Goal: Task Accomplishment & Management: Manage account settings

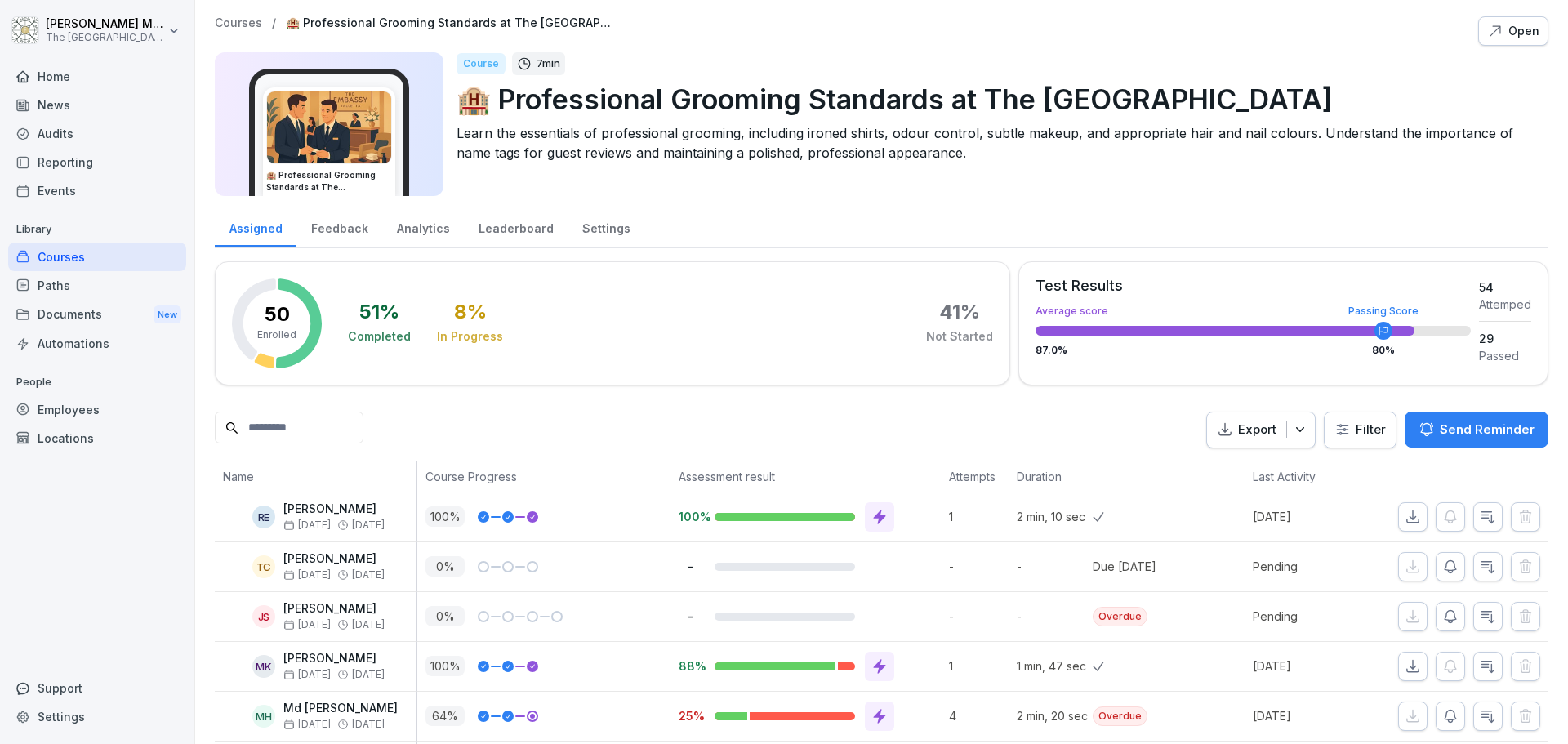
click at [102, 80] on div "Home" at bounding box center [97, 76] width 178 height 28
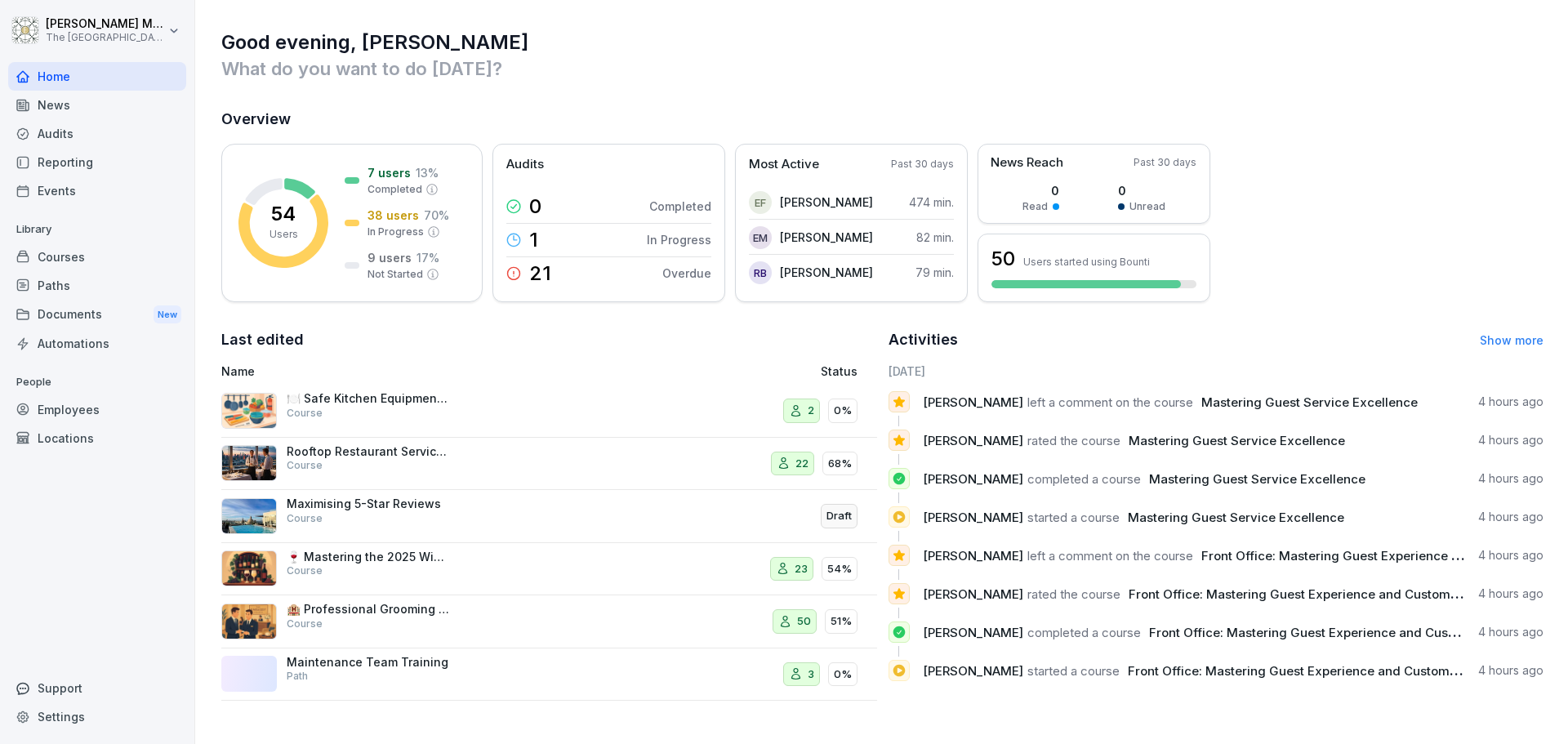
click at [62, 100] on div "News" at bounding box center [97, 104] width 178 height 28
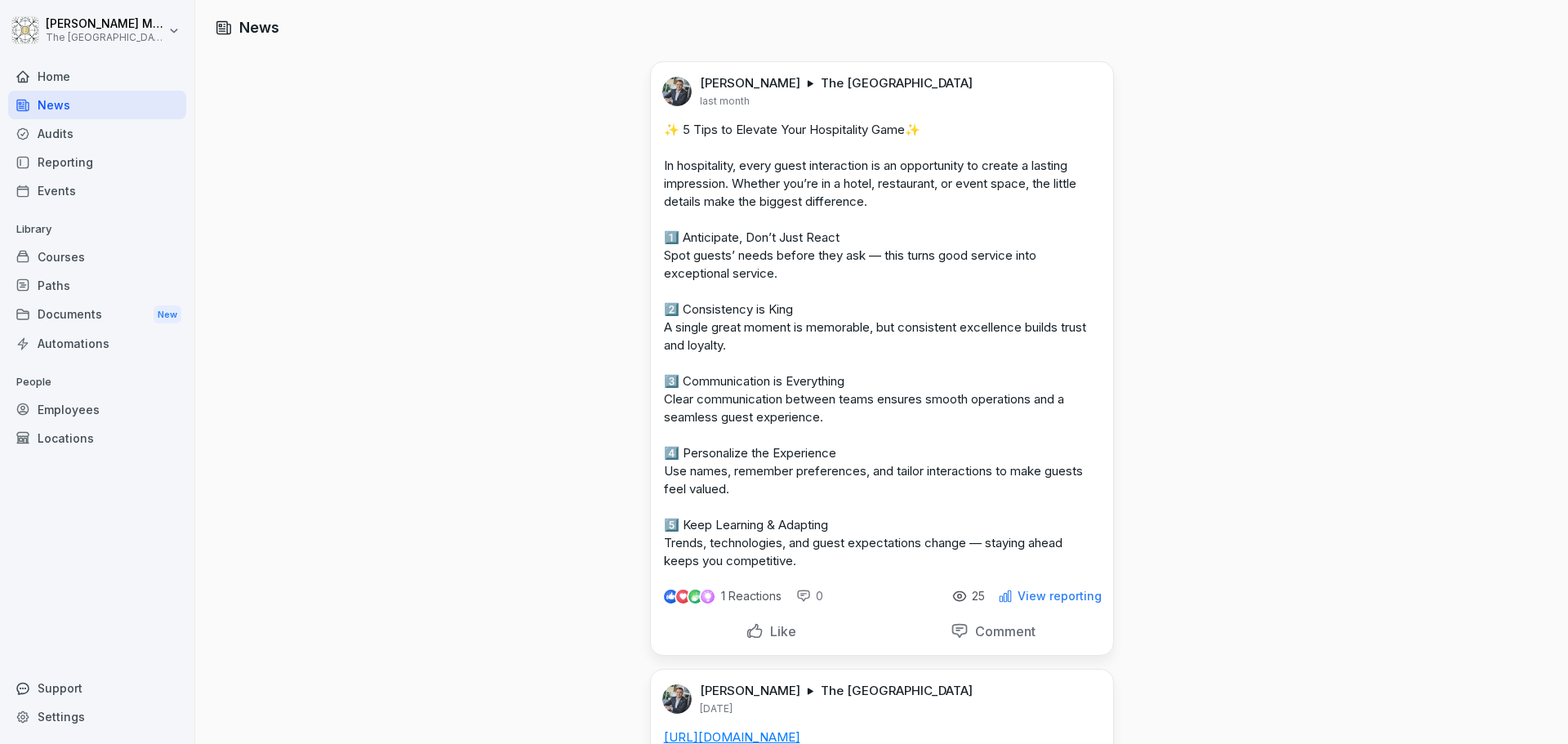
click at [107, 137] on div "Audits" at bounding box center [97, 133] width 178 height 28
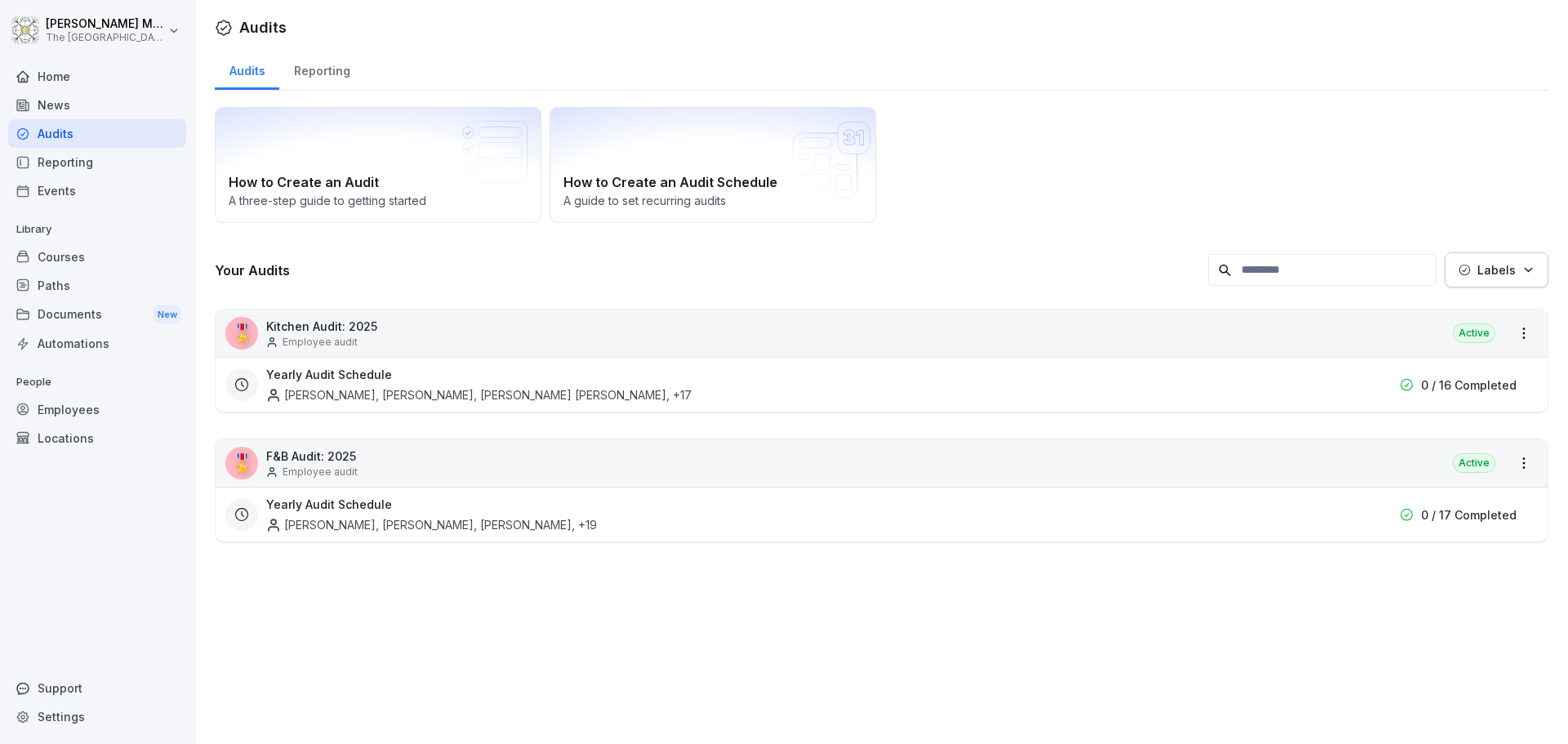
click at [92, 171] on div "Reporting" at bounding box center [97, 161] width 178 height 28
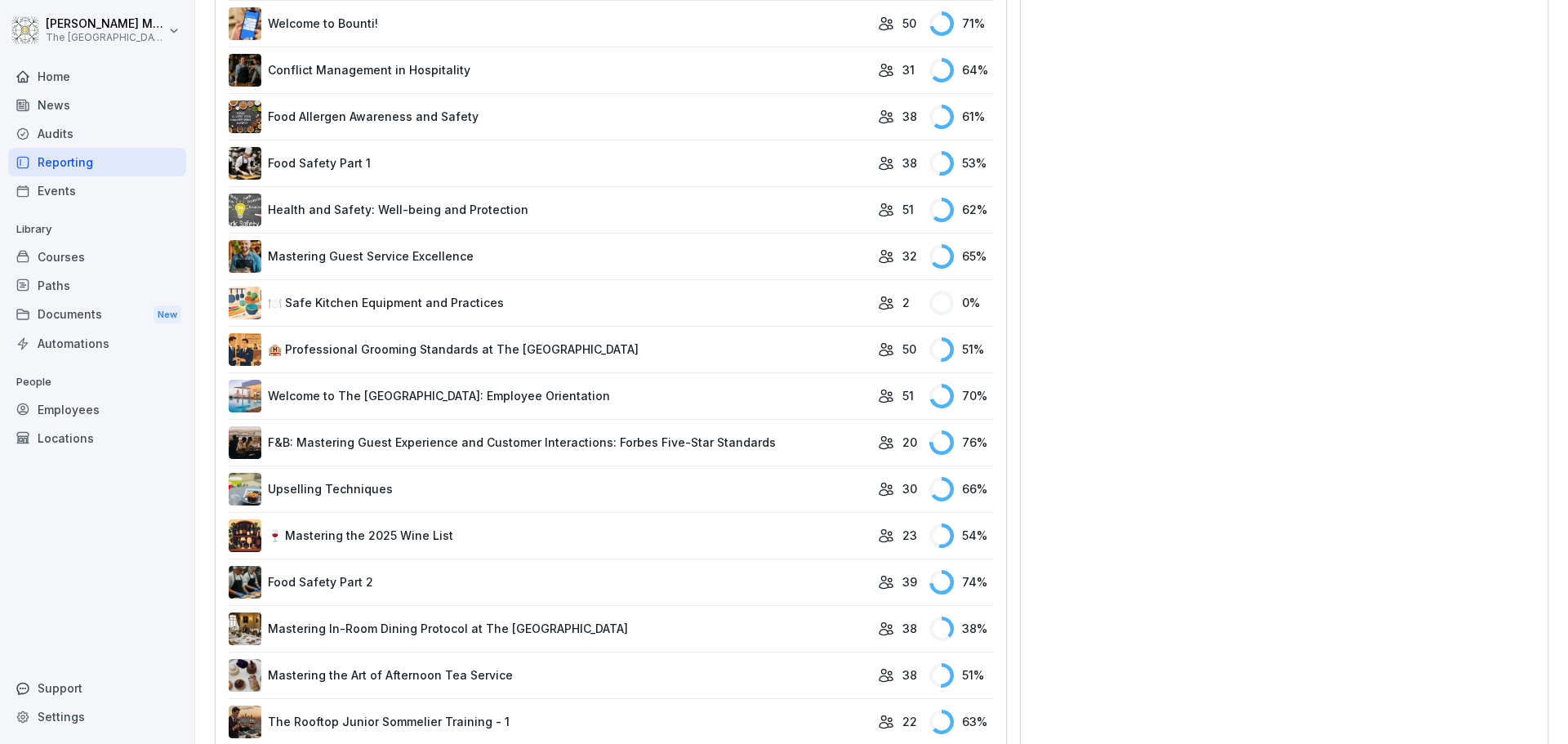
scroll to position [1092, 0]
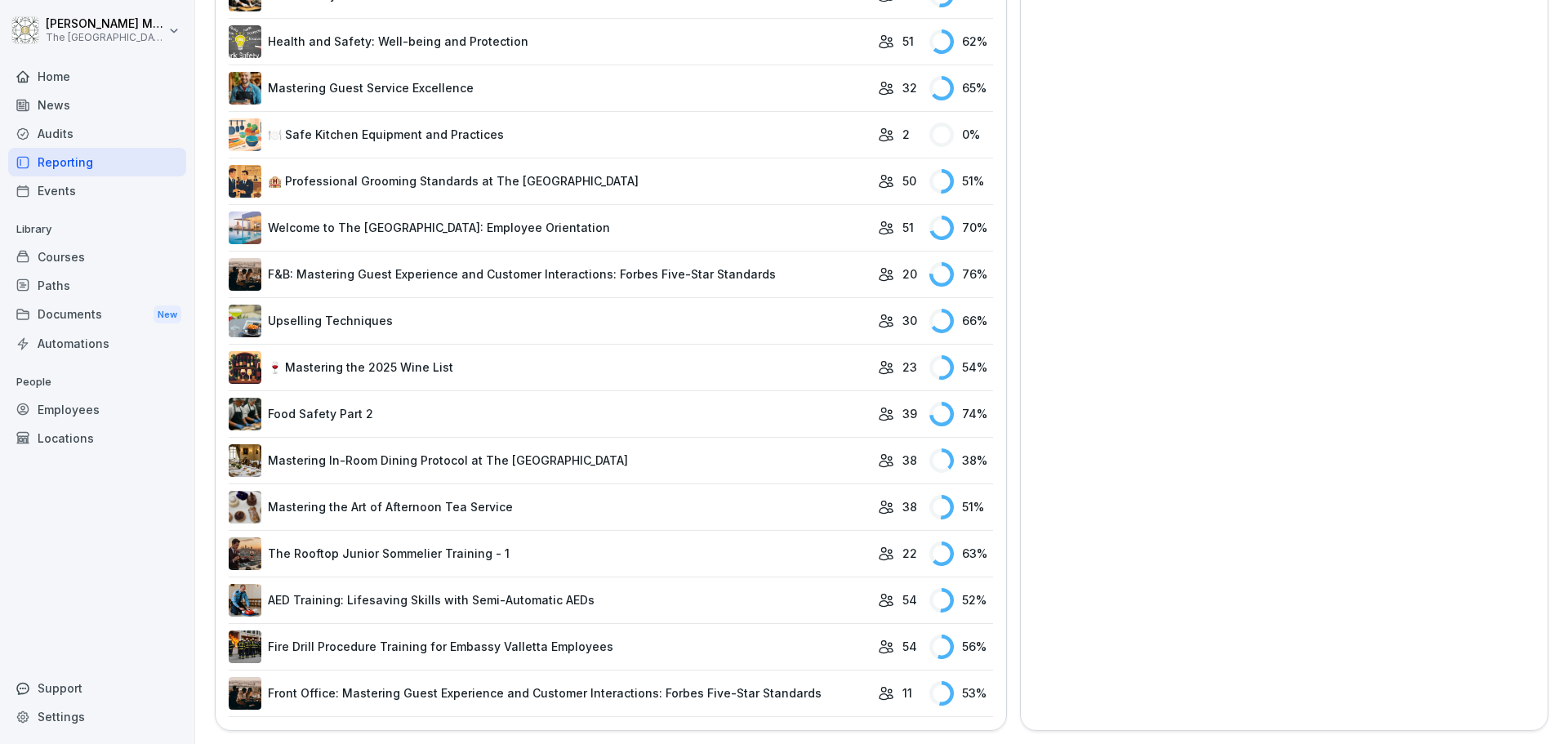
click at [659, 677] on link "Front Office: Mastering Guest Experience and Customer Interactions: Forbes Five…" at bounding box center [549, 692] width 641 height 32
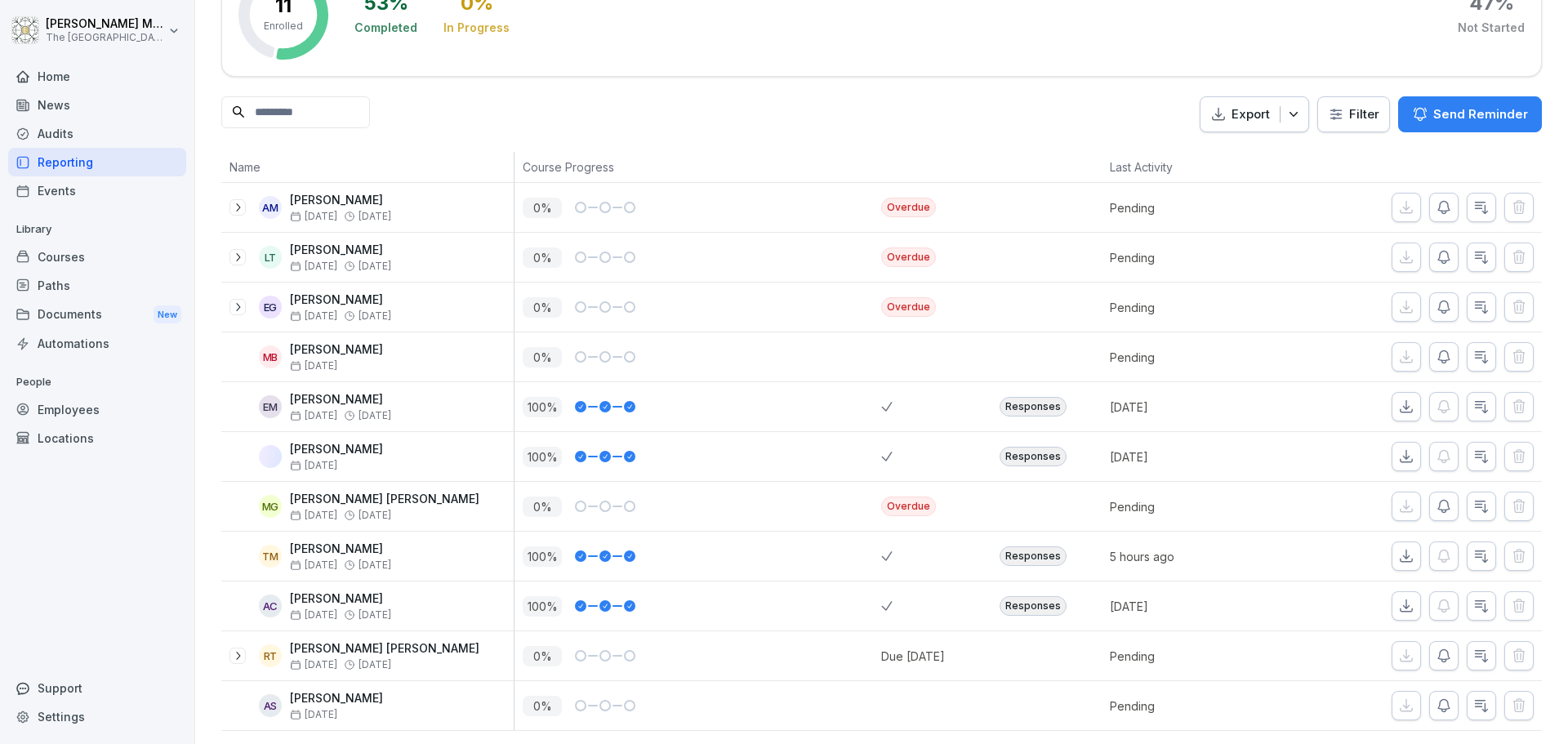
scroll to position [157, 0]
click at [1042, 547] on div "Responses" at bounding box center [1033, 557] width 67 height 20
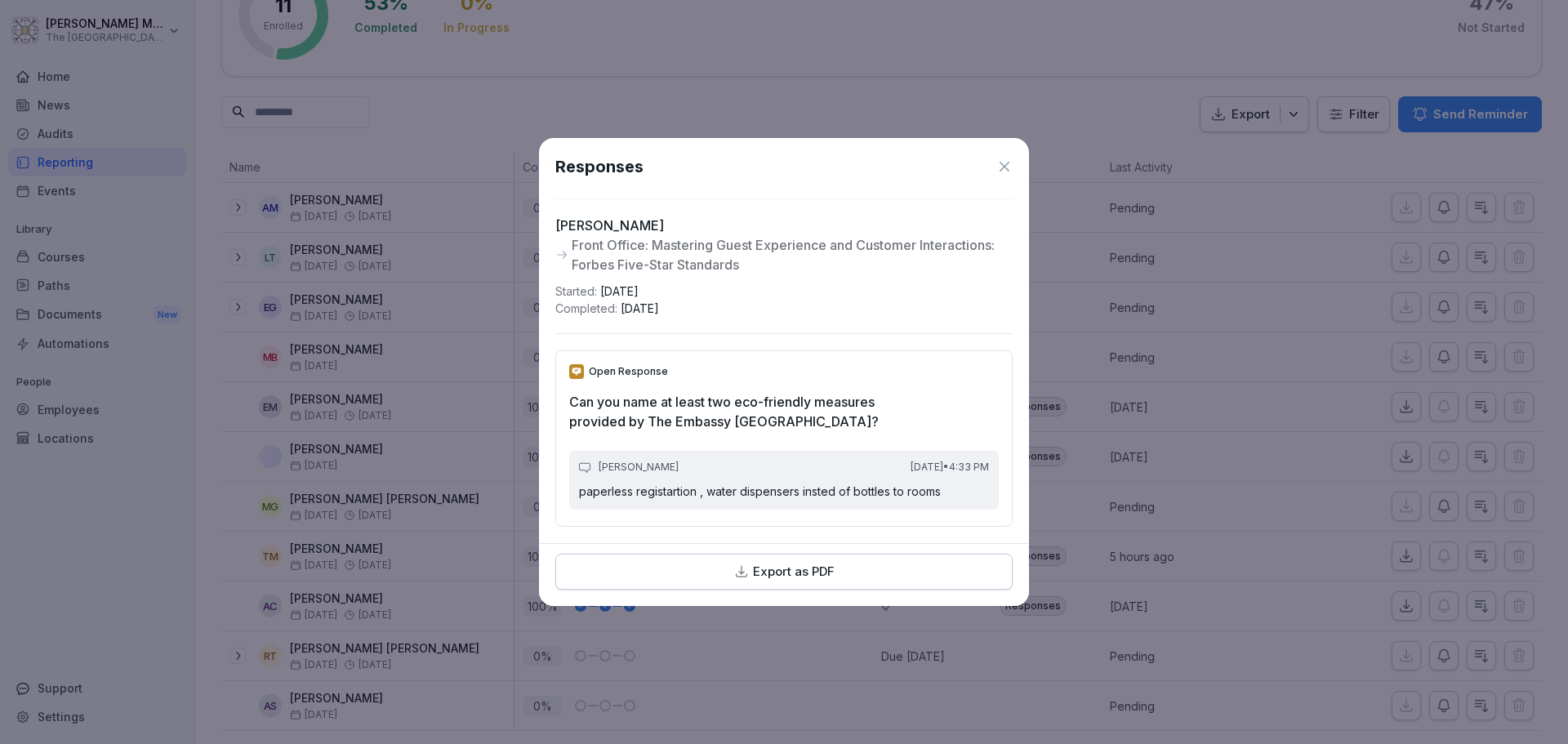
click at [1001, 162] on icon at bounding box center [1005, 166] width 17 height 17
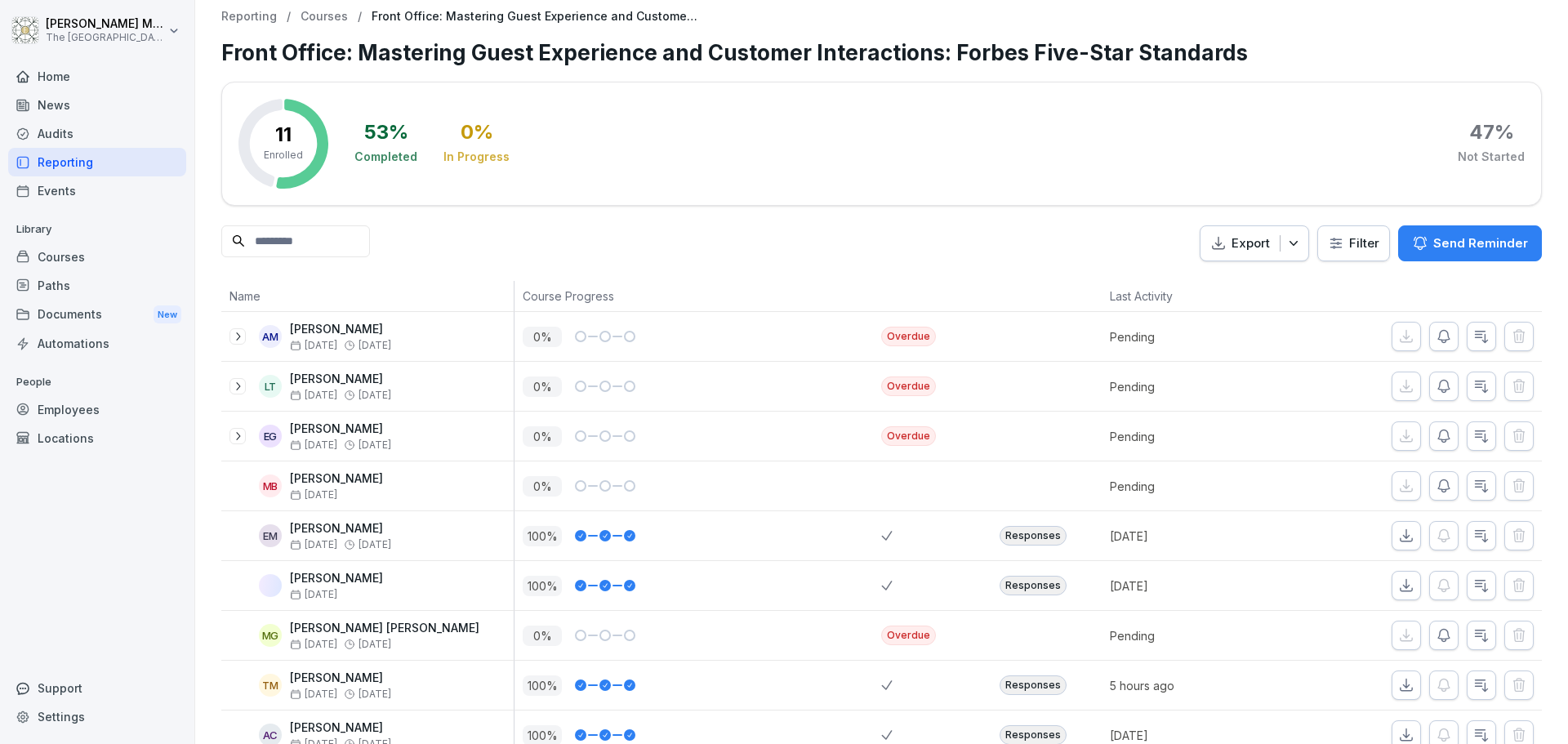
scroll to position [0, 0]
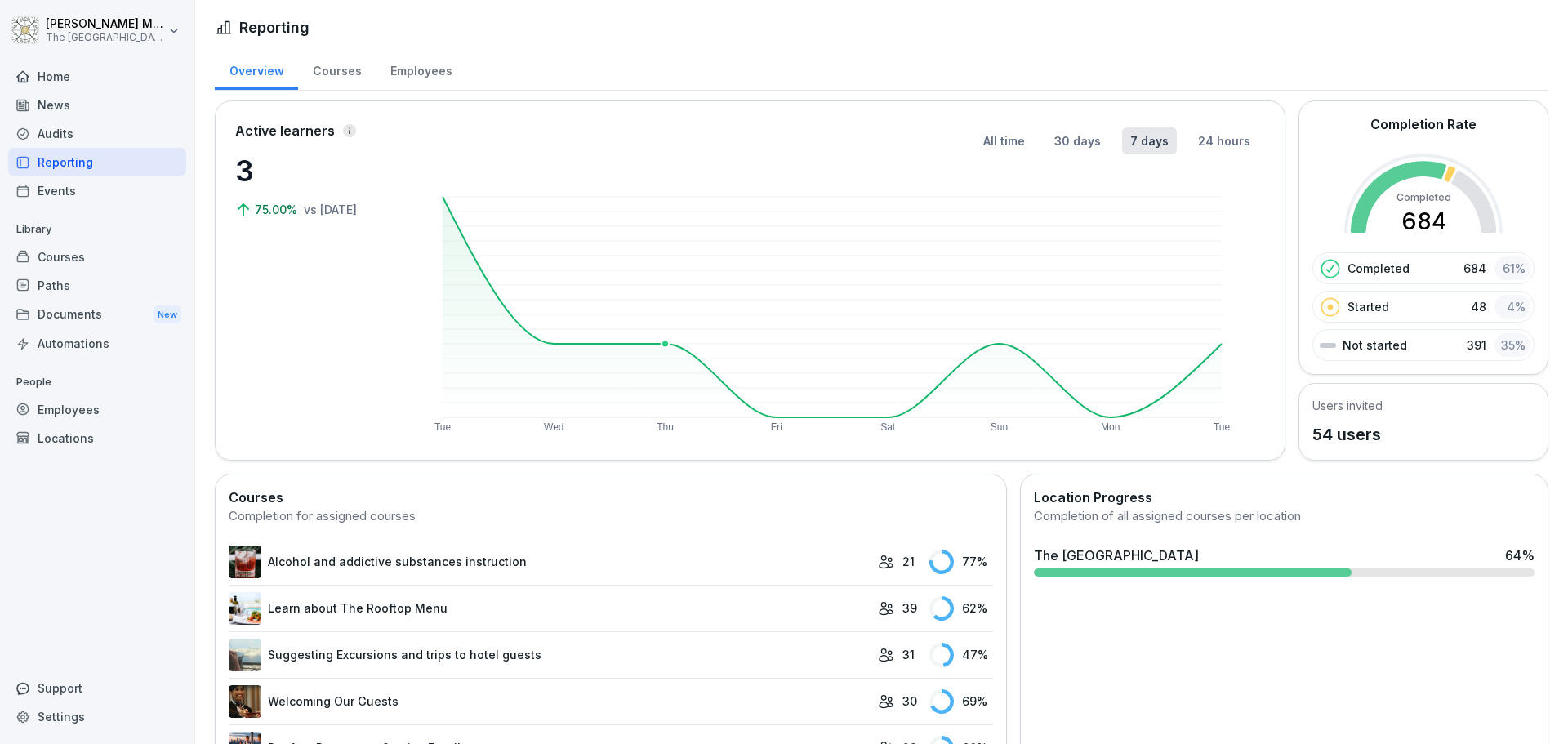
scroll to position [327, 0]
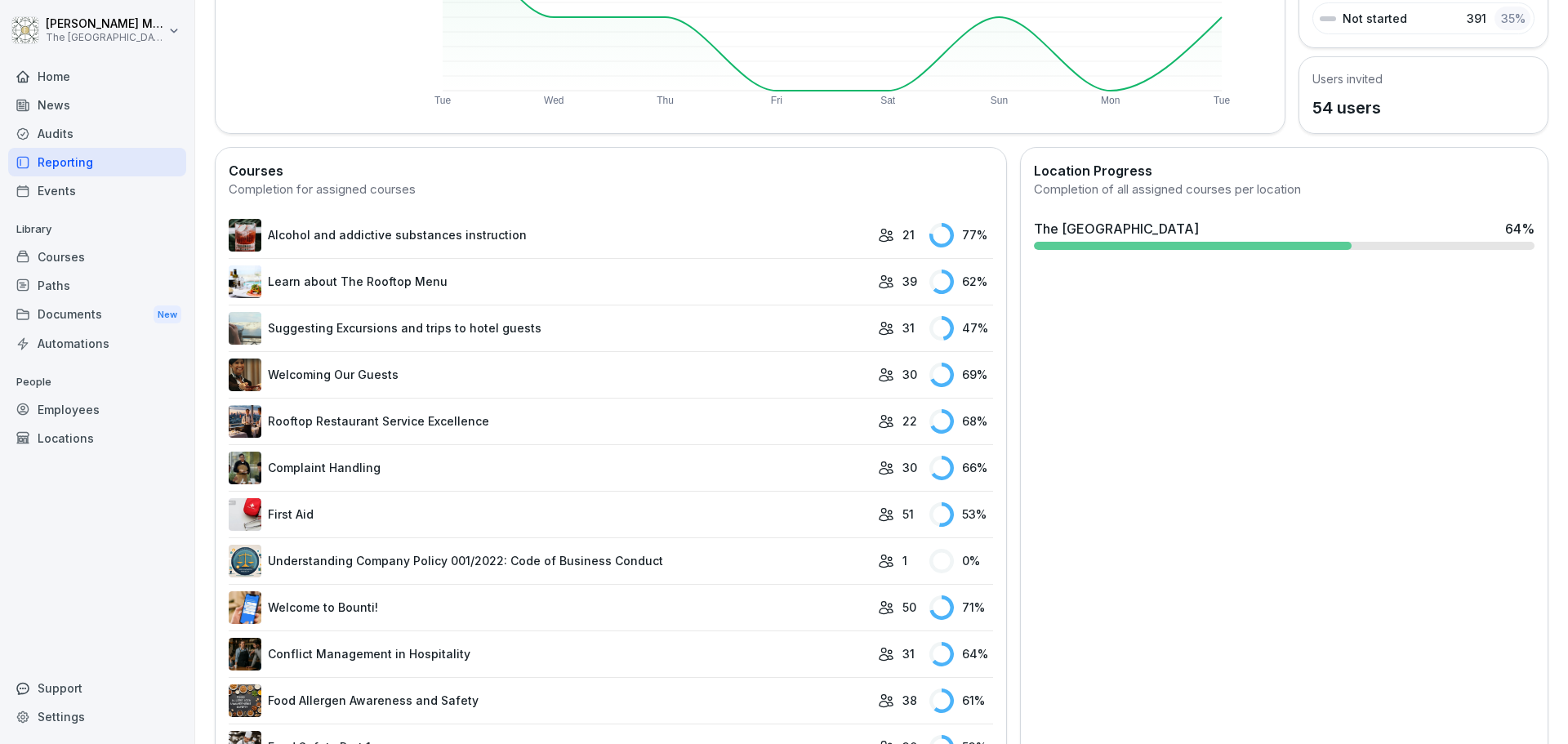
click at [428, 233] on link "Alcohol and addictive substances instruction" at bounding box center [549, 234] width 641 height 32
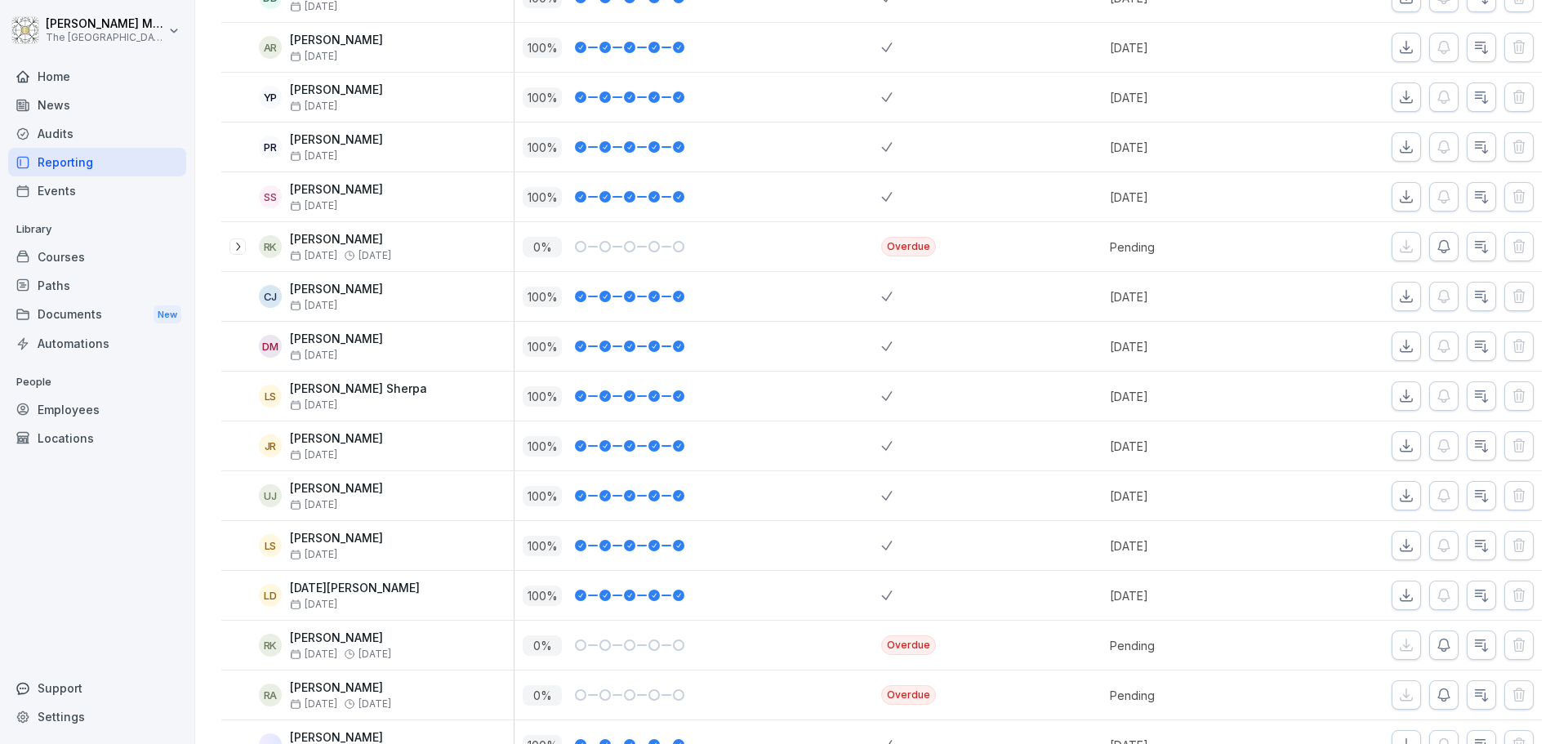
scroll to position [165, 0]
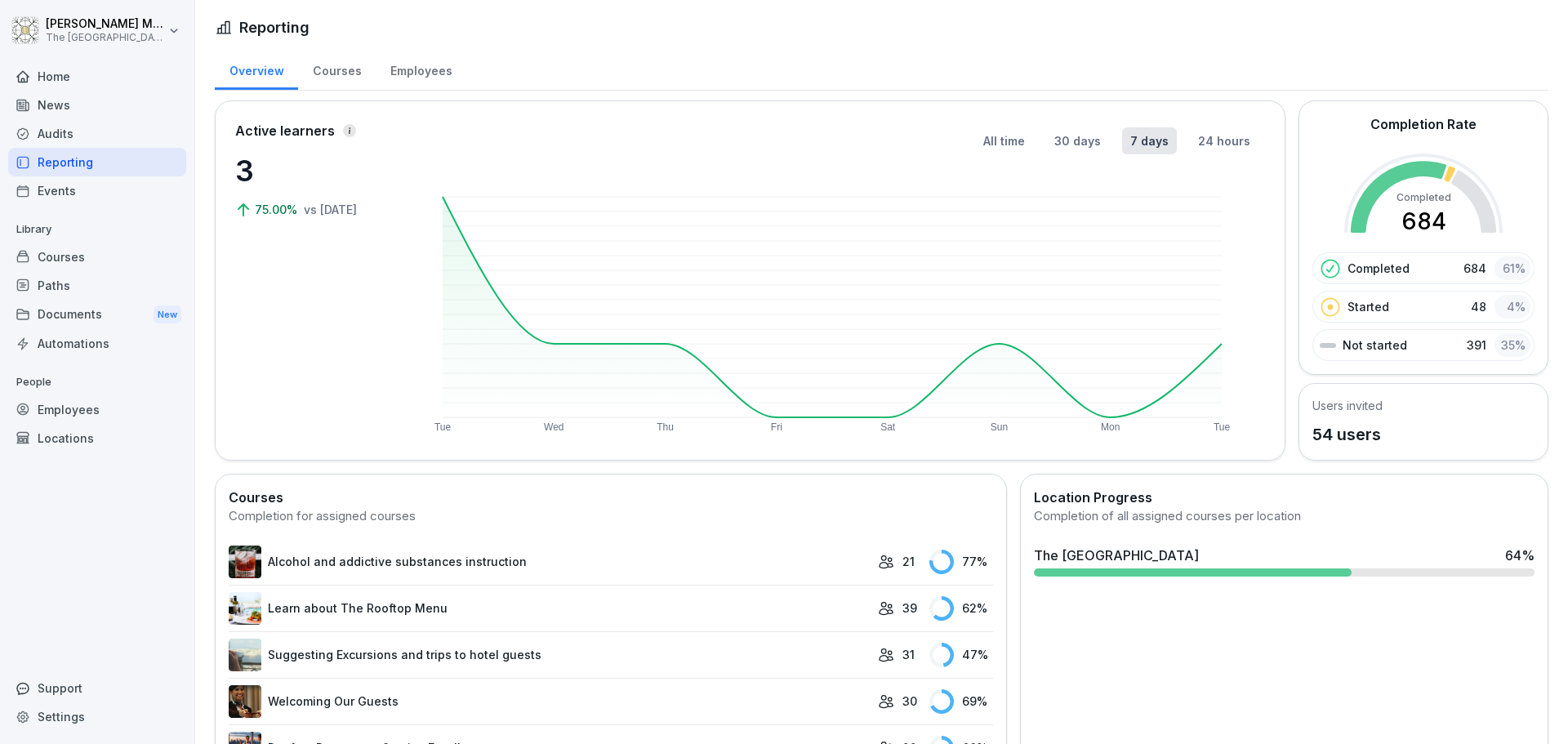
click at [332, 68] on div "Courses" at bounding box center [336, 68] width 77 height 42
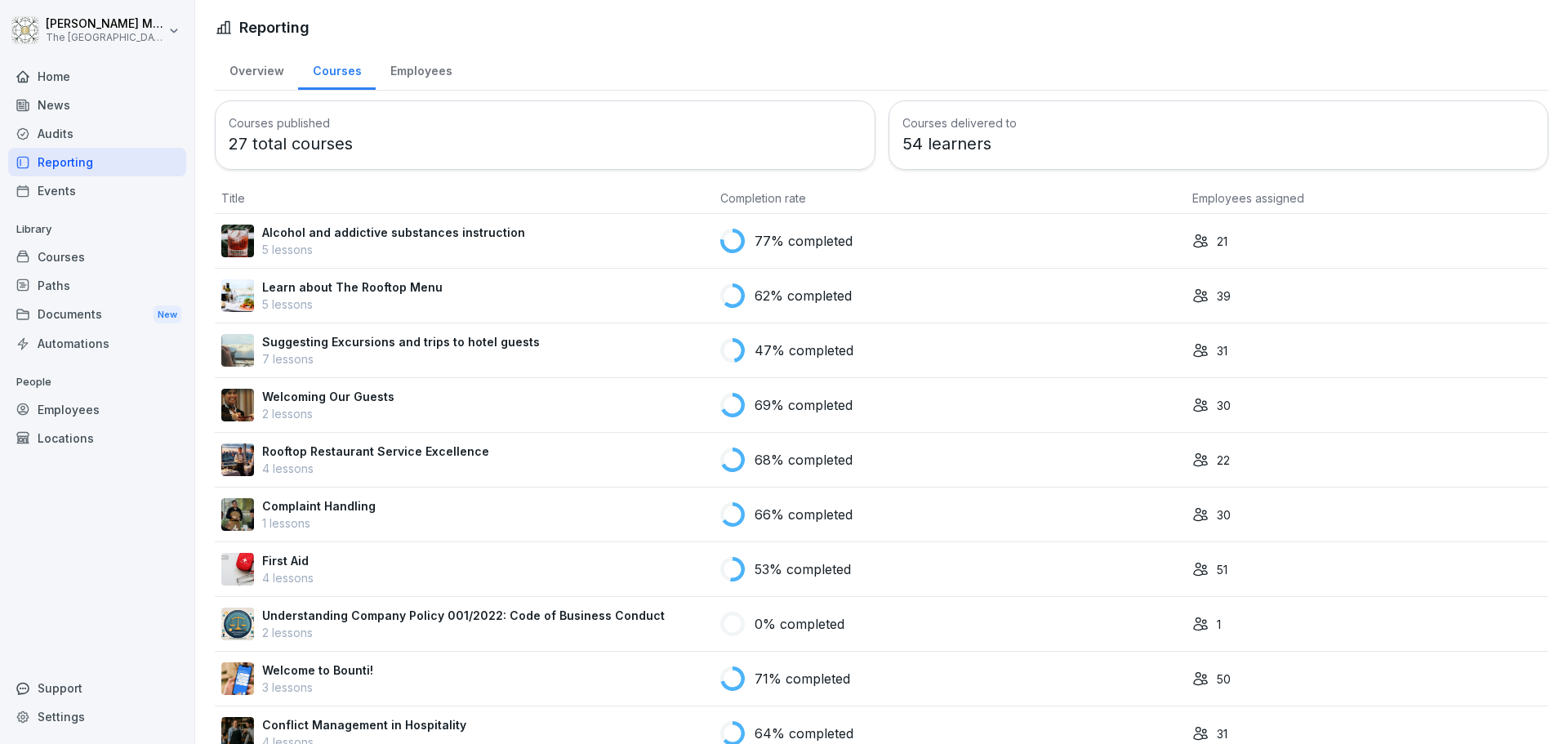
click at [497, 355] on p "7 lessons" at bounding box center [401, 359] width 277 height 18
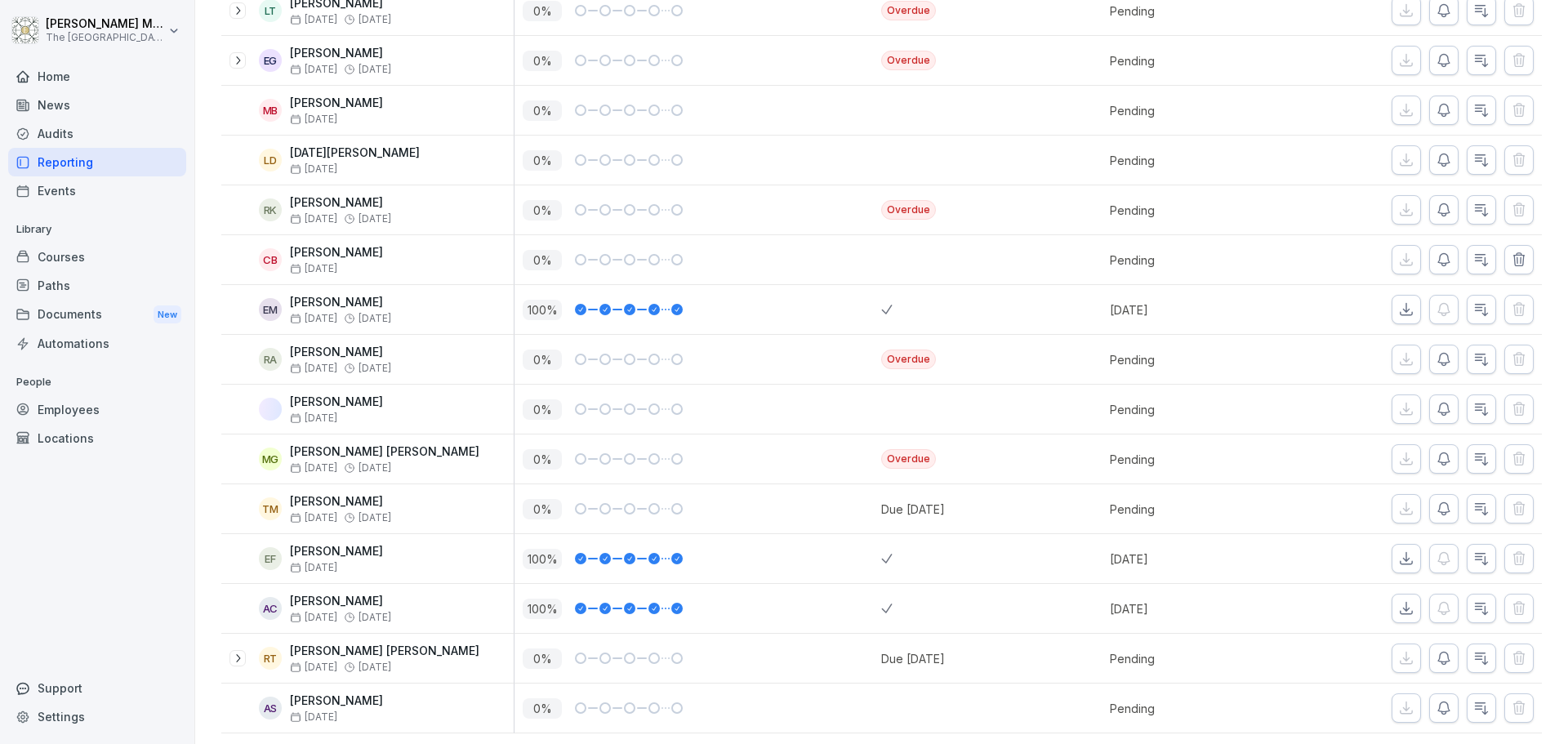
scroll to position [1153, 0]
click at [1473, 498] on icon "button" at bounding box center [1481, 506] width 17 height 17
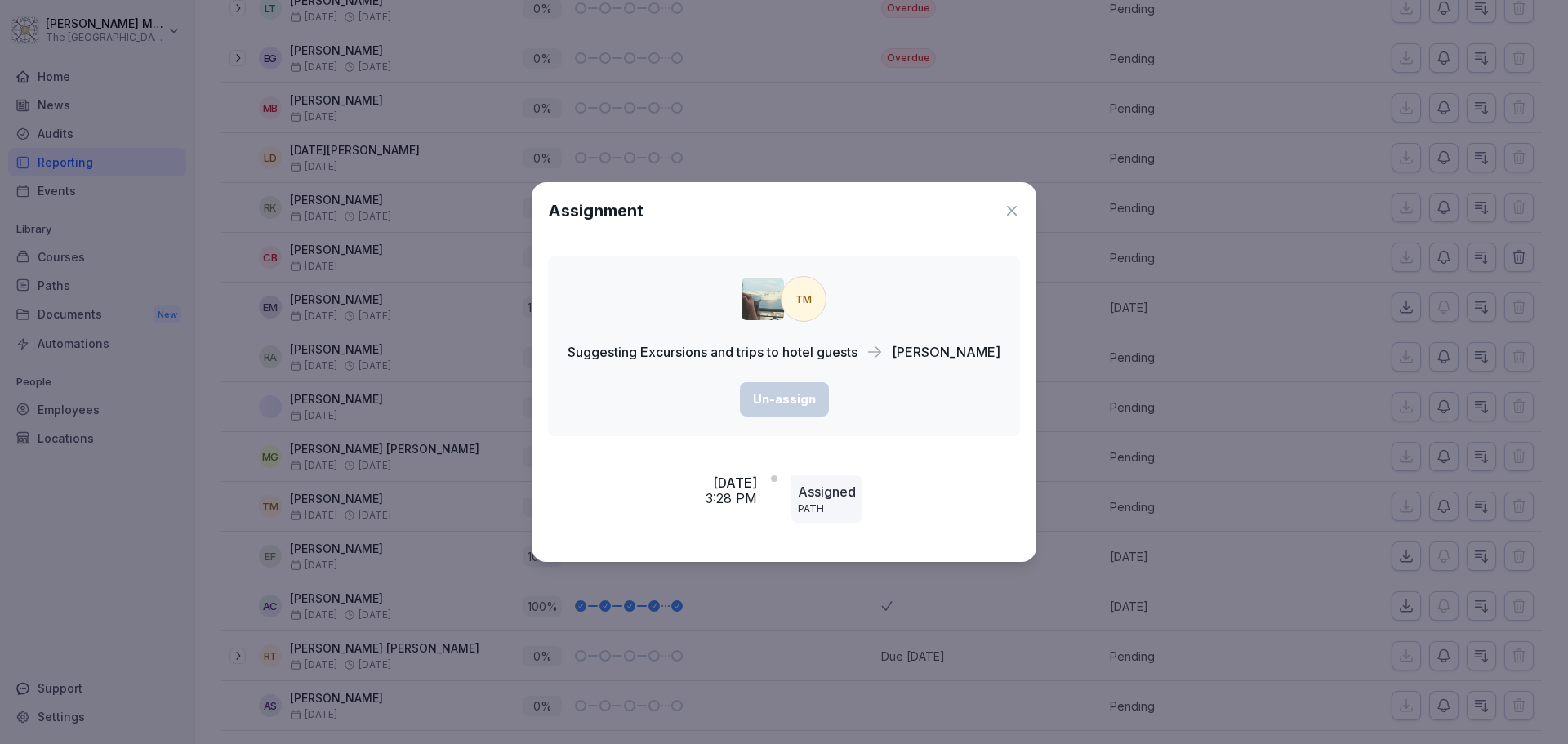
click at [1011, 214] on icon at bounding box center [1011, 211] width 10 height 10
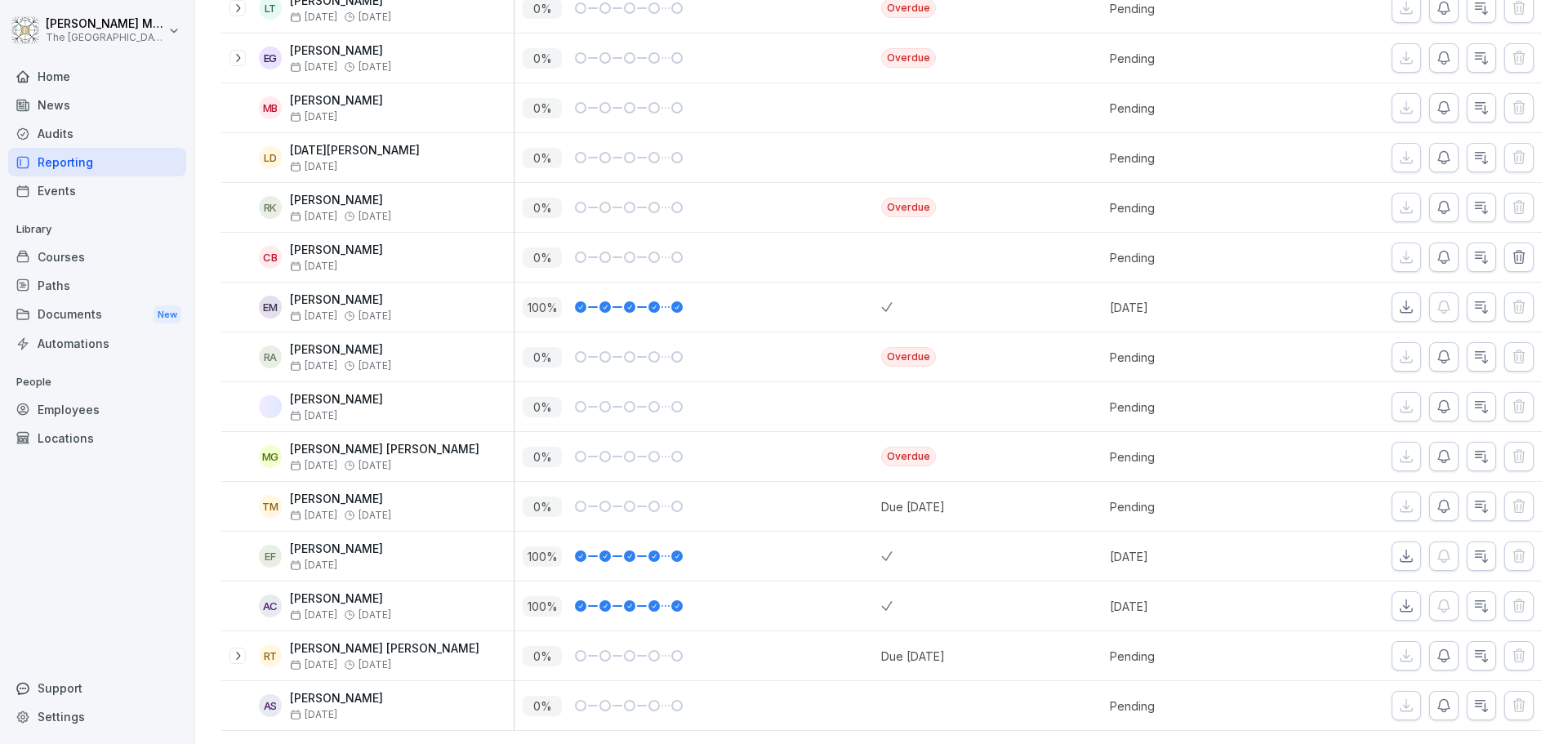
click at [535, 497] on p "0 %" at bounding box center [542, 507] width 39 height 21
click at [721, 497] on div "0 %" at bounding box center [701, 507] width 358 height 21
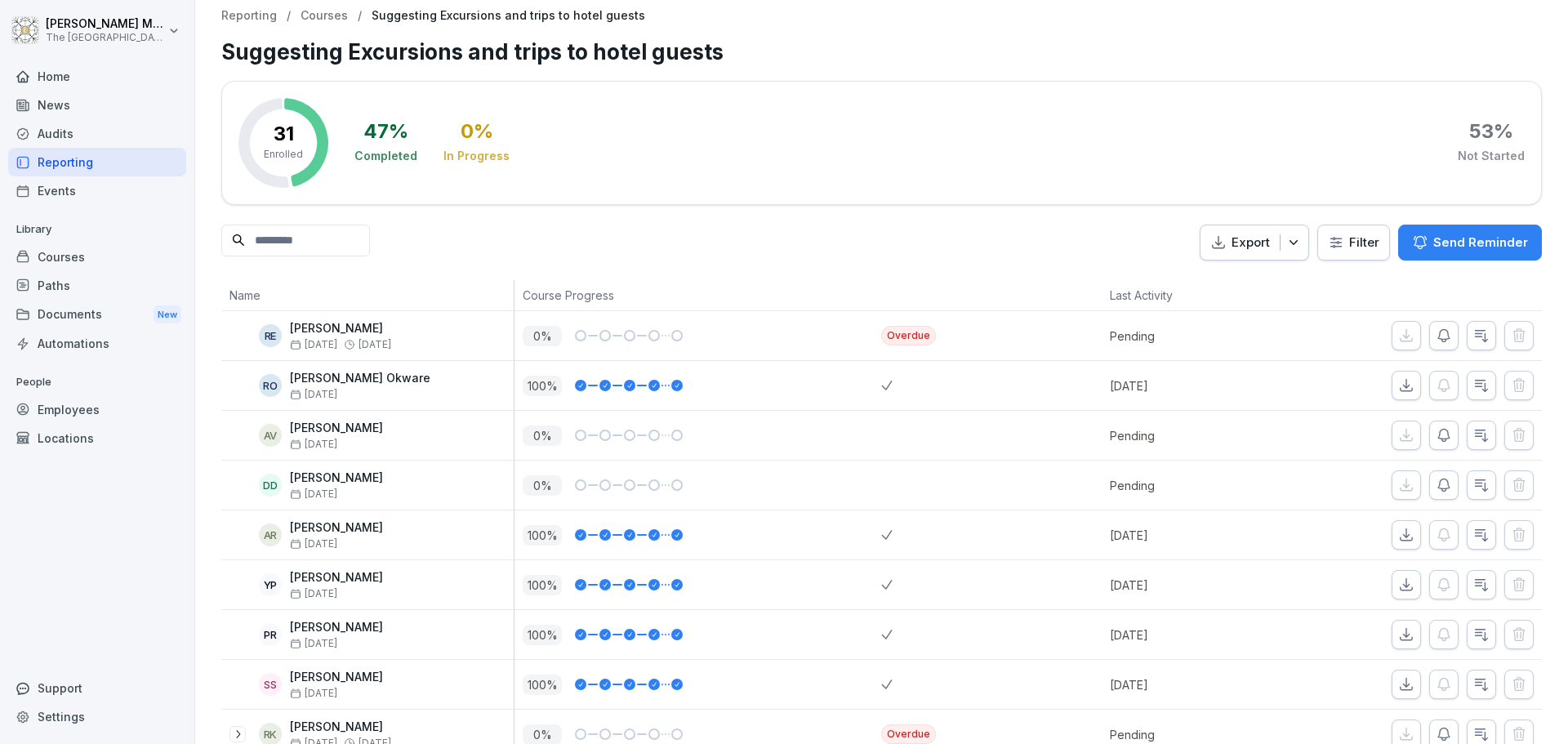
scroll to position [0, 0]
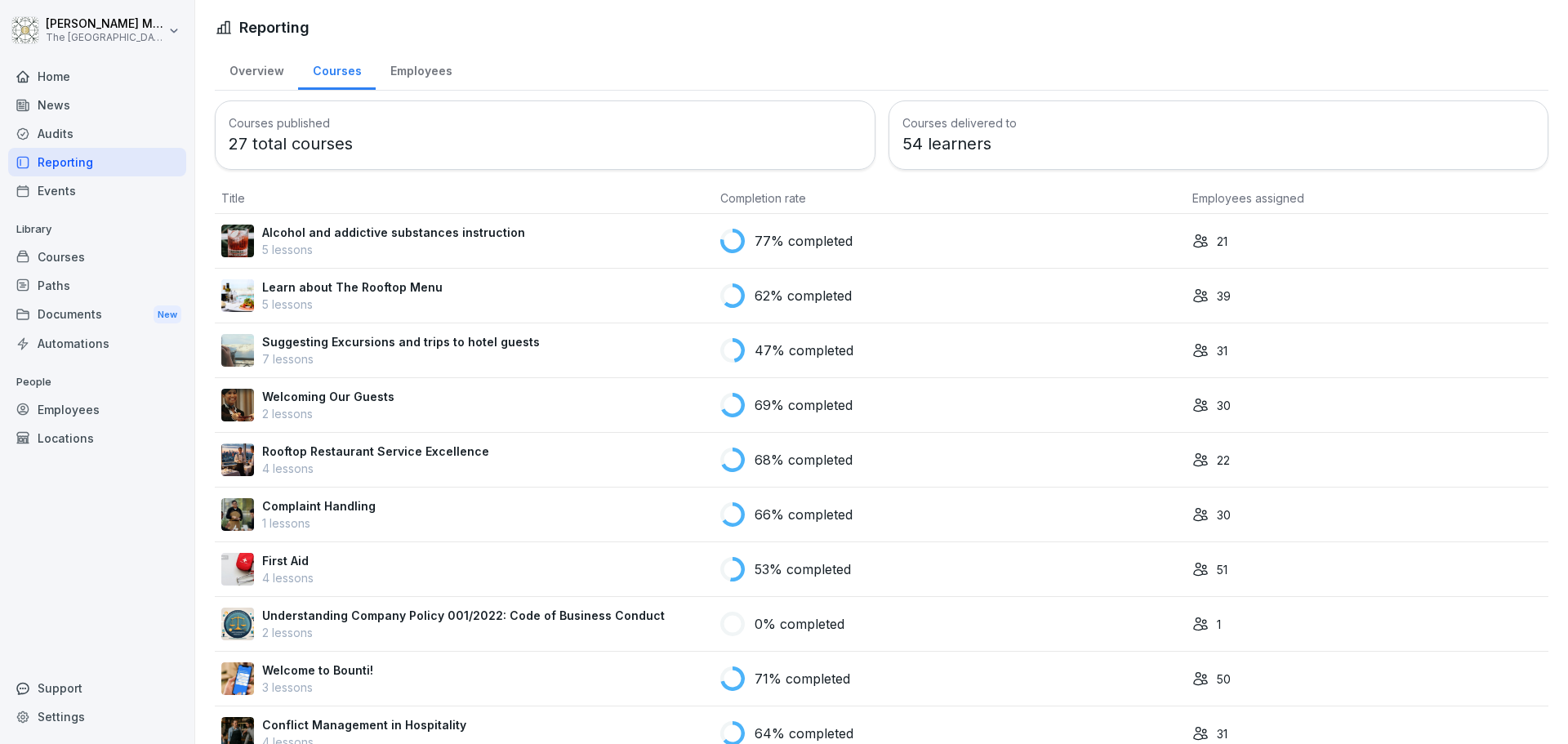
click at [62, 249] on div "Courses" at bounding box center [97, 256] width 178 height 28
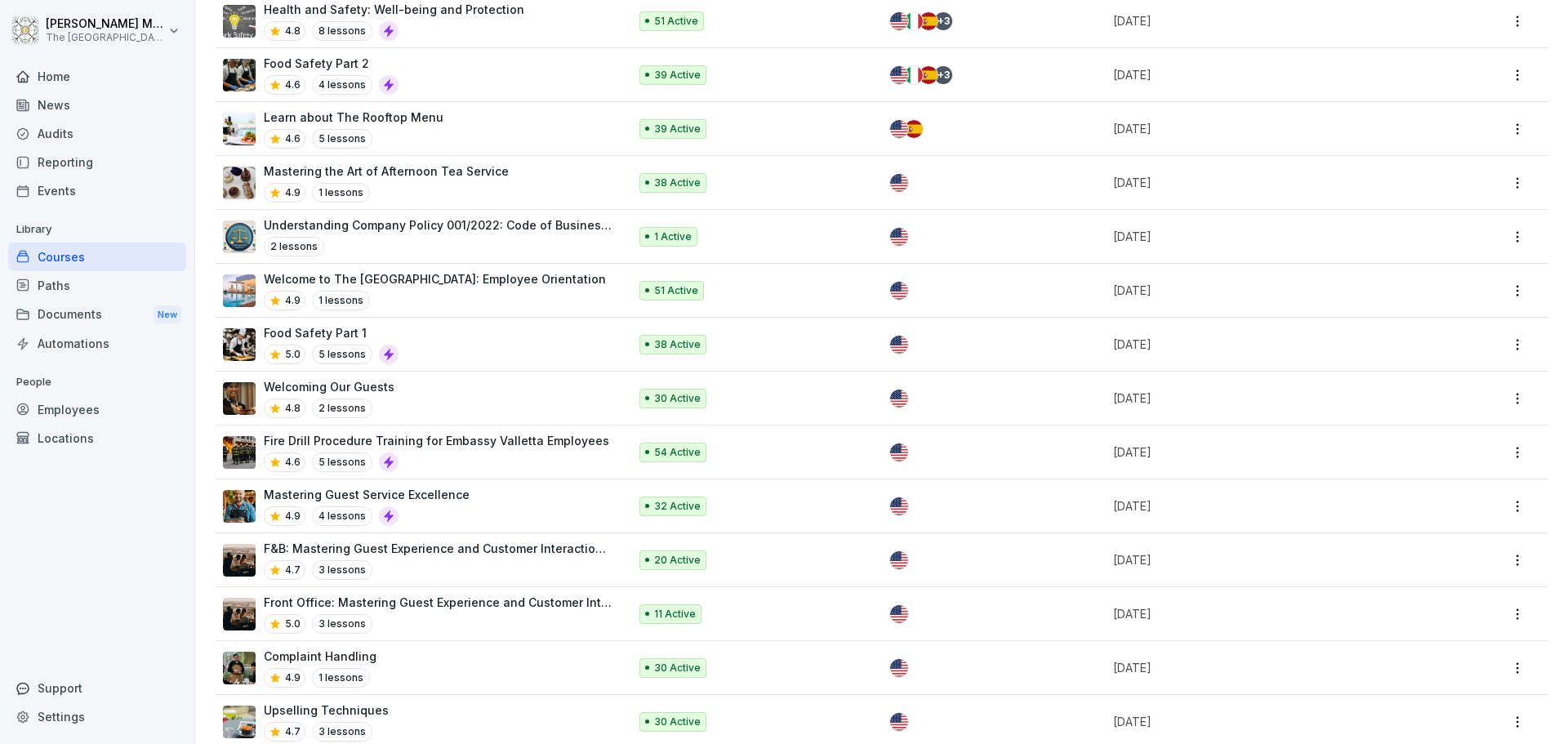
scroll to position [476, 0]
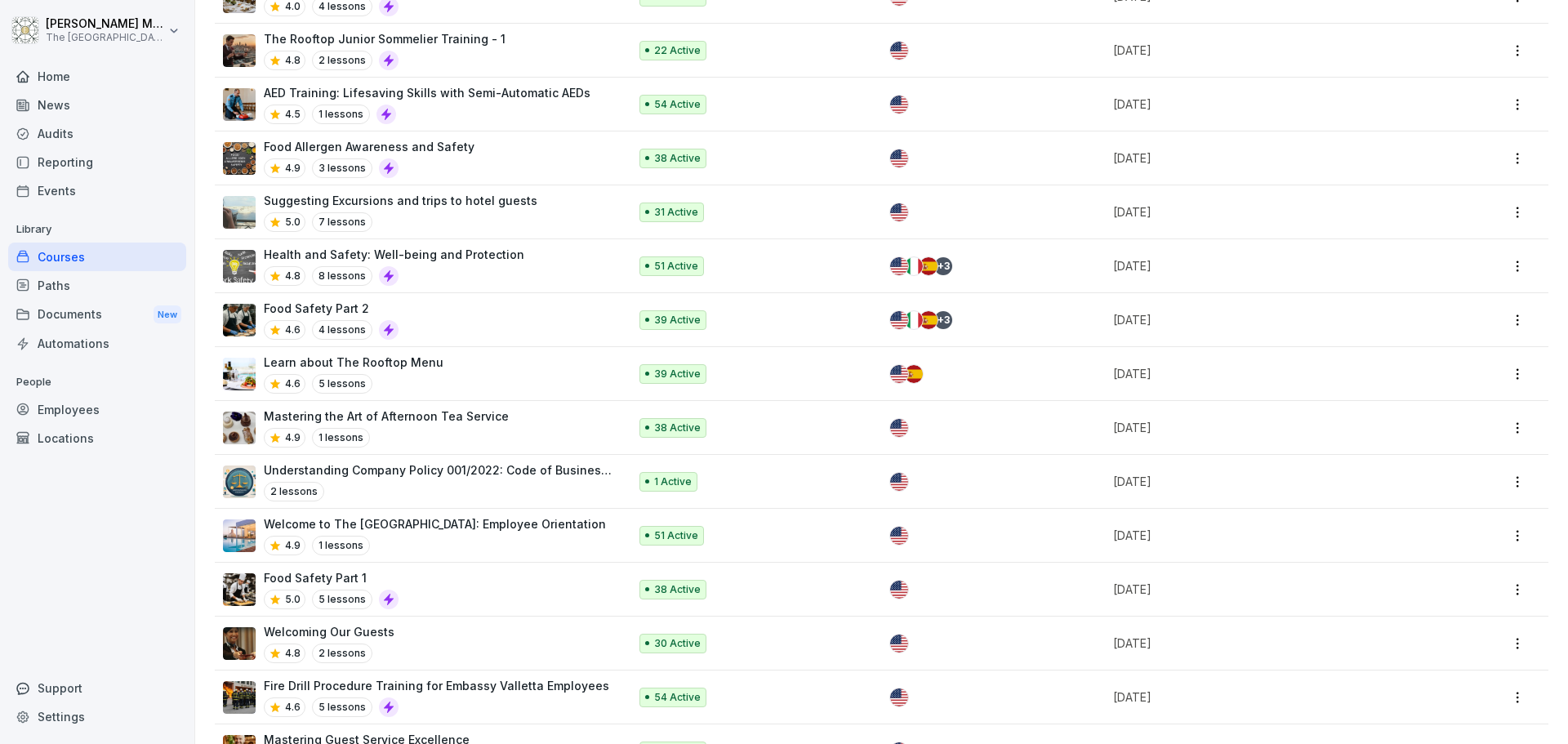
click at [474, 201] on p "Suggesting Excursions and trips to hotel guests" at bounding box center [400, 201] width 273 height 18
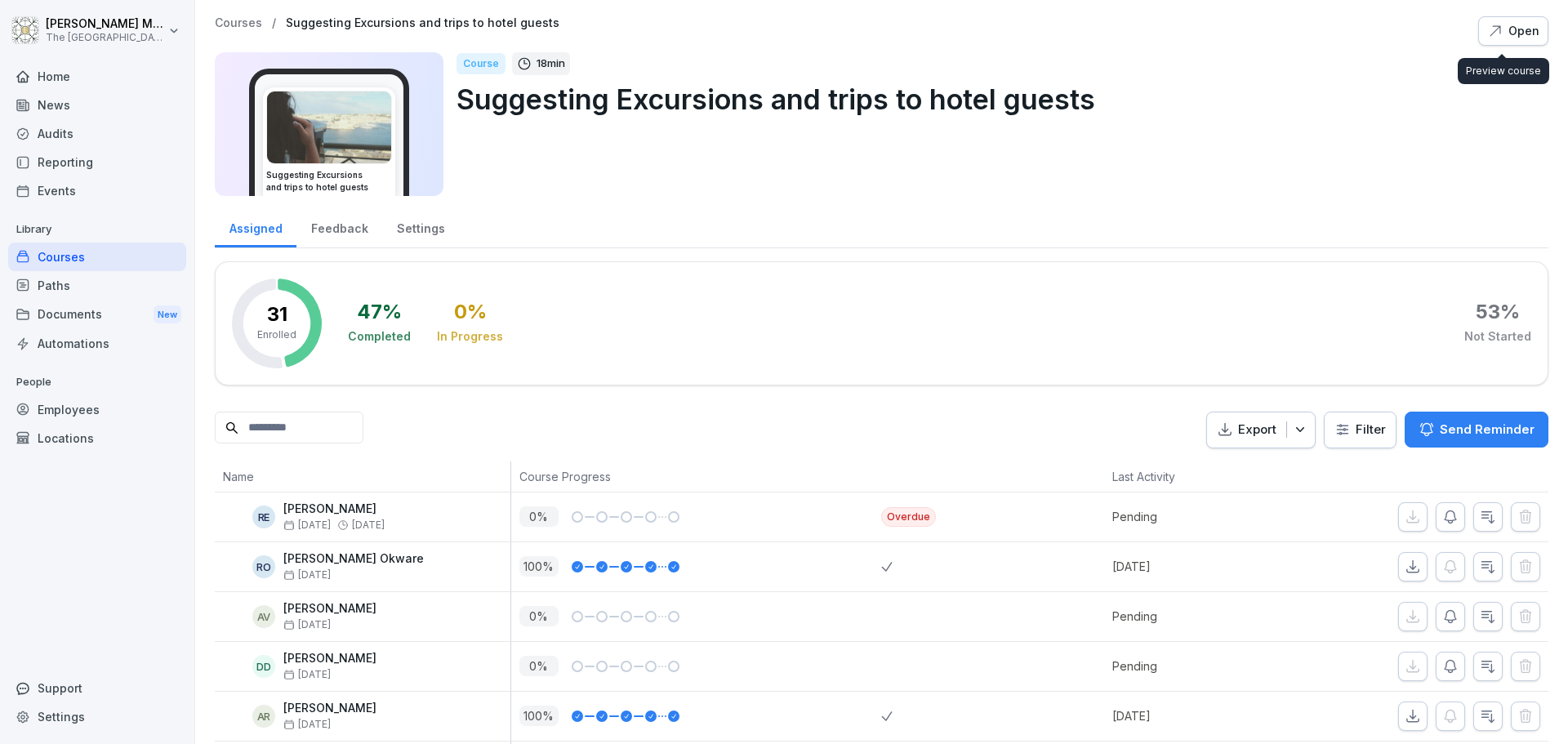
click at [1511, 32] on div "Open" at bounding box center [1513, 31] width 53 height 18
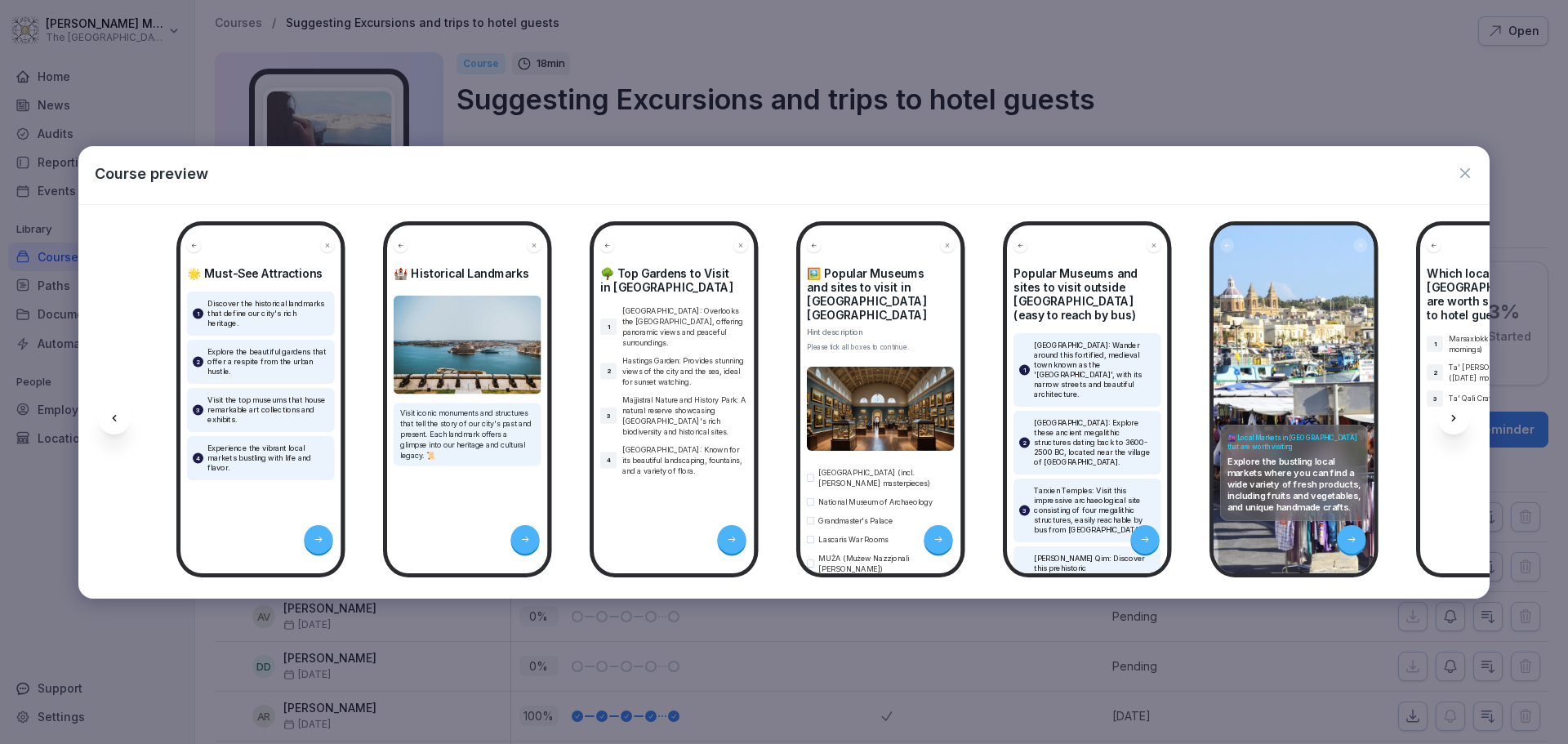
click at [1449, 412] on icon at bounding box center [1453, 418] width 13 height 13
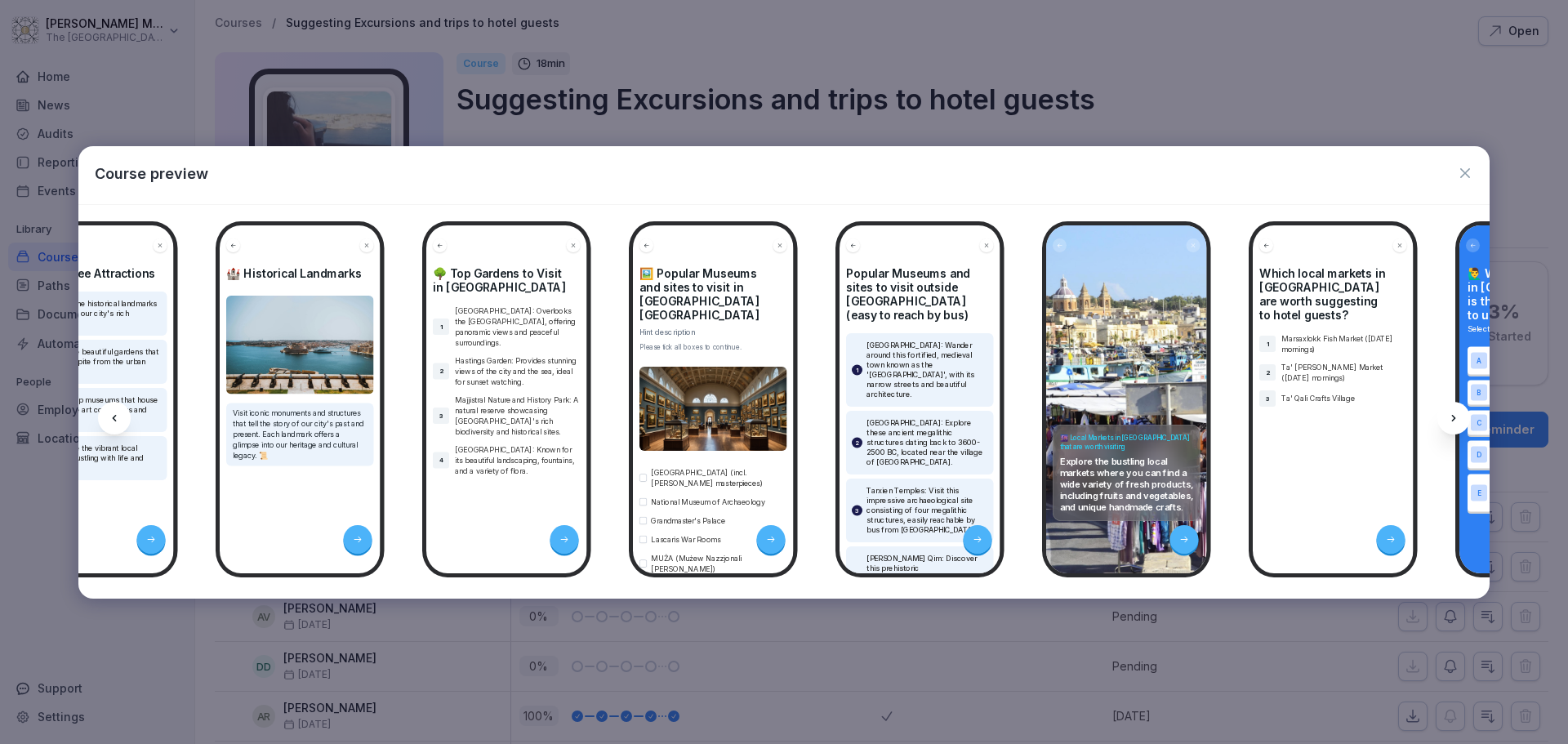
click at [1449, 412] on icon at bounding box center [1453, 418] width 13 height 13
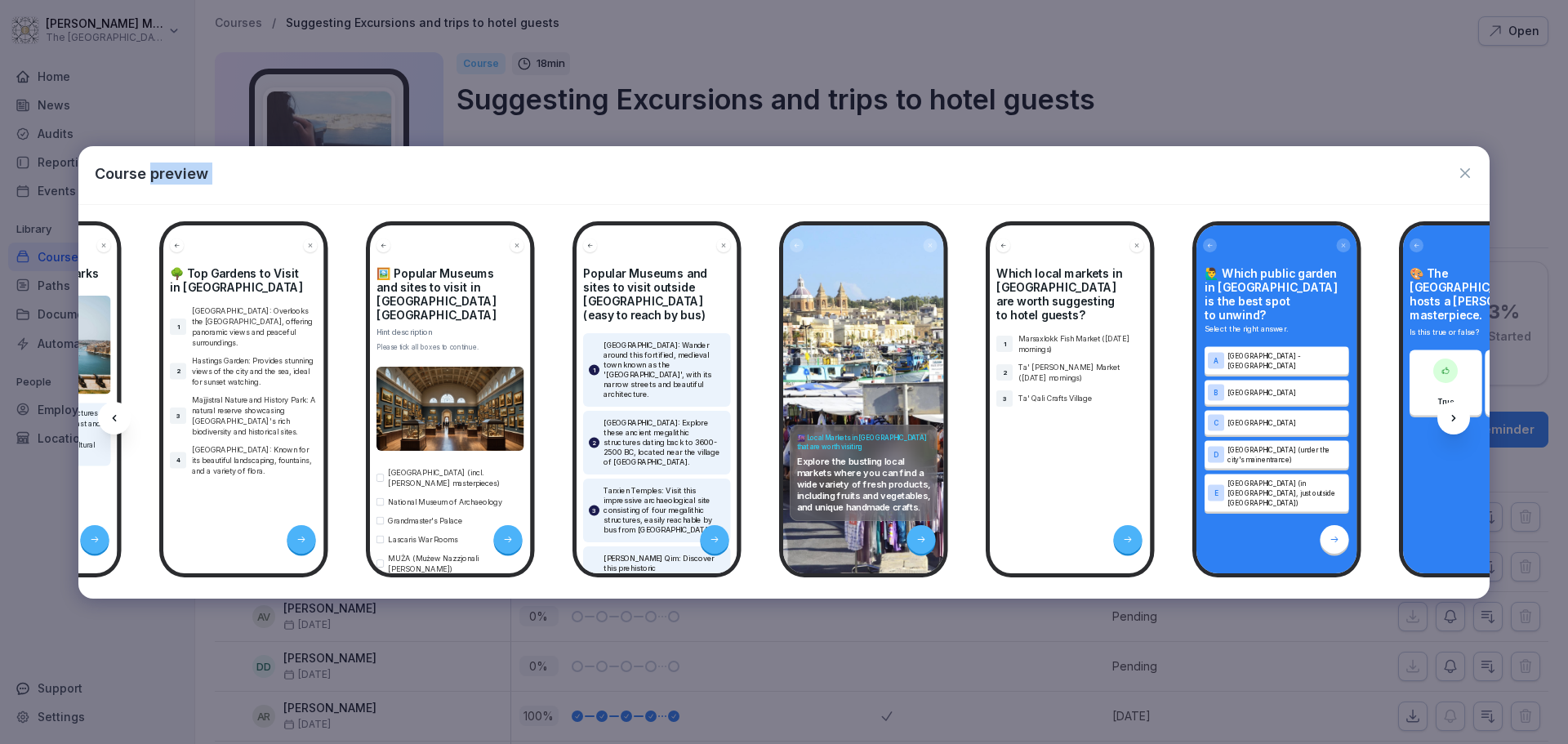
click at [1449, 412] on icon at bounding box center [1453, 418] width 13 height 13
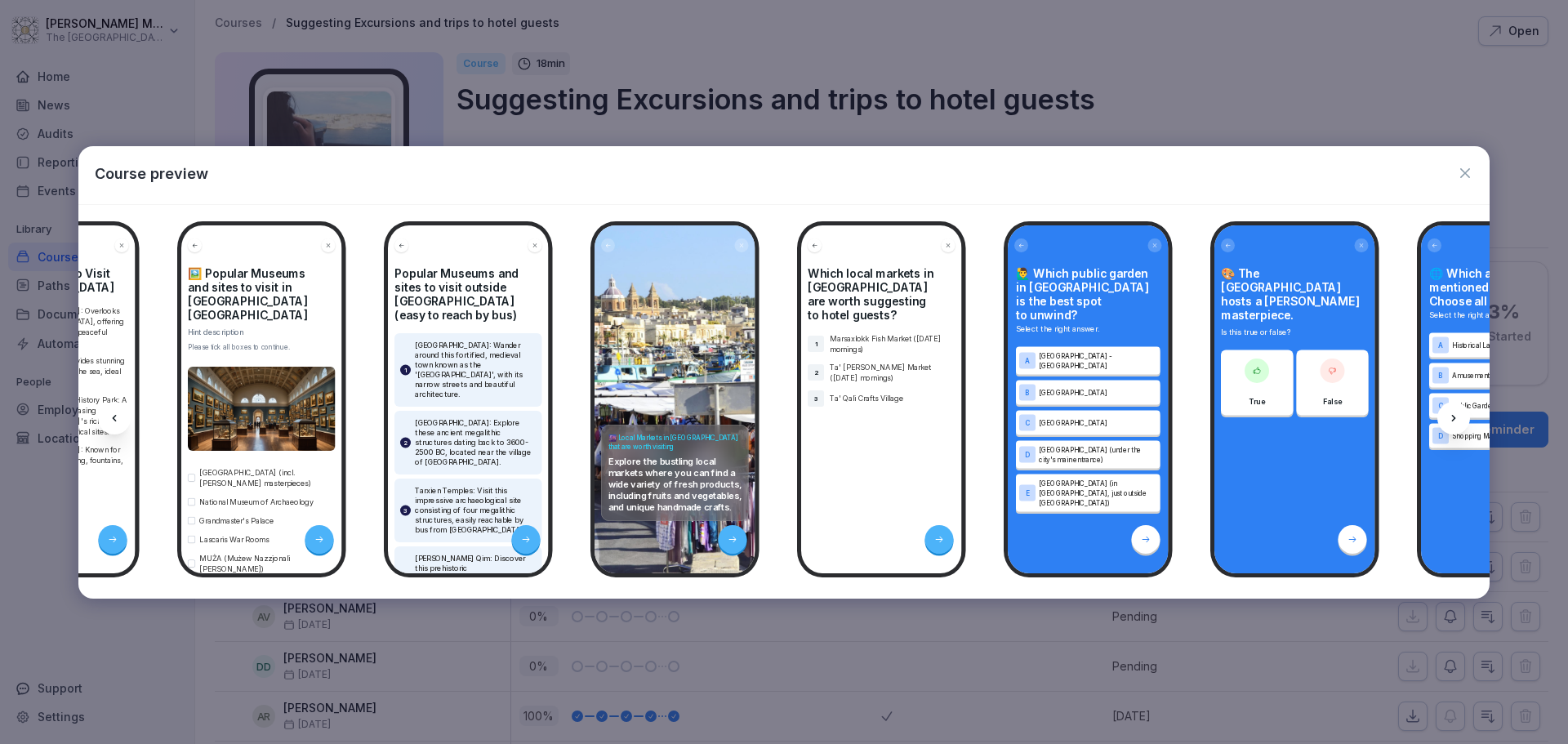
click at [1449, 412] on icon at bounding box center [1453, 418] width 13 height 13
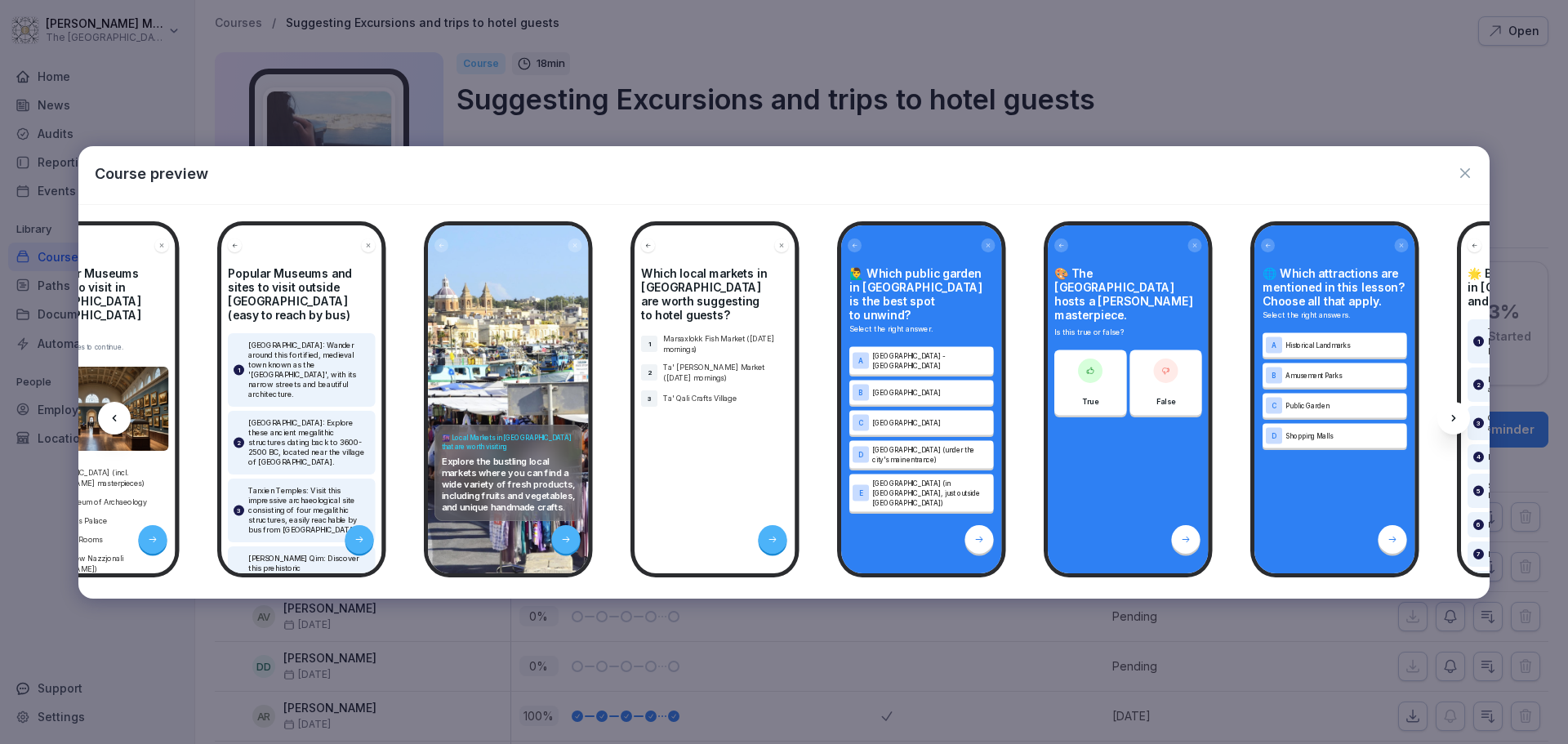
click at [1449, 412] on icon at bounding box center [1453, 418] width 13 height 13
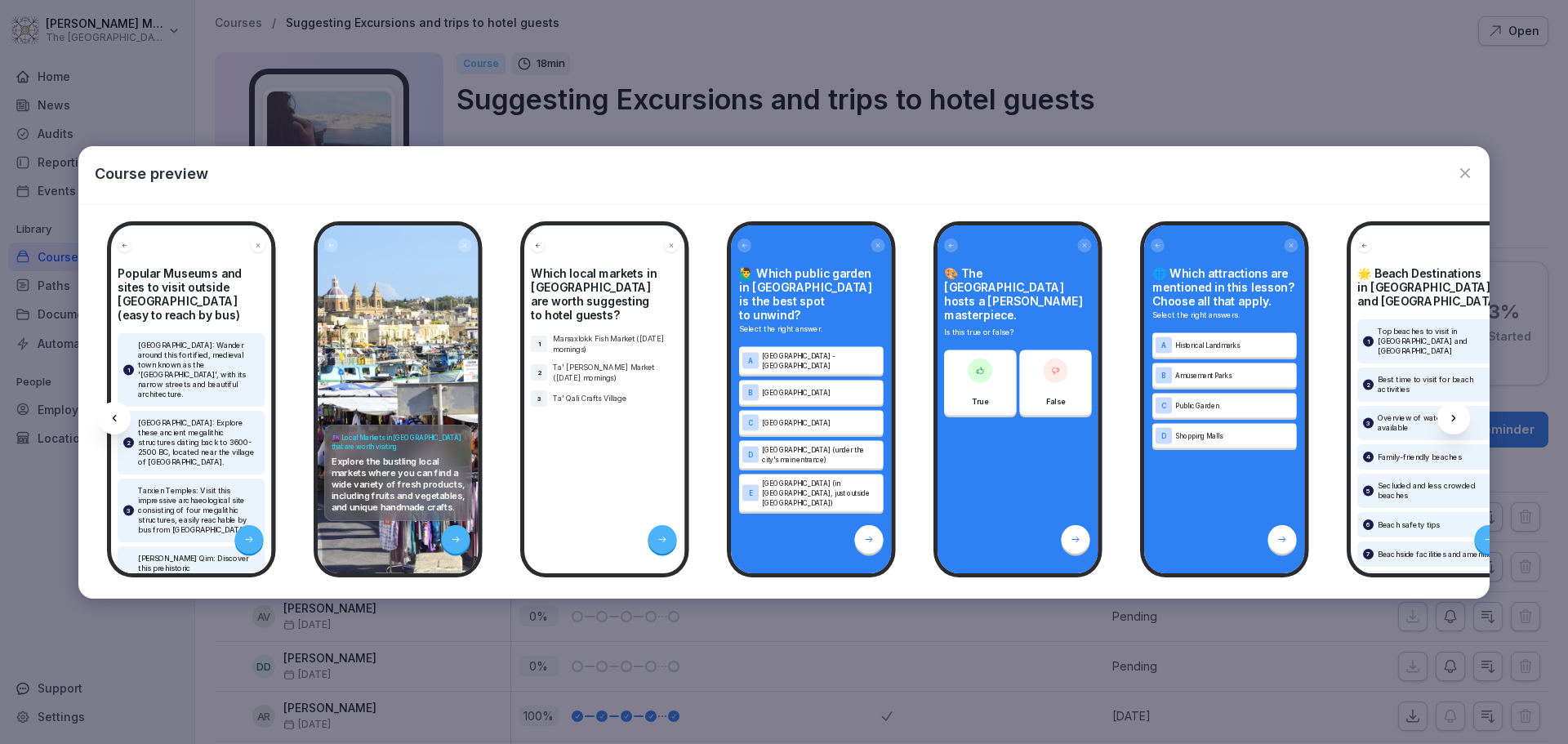
click at [1449, 412] on icon at bounding box center [1453, 418] width 13 height 13
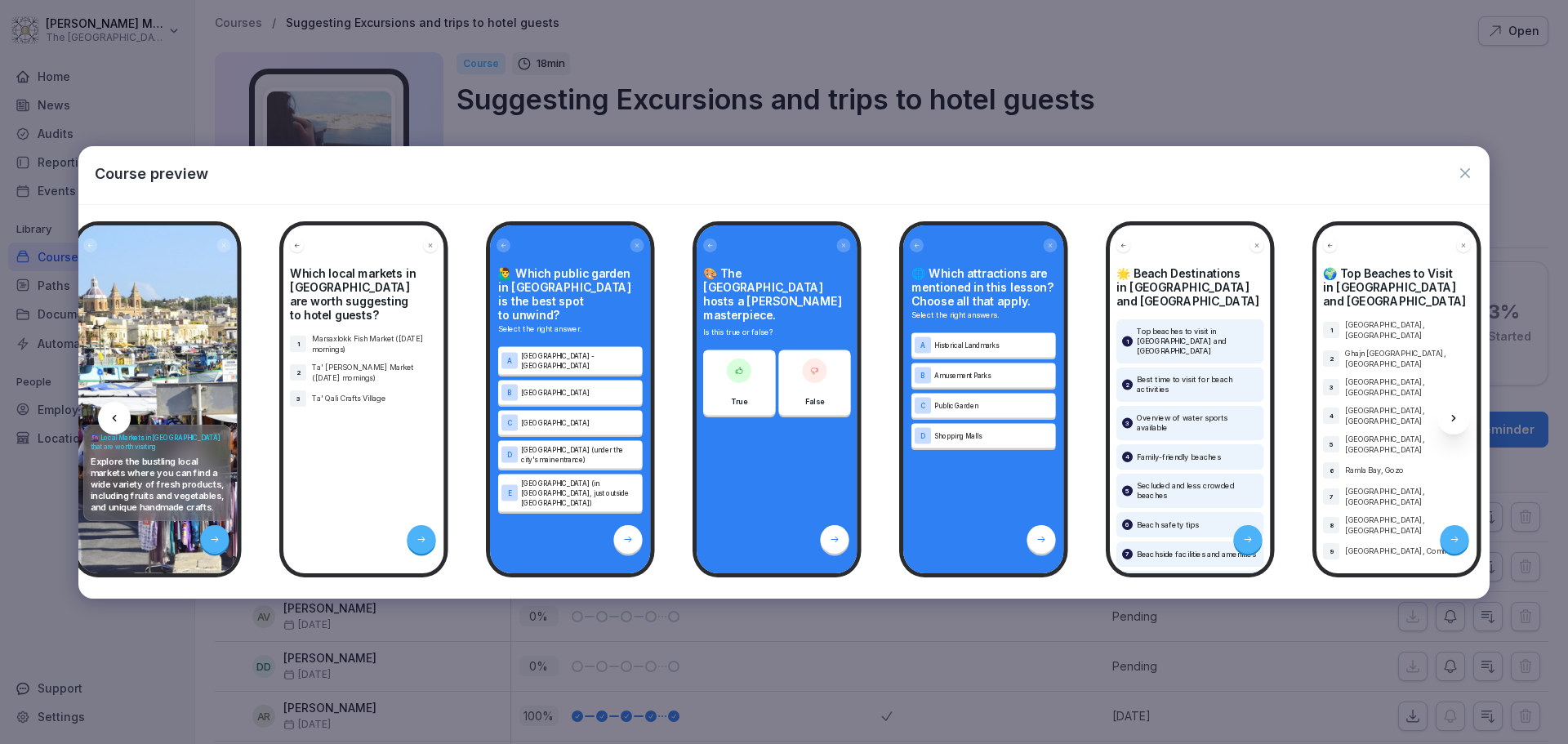
click at [1449, 412] on icon at bounding box center [1453, 418] width 13 height 13
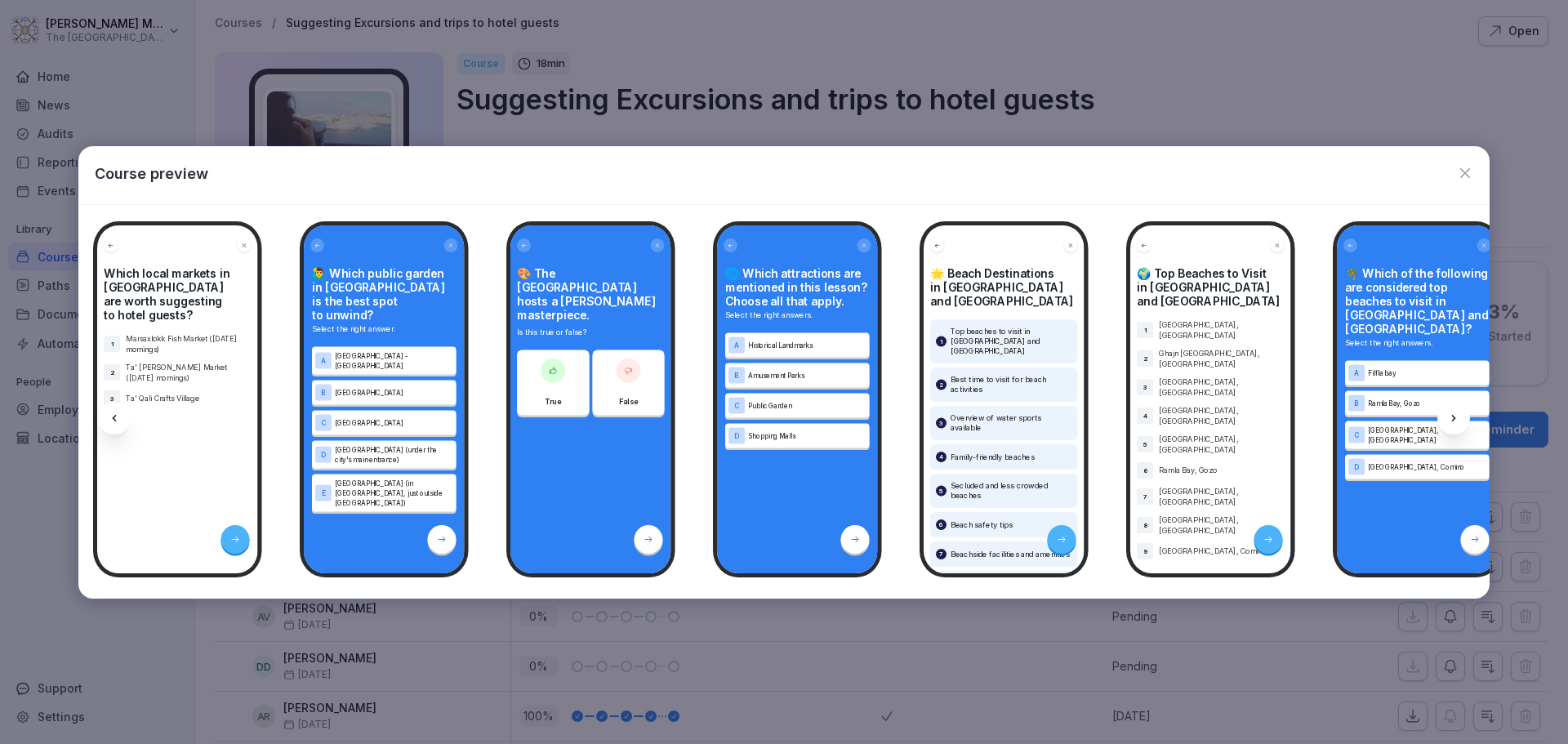
click at [1449, 412] on icon at bounding box center [1453, 418] width 13 height 13
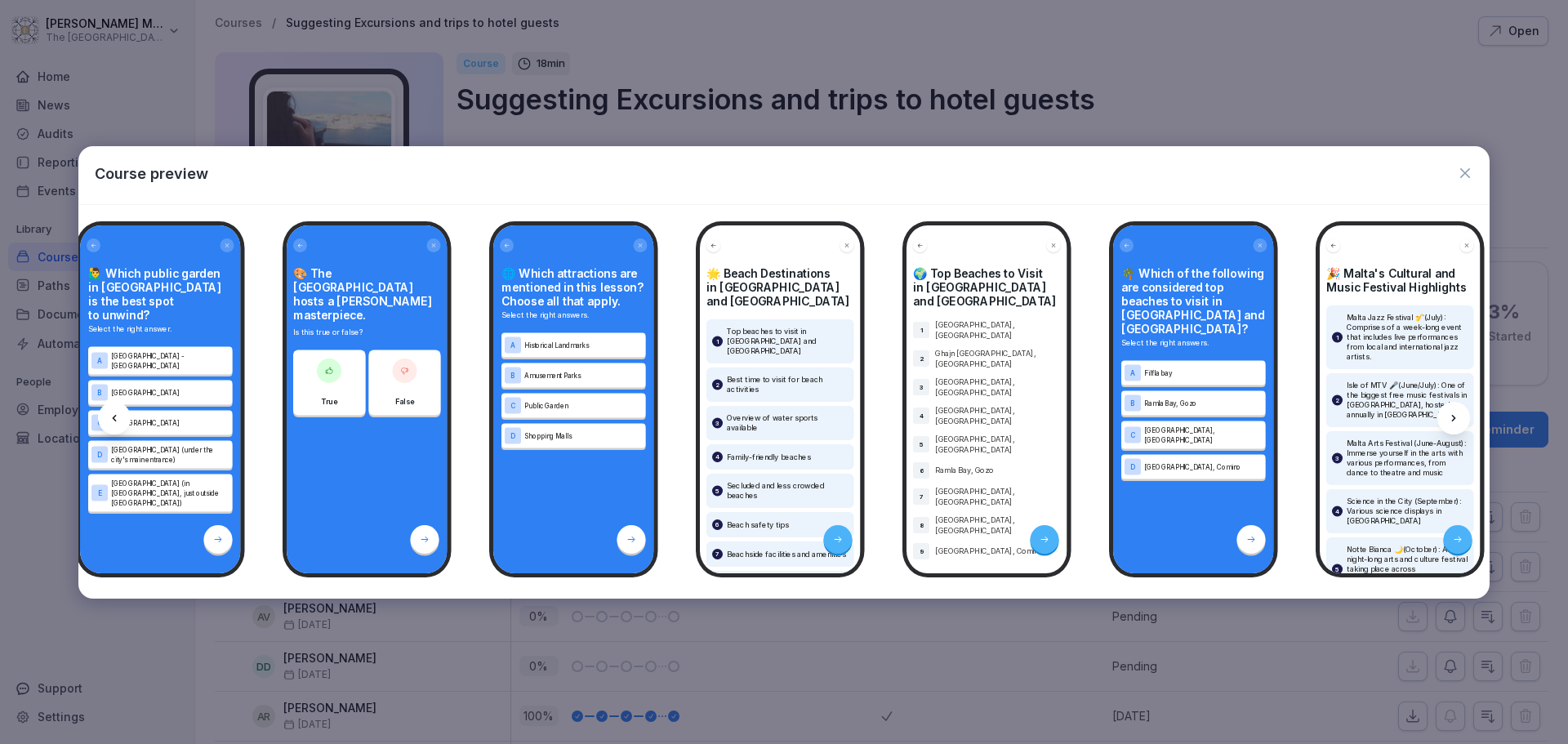
click at [1449, 412] on icon at bounding box center [1453, 418] width 13 height 13
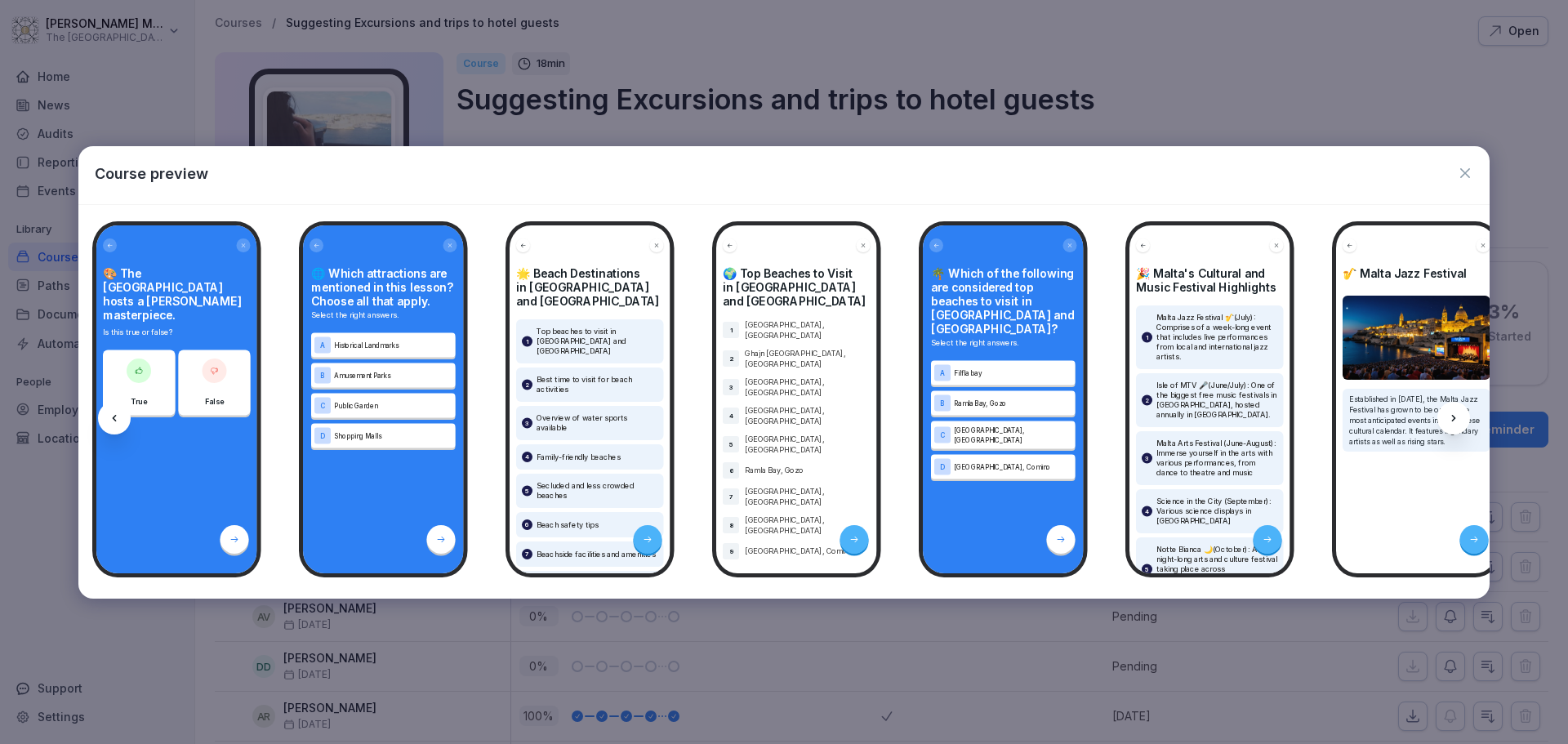
click at [1449, 412] on icon at bounding box center [1453, 418] width 13 height 13
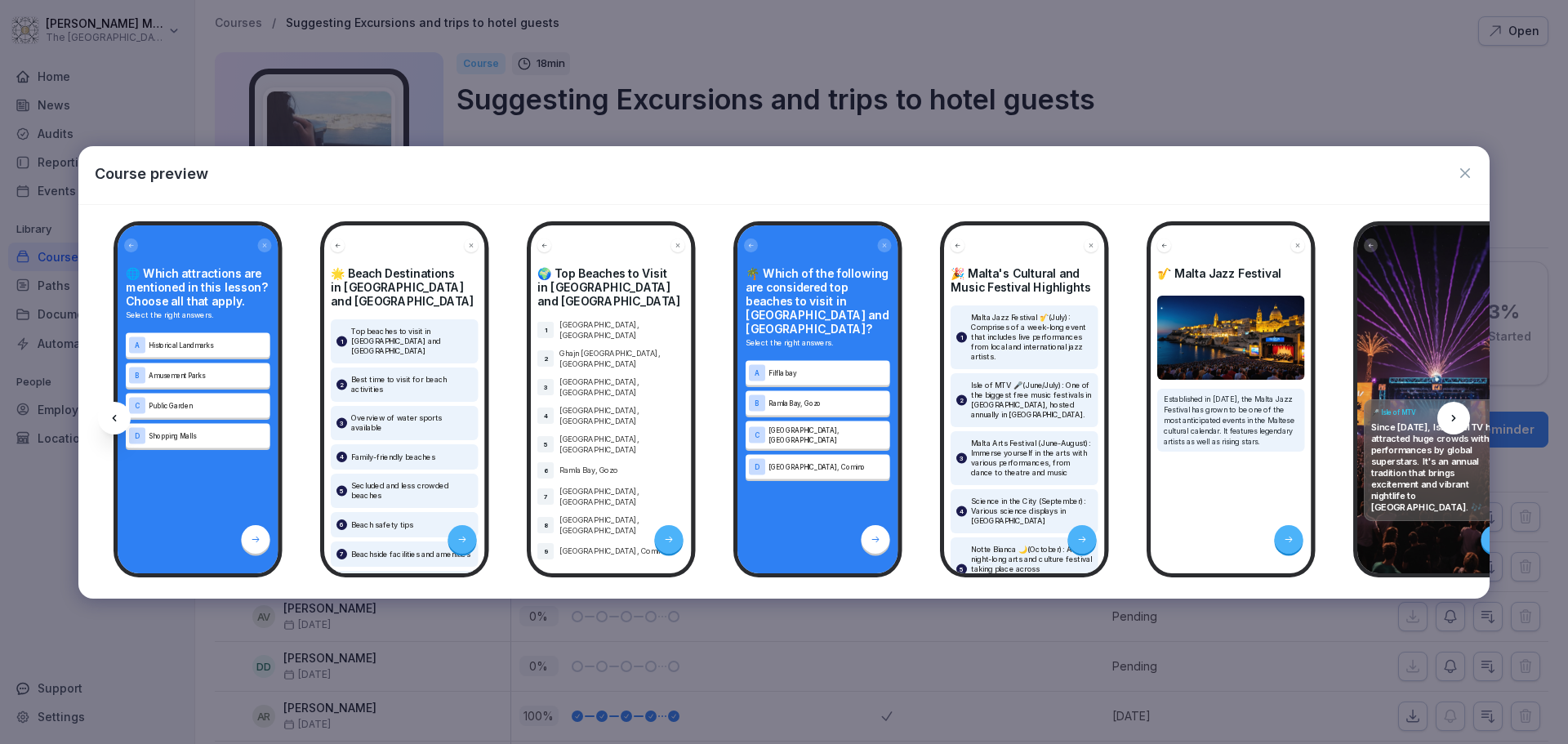
click at [1449, 412] on icon at bounding box center [1453, 418] width 13 height 13
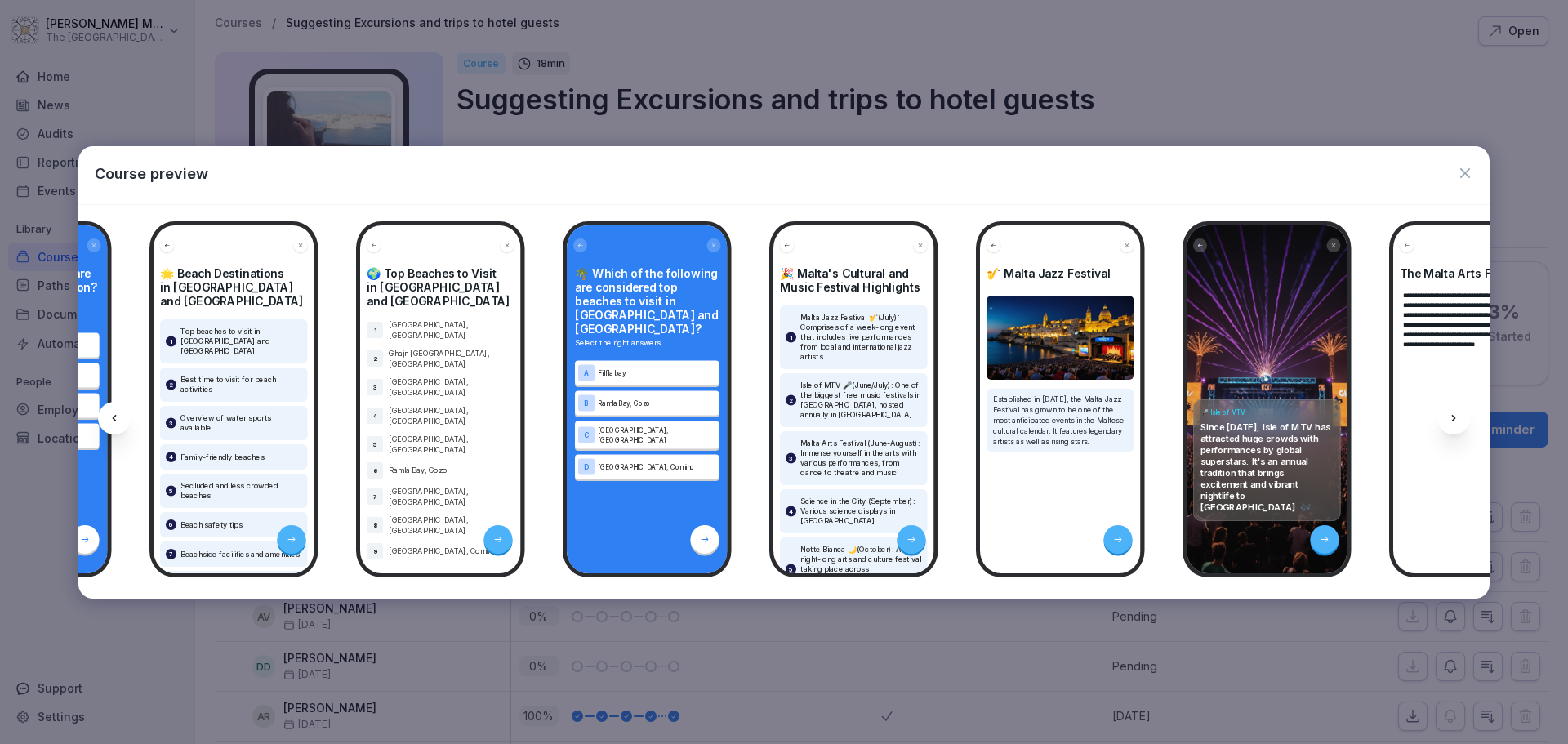
click at [1449, 412] on icon at bounding box center [1453, 418] width 13 height 13
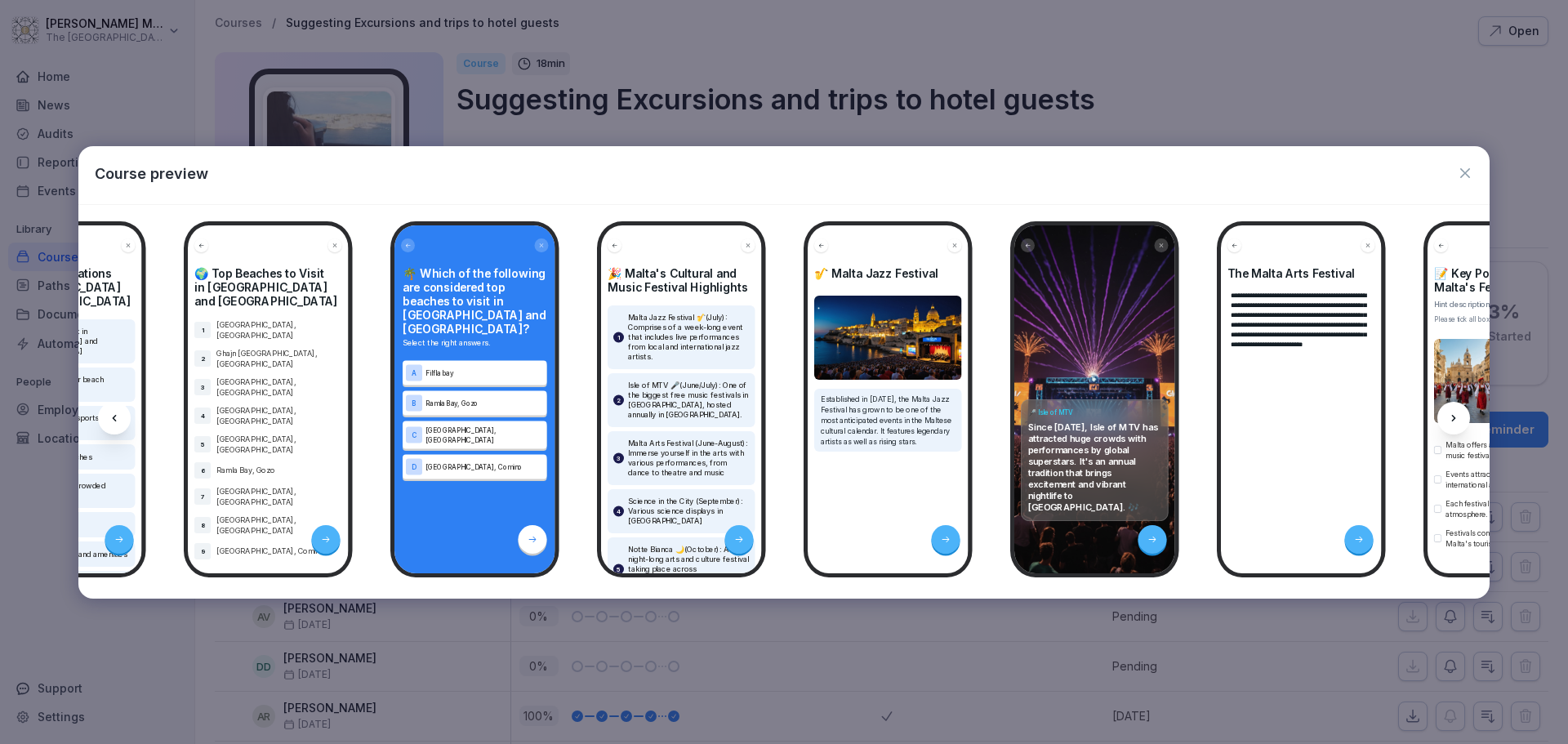
click at [1449, 412] on icon at bounding box center [1453, 418] width 13 height 13
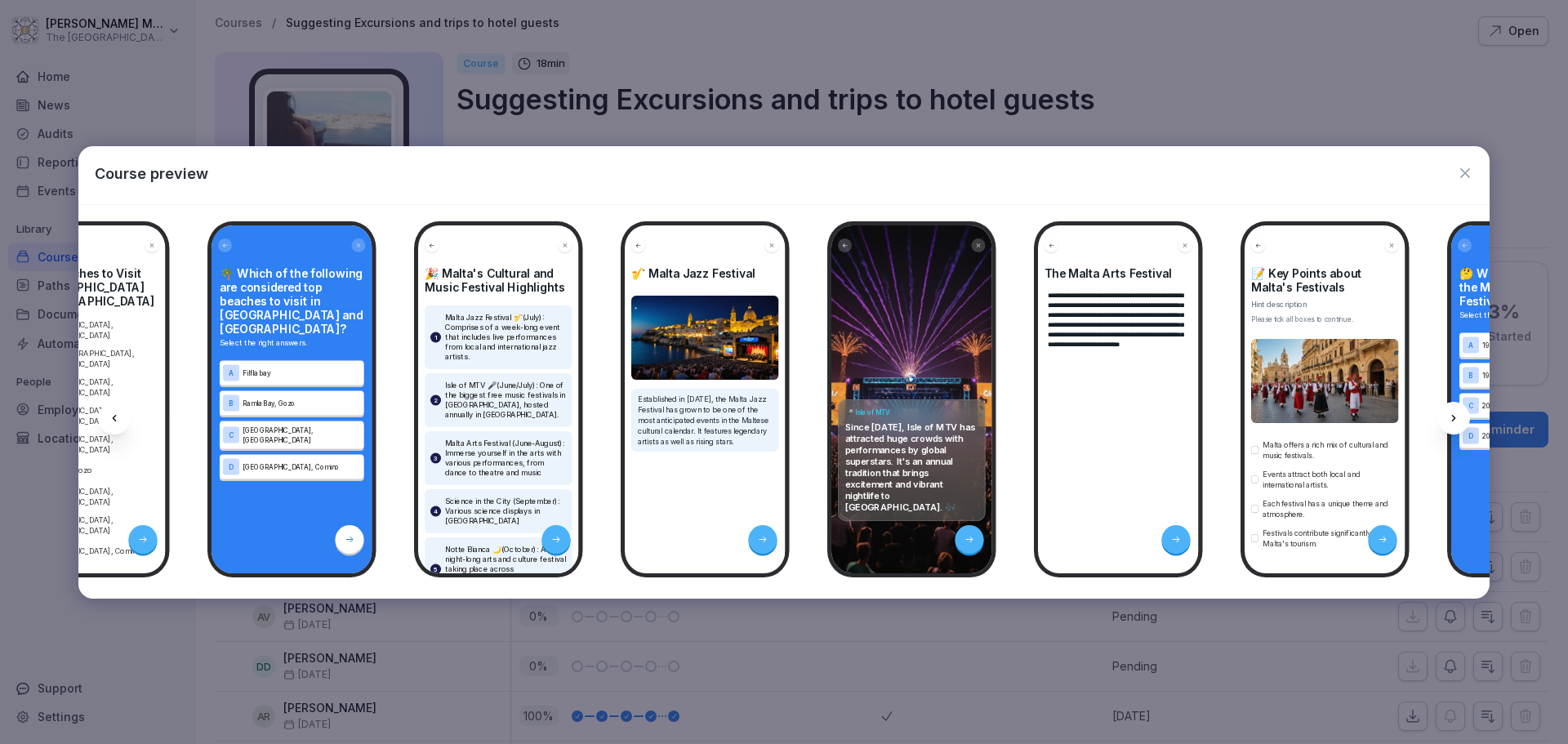
click at [1449, 412] on icon at bounding box center [1453, 418] width 13 height 13
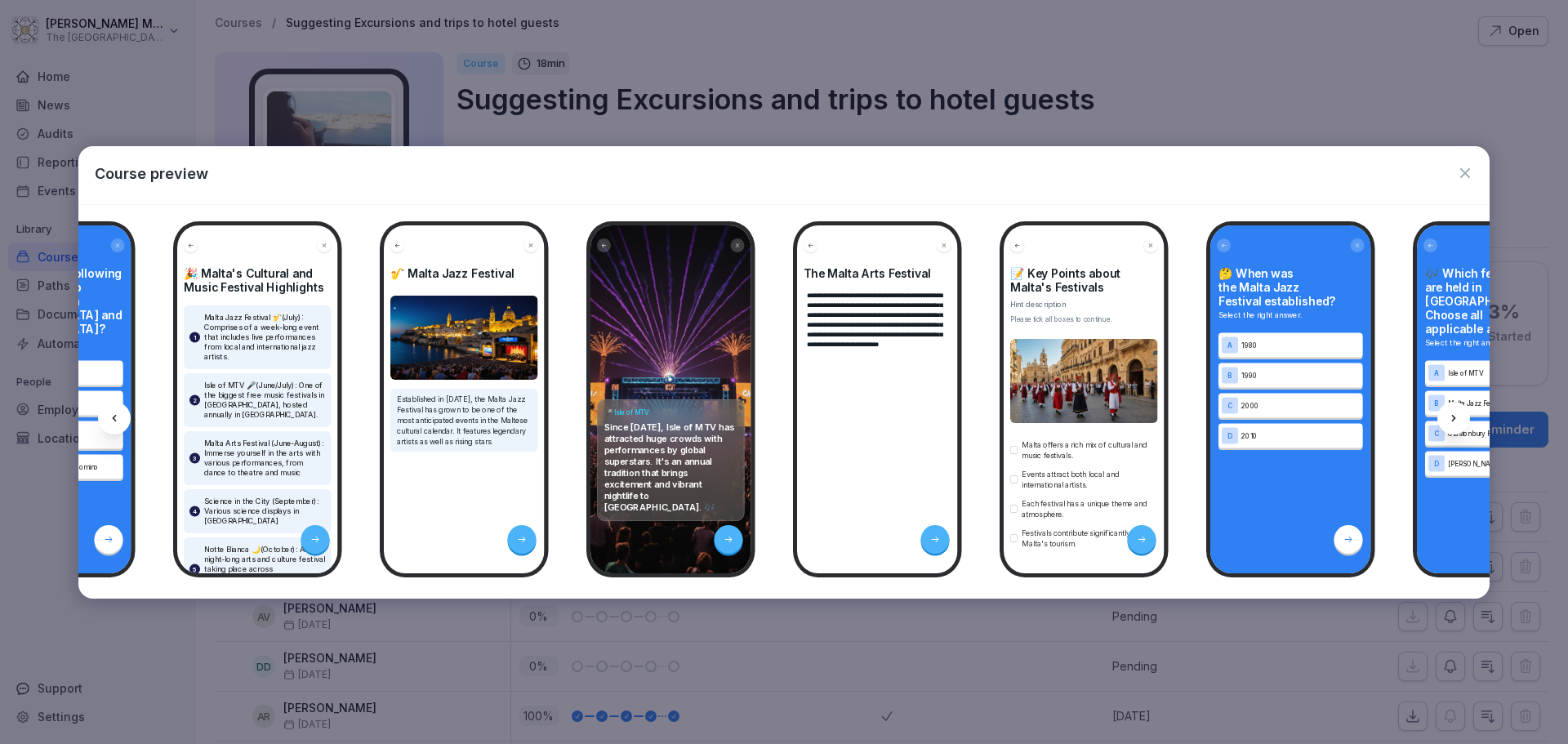
click at [1449, 412] on icon at bounding box center [1453, 418] width 13 height 13
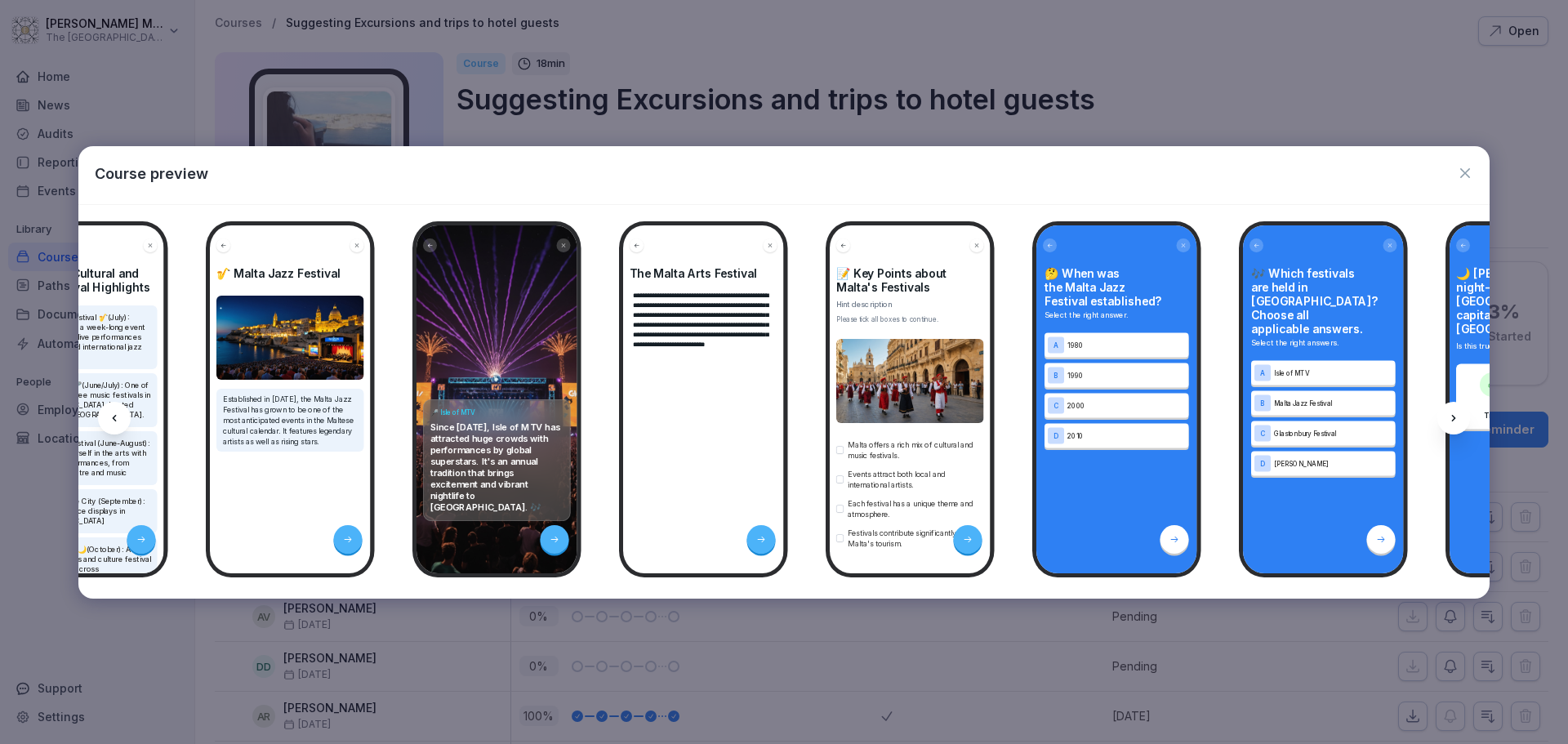
click at [1449, 412] on icon at bounding box center [1453, 418] width 13 height 13
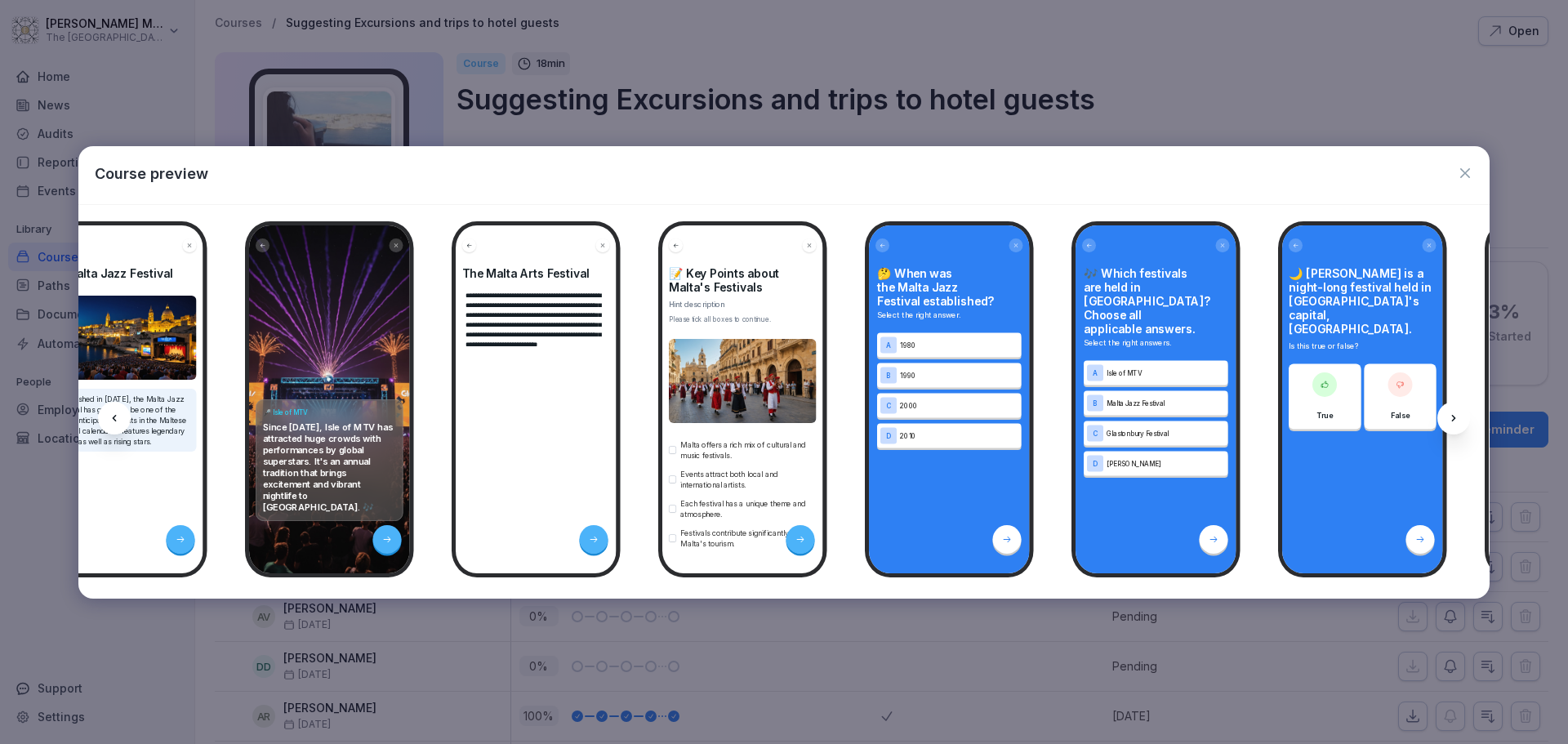
click at [1449, 412] on icon at bounding box center [1453, 418] width 13 height 13
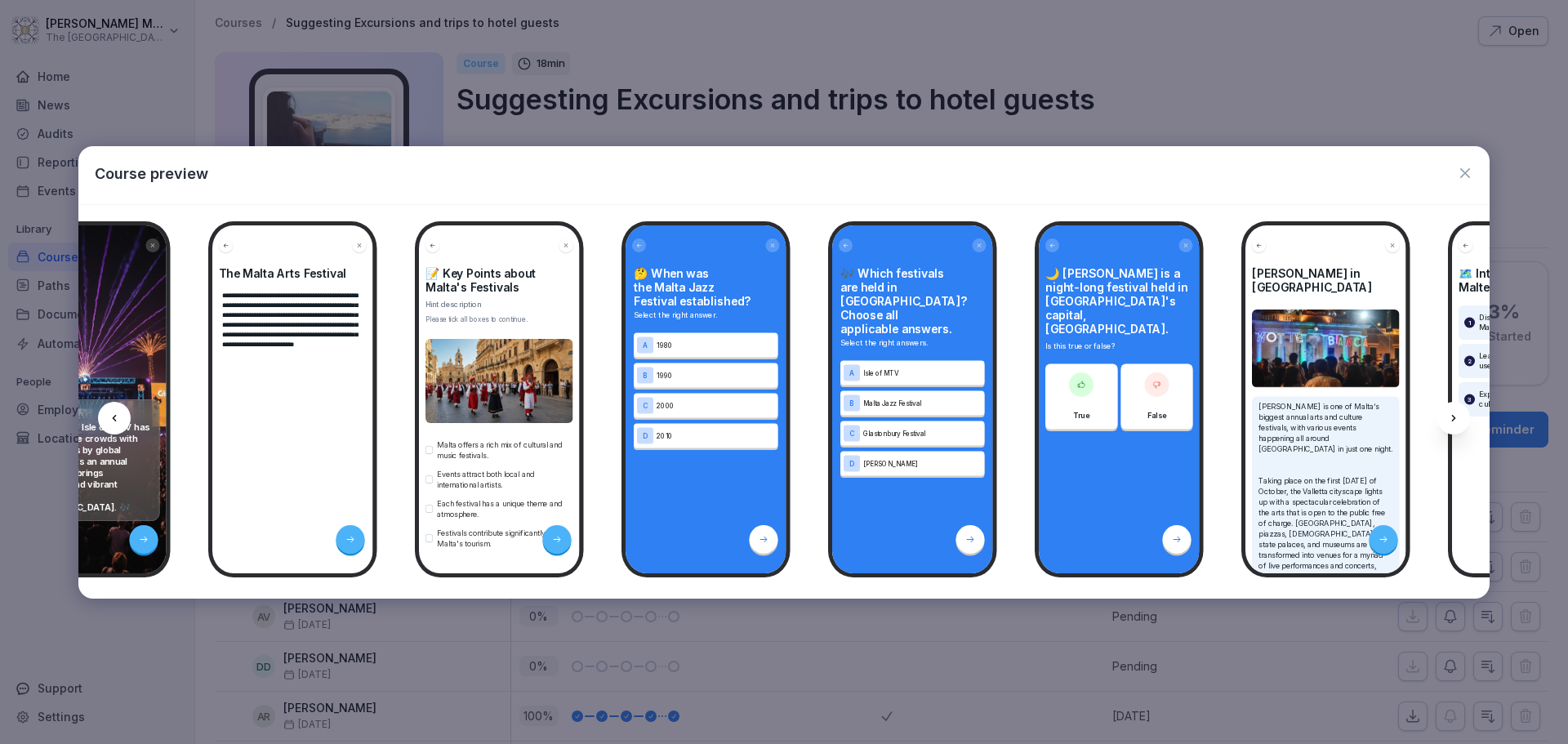
click at [1449, 412] on icon at bounding box center [1453, 418] width 13 height 13
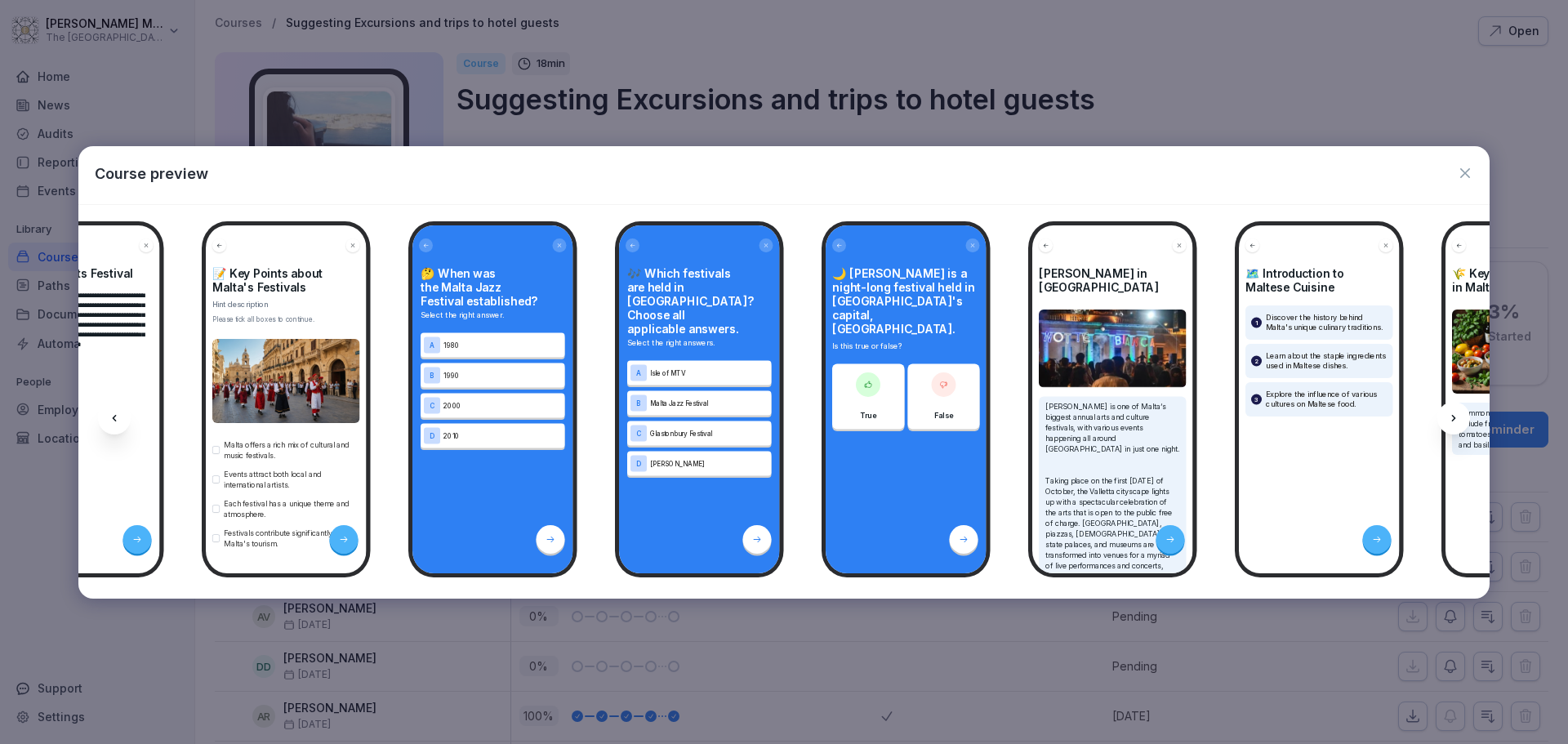
click at [1449, 412] on icon at bounding box center [1453, 418] width 13 height 13
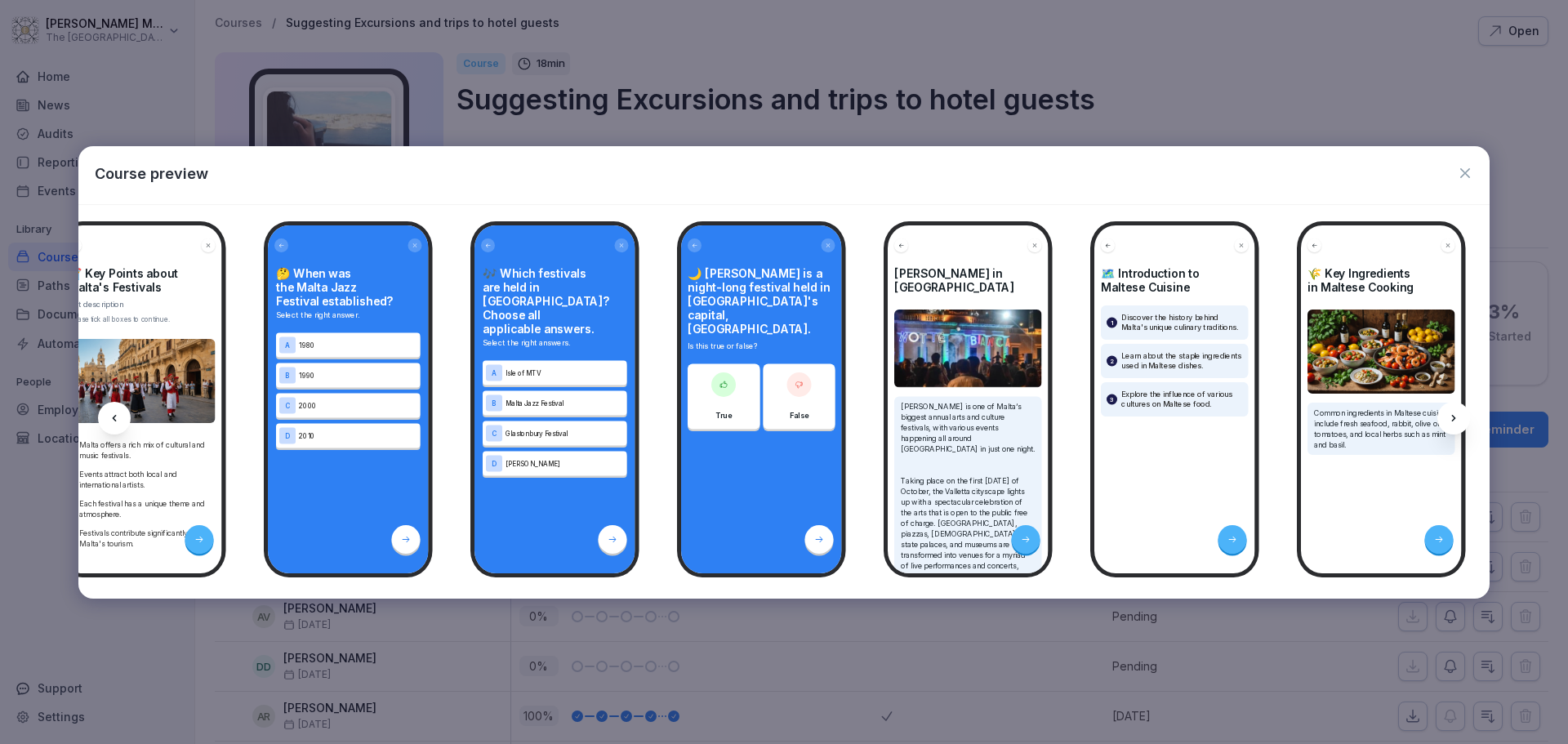
click at [1449, 412] on icon at bounding box center [1453, 418] width 13 height 13
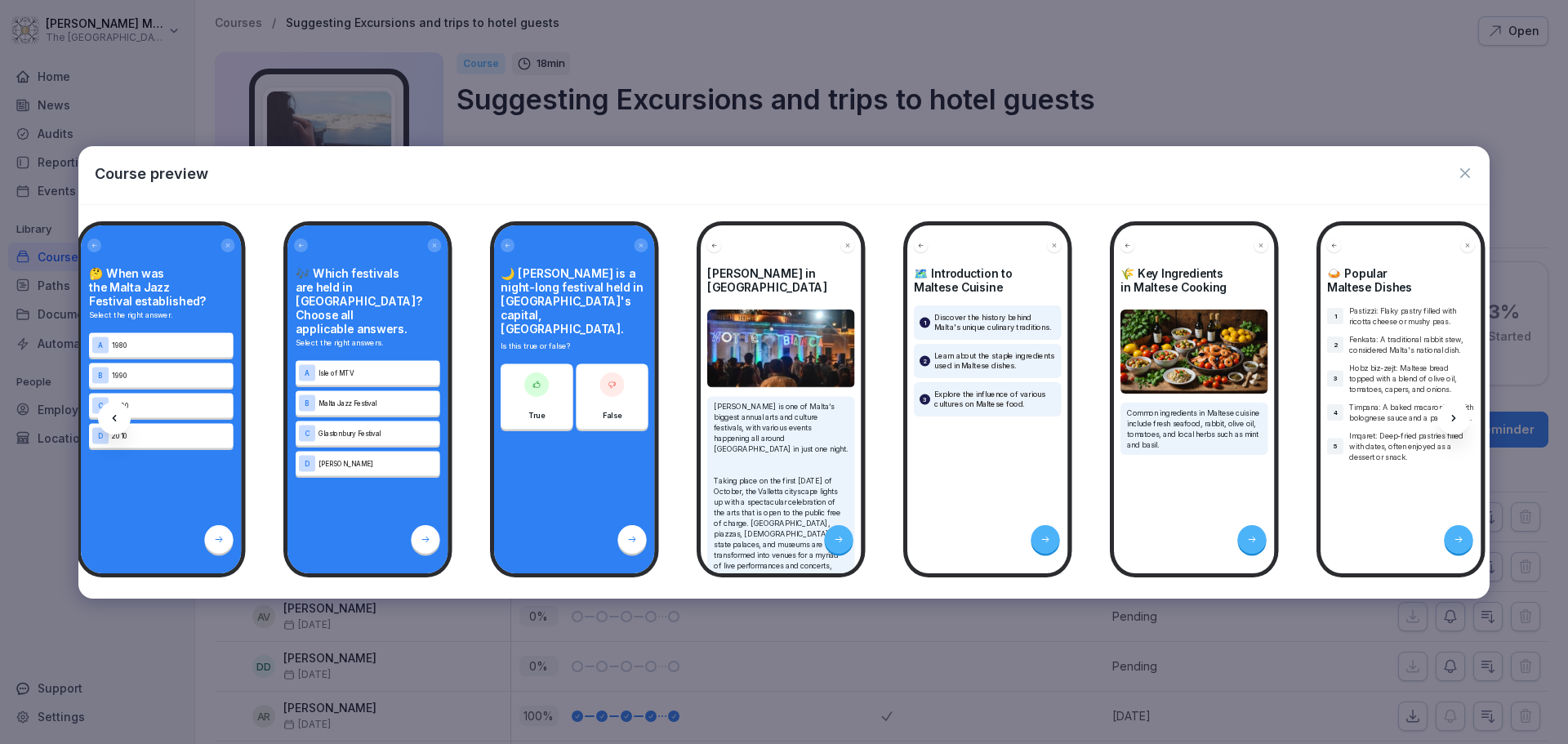
click at [1449, 412] on icon at bounding box center [1453, 418] width 13 height 13
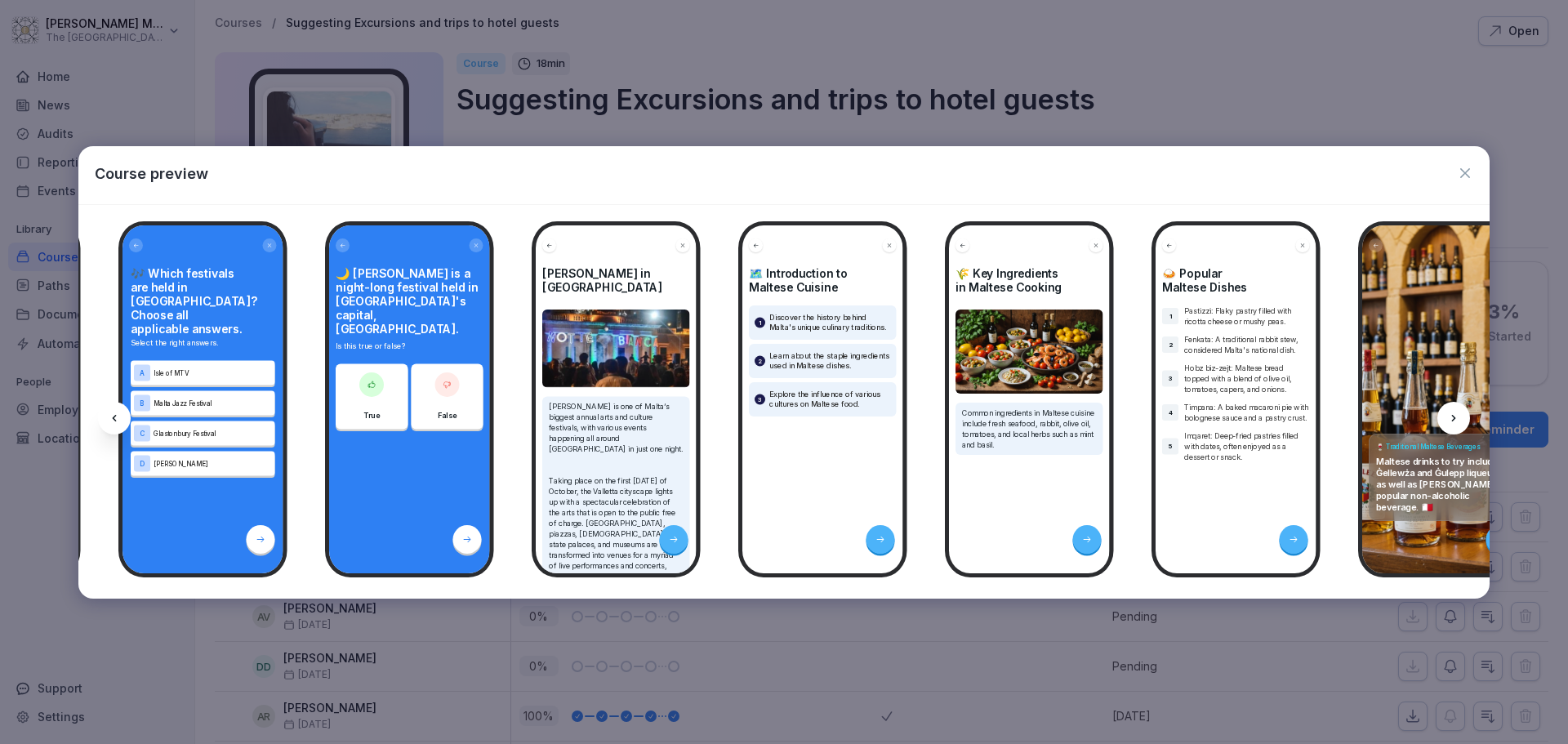
click at [1449, 412] on icon at bounding box center [1453, 418] width 13 height 13
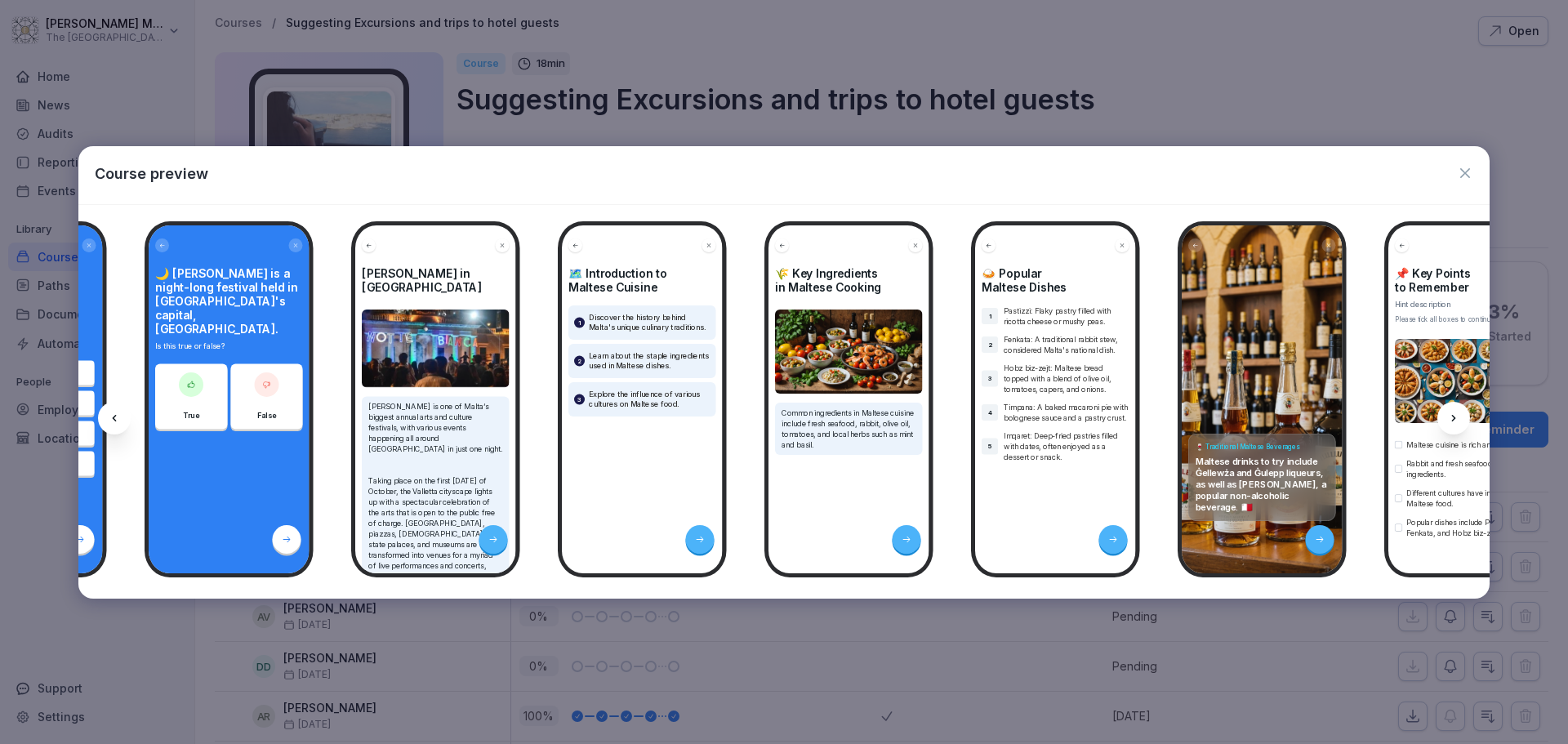
click at [1449, 412] on icon at bounding box center [1453, 418] width 13 height 13
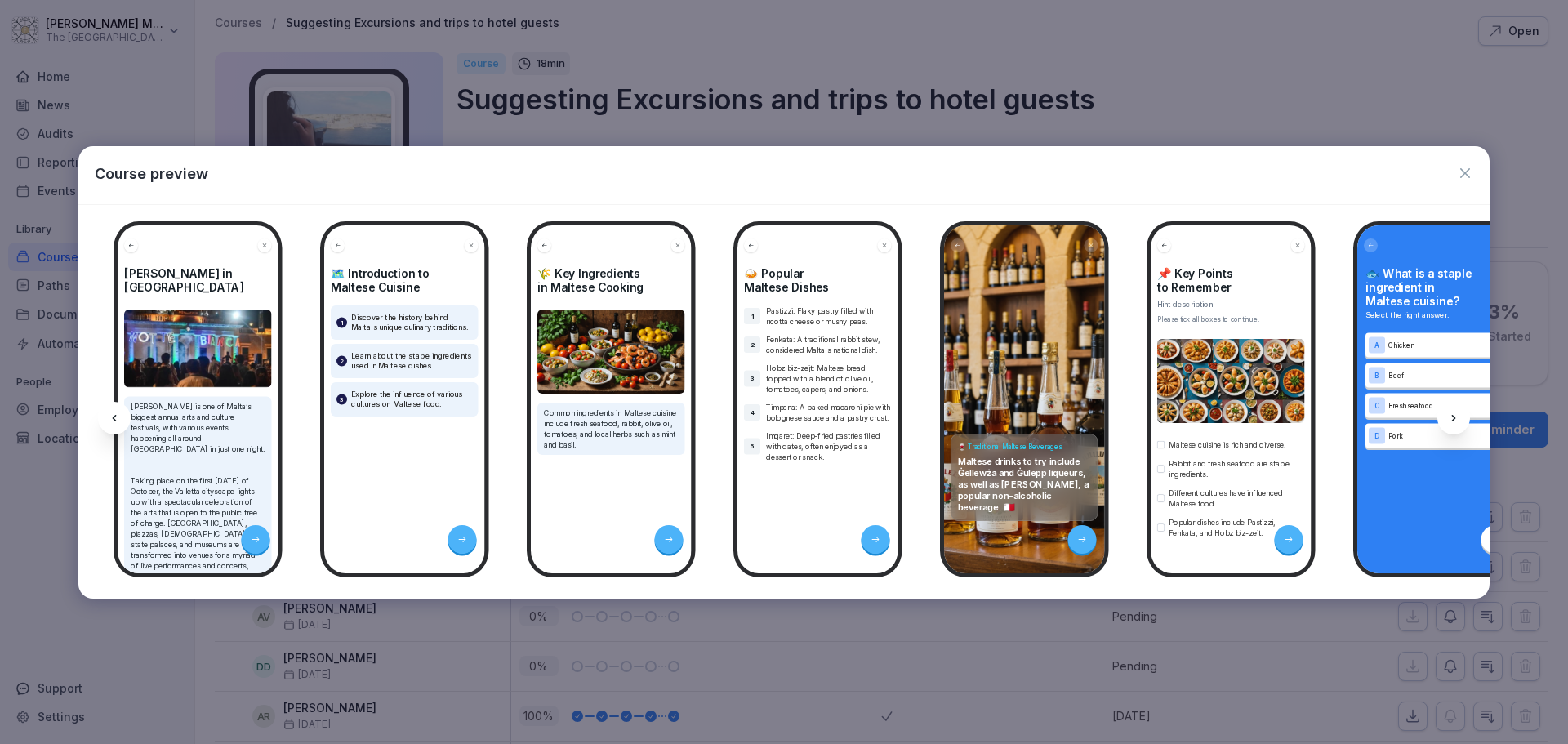
click at [1449, 412] on icon at bounding box center [1453, 418] width 13 height 13
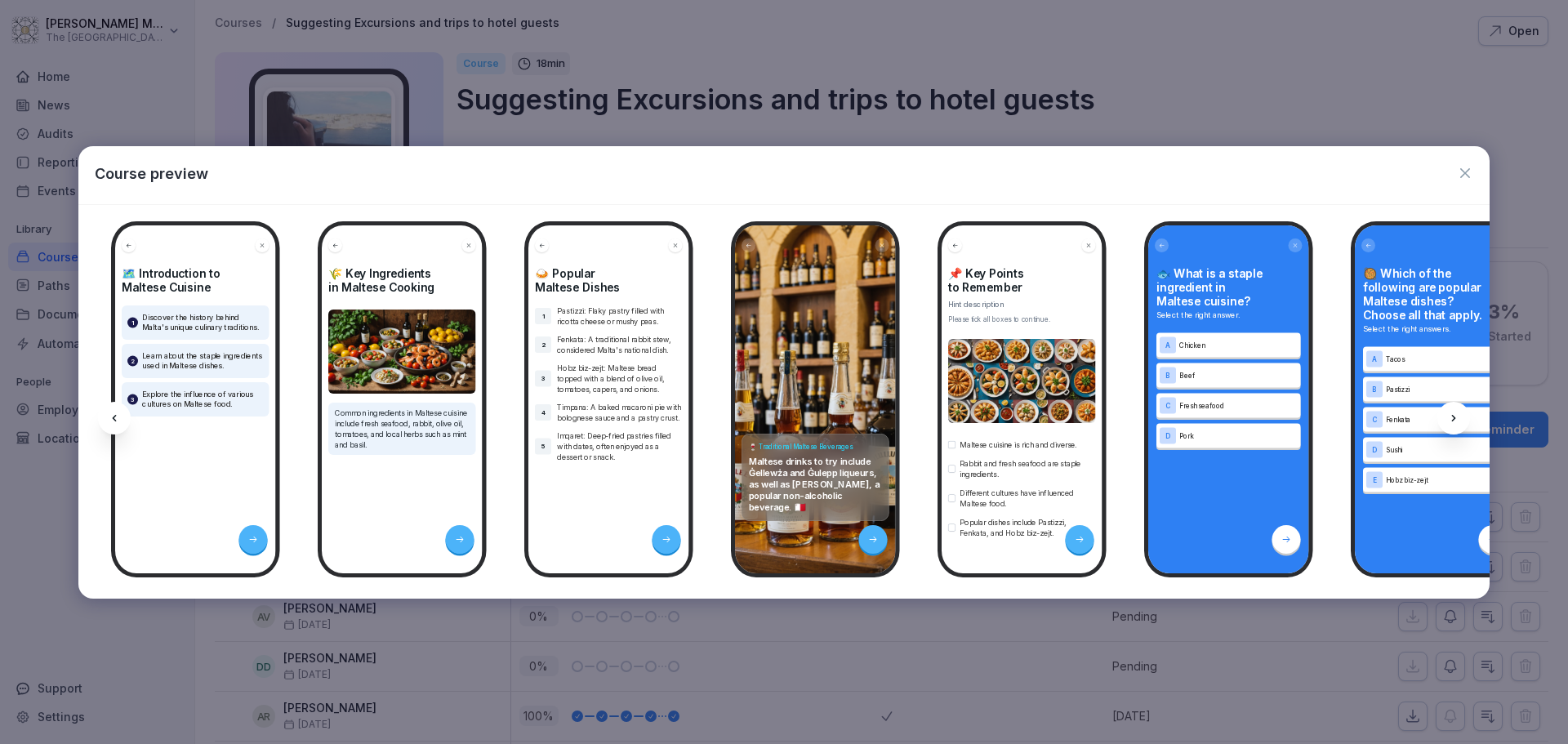
click at [1449, 412] on icon at bounding box center [1453, 418] width 13 height 13
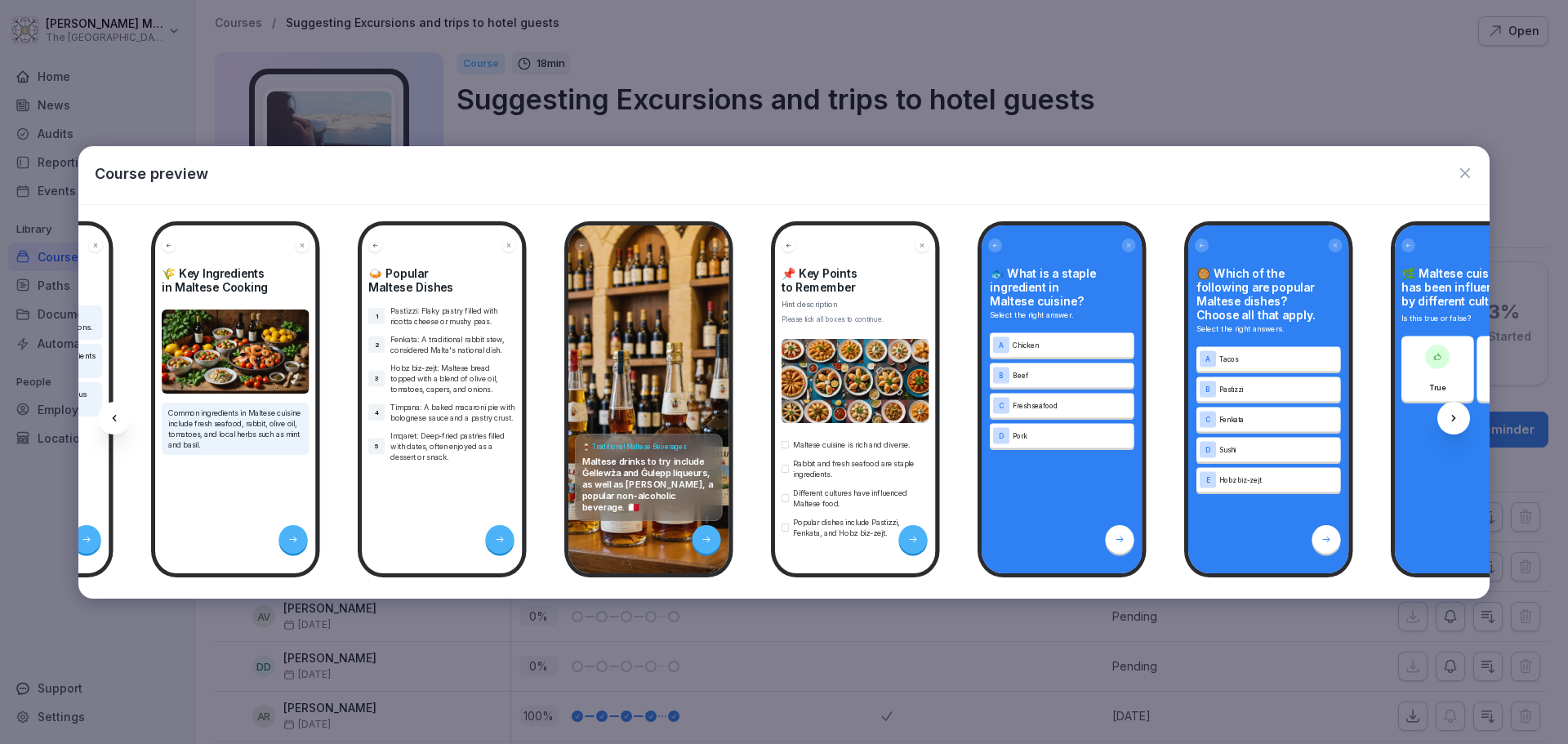
click at [1449, 412] on icon at bounding box center [1453, 418] width 13 height 13
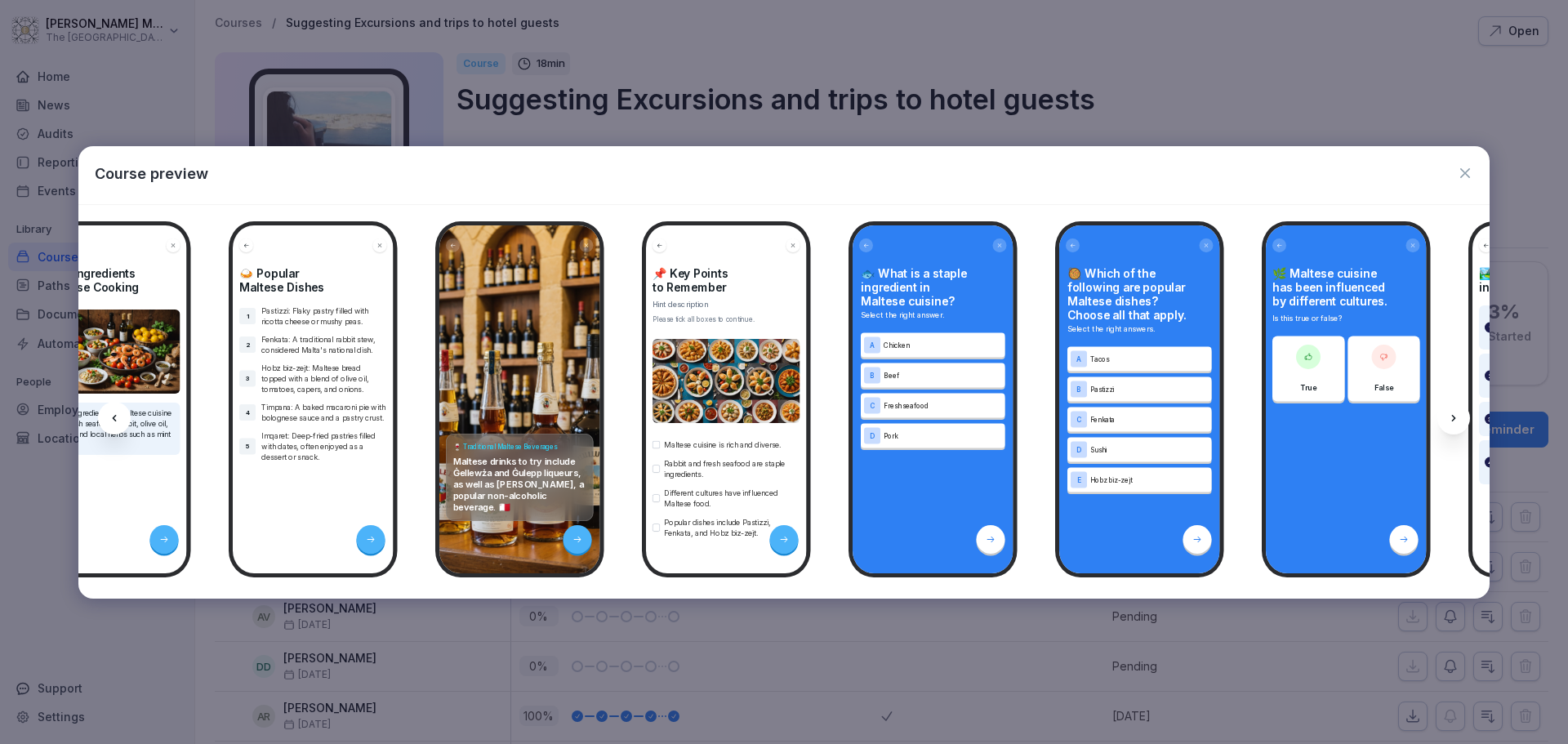
click at [1449, 412] on icon at bounding box center [1453, 418] width 13 height 13
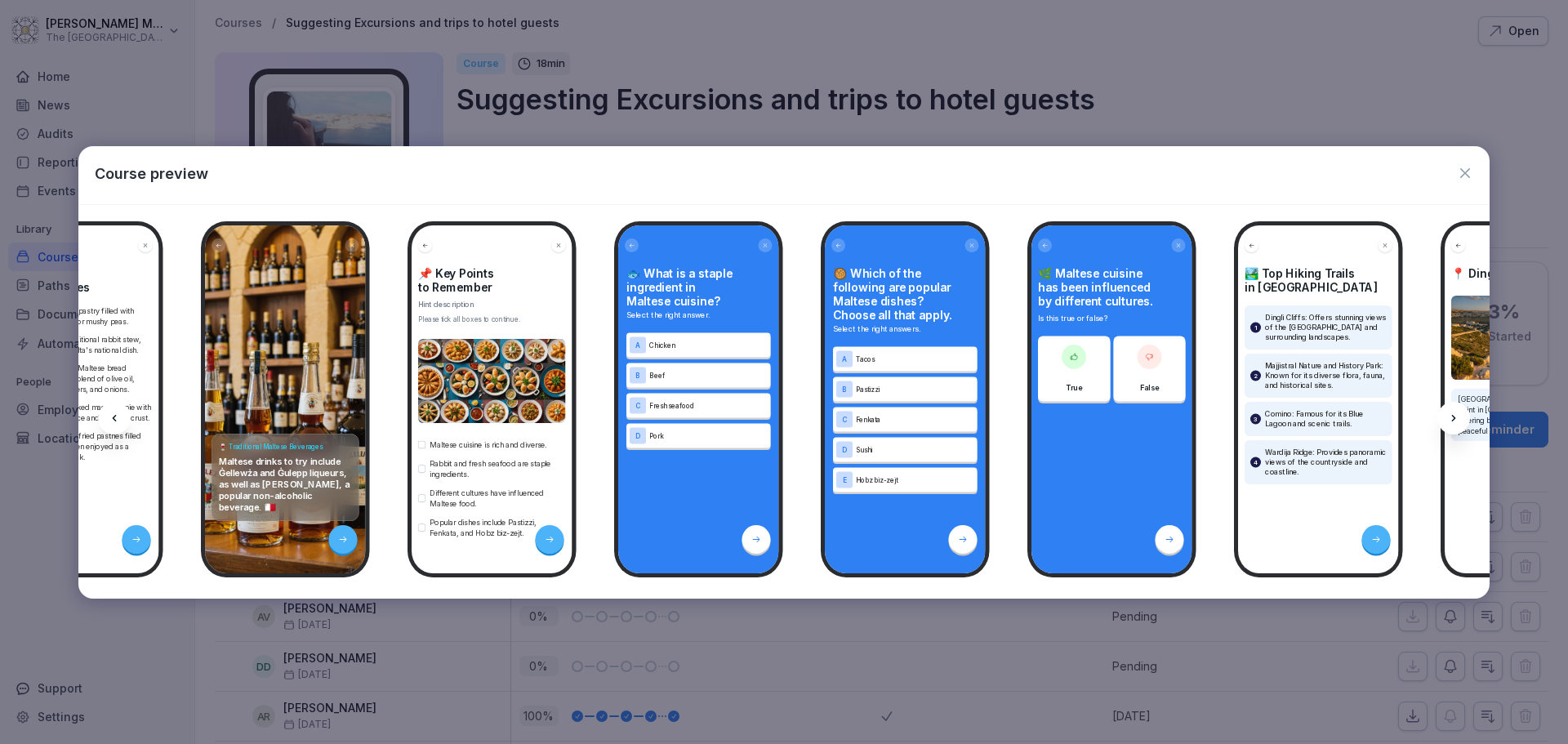
click at [1449, 412] on icon at bounding box center [1453, 418] width 13 height 13
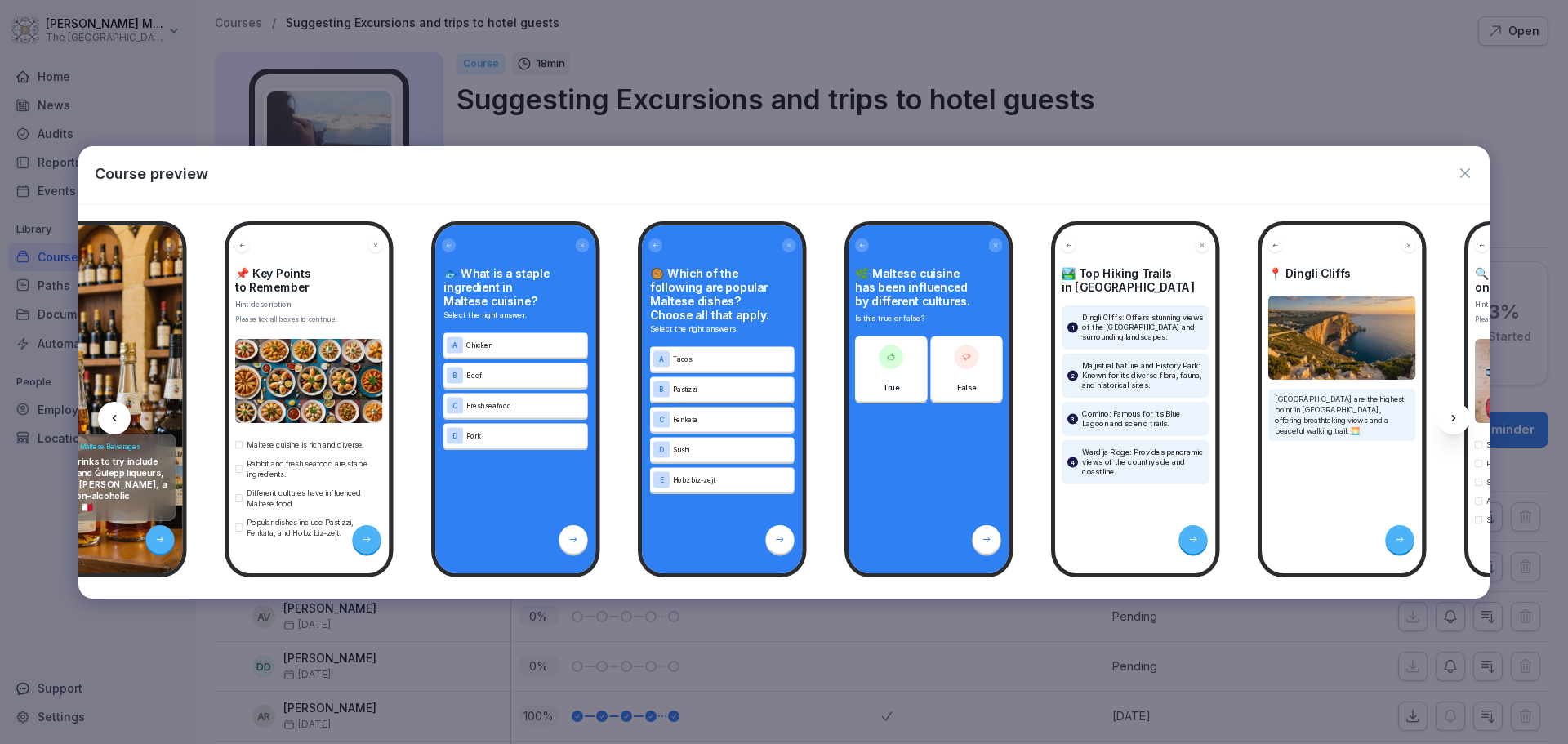
click at [1449, 412] on icon at bounding box center [1453, 418] width 13 height 13
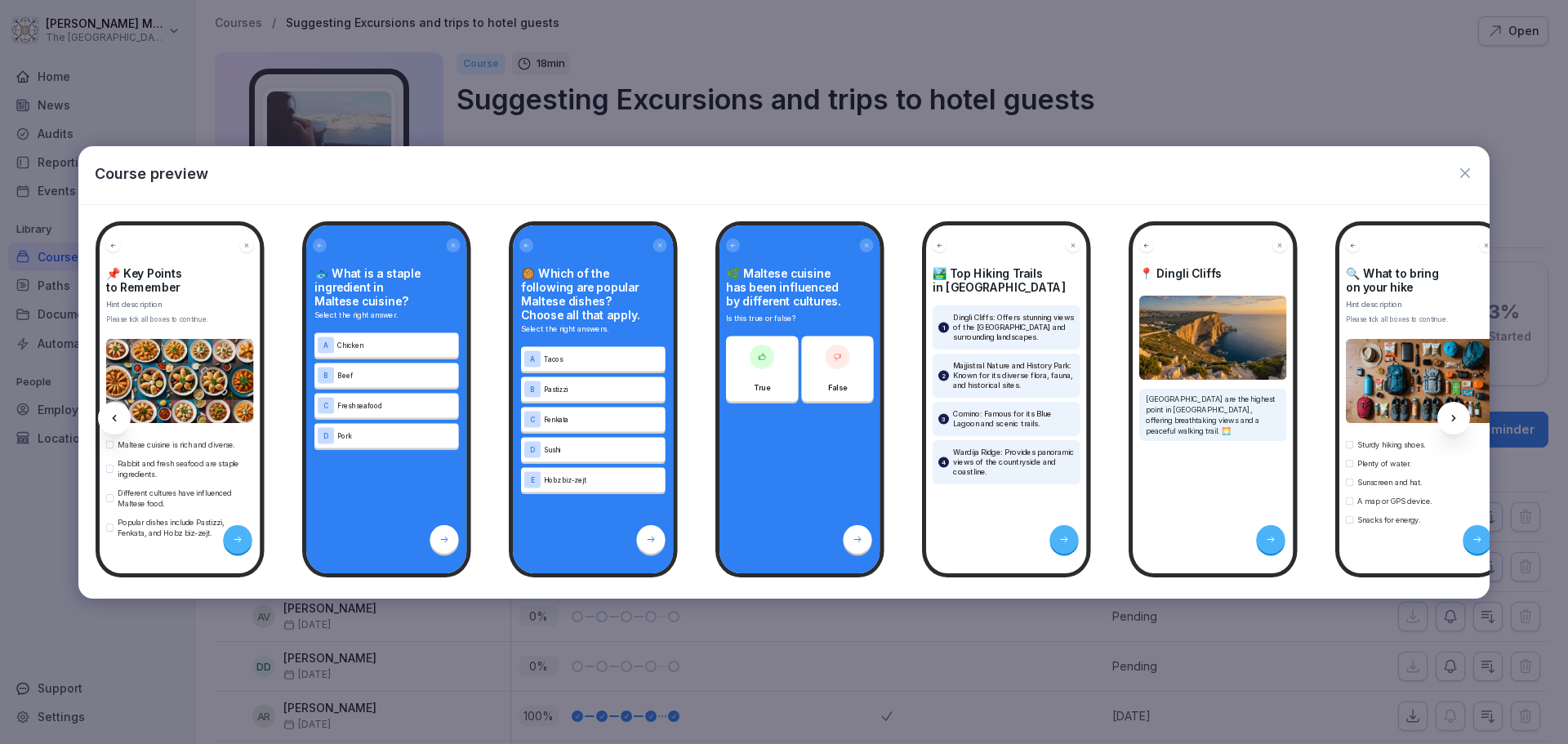
click at [1449, 412] on icon at bounding box center [1453, 418] width 13 height 13
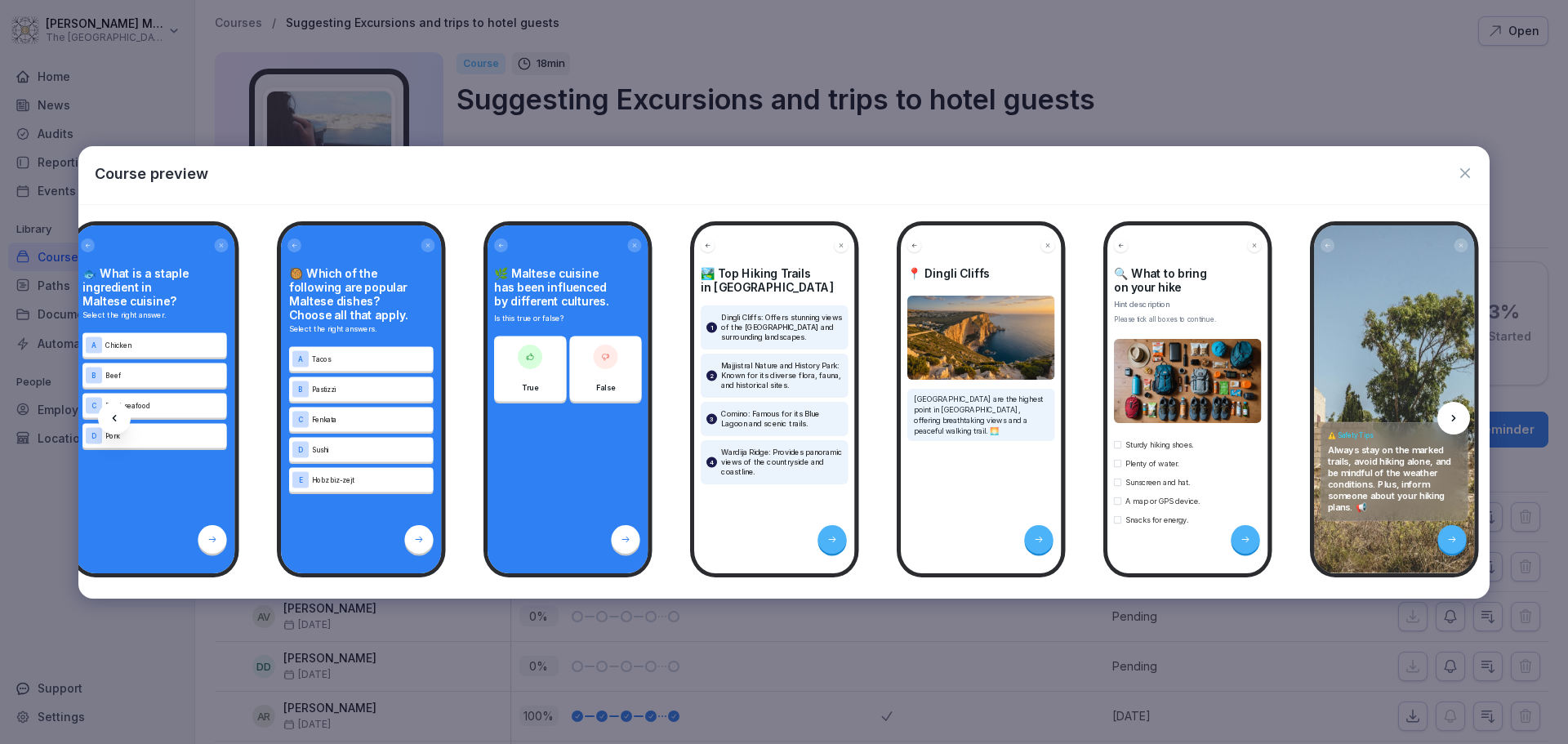
click at [1449, 412] on icon at bounding box center [1453, 418] width 13 height 13
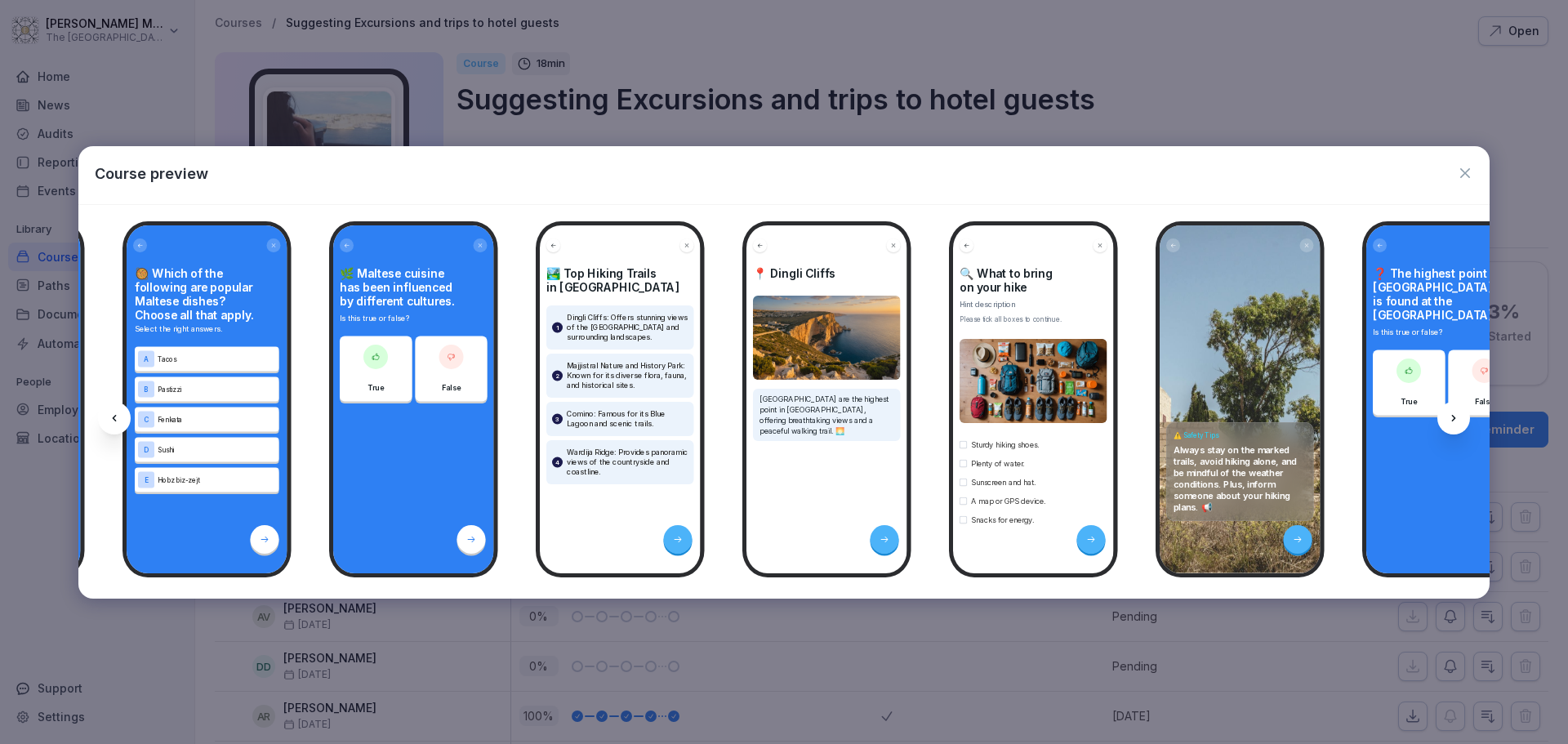
click at [1449, 412] on icon at bounding box center [1453, 418] width 13 height 13
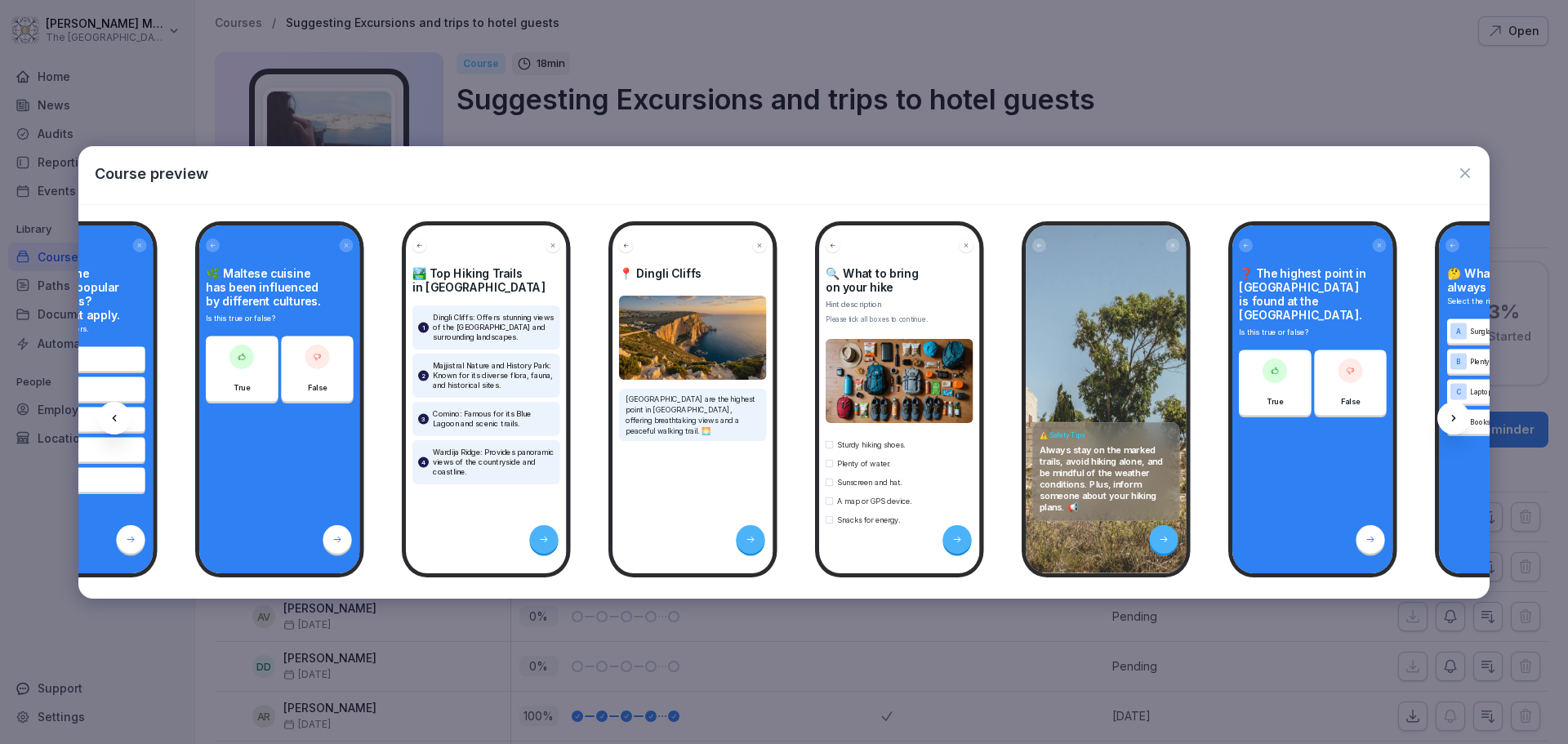
click at [1449, 412] on icon at bounding box center [1453, 418] width 13 height 13
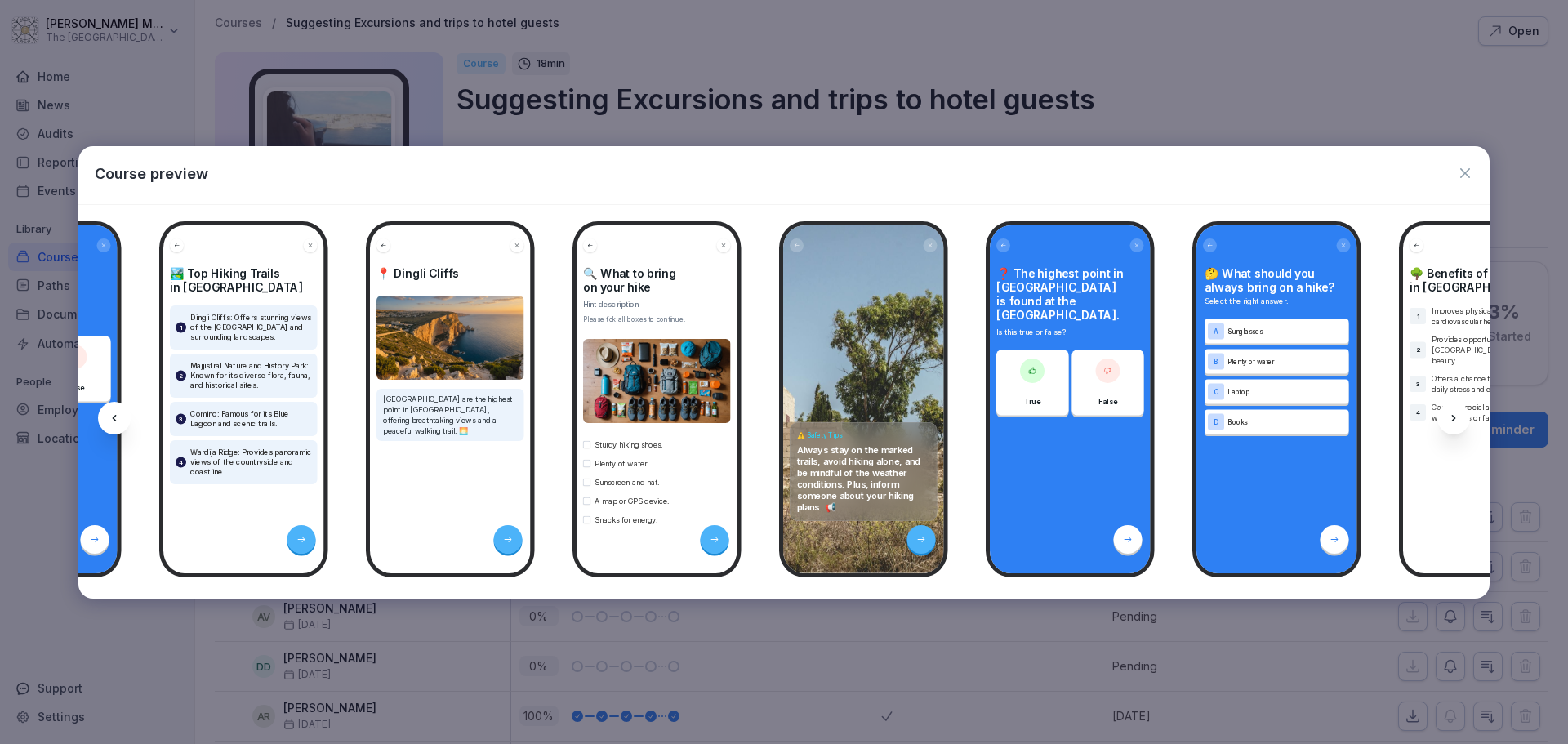
click at [1449, 412] on icon at bounding box center [1453, 418] width 13 height 13
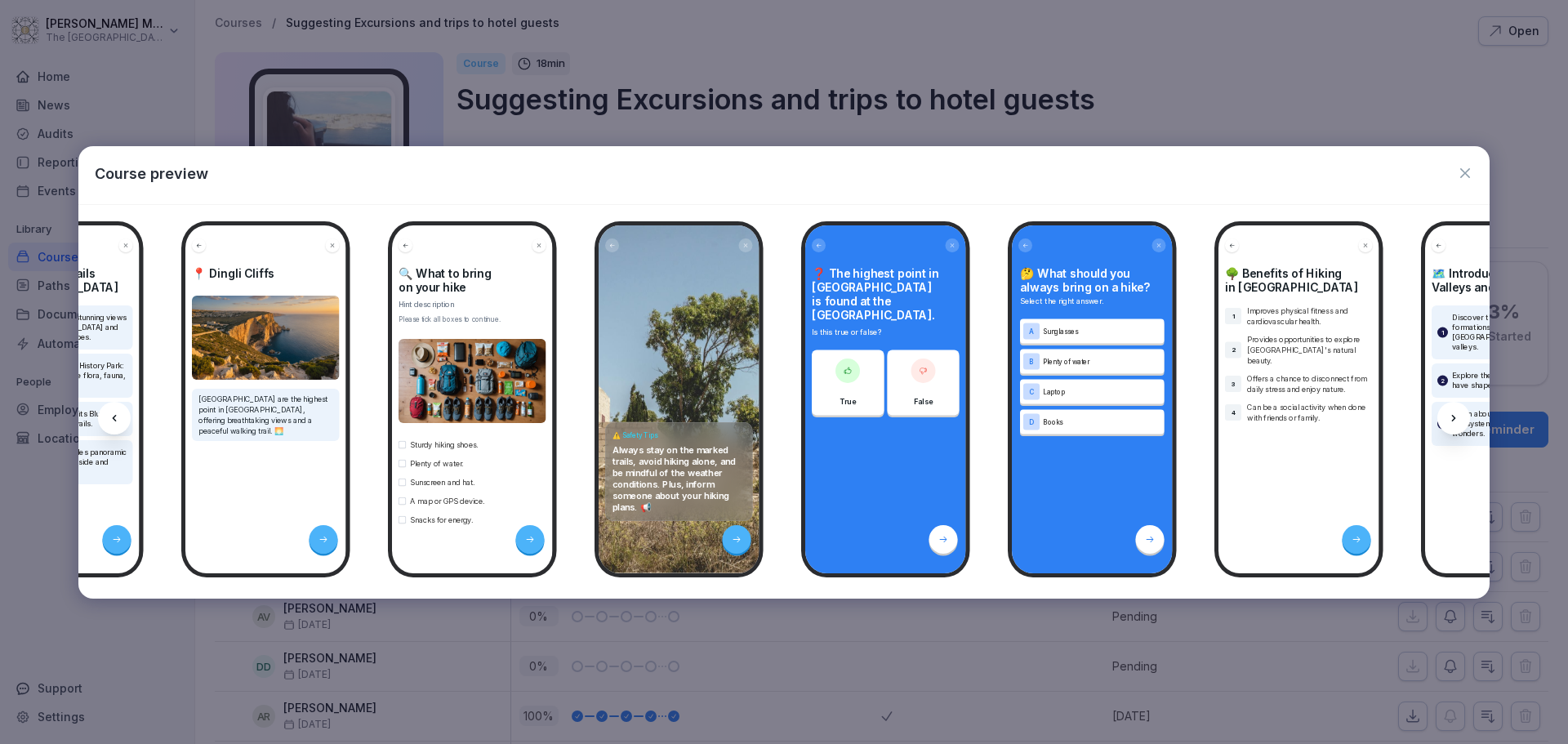
click at [1449, 412] on icon at bounding box center [1453, 418] width 13 height 13
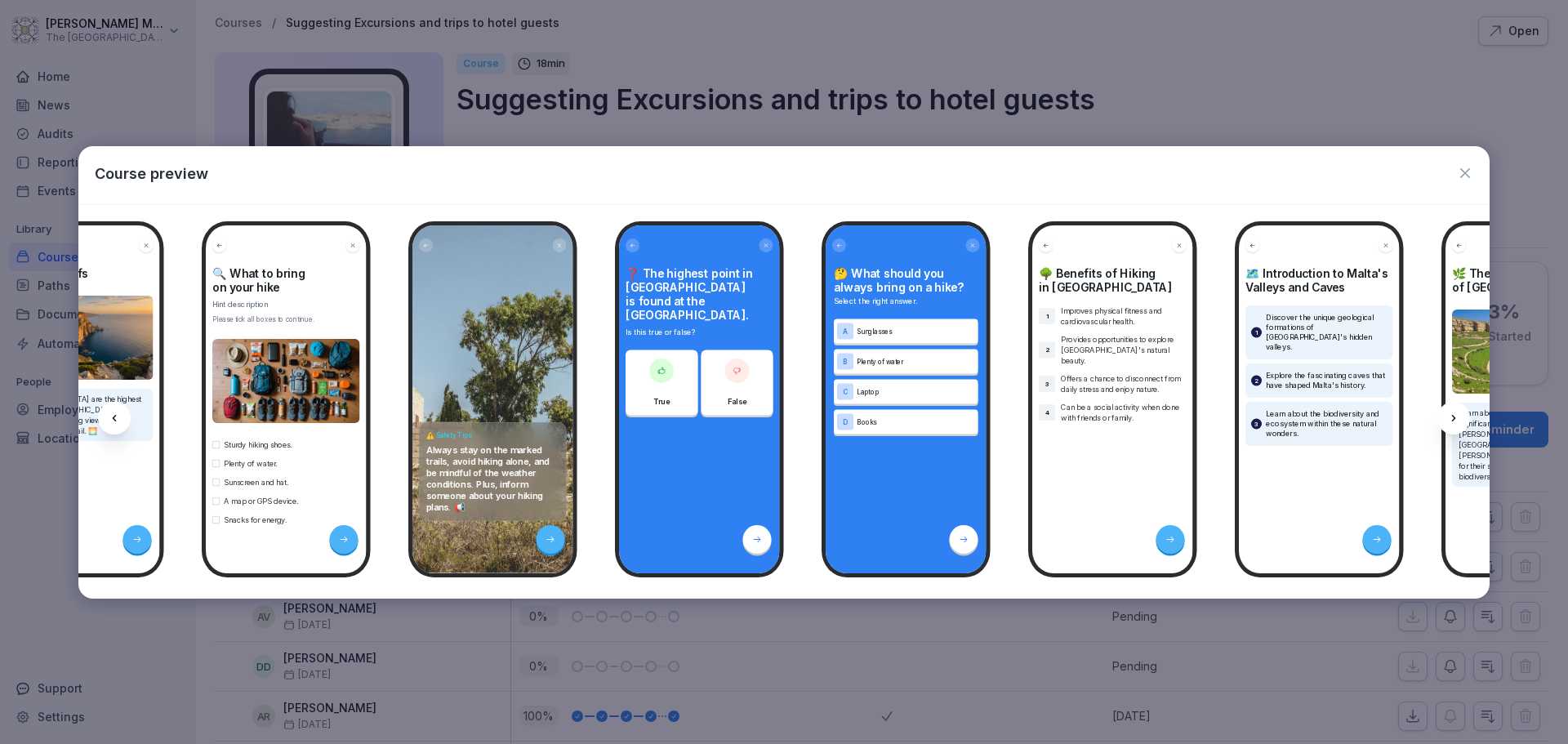
click at [1449, 412] on icon at bounding box center [1453, 418] width 13 height 13
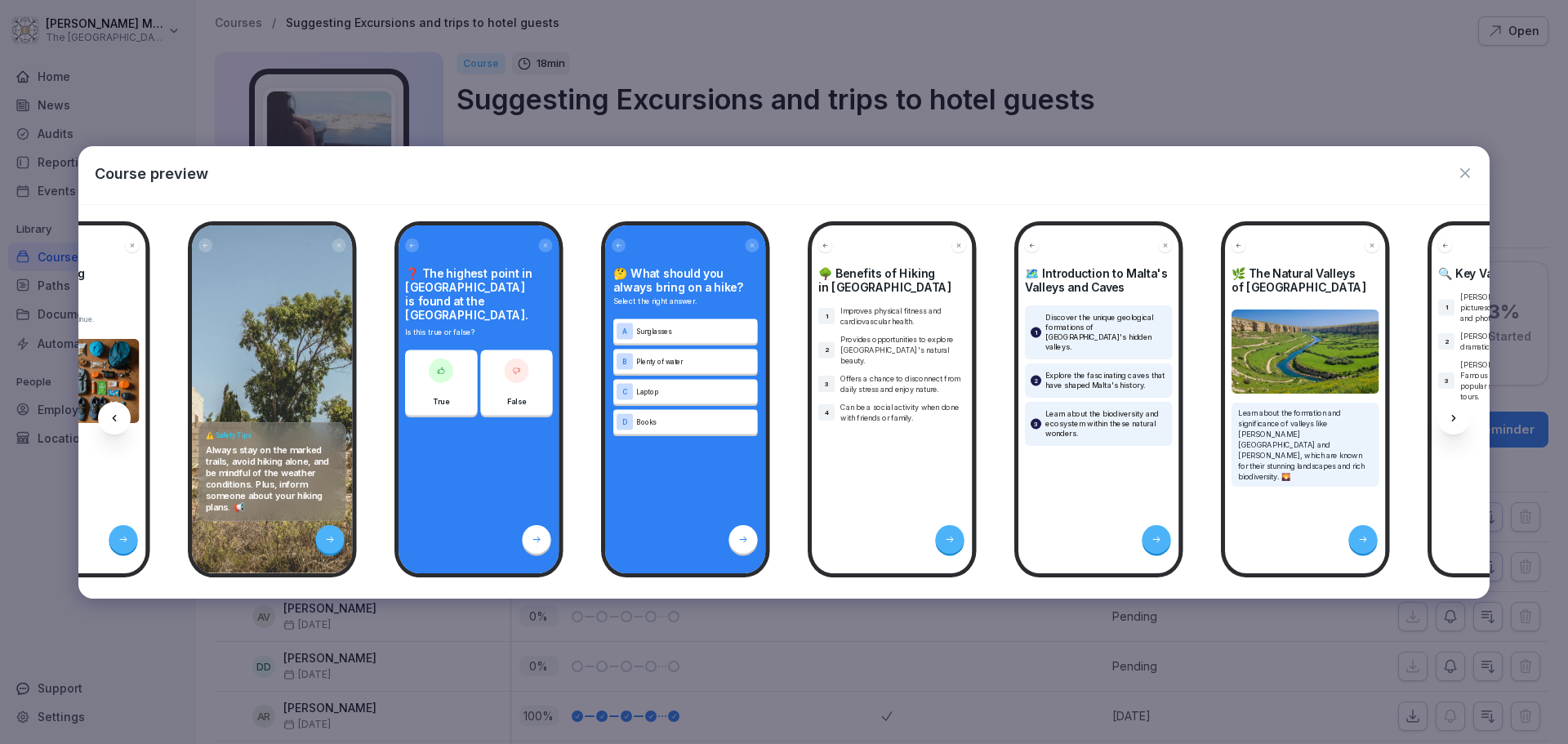
click at [1449, 412] on icon at bounding box center [1453, 418] width 13 height 13
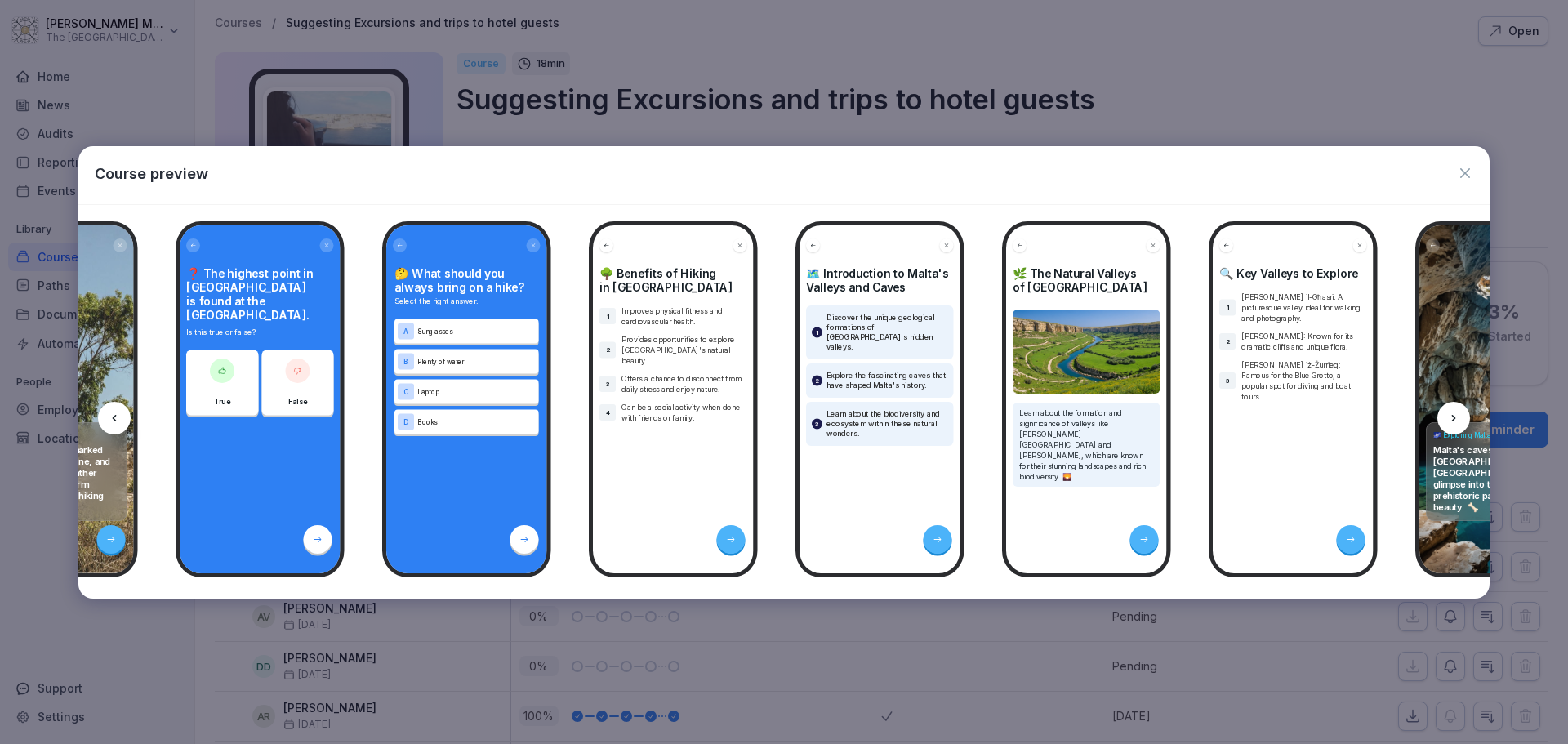
click at [1449, 412] on icon at bounding box center [1453, 418] width 13 height 13
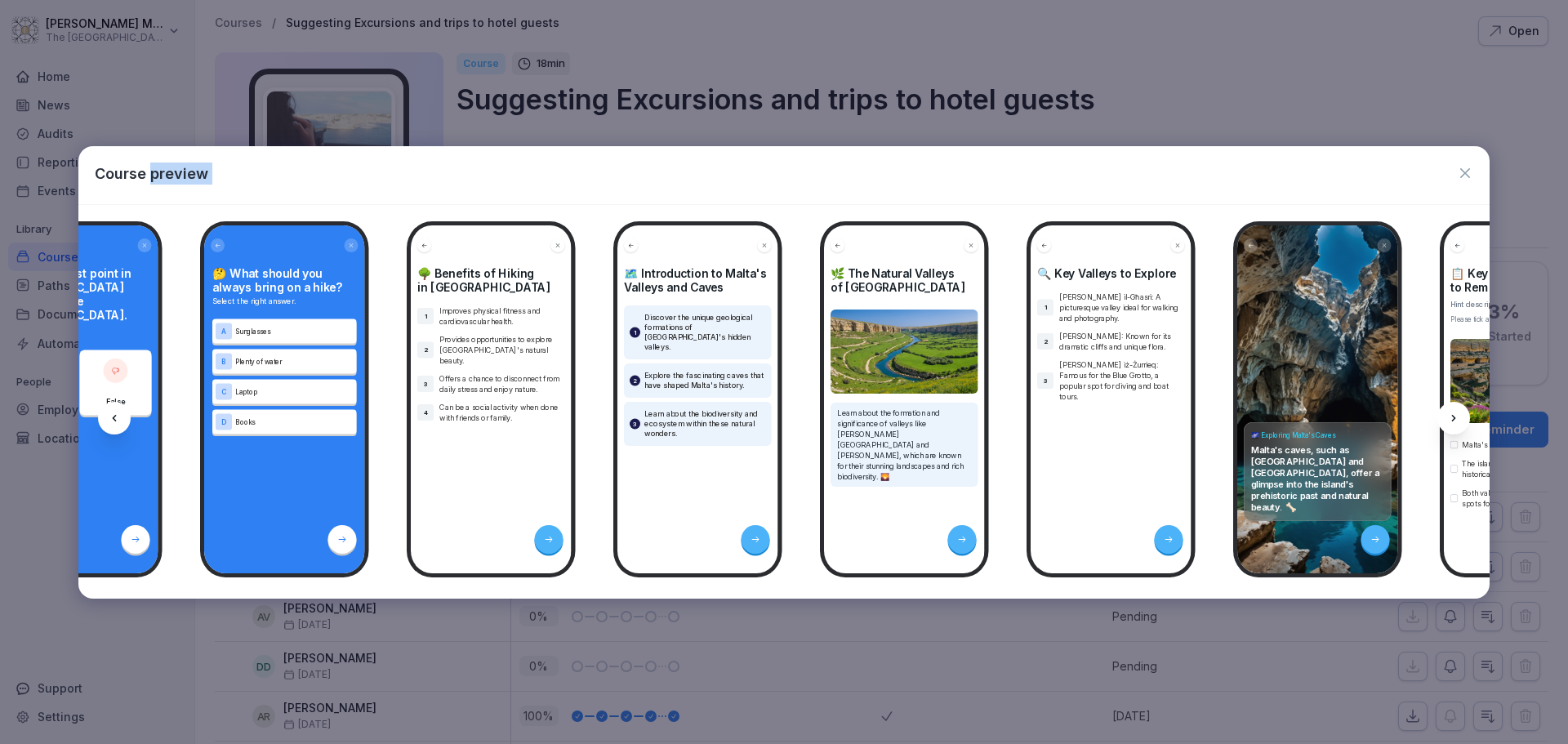
click at [1449, 412] on icon at bounding box center [1453, 418] width 13 height 13
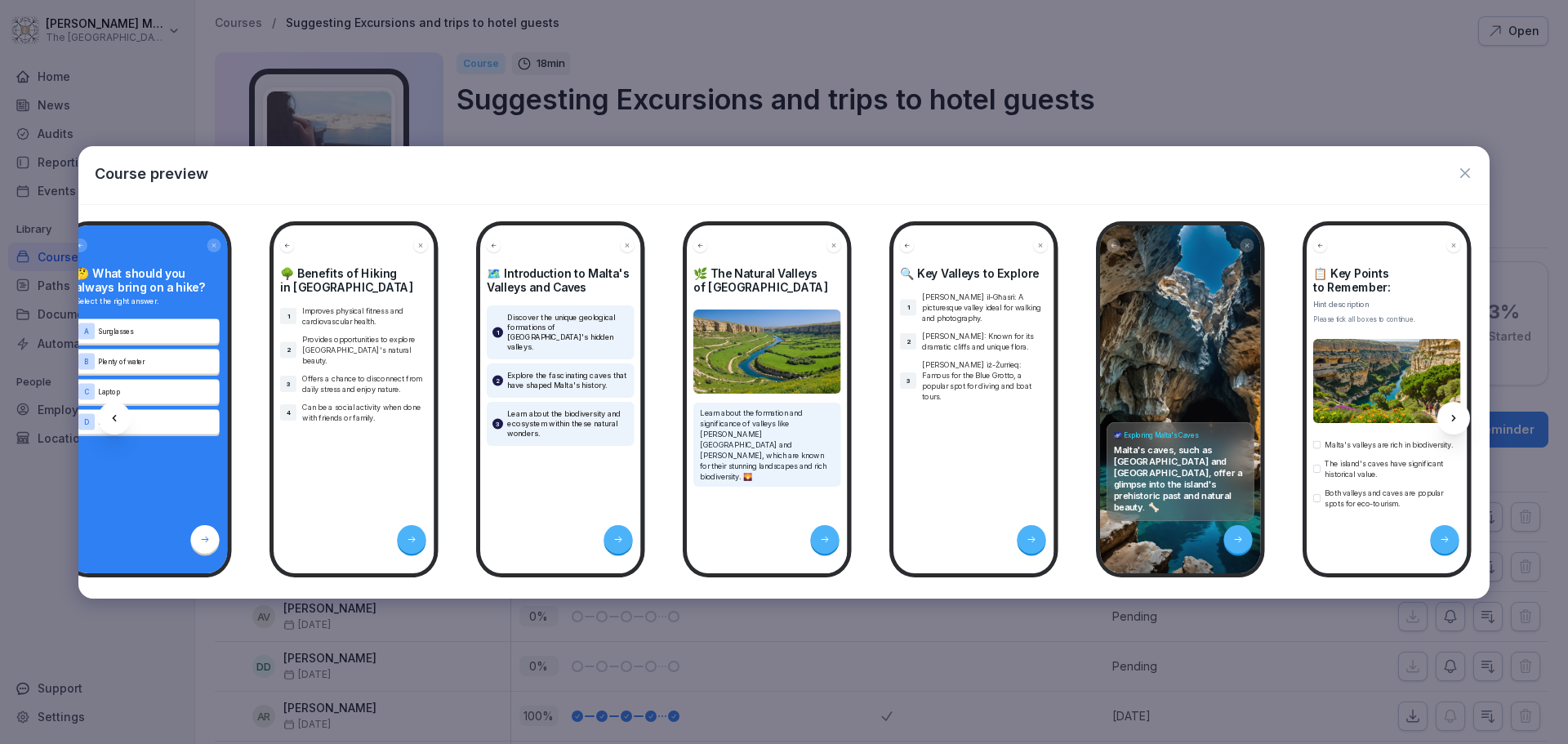
click at [1449, 412] on icon at bounding box center [1453, 418] width 13 height 13
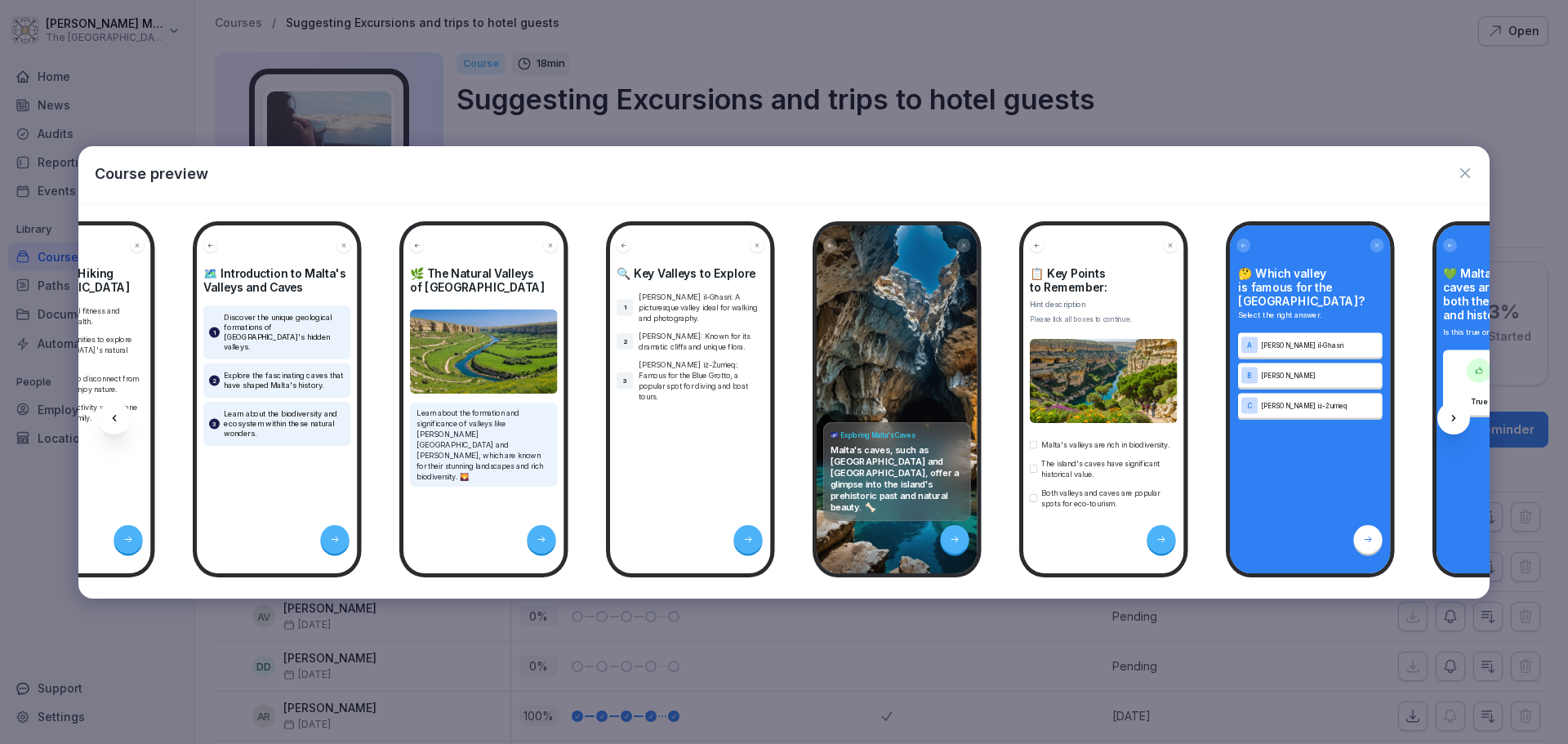
click at [1449, 412] on icon at bounding box center [1453, 418] width 13 height 13
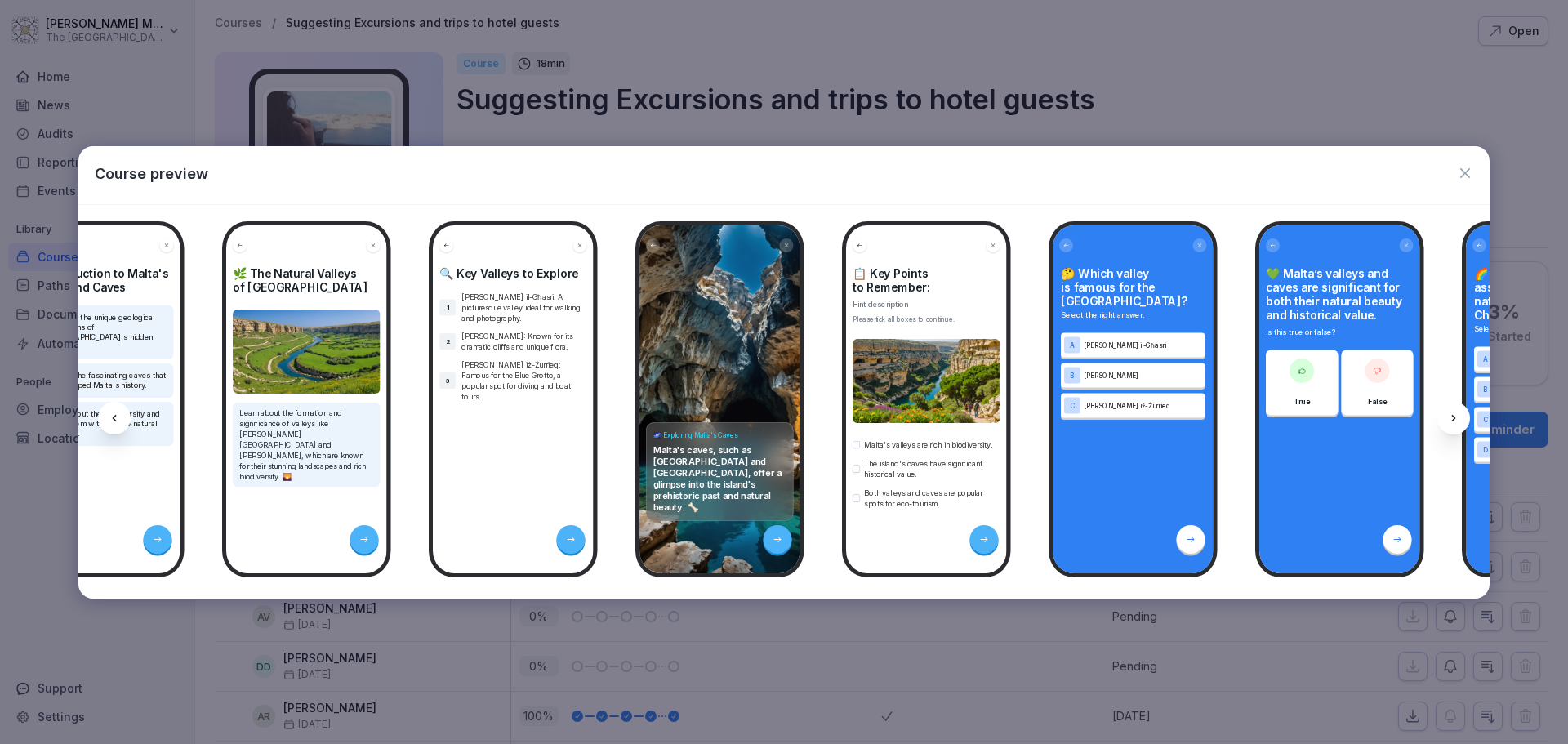
click at [1449, 412] on icon at bounding box center [1453, 418] width 13 height 13
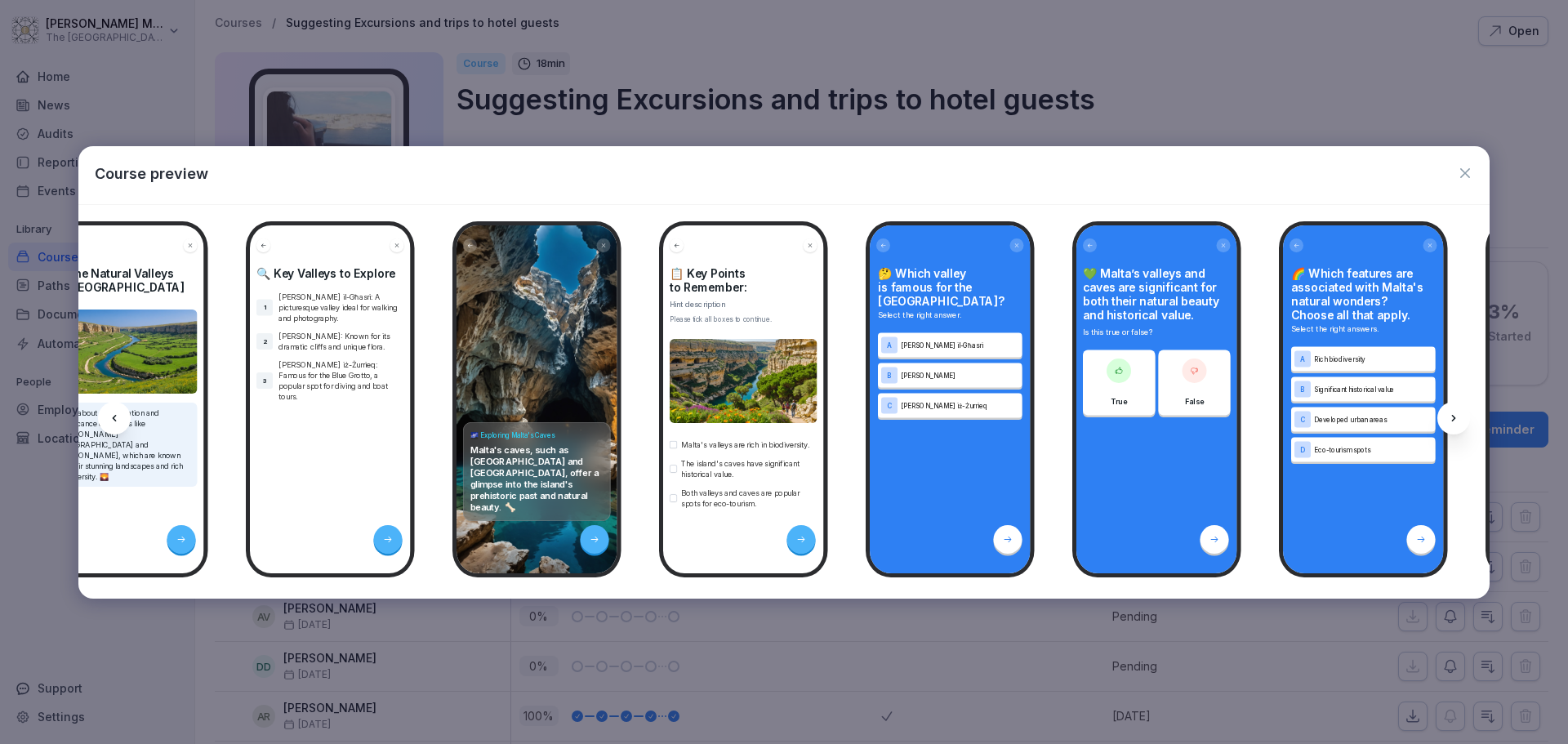
click at [1449, 412] on icon at bounding box center [1453, 418] width 13 height 13
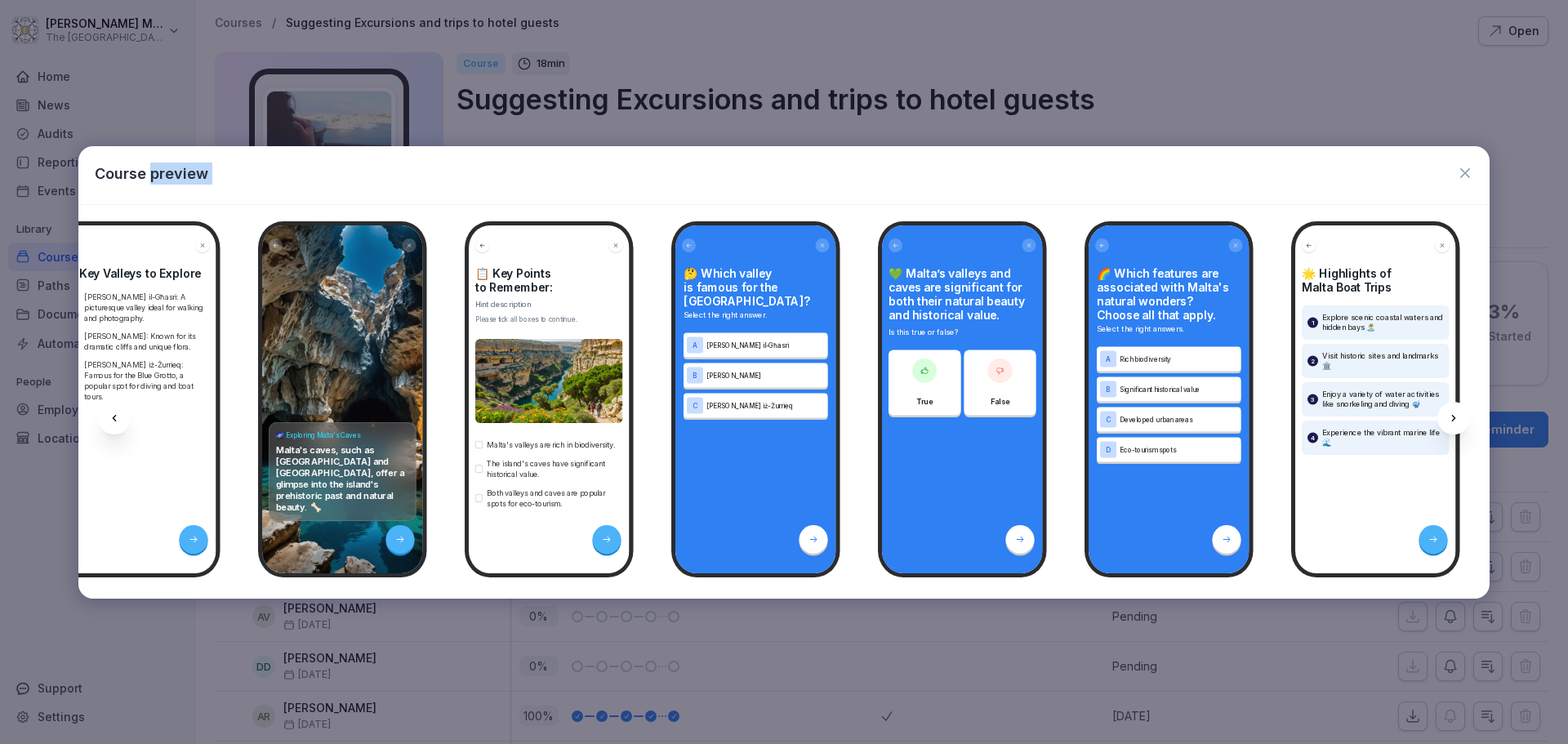
click at [1449, 412] on icon at bounding box center [1453, 418] width 13 height 13
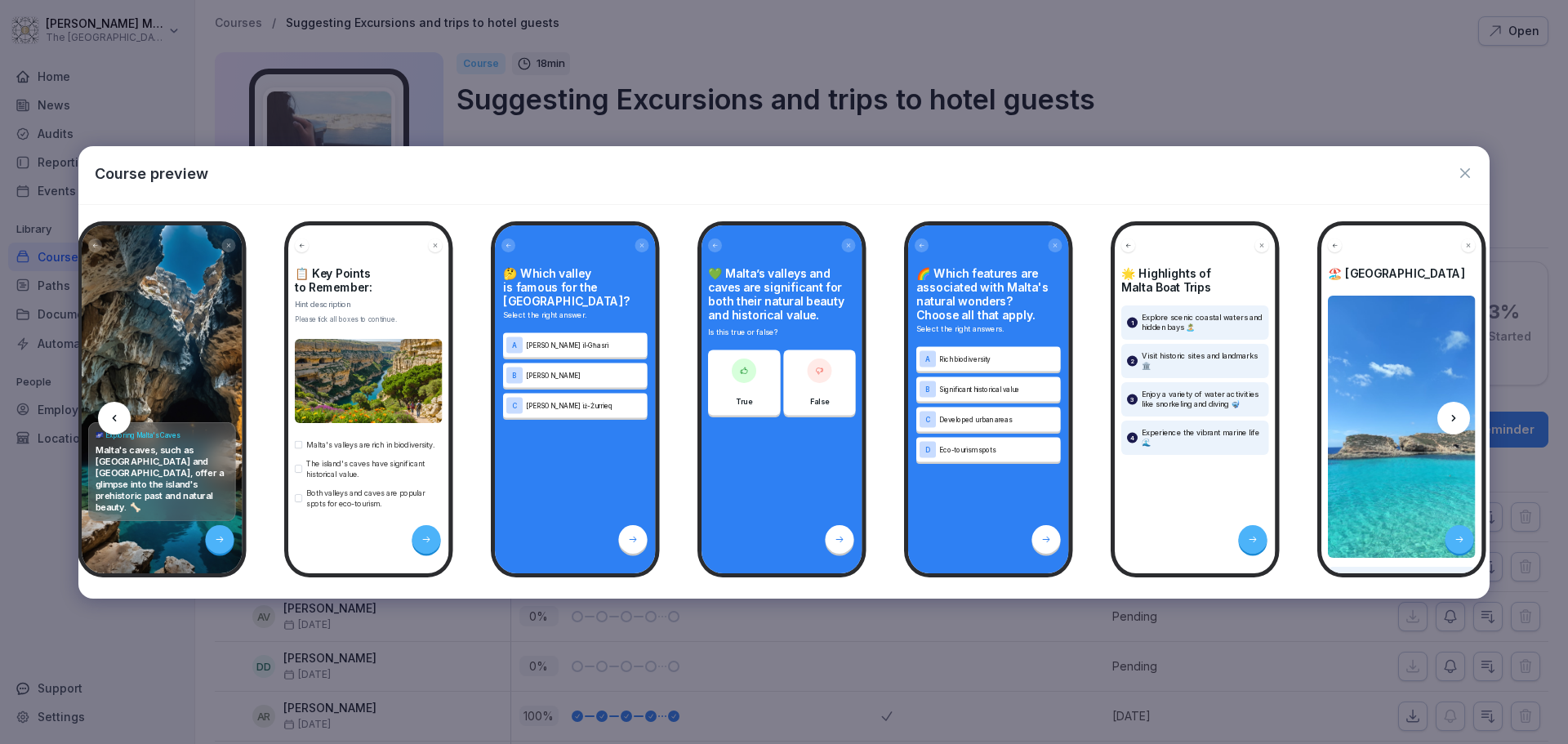
click at [1449, 412] on icon at bounding box center [1453, 418] width 13 height 13
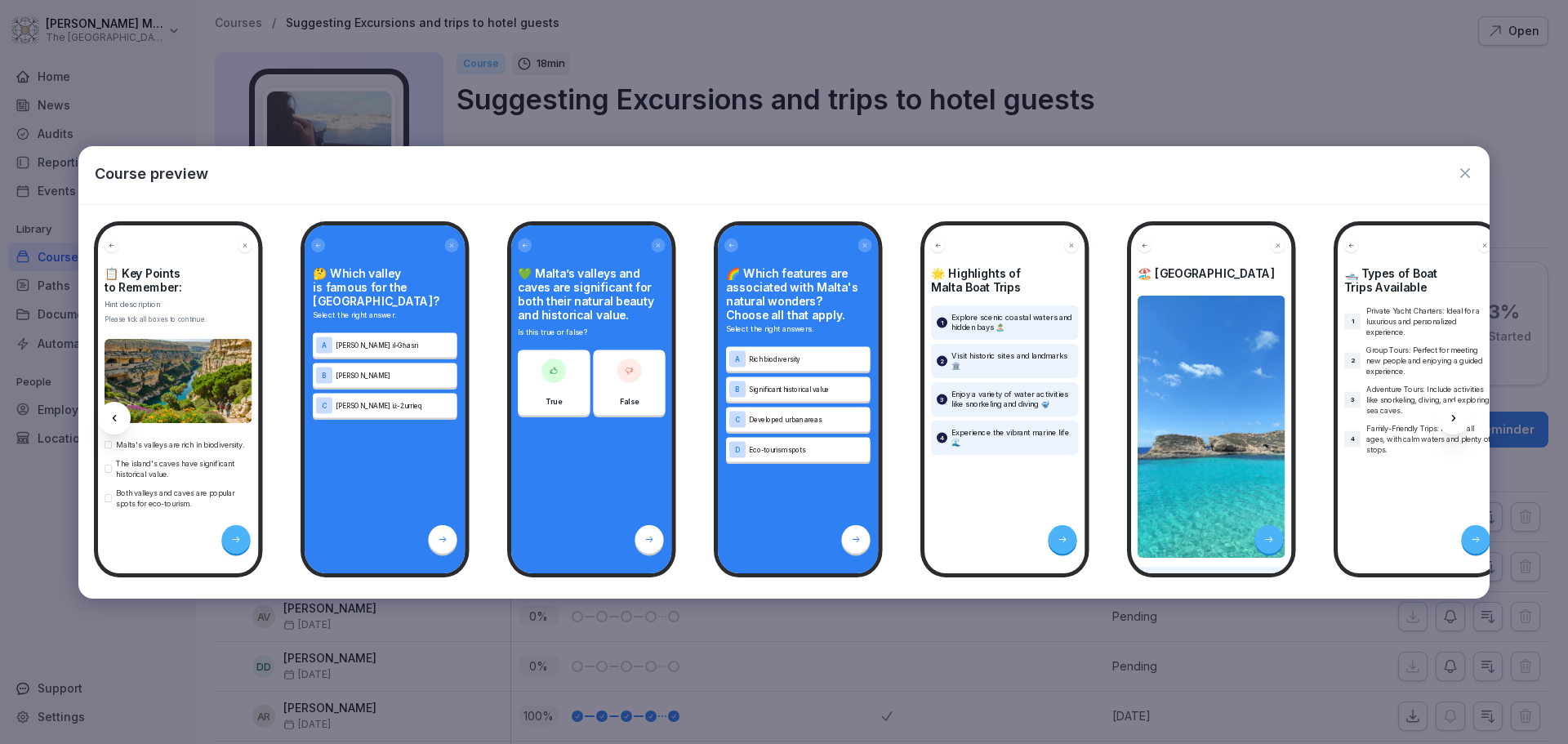
click at [1449, 412] on icon at bounding box center [1453, 418] width 13 height 13
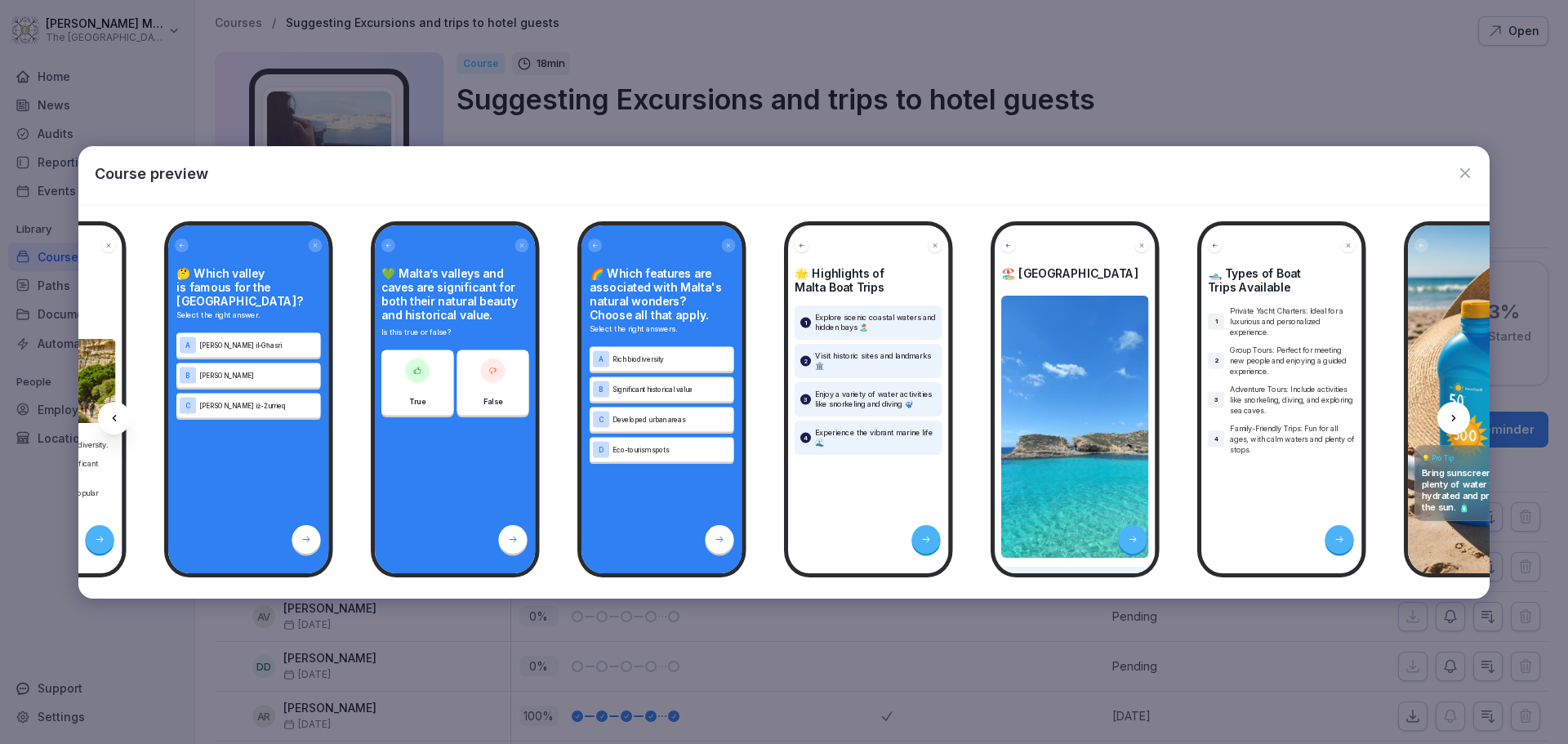
click at [1449, 412] on icon at bounding box center [1453, 418] width 13 height 13
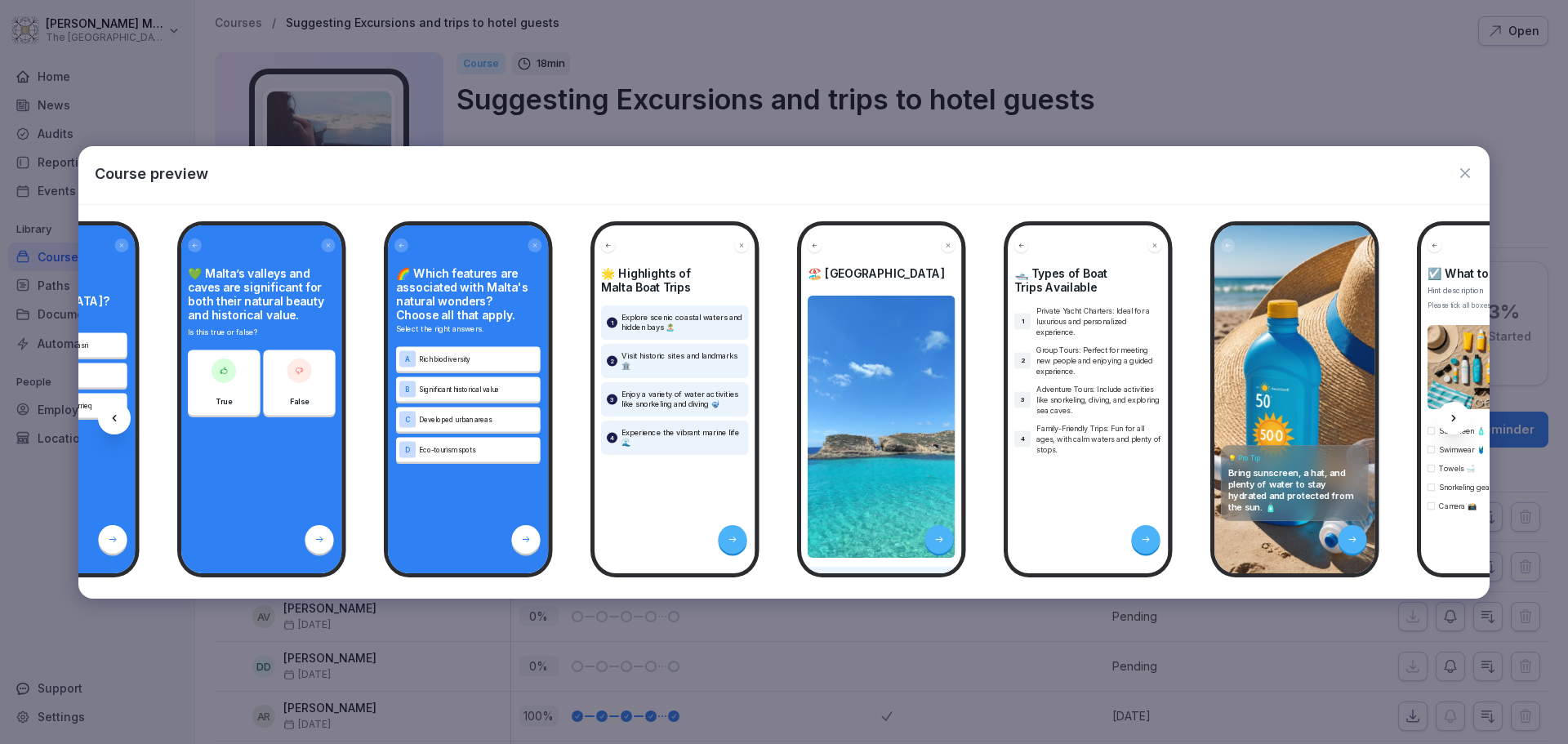
click at [1449, 412] on icon at bounding box center [1453, 418] width 13 height 13
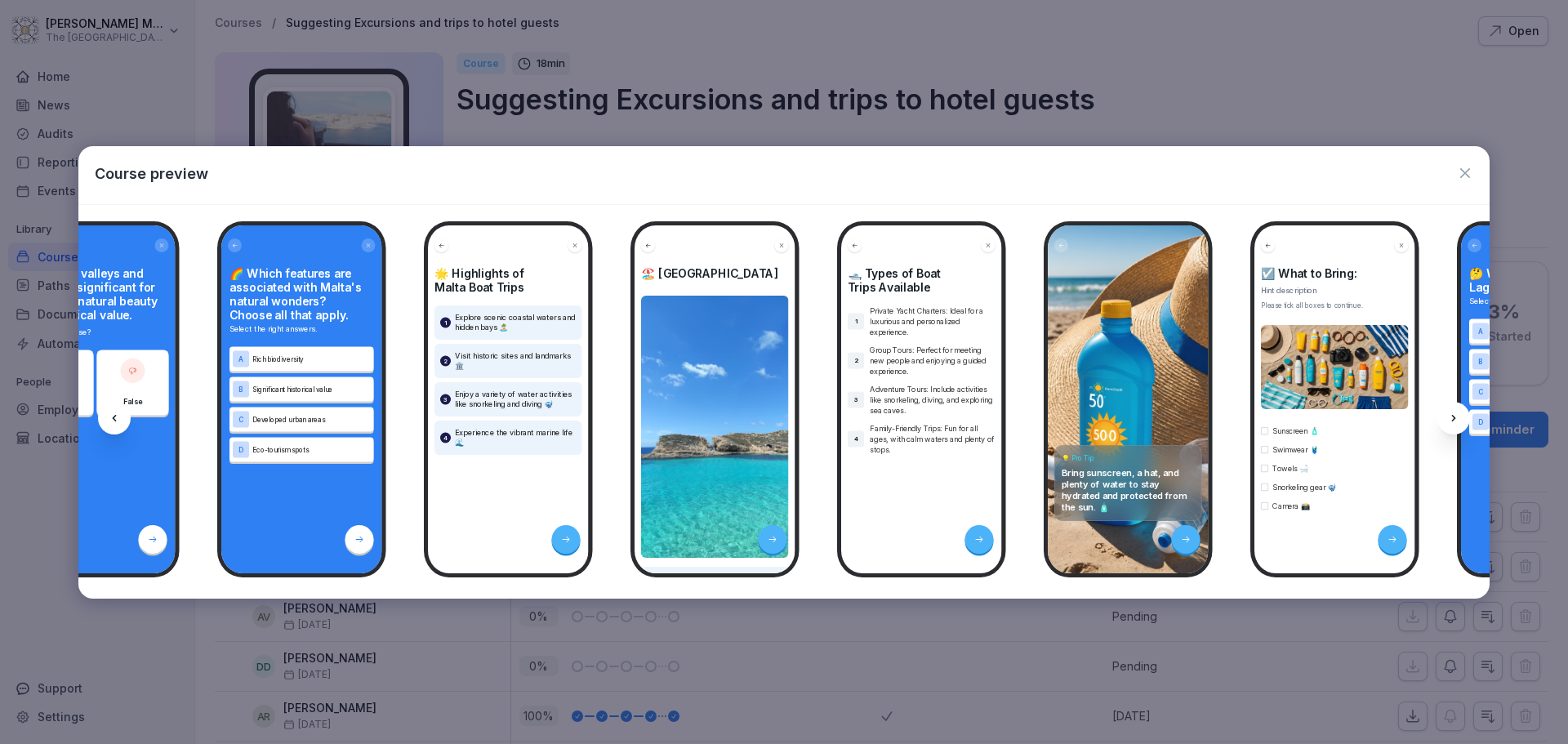
click at [1449, 412] on icon at bounding box center [1453, 418] width 13 height 13
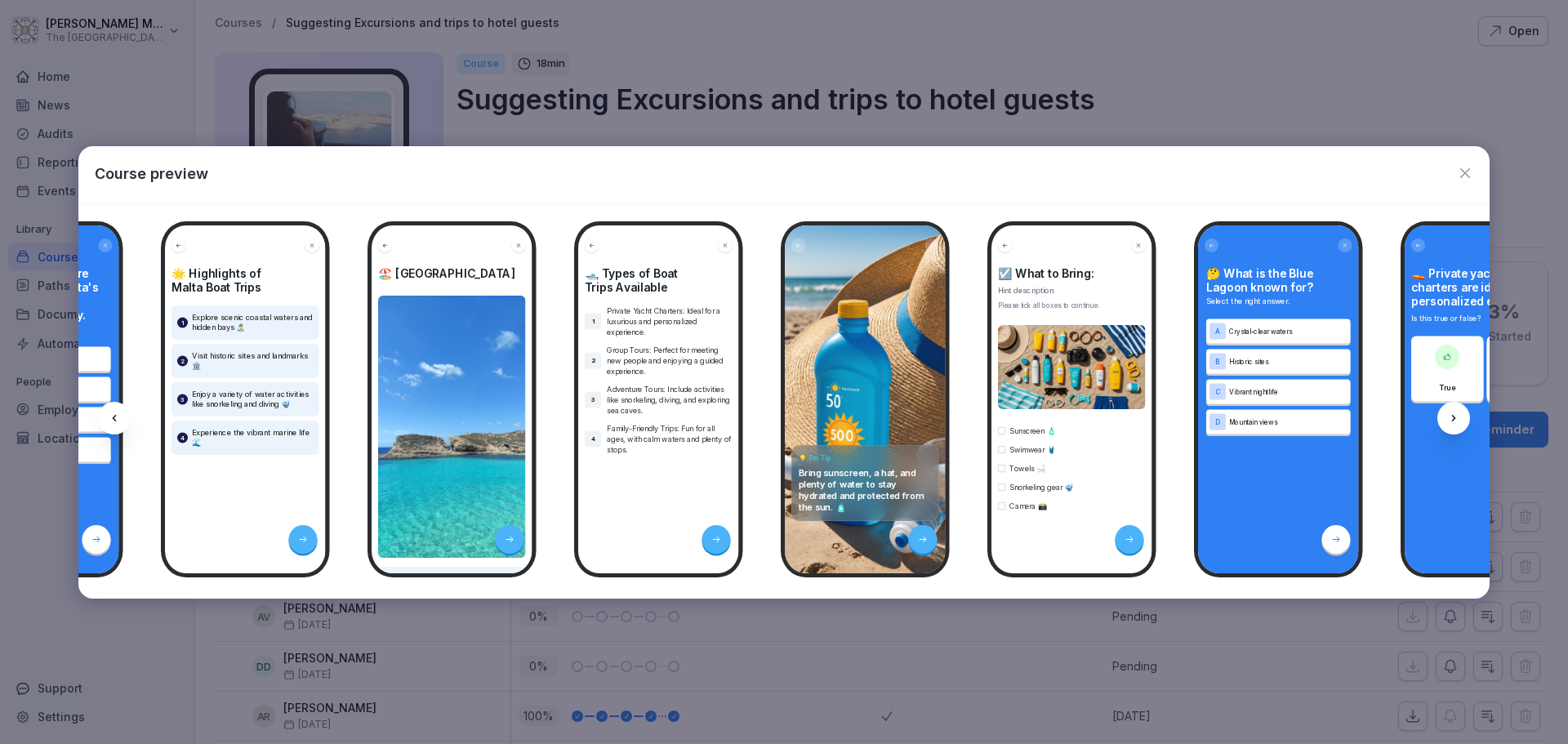
click at [1449, 412] on icon at bounding box center [1453, 418] width 13 height 13
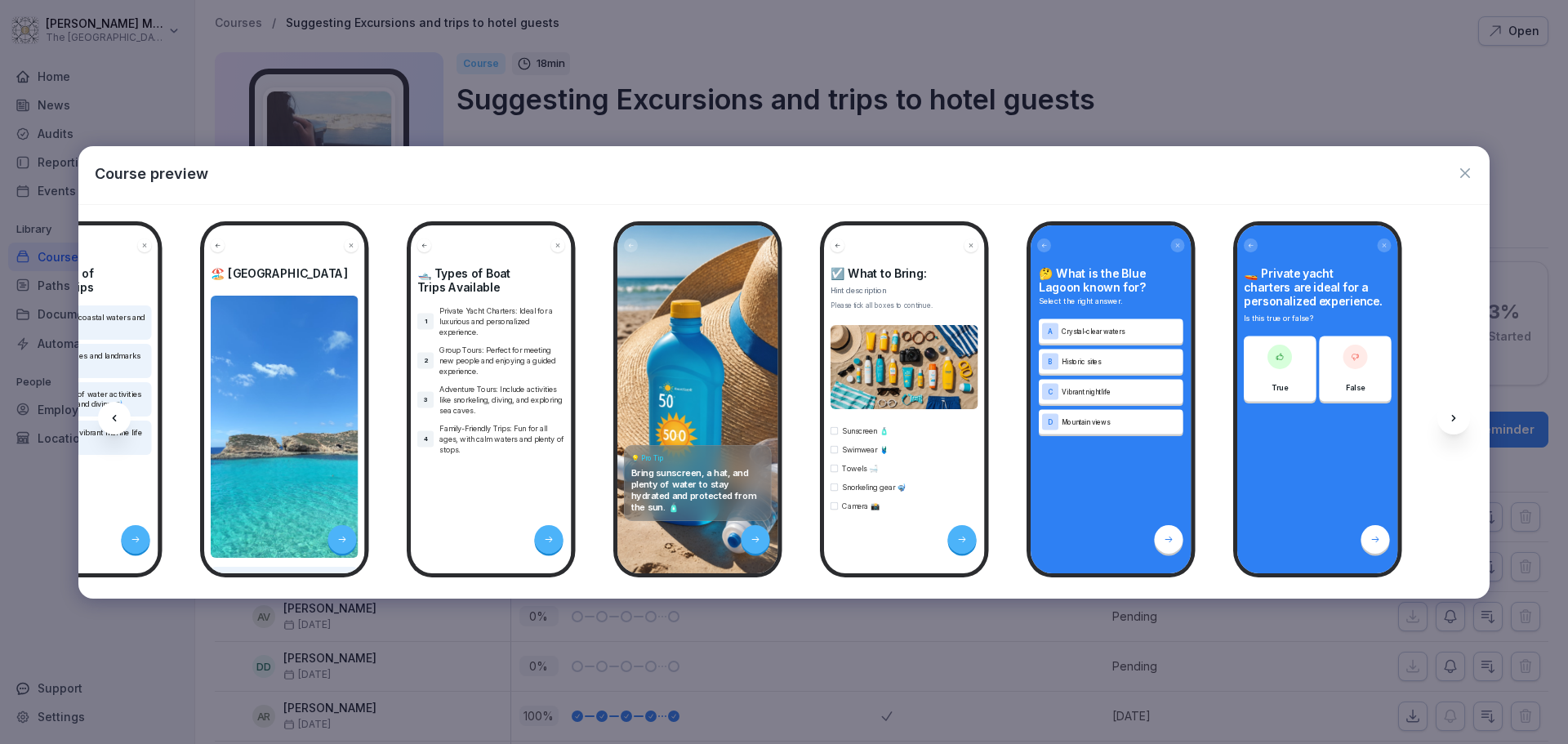
click at [1449, 412] on icon at bounding box center [1453, 418] width 13 height 13
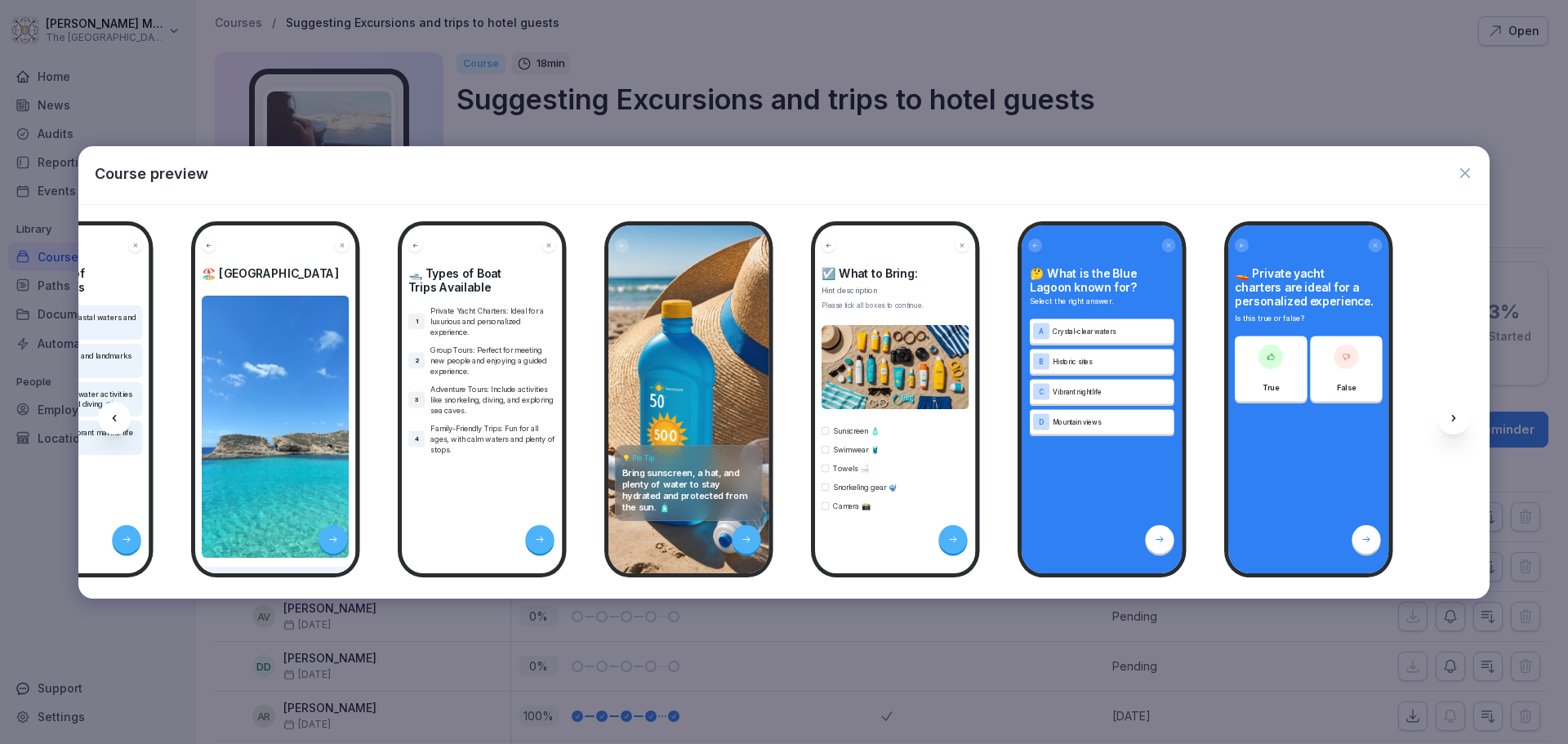
click at [1449, 412] on icon at bounding box center [1453, 418] width 13 height 13
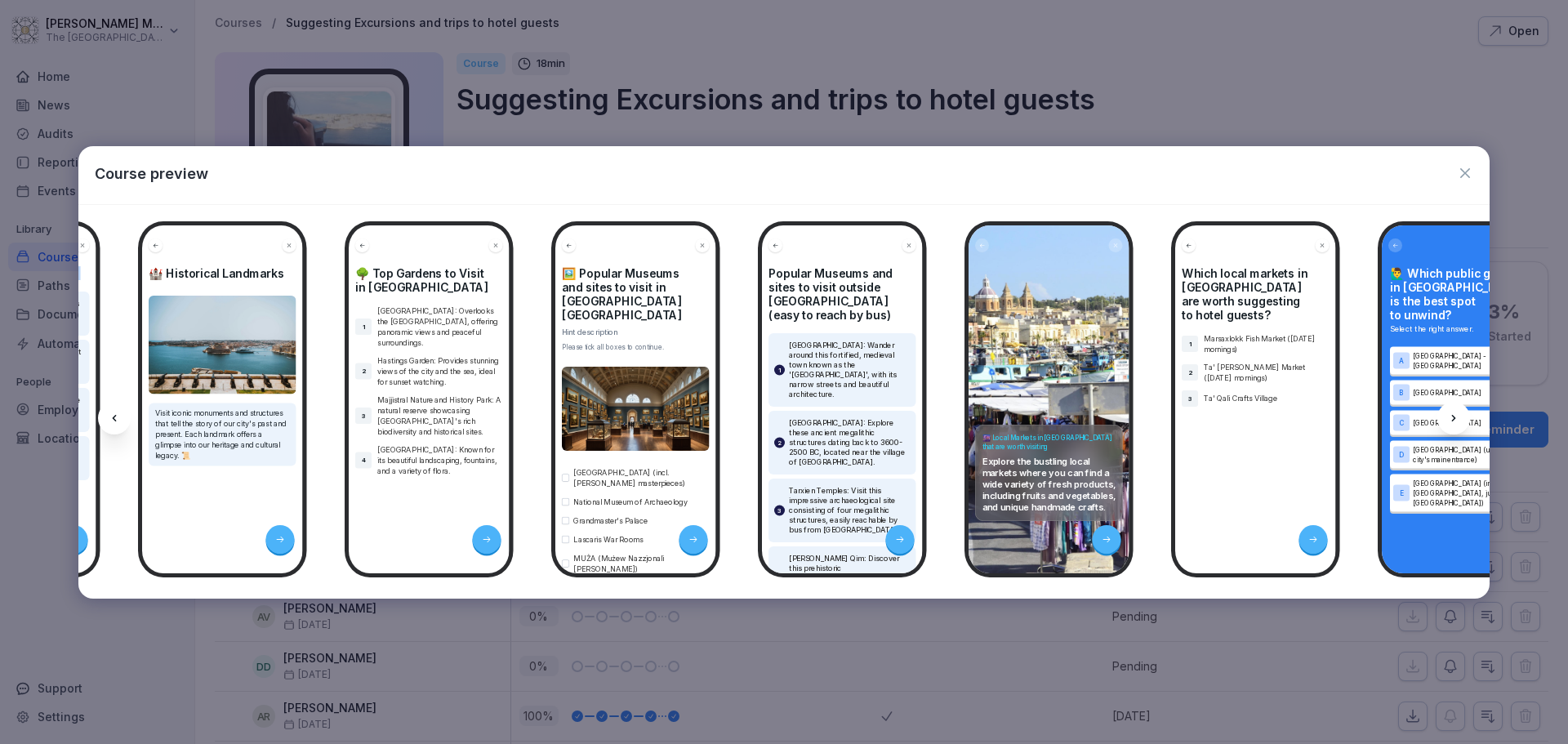
scroll to position [0, 0]
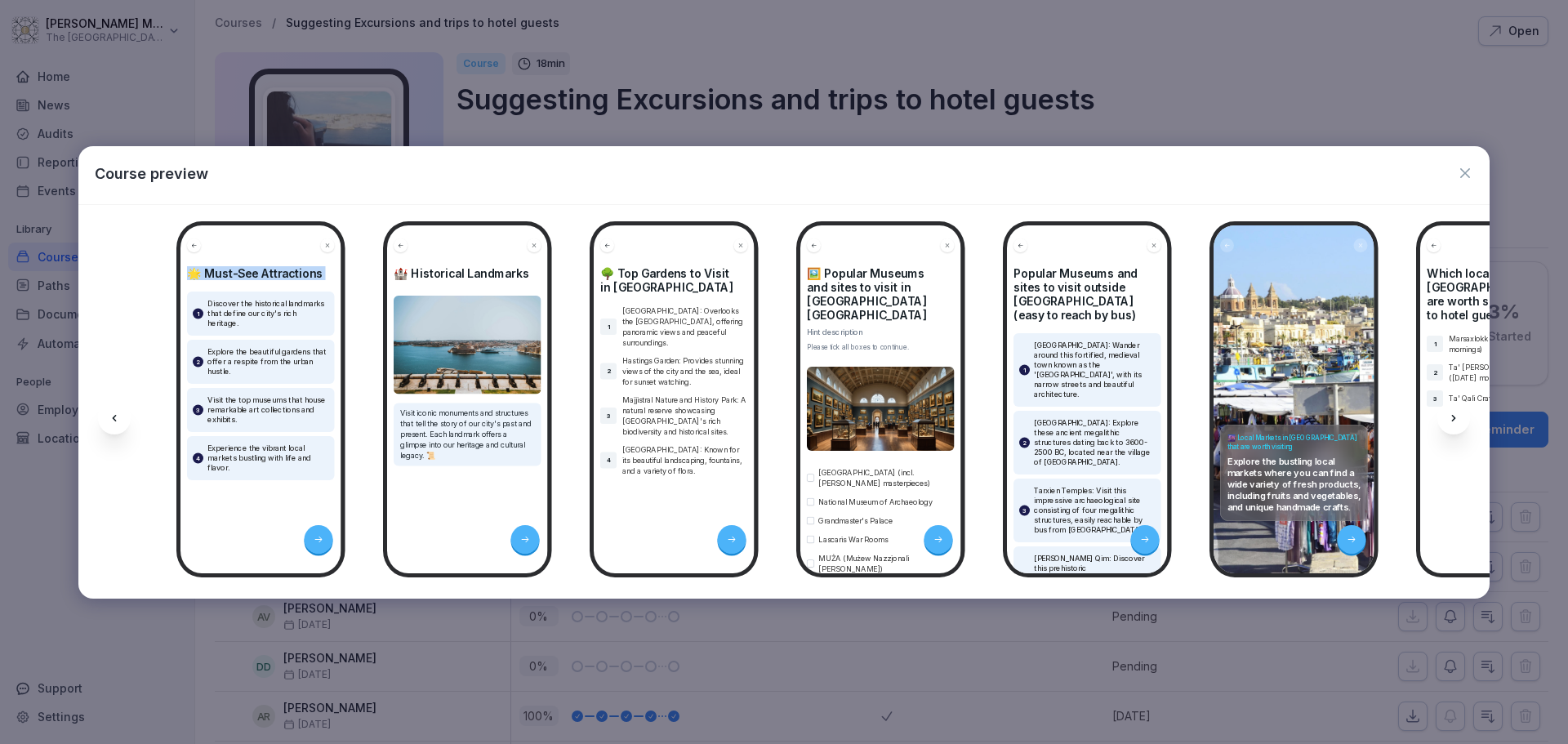
click at [1461, 173] on icon "button" at bounding box center [1465, 173] width 17 height 17
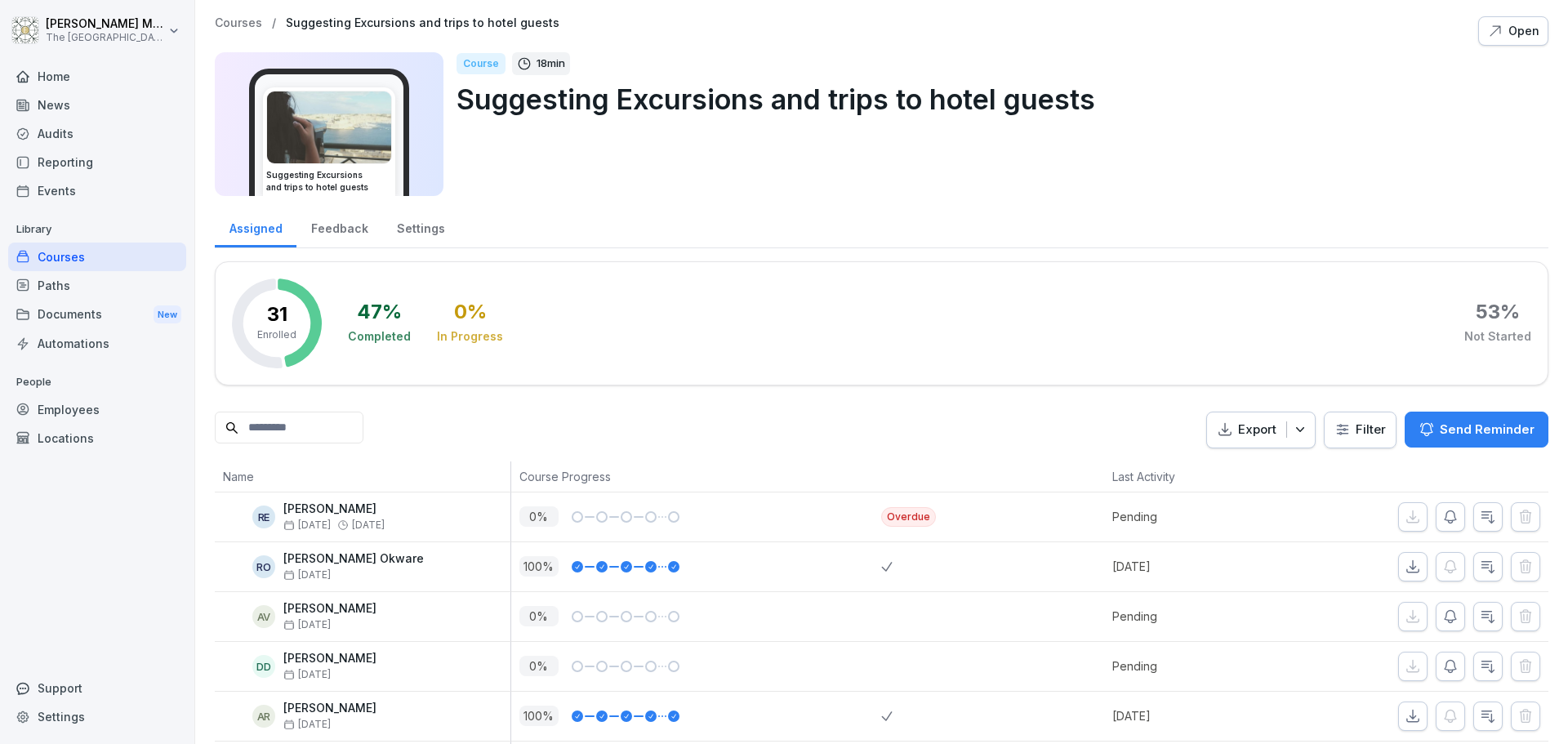
click at [359, 229] on div "Feedback" at bounding box center [340, 227] width 86 height 42
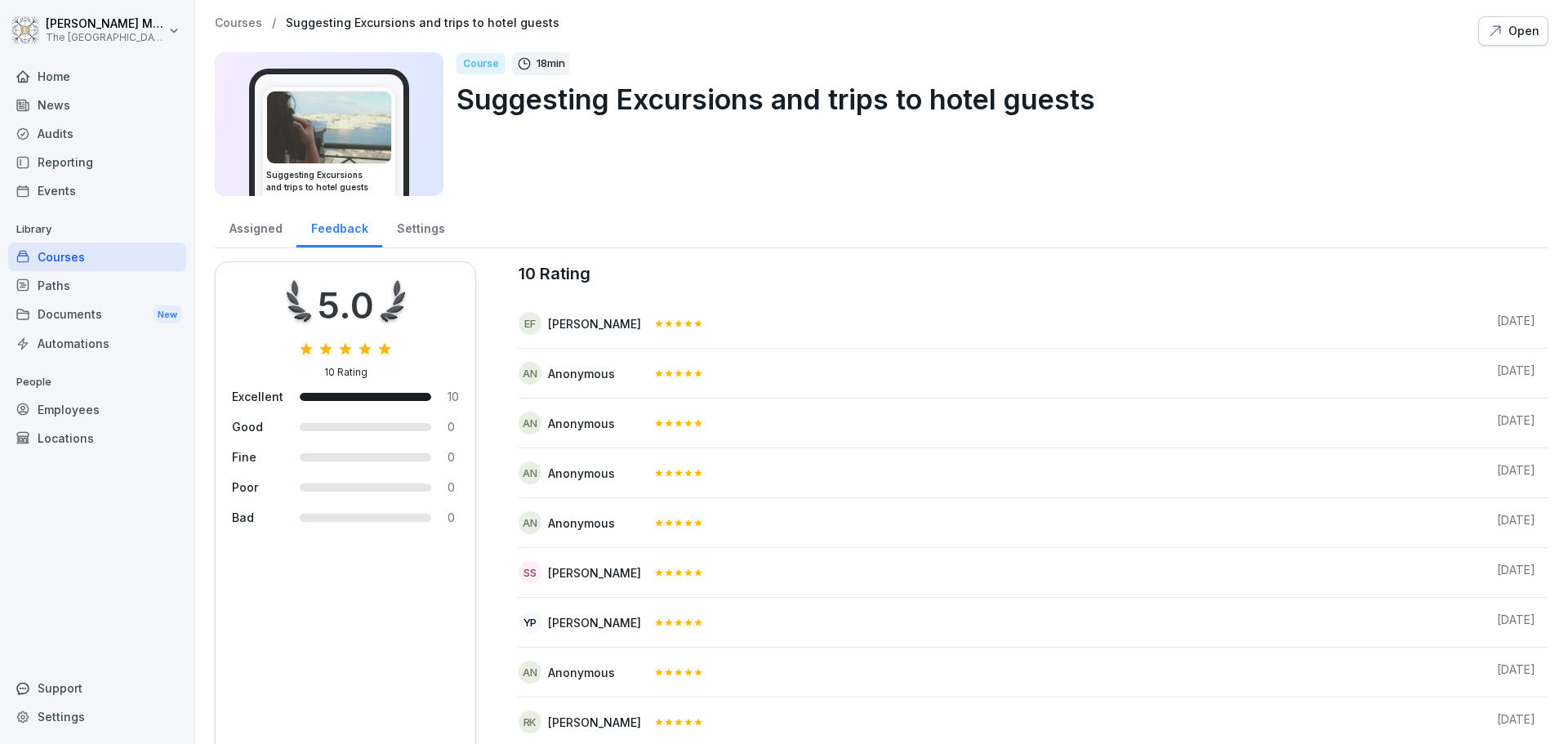
click at [418, 216] on div "Settings" at bounding box center [420, 227] width 77 height 42
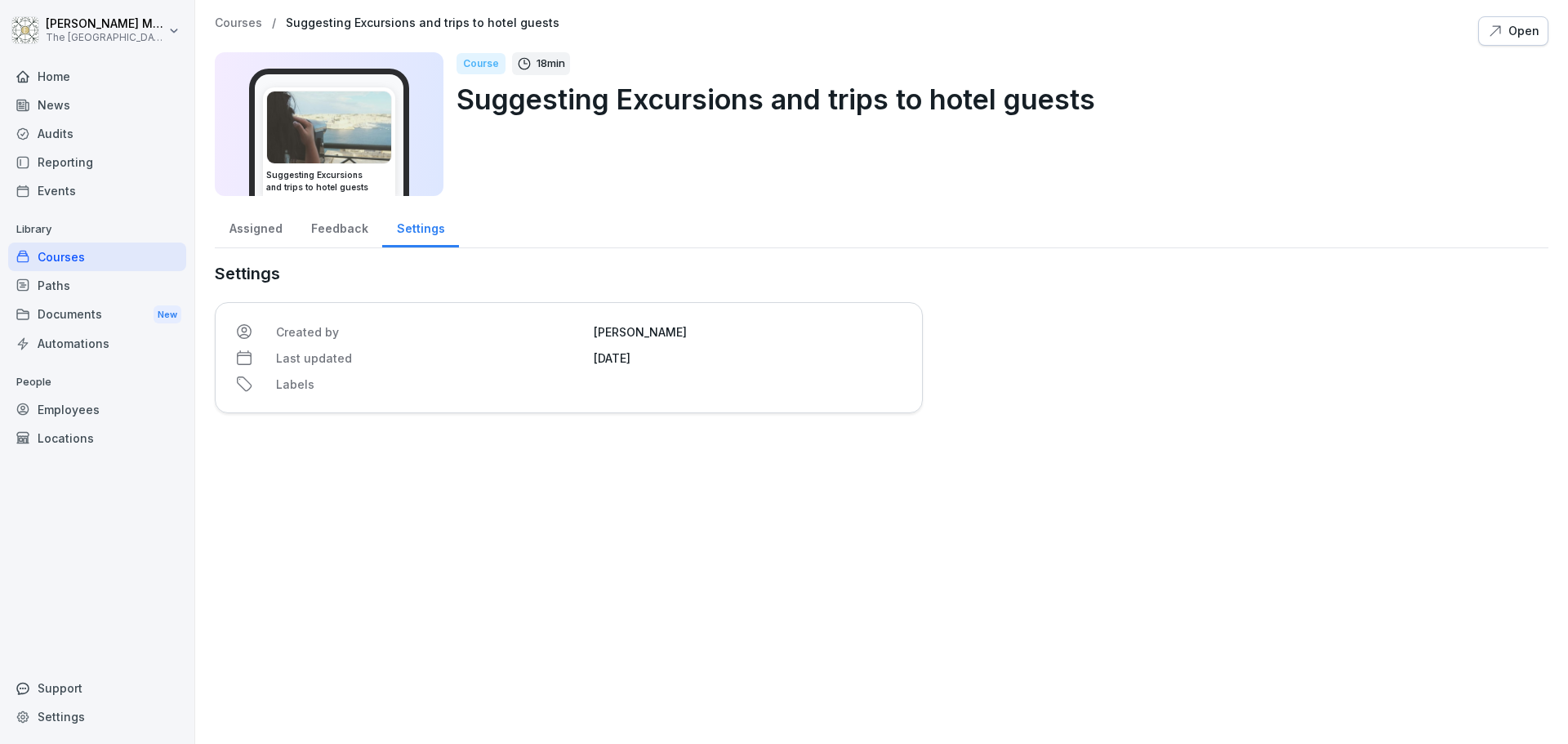
click at [262, 227] on div "Assigned" at bounding box center [256, 227] width 82 height 42
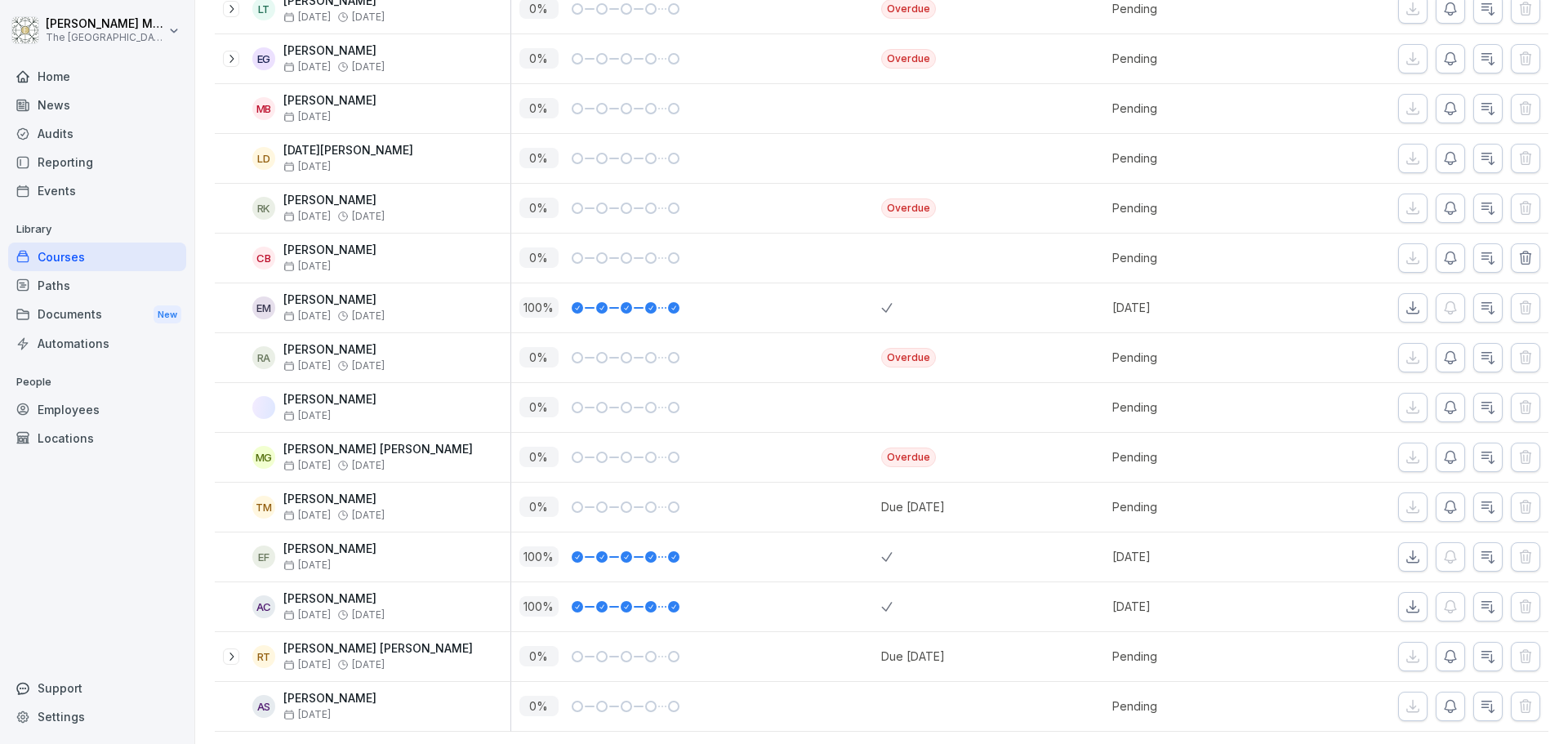
scroll to position [1306, 0]
click at [338, 503] on div "Due date Oct 7, 2025 Due date Oct 7, 2025" at bounding box center [349, 490] width 96 height 26
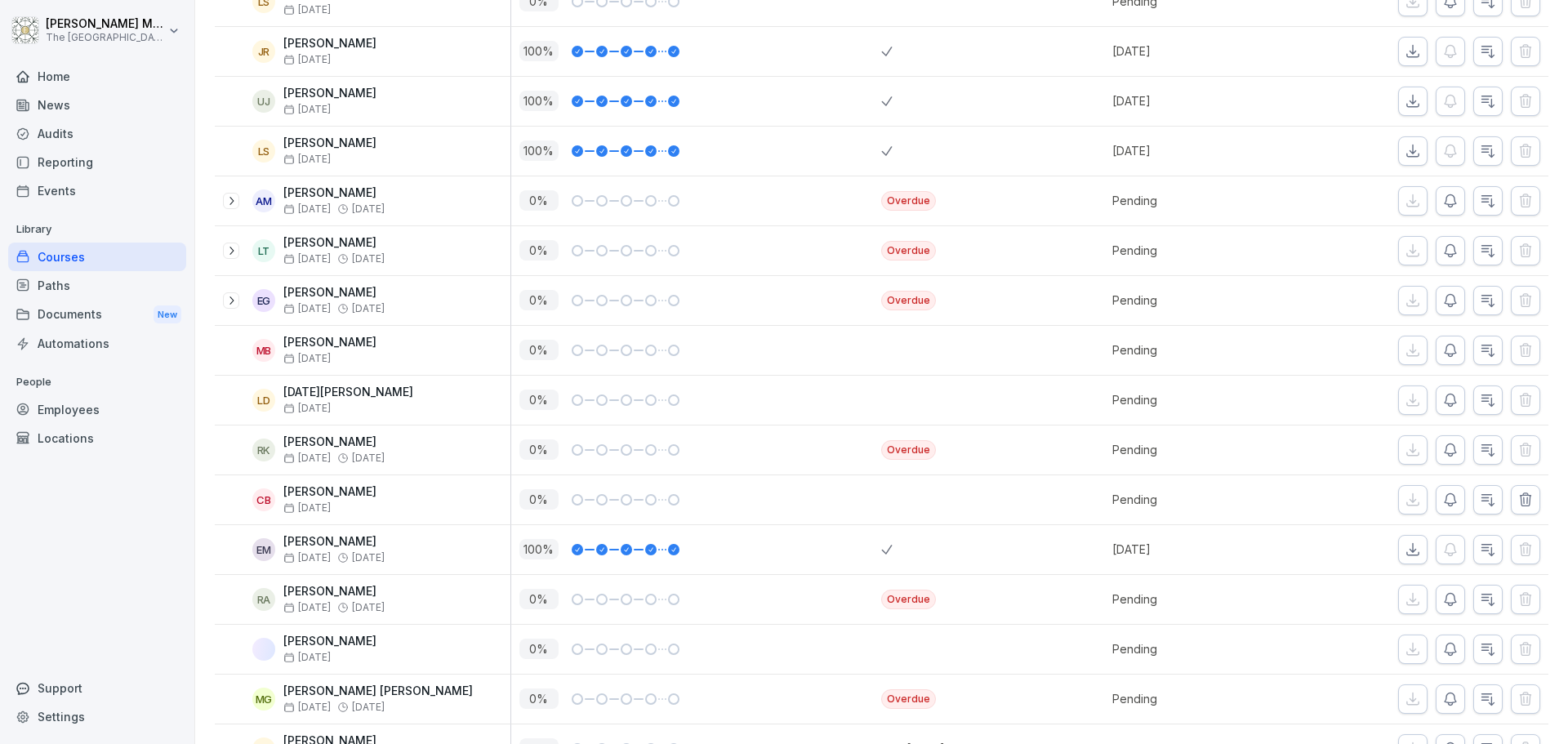
scroll to position [1061, 0]
click at [232, 304] on icon at bounding box center [230, 302] width 13 height 13
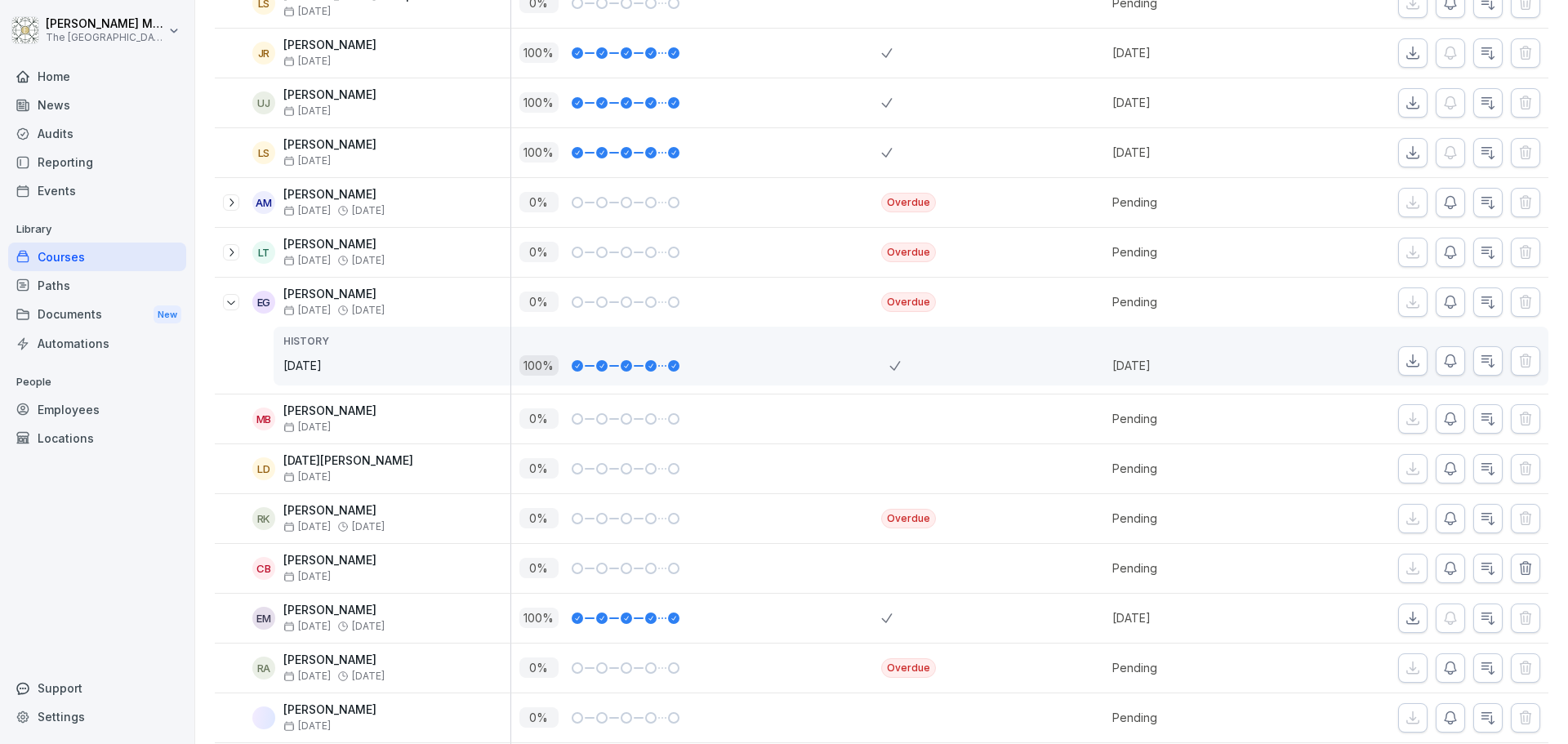
click at [232, 304] on icon at bounding box center [230, 302] width 13 height 13
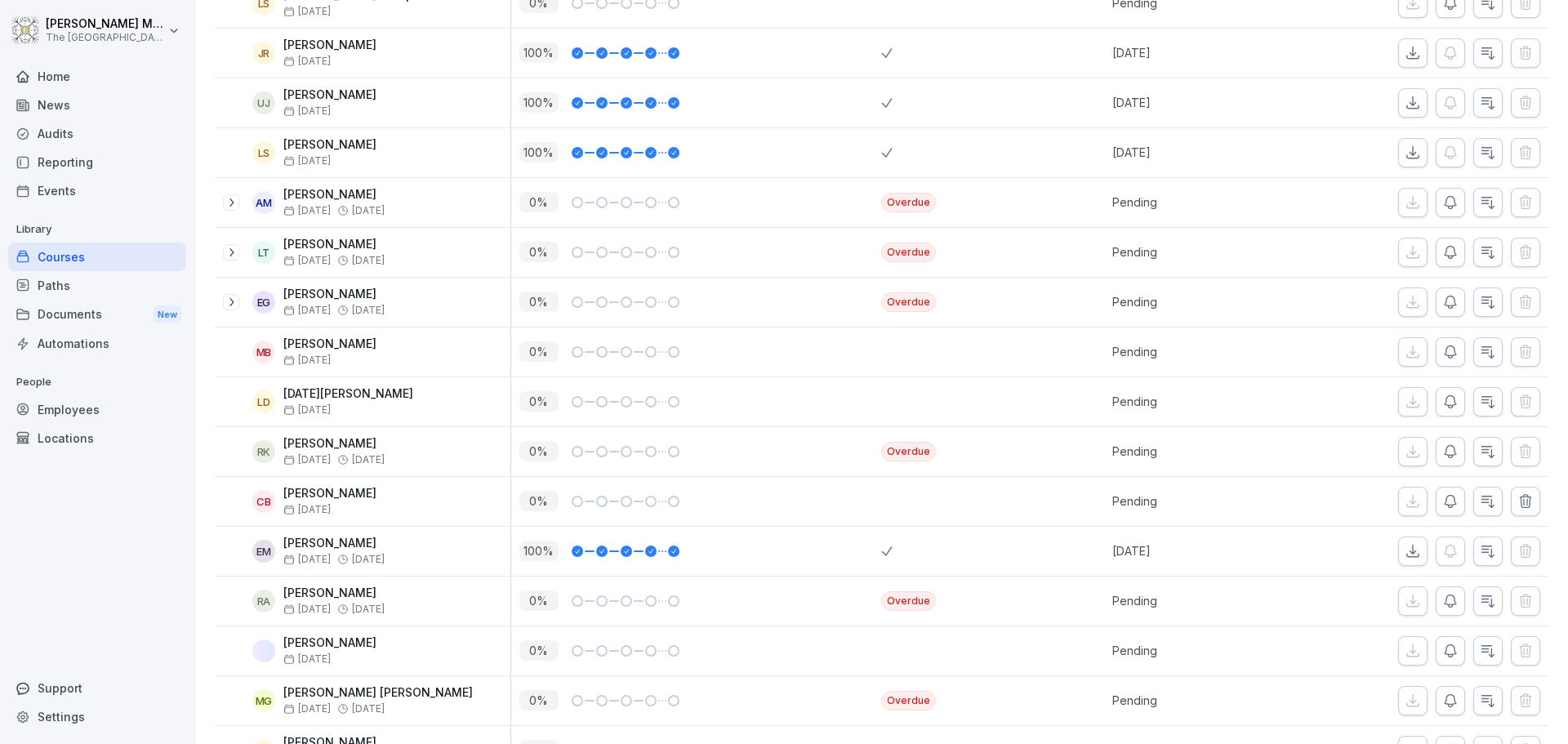
click at [232, 304] on icon at bounding box center [230, 302] width 13 height 13
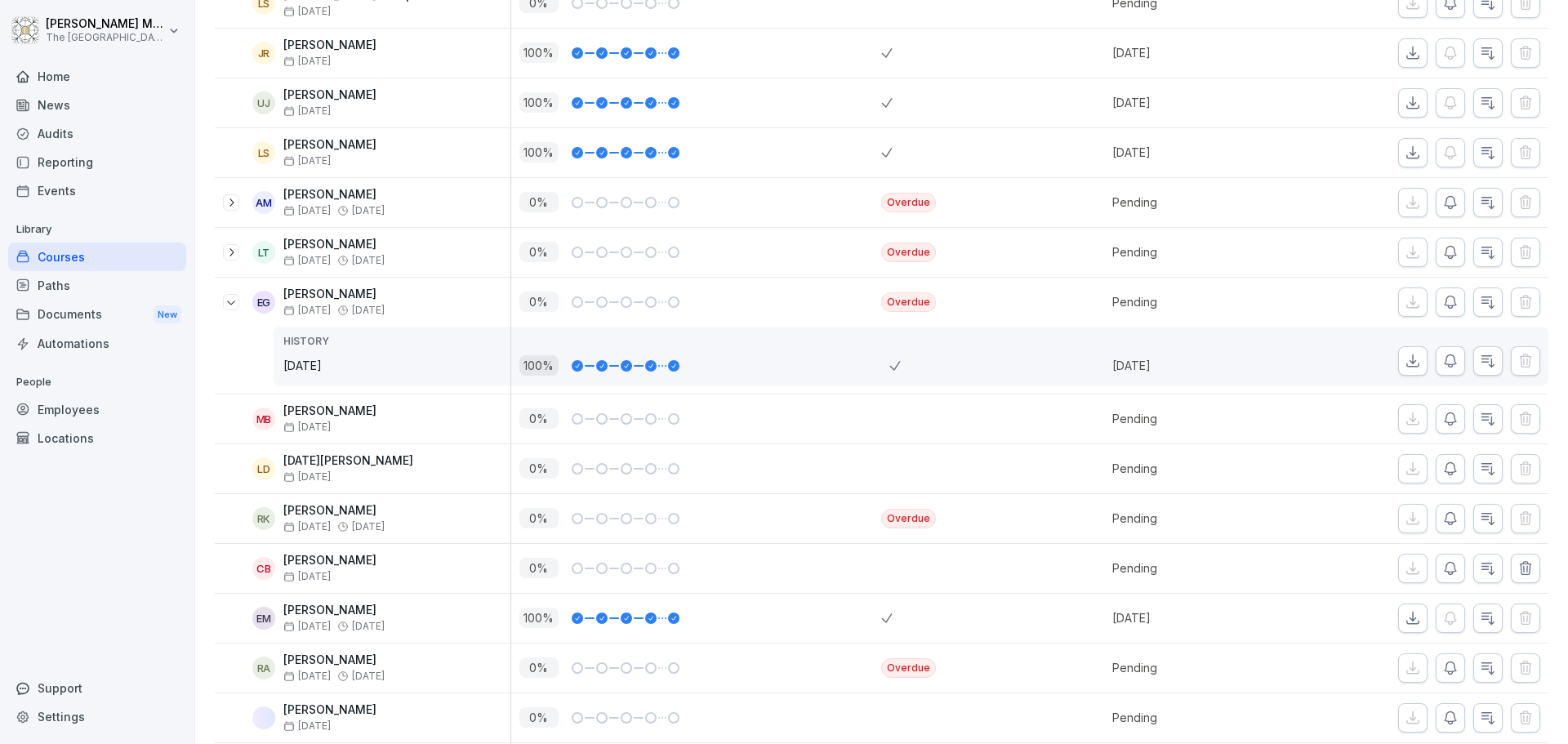
click at [232, 304] on icon at bounding box center [230, 302] width 13 height 13
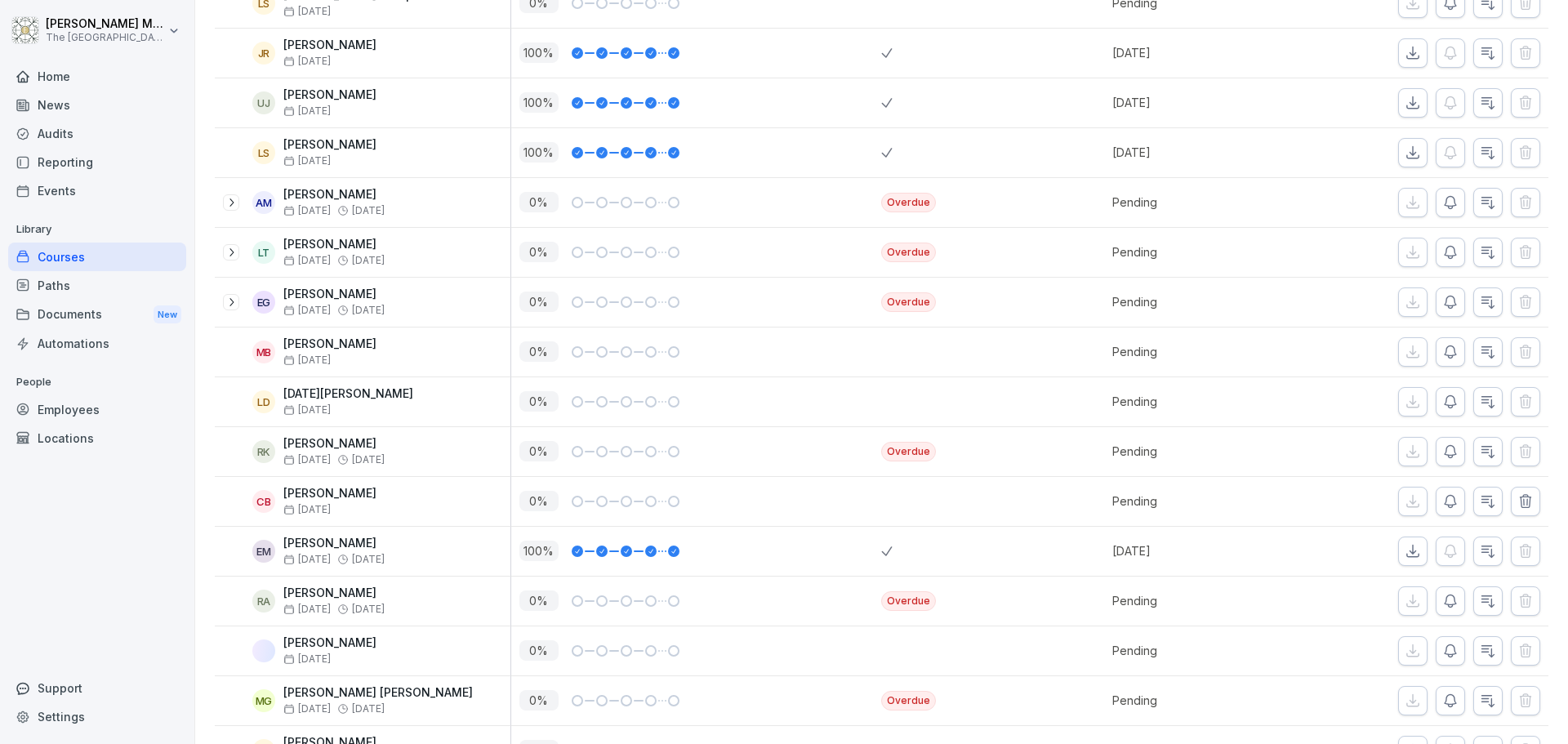
click at [226, 255] on icon at bounding box center [230, 252] width 13 height 13
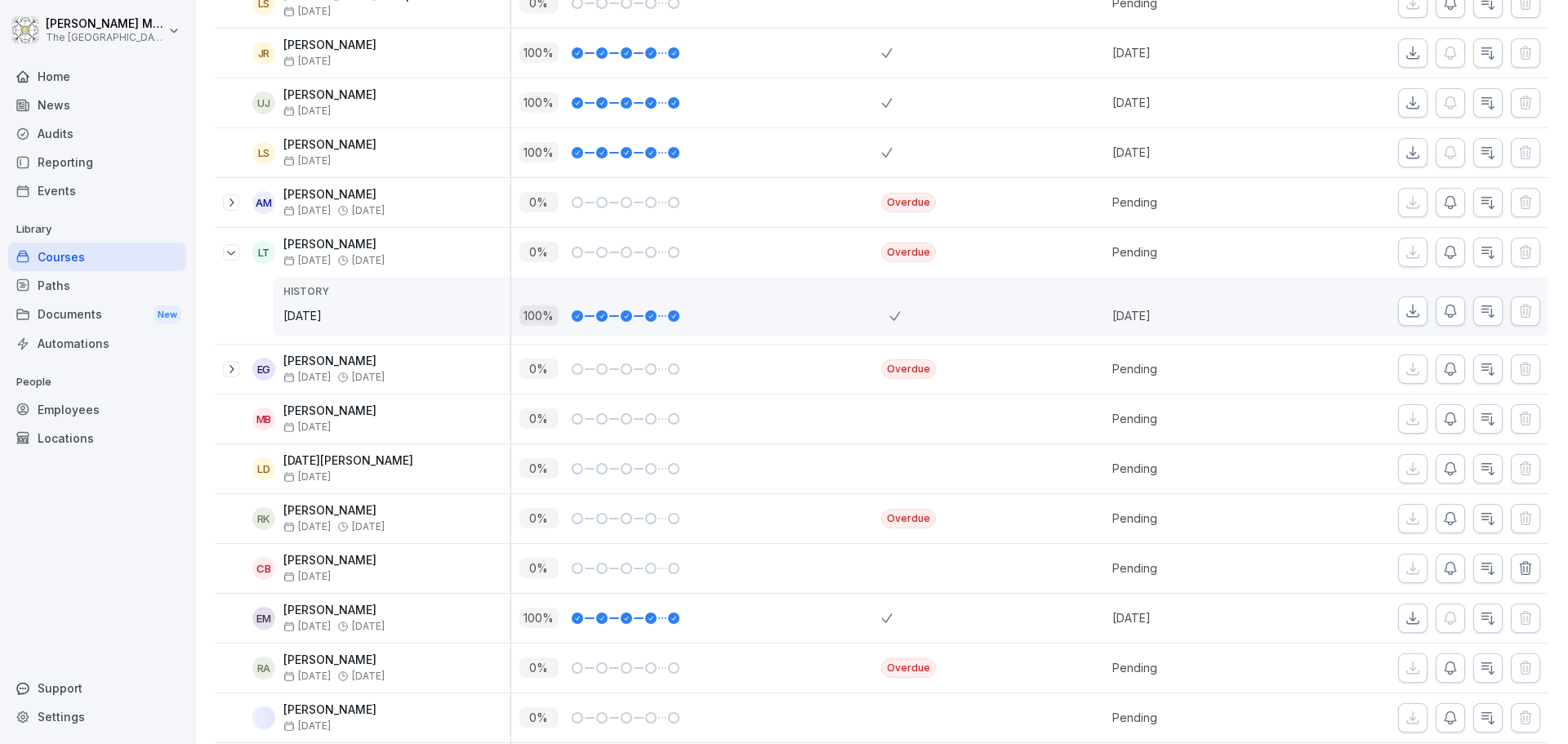
click at [226, 255] on icon at bounding box center [230, 252] width 13 height 13
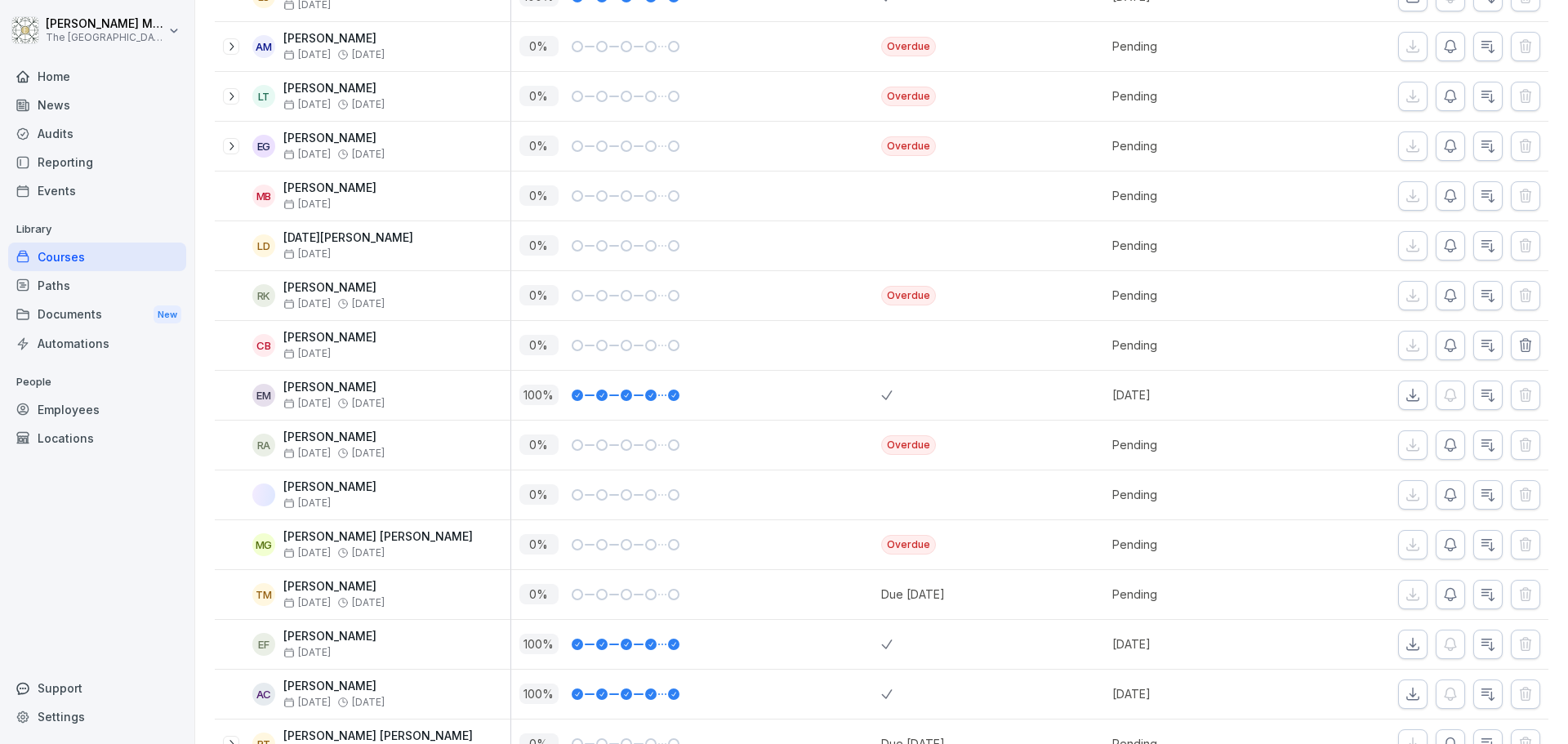
scroll to position [1225, 0]
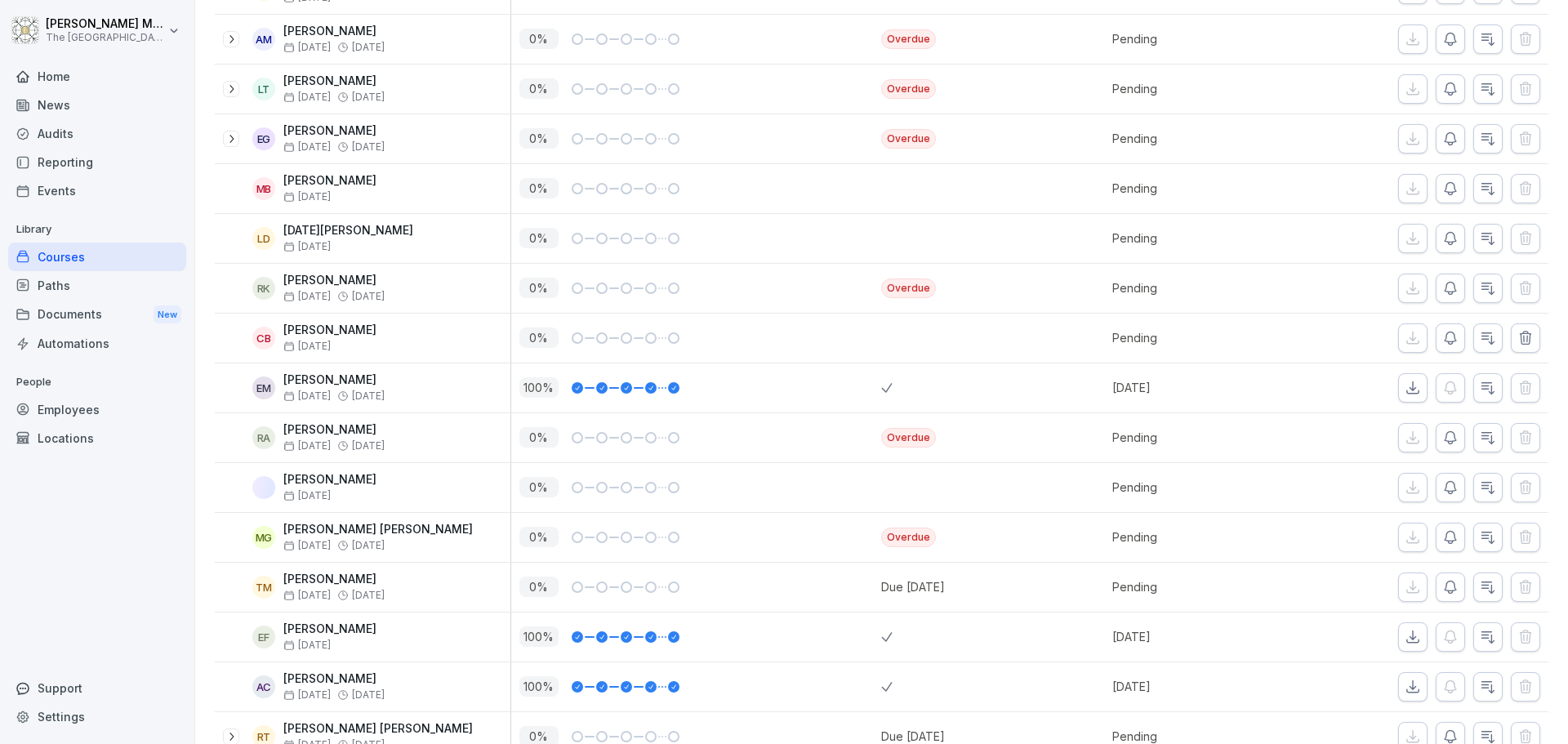
click at [1445, 592] on icon "button" at bounding box center [1451, 587] width 12 height 13
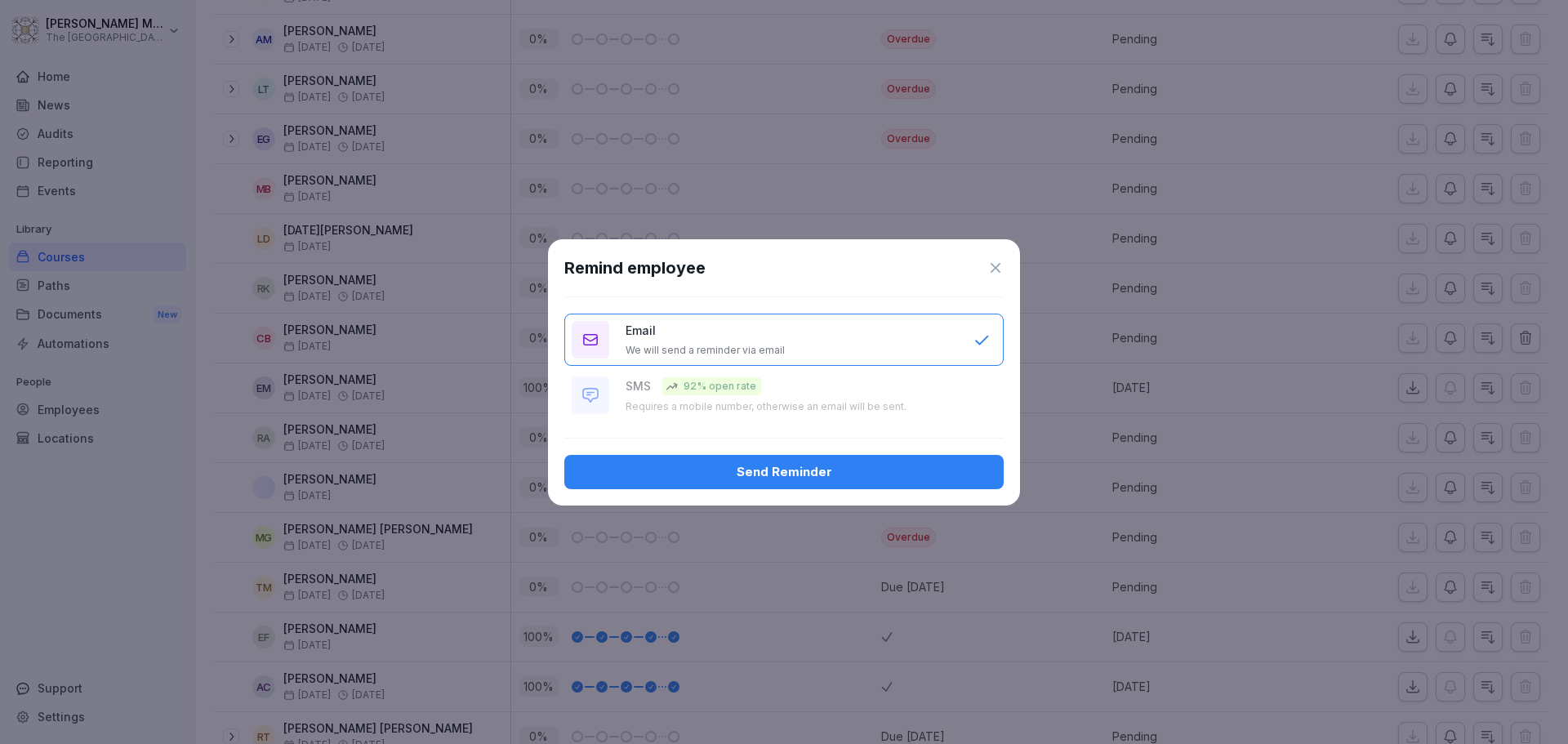
click at [994, 271] on icon at bounding box center [995, 268] width 17 height 17
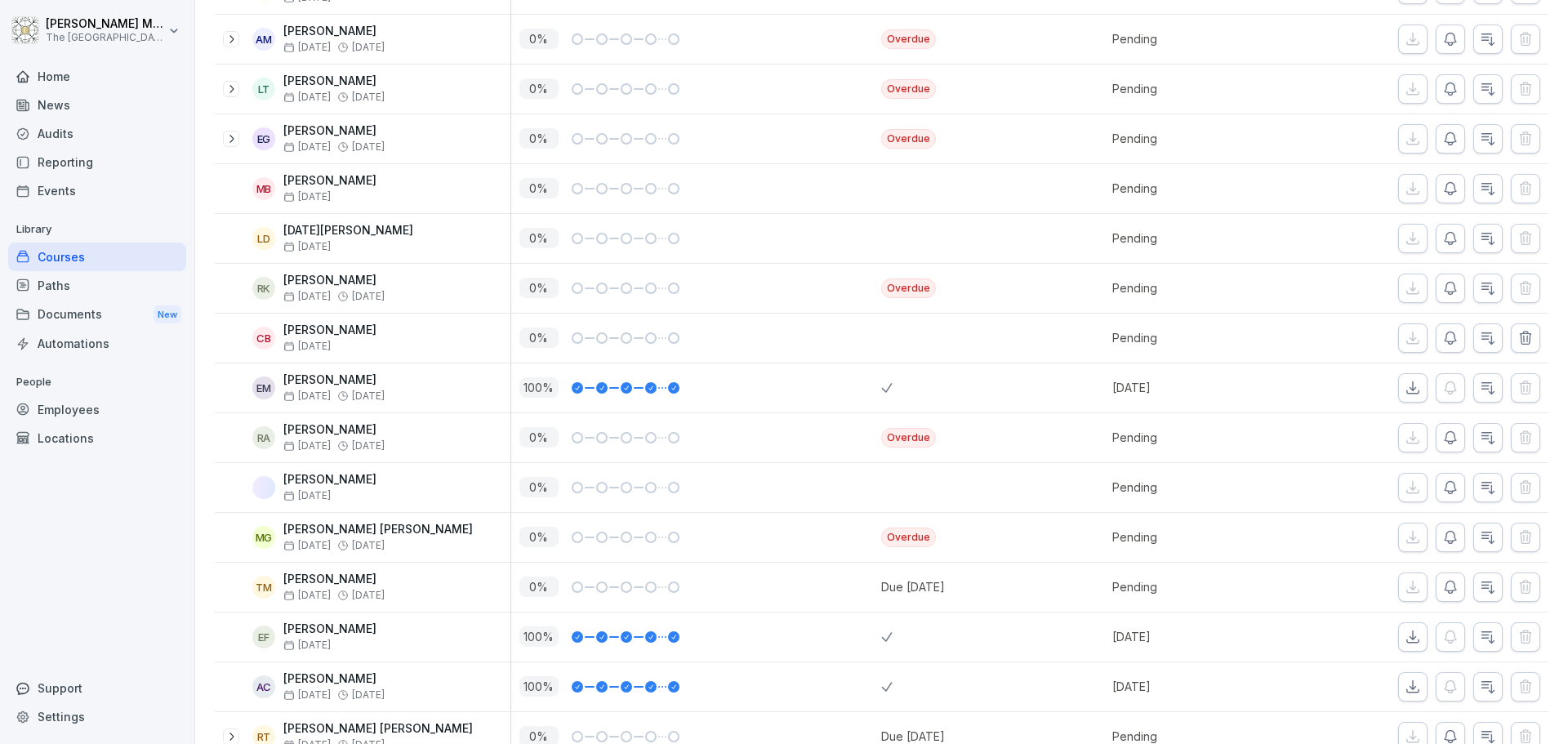
click at [180, 33] on html "Tomas Muzyka The Embassy Valletta Hotel Home News Audits Reporting Events Libra…" at bounding box center [784, 372] width 1568 height 744
click at [167, 167] on html "Tomas Muzyka The Embassy Valletta Hotel Home News Audits Reporting Events Libra…" at bounding box center [784, 372] width 1568 height 744
click at [103, 73] on div "Home" at bounding box center [97, 76] width 178 height 28
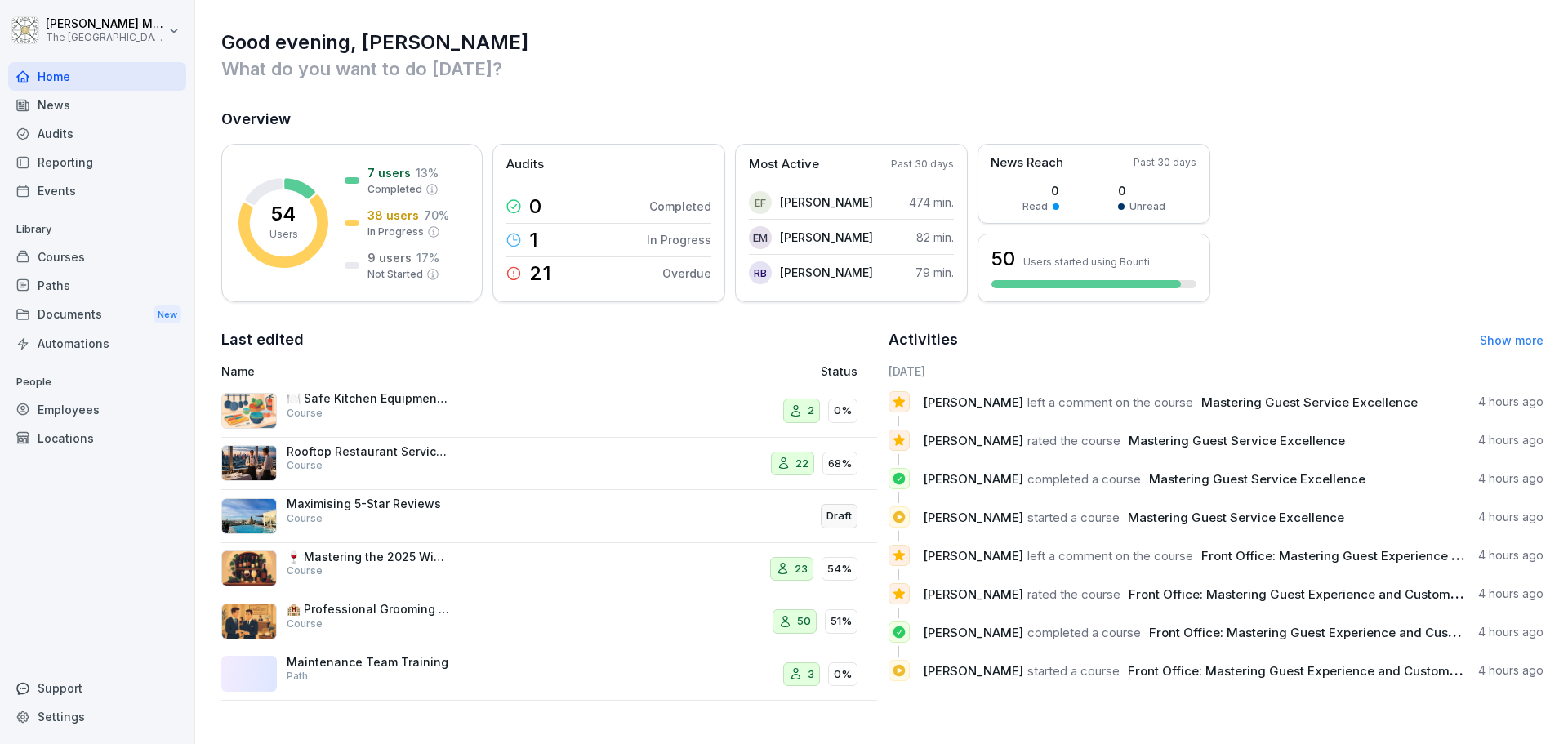
click at [1508, 344] on link "Show more" at bounding box center [1511, 340] width 63 height 14
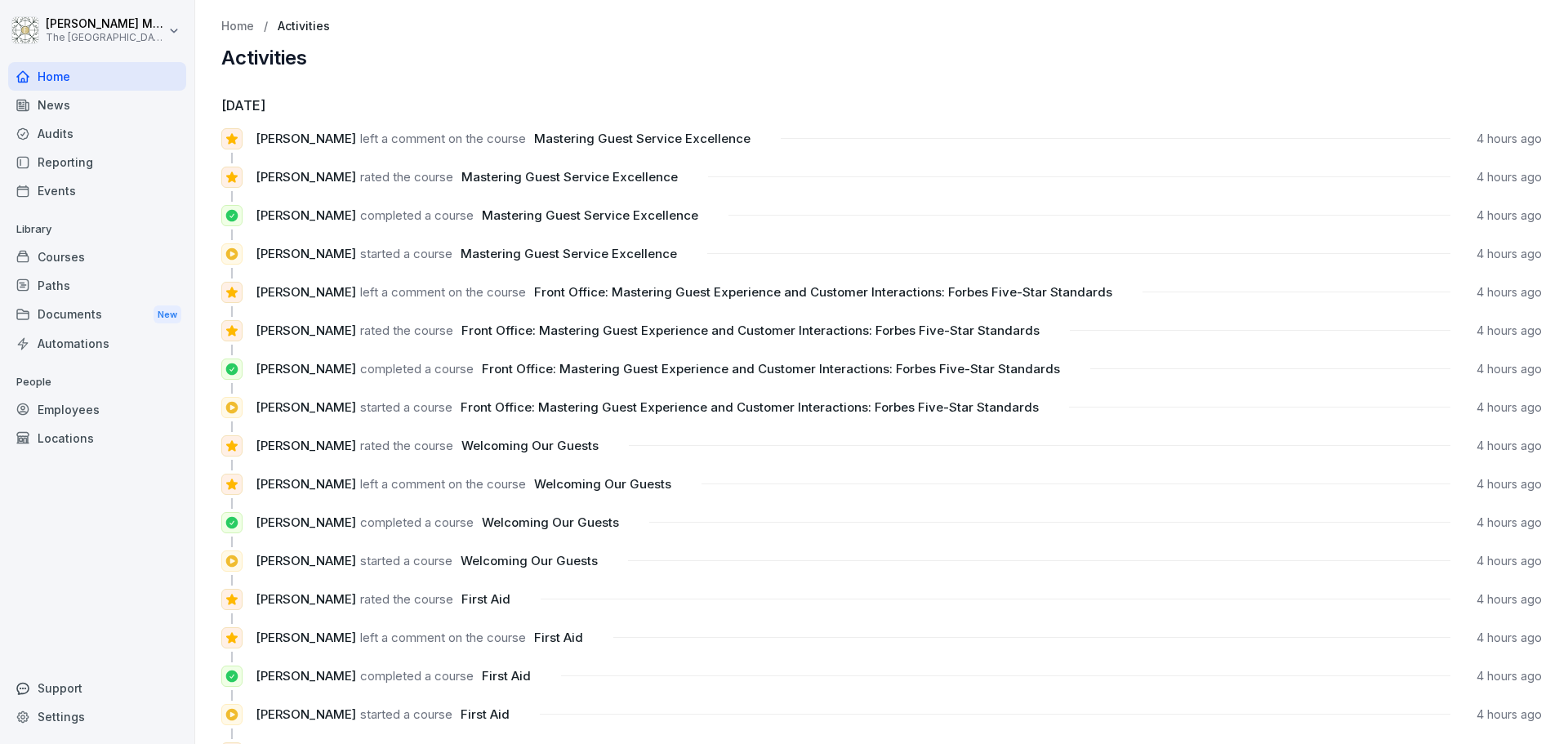
click at [244, 31] on p "Home" at bounding box center [237, 26] width 32 height 14
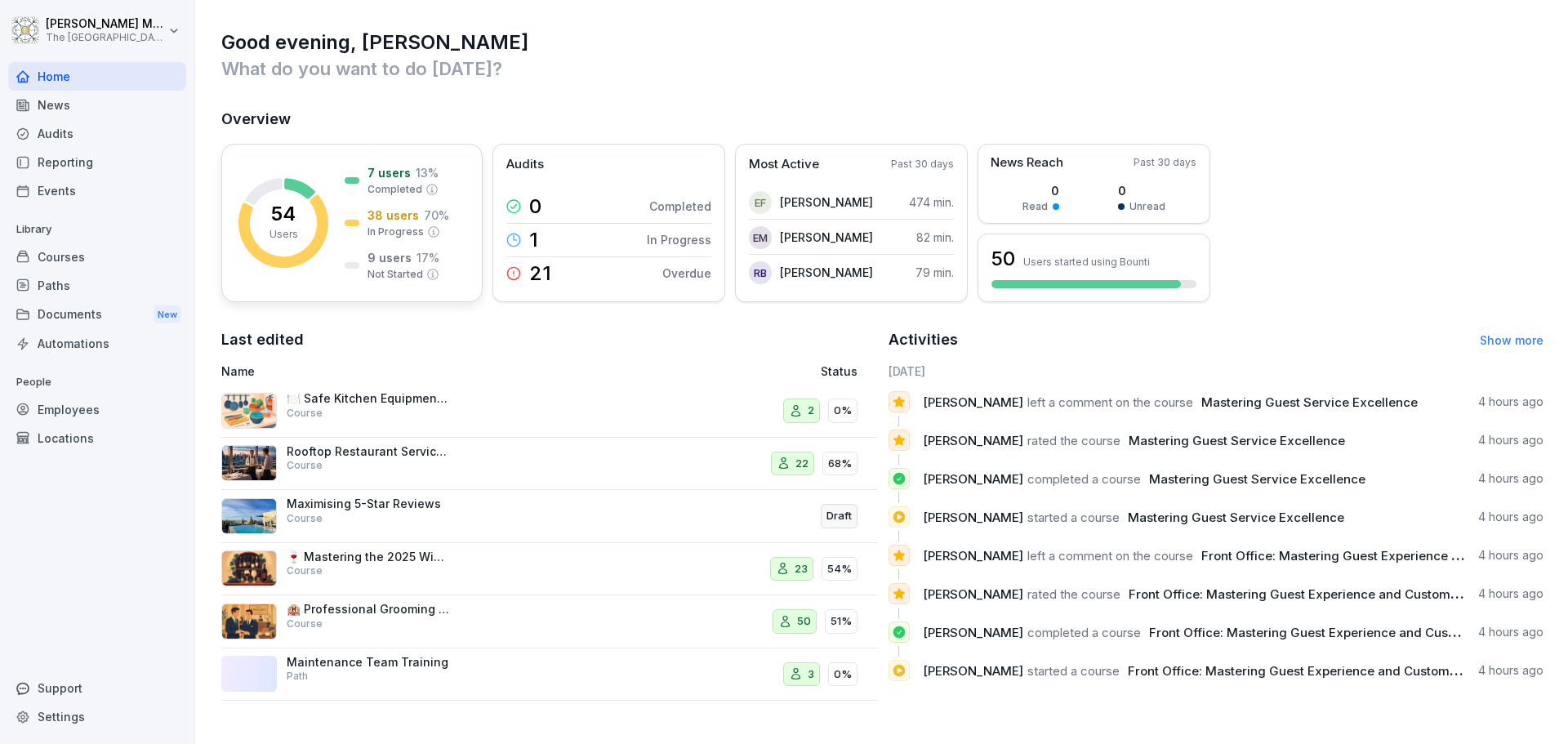
click at [292, 231] on p "Users" at bounding box center [283, 234] width 28 height 15
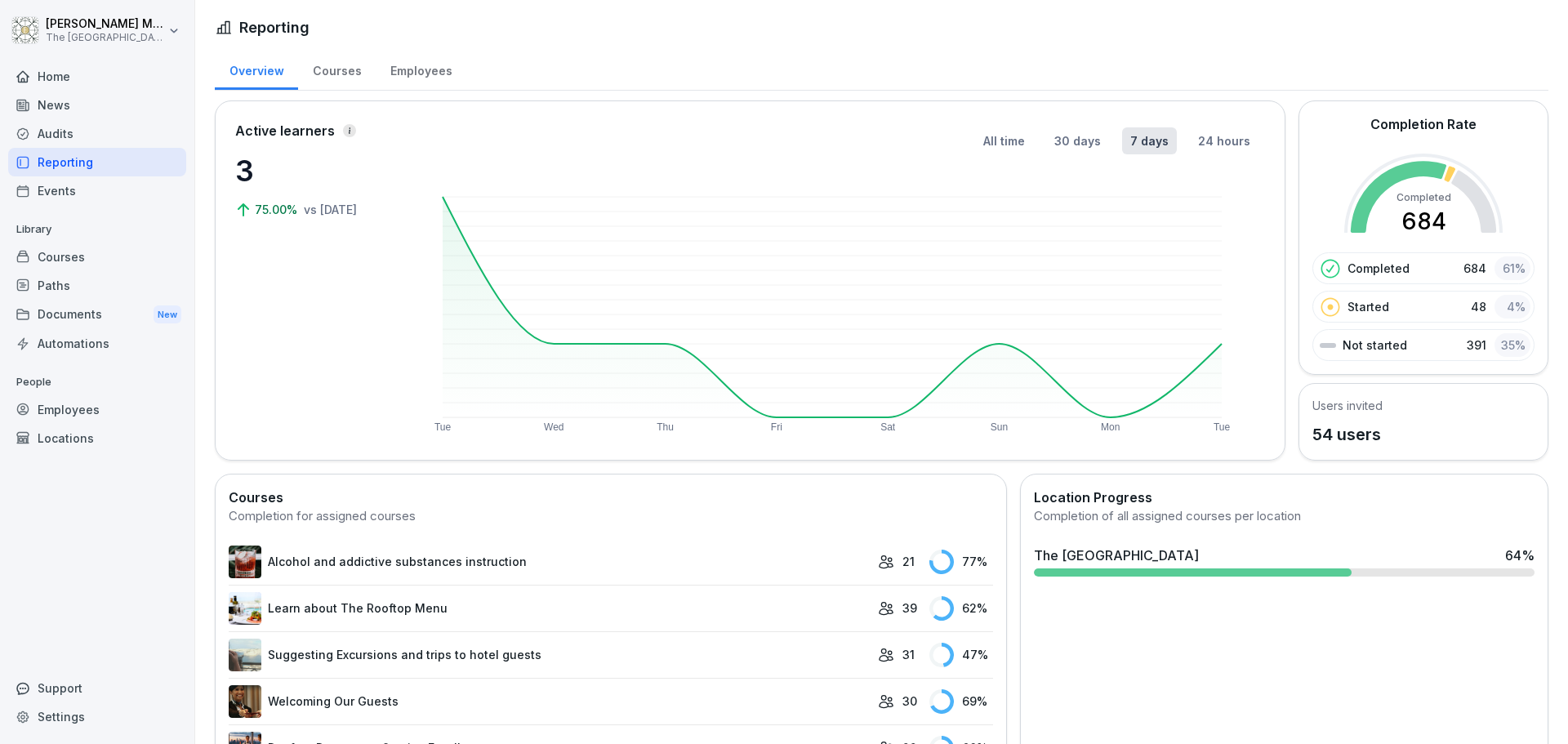
click at [352, 72] on div "Courses" at bounding box center [336, 68] width 77 height 42
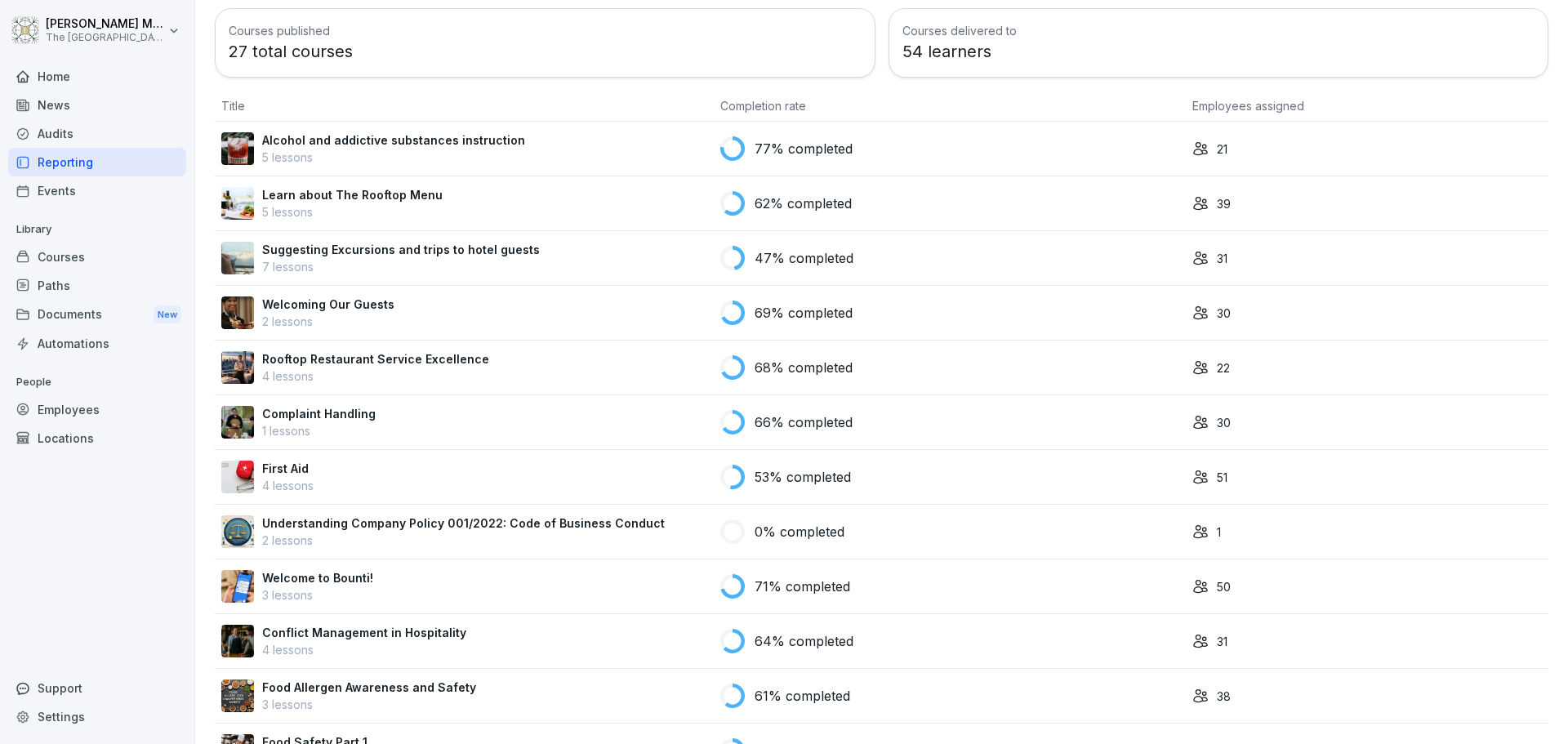
scroll to position [82, 0]
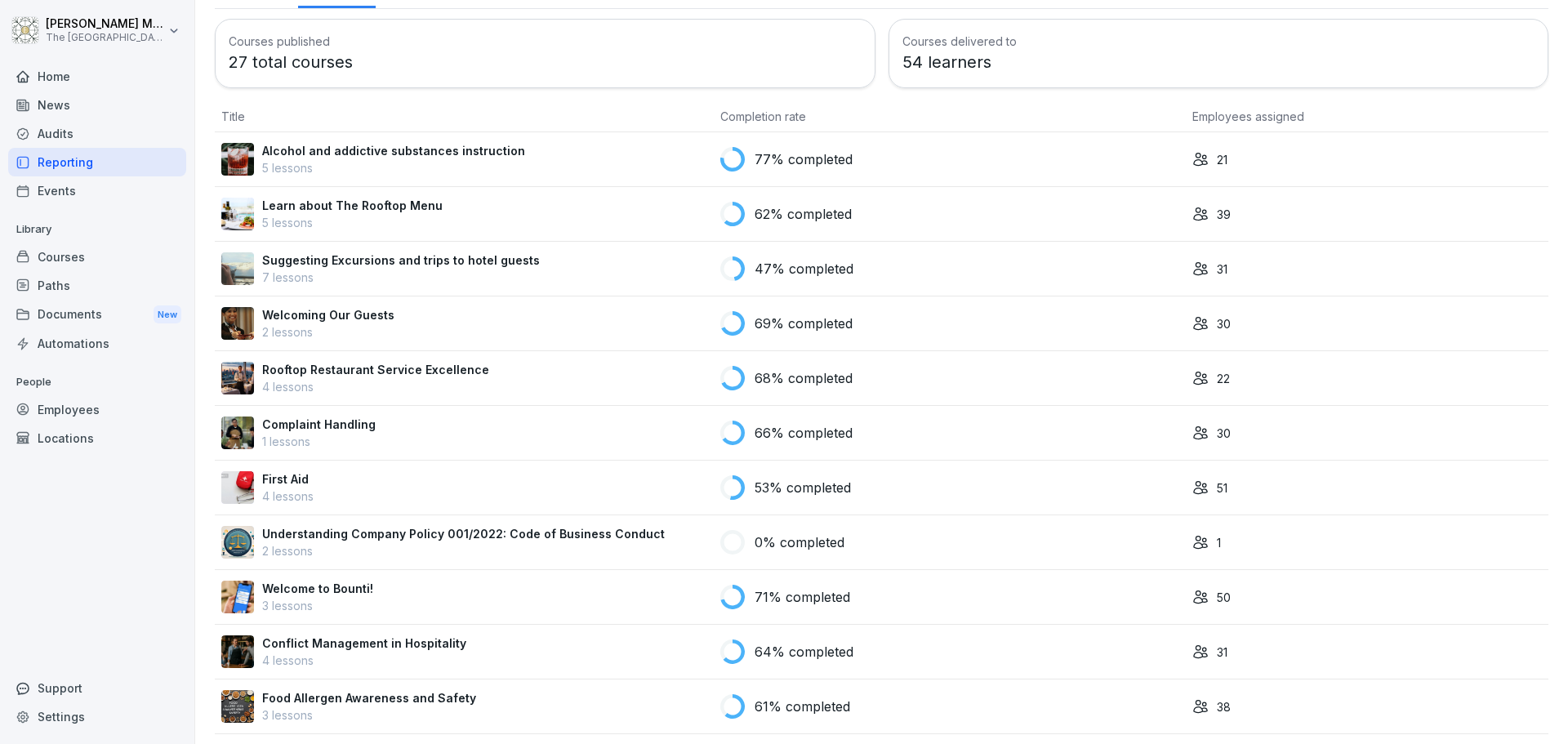
click at [447, 263] on p "Suggesting Excursions and trips to hotel guests" at bounding box center [401, 261] width 277 height 18
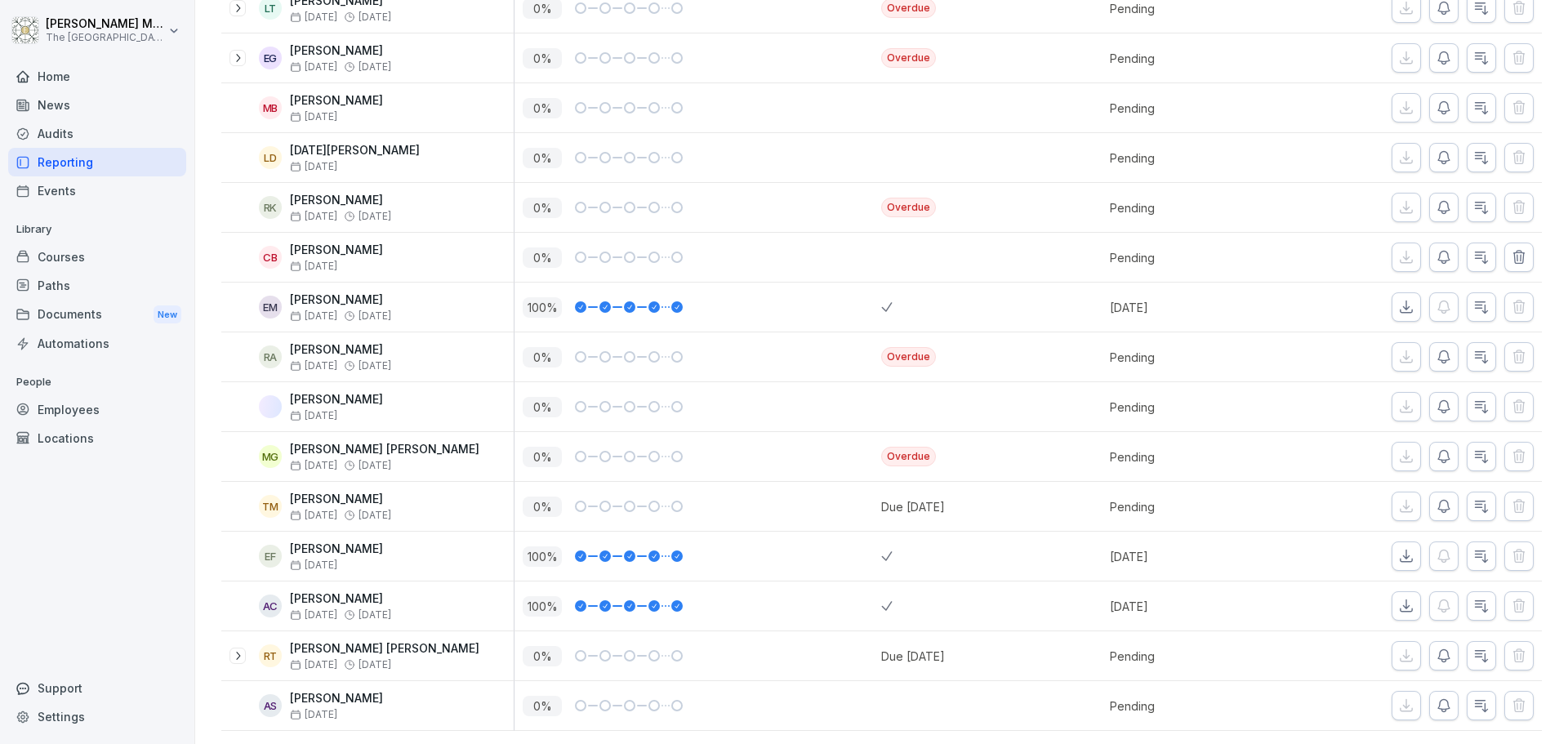
scroll to position [1153, 0]
click at [326, 510] on span "[DATE]" at bounding box center [313, 516] width 48 height 12
click at [330, 510] on span "Sep 23" at bounding box center [313, 516] width 48 height 12
click at [273, 495] on div "TM" at bounding box center [269, 506] width 22 height 22
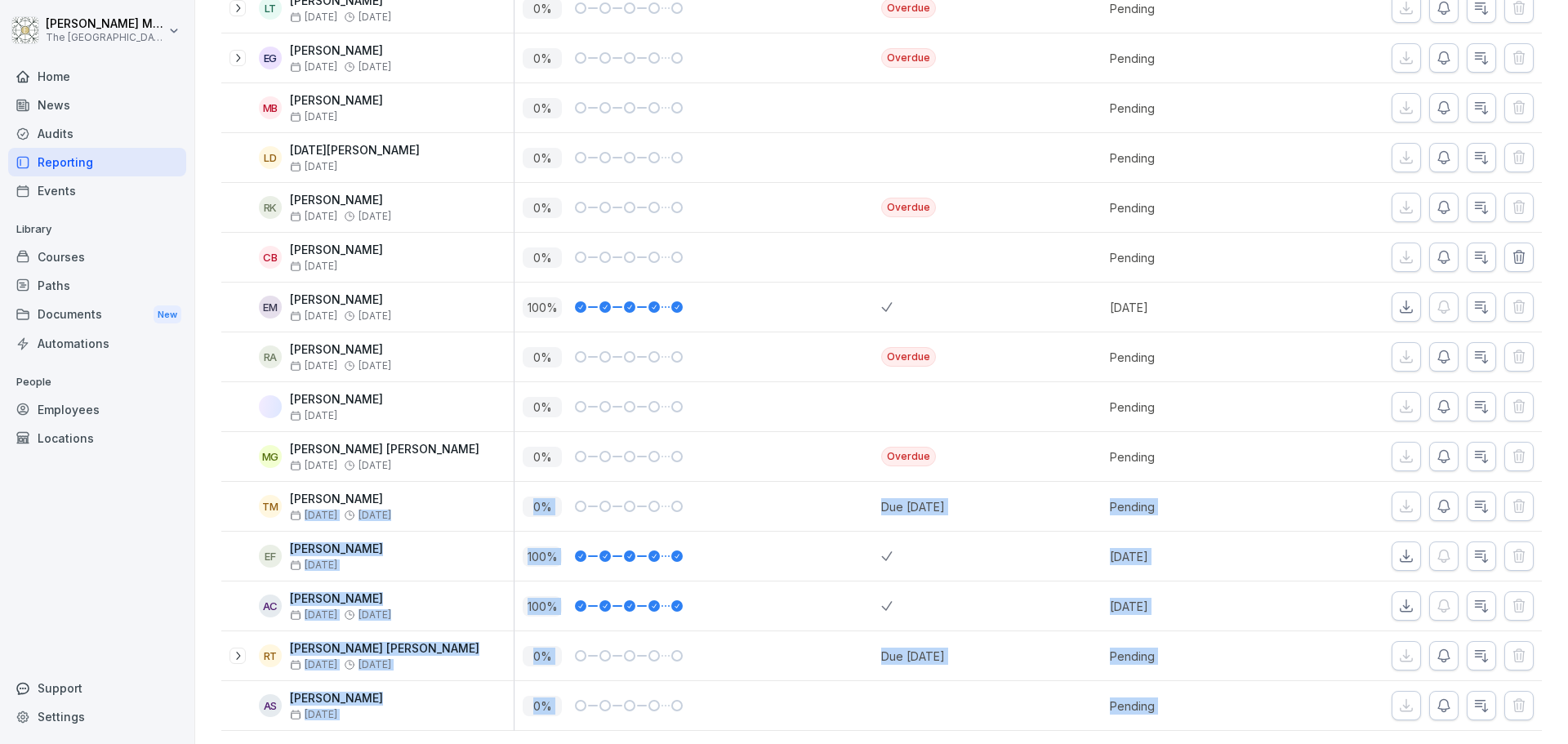
click at [317, 480] on body "Tomas Muzyka The Embassy Valletta Hotel Home News Audits Reporting Events Libra…" at bounding box center [784, 372] width 1568 height 744
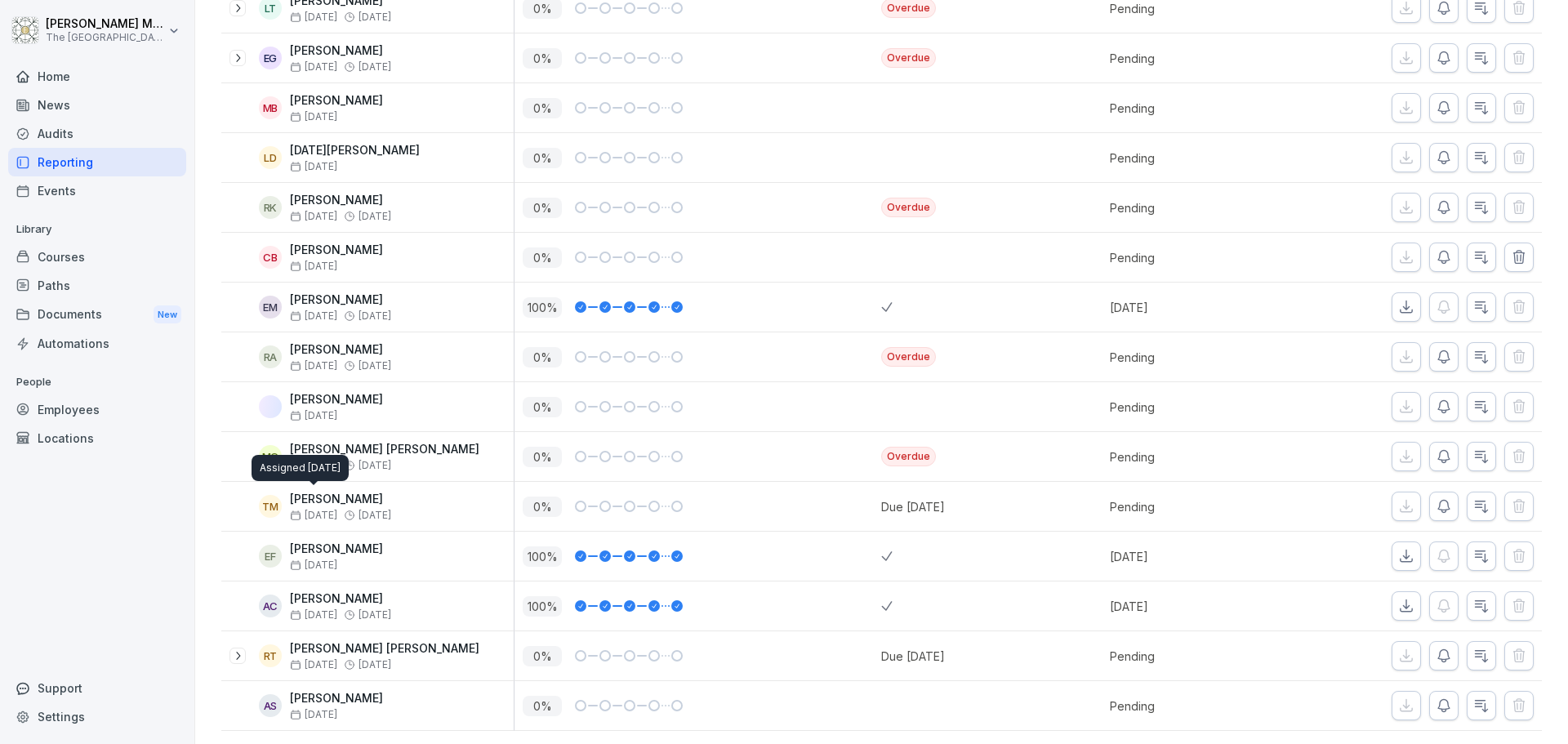
drag, startPoint x: 380, startPoint y: 480, endPoint x: 406, endPoint y: 479, distance: 26.0
click at [393, 492] on div "TM Tomas Muzyka Sep 23 Oct 7" at bounding box center [371, 506] width 284 height 28
click at [706, 497] on div "0 %" at bounding box center [701, 507] width 358 height 21
click at [906, 482] on div "Due today" at bounding box center [936, 507] width 110 height 49
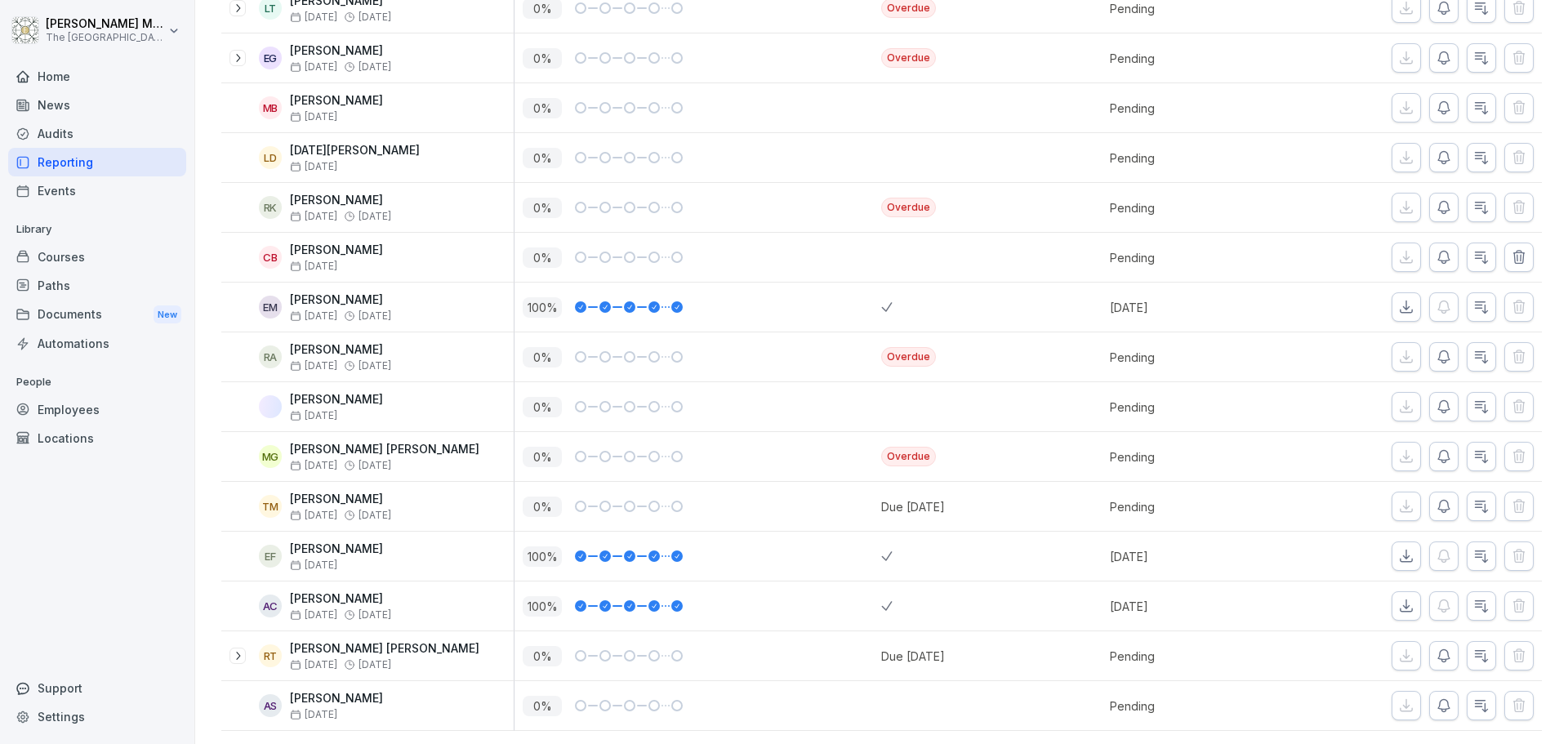
click at [1126, 498] on p "Pending" at bounding box center [1198, 507] width 176 height 18
drag, startPoint x: 1128, startPoint y: 484, endPoint x: 1320, endPoint y: 483, distance: 192.0
click at [1139, 498] on p "Pending" at bounding box center [1198, 507] width 176 height 18
click at [1325, 483] on div at bounding box center [1414, 507] width 257 height 49
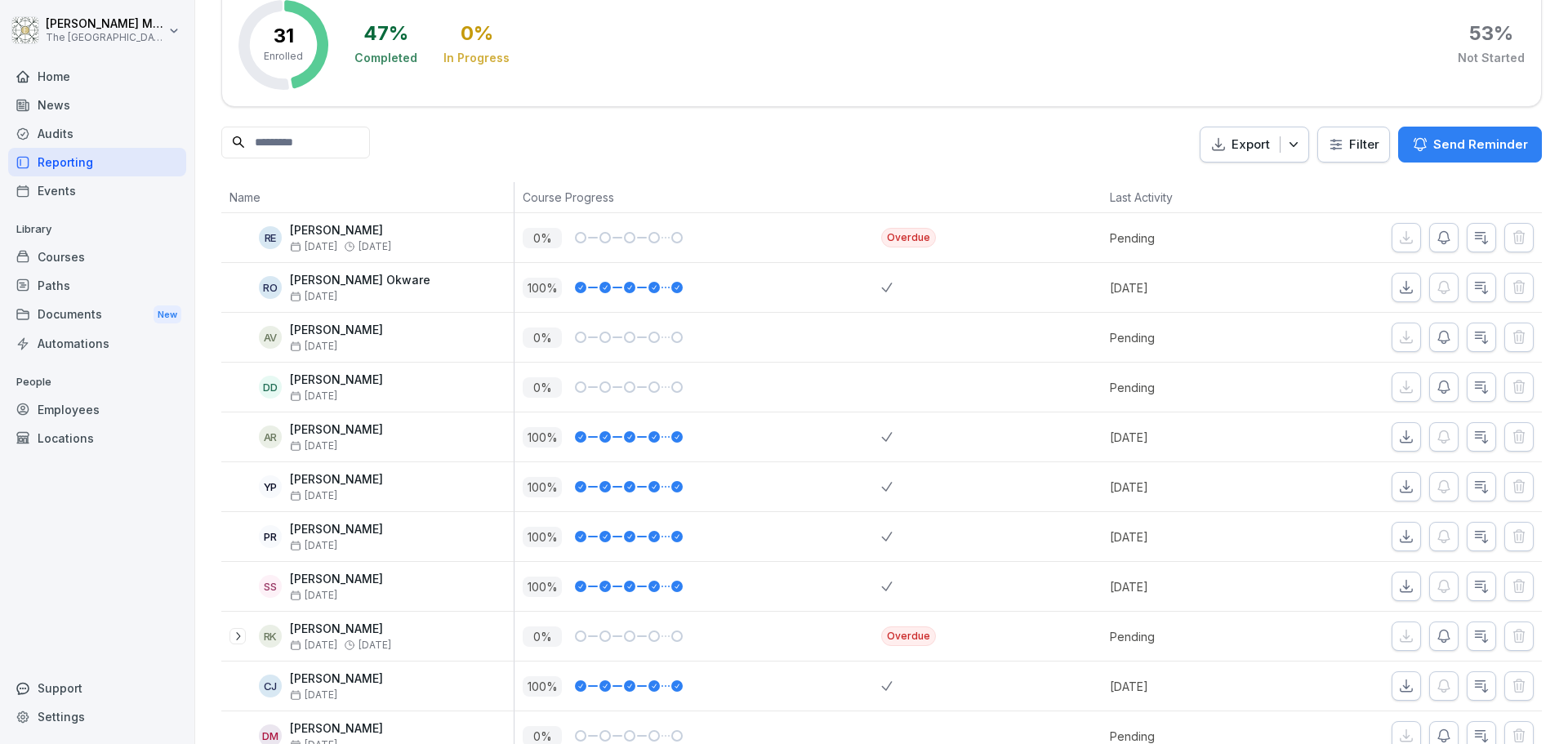
scroll to position [0, 0]
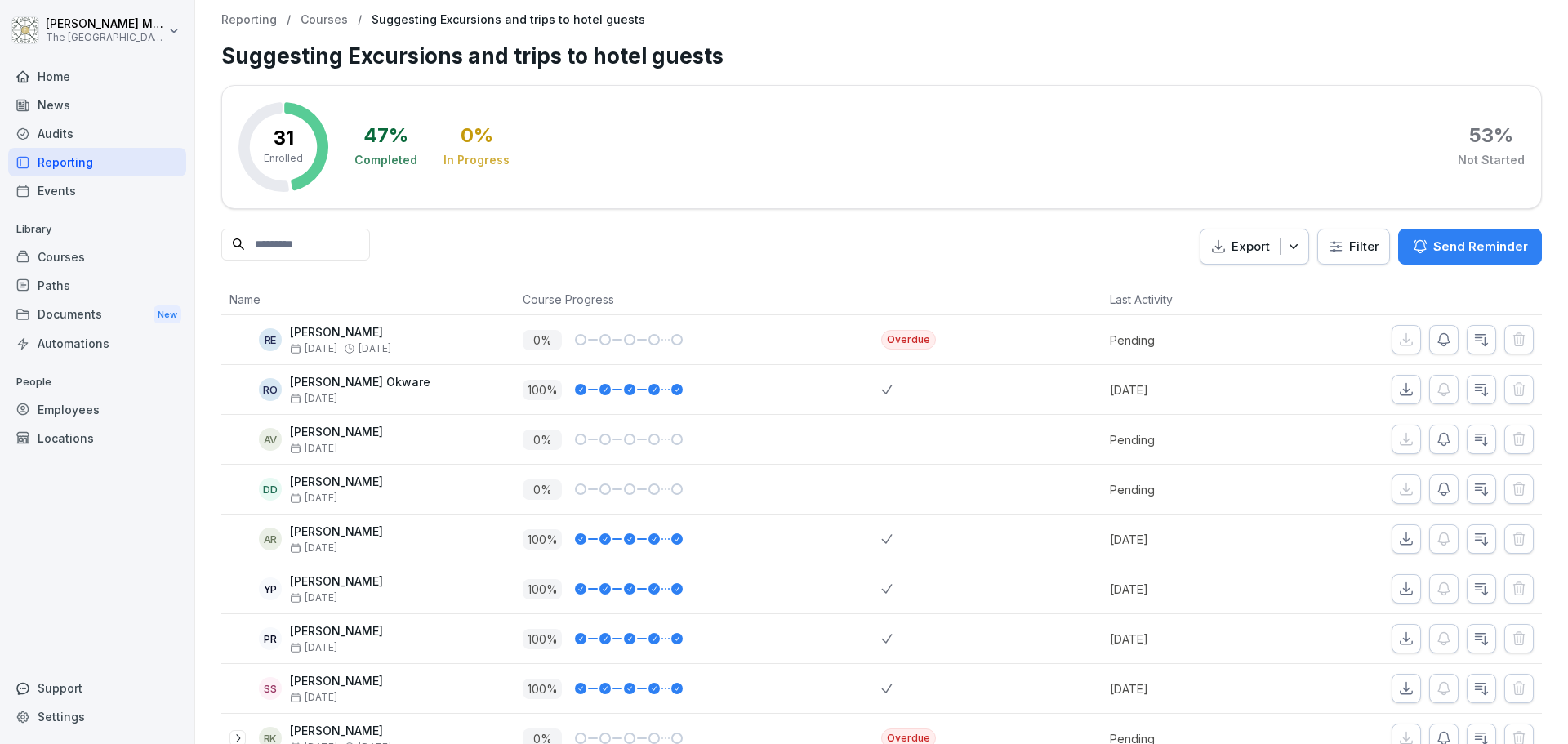
click at [53, 76] on div "Home" at bounding box center [97, 76] width 178 height 28
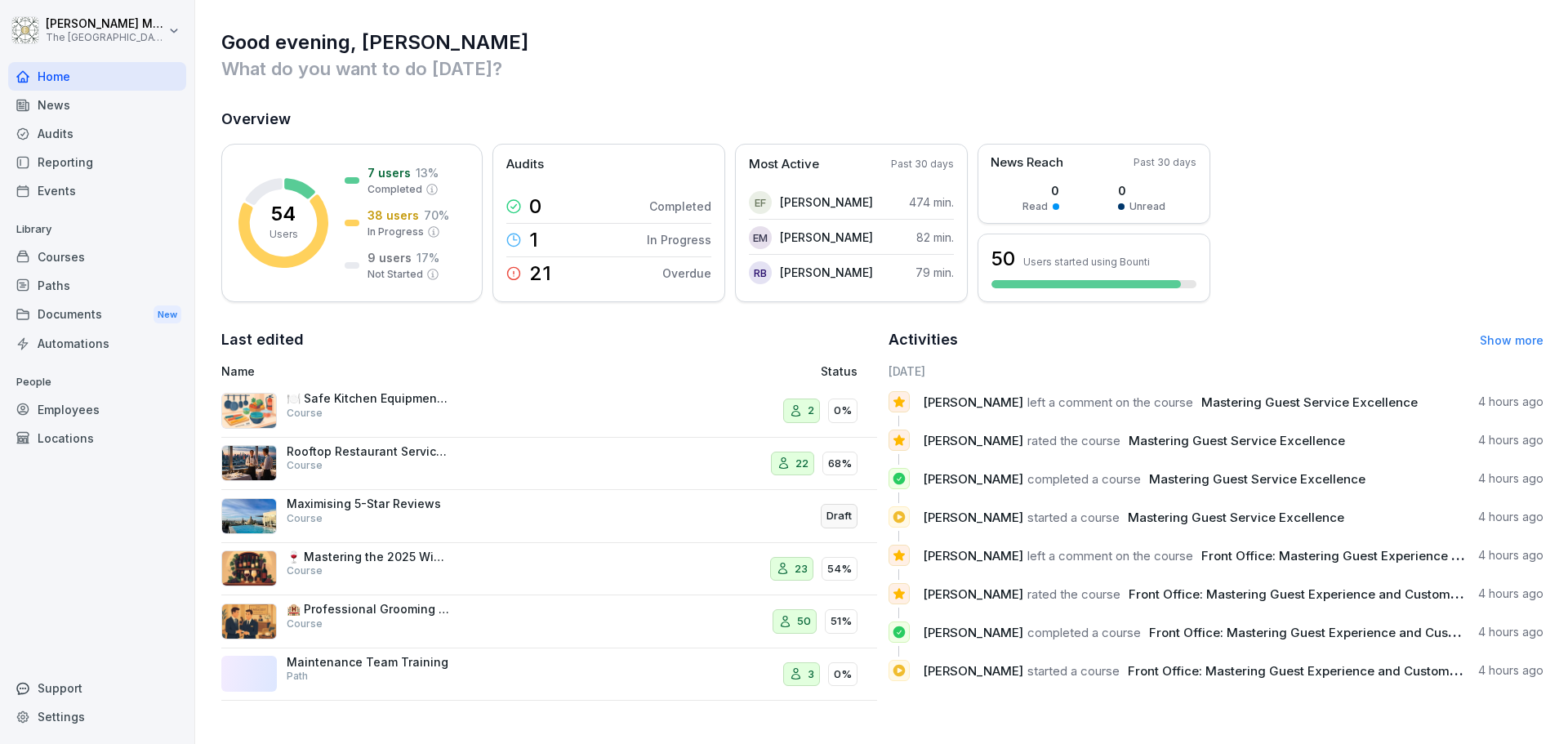
click at [390, 393] on p "🍽️ Safe Kitchen Equipment and Practices" at bounding box center [368, 398] width 163 height 15
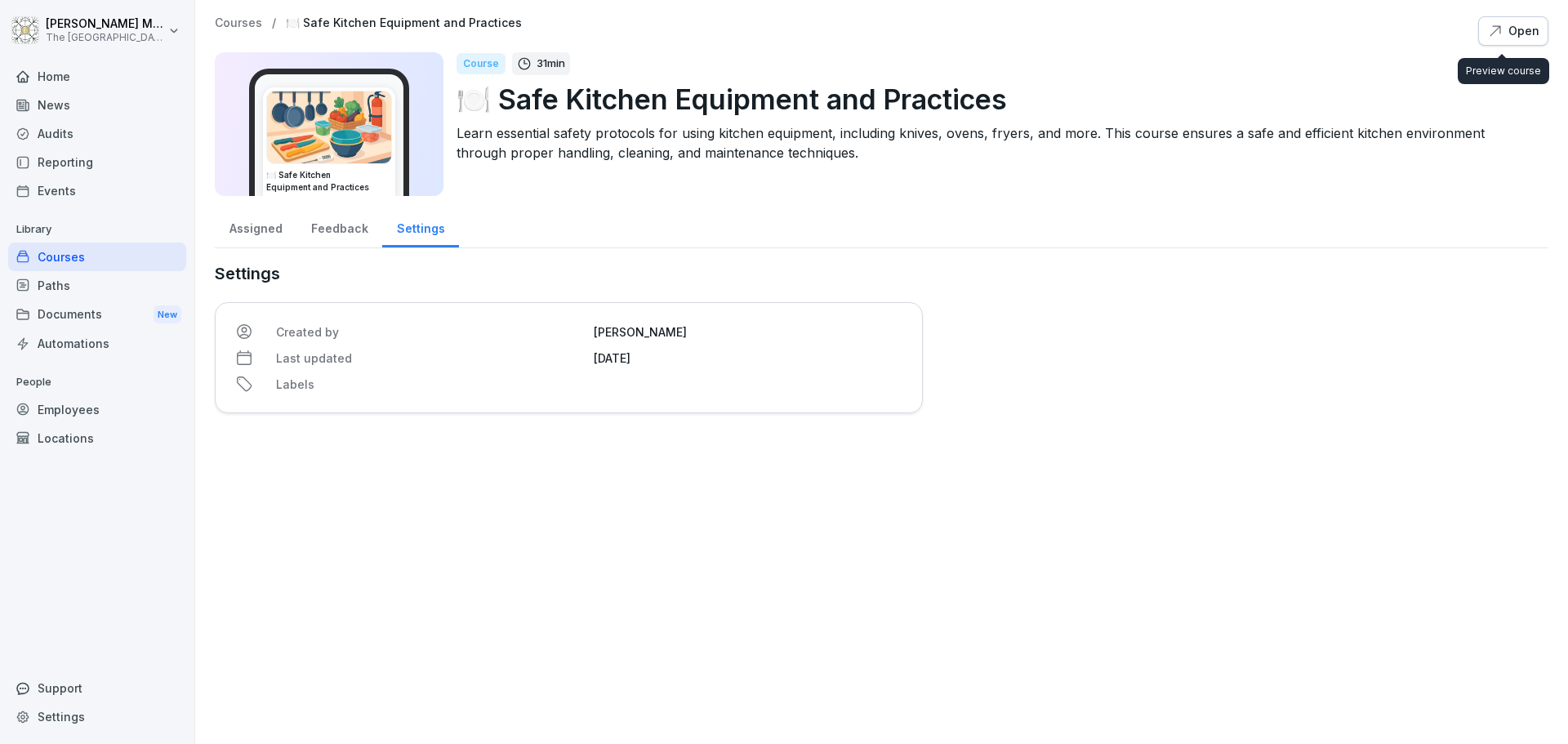
click at [1527, 26] on button "Open" at bounding box center [1513, 31] width 70 height 29
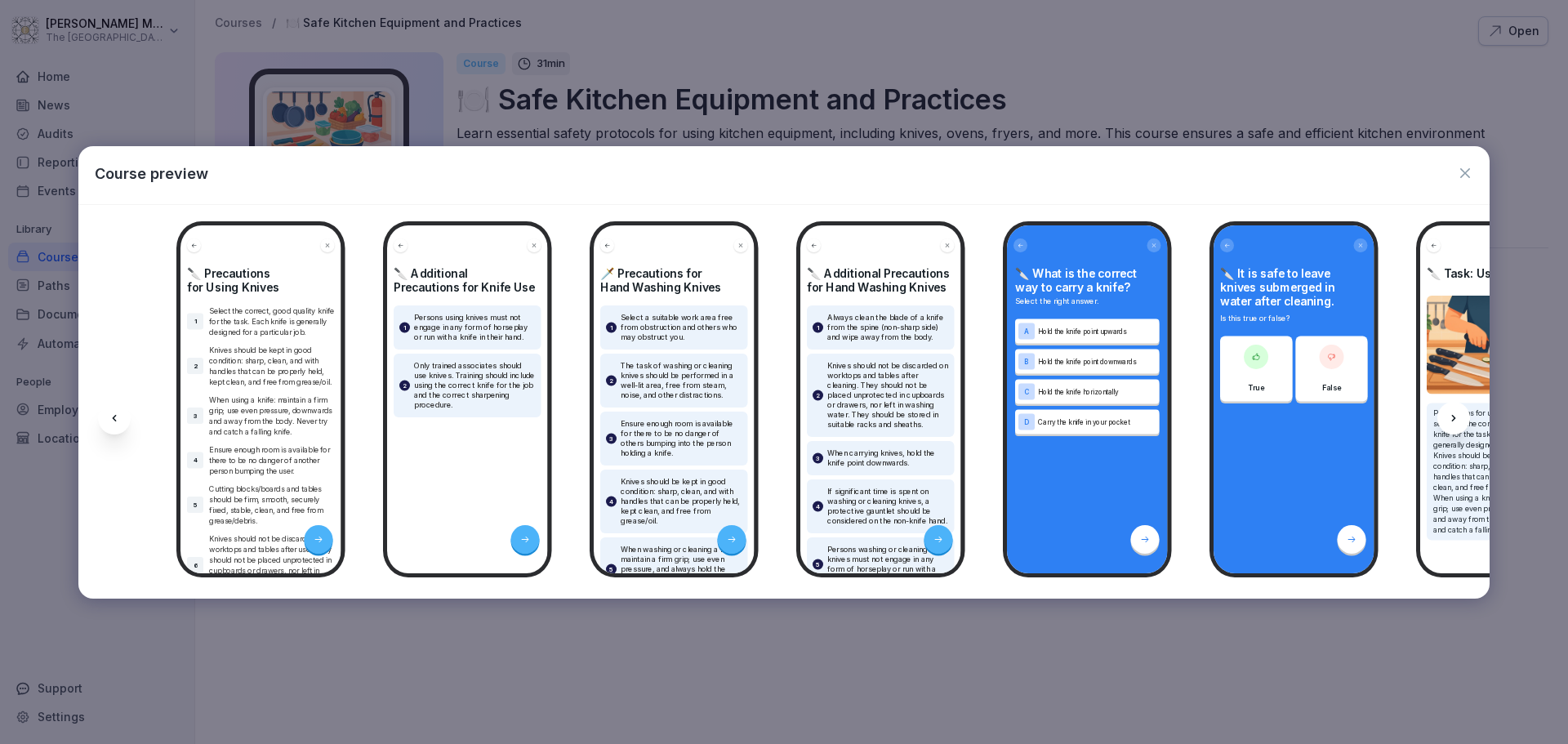
click at [1462, 178] on icon "button" at bounding box center [1465, 173] width 17 height 17
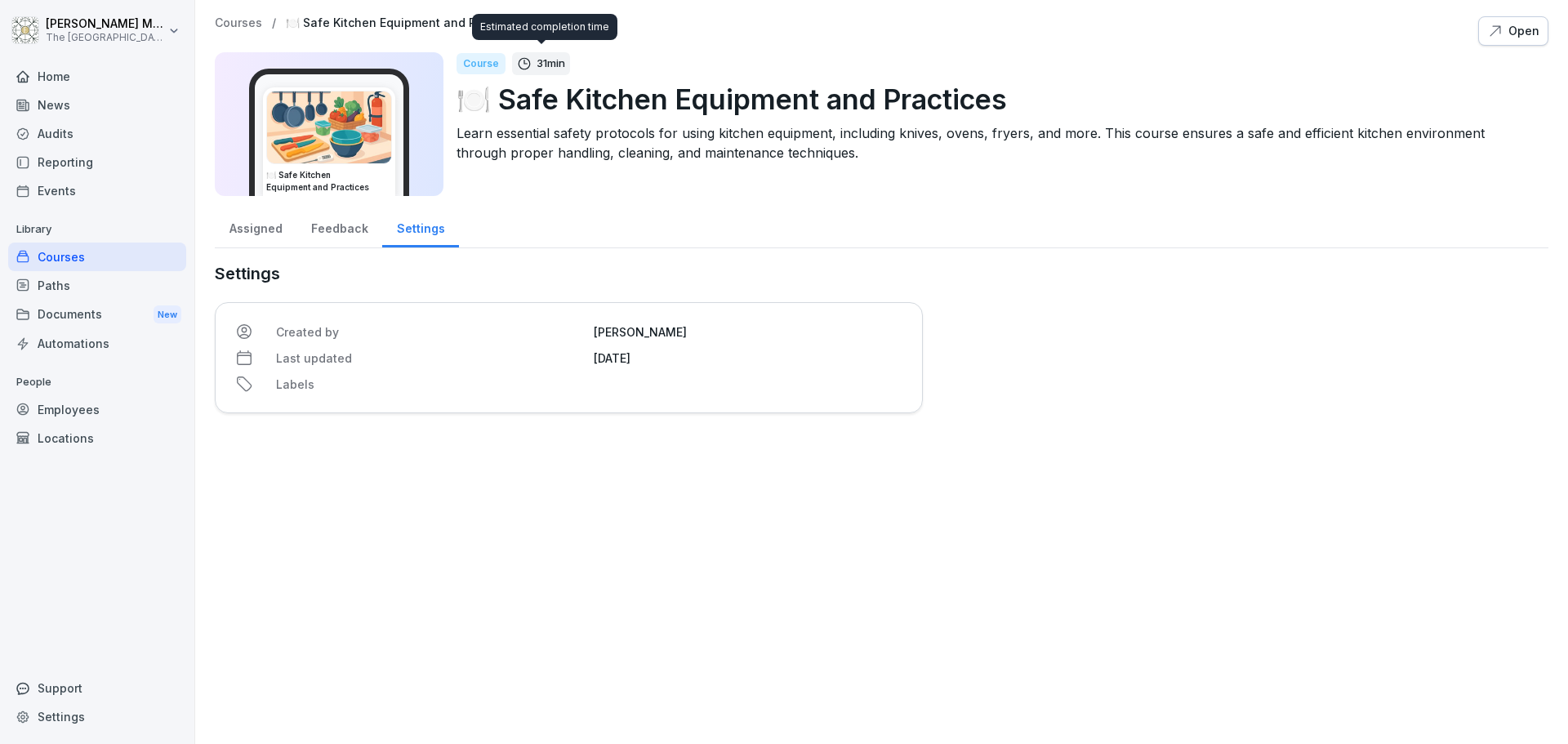
click at [553, 60] on p "31 min" at bounding box center [551, 63] width 28 height 17
click at [246, 23] on p "Courses" at bounding box center [238, 23] width 48 height 14
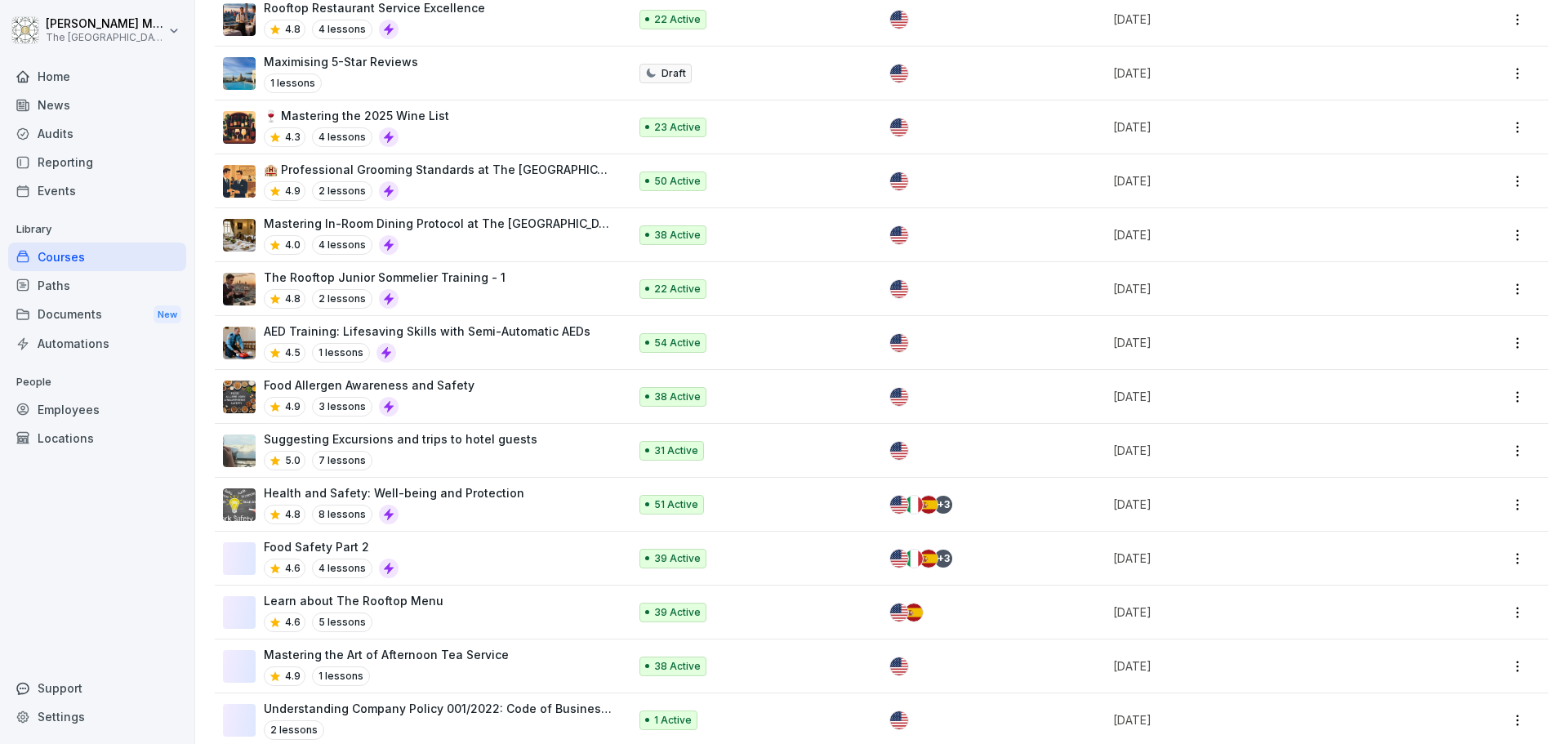
scroll to position [245, 0]
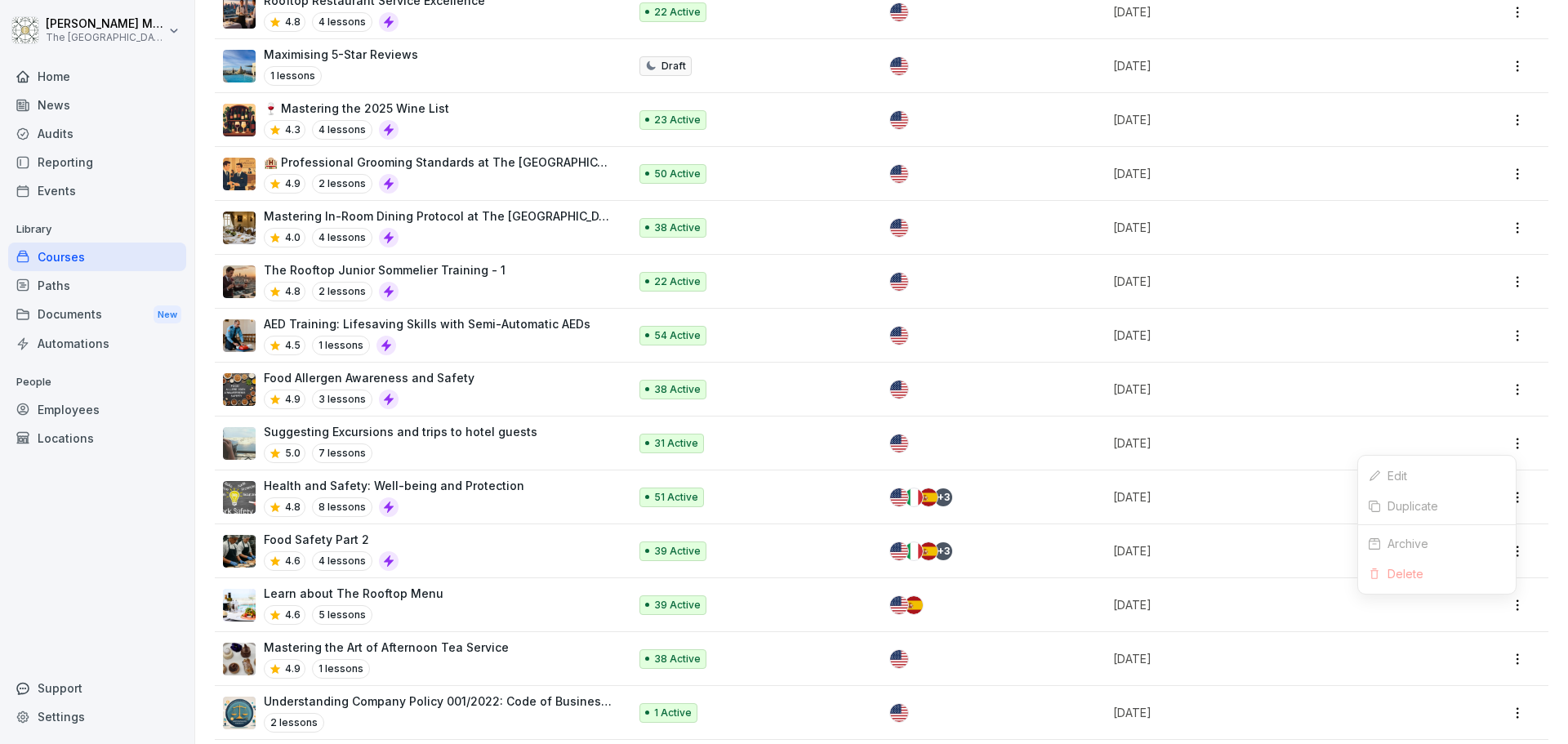
click at [1511, 436] on html "Tomas Muzyka The Embassy Valletta Hotel Home News Audits Reporting Events Libra…" at bounding box center [784, 372] width 1568 height 744
click at [254, 440] on html "Tomas Muzyka The Embassy Valletta Hotel Home News Audits Reporting Events Libra…" at bounding box center [784, 372] width 1568 height 744
click at [245, 447] on img at bounding box center [238, 442] width 32 height 32
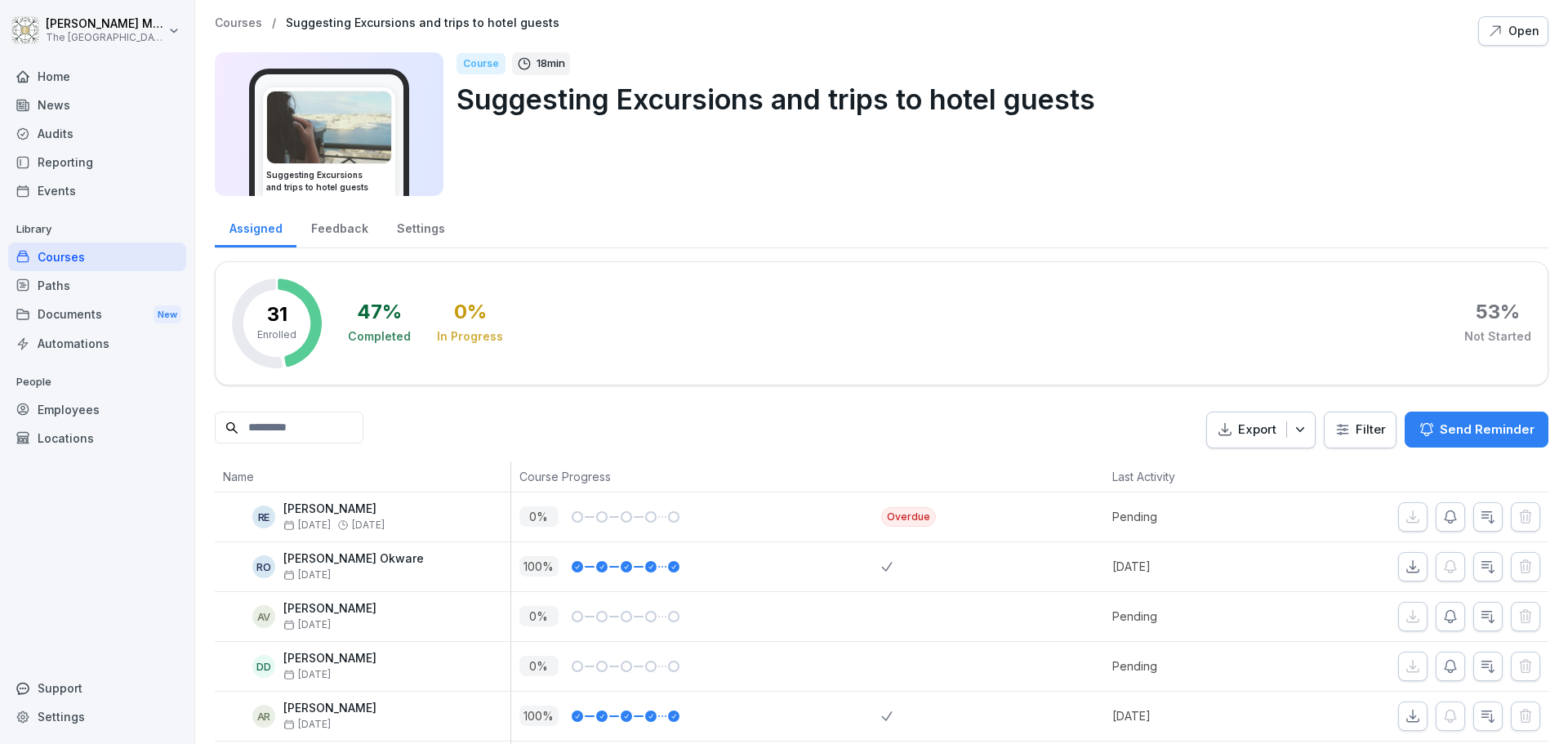
click at [482, 54] on div "Course" at bounding box center [481, 63] width 49 height 21
click at [352, 136] on img at bounding box center [329, 128] width 124 height 72
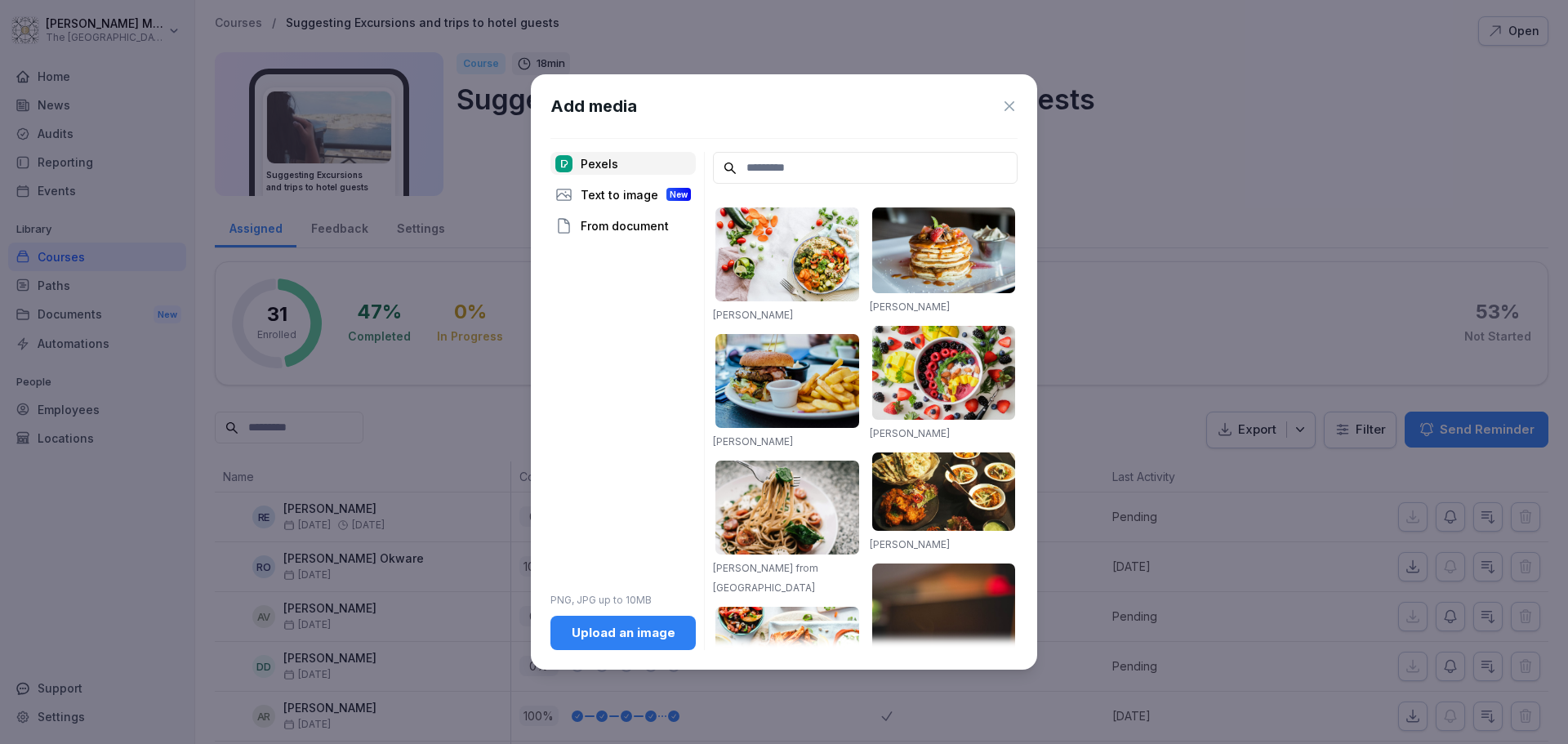
click at [1011, 103] on icon at bounding box center [1010, 105] width 17 height 17
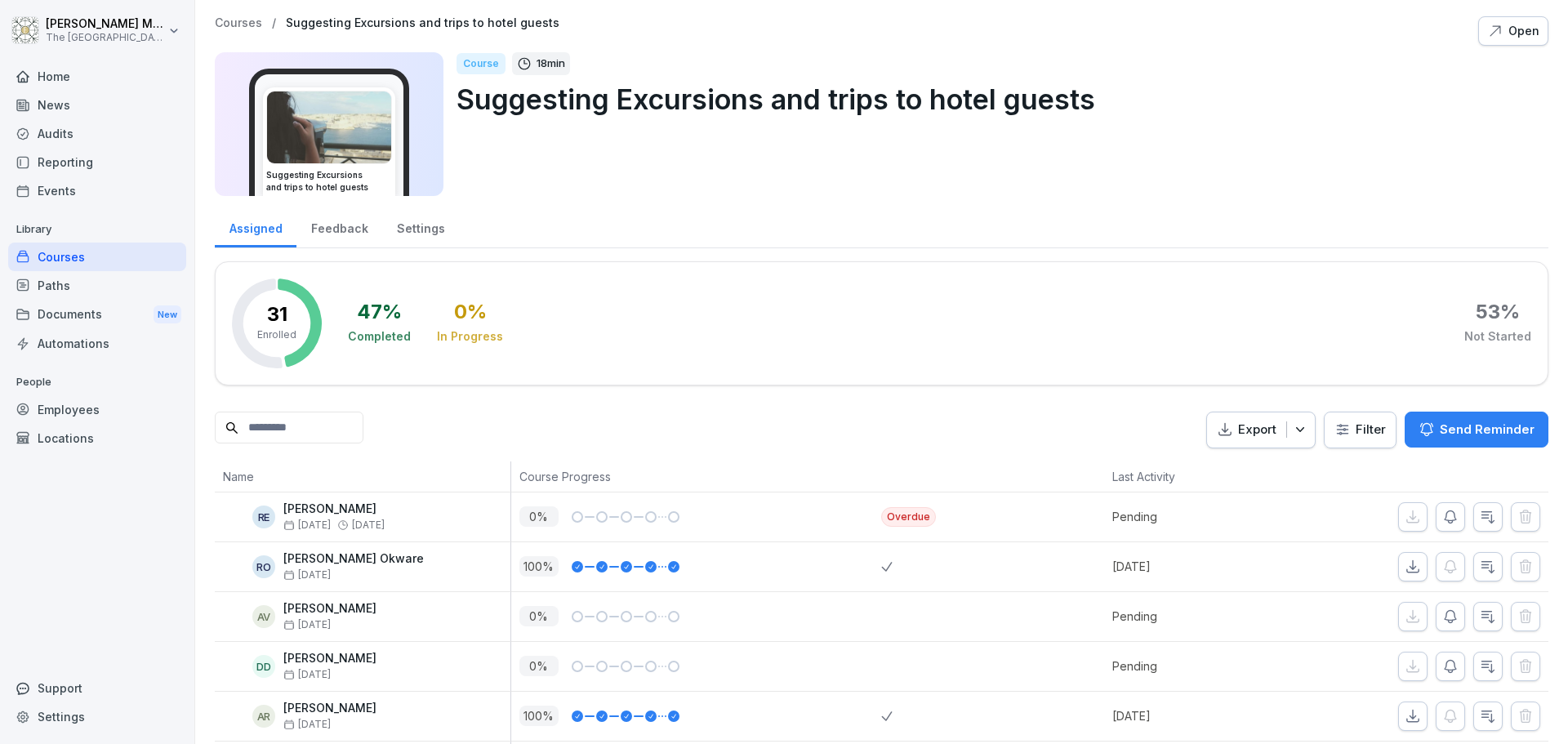
drag, startPoint x: 554, startPoint y: 62, endPoint x: 554, endPoint y: 53, distance: 9.0
click at [554, 53] on div "18 min" at bounding box center [540, 63] width 58 height 22
click at [555, 60] on p "18 min" at bounding box center [551, 63] width 28 height 17
click at [346, 232] on div "Feedback" at bounding box center [340, 227] width 86 height 42
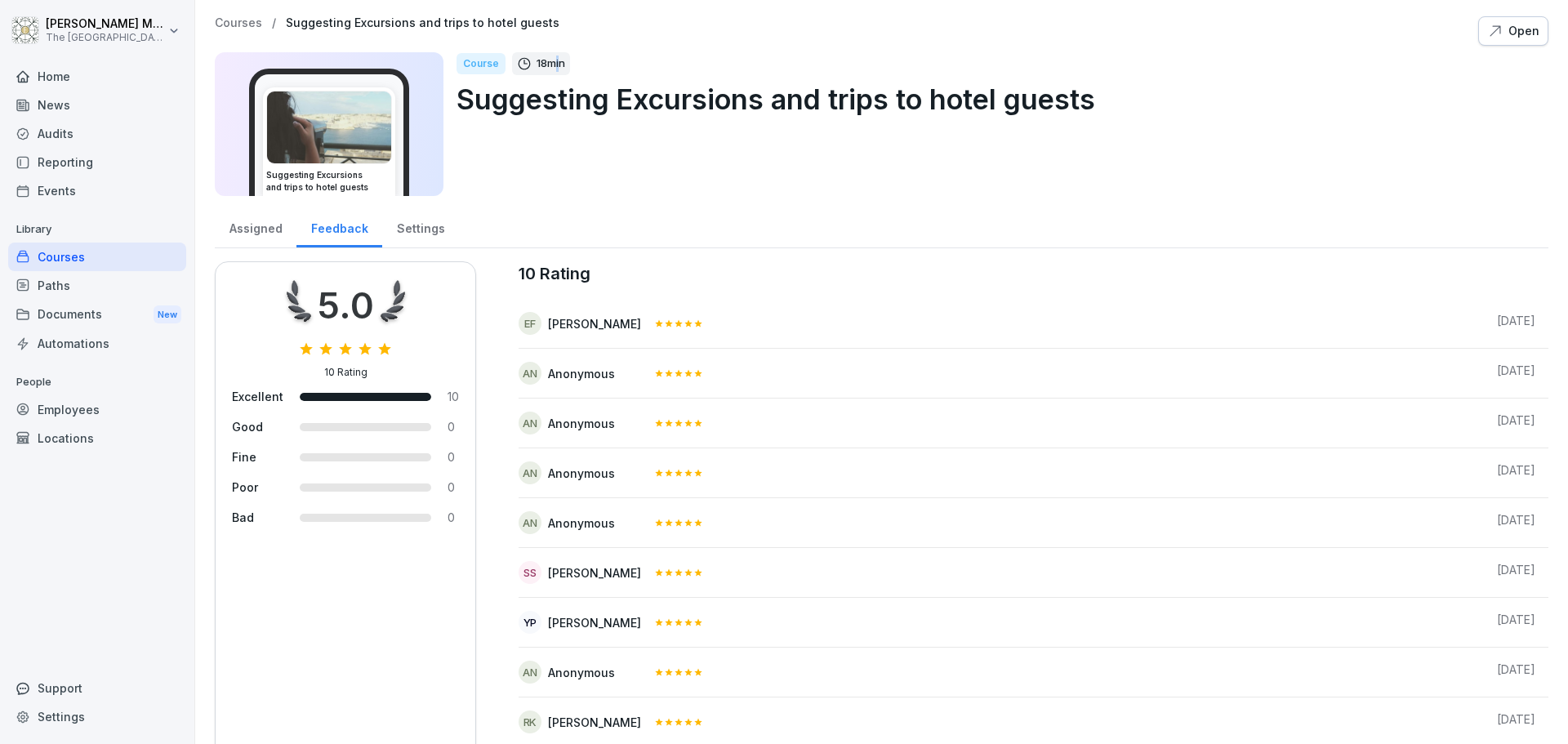
click at [424, 237] on div "Settings" at bounding box center [420, 227] width 77 height 42
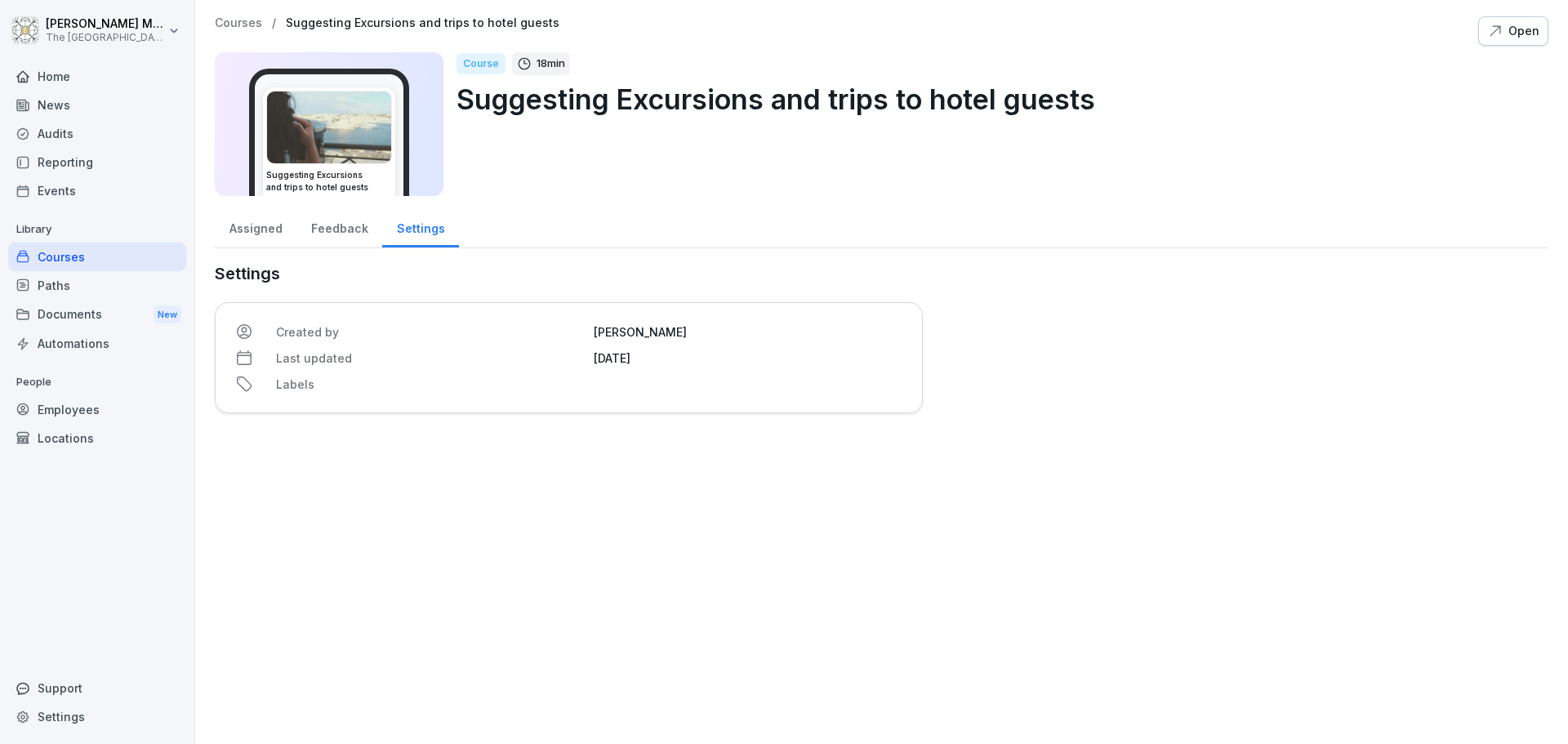
click at [343, 358] on p "Last updated" at bounding box center [430, 358] width 308 height 18
click at [526, 65] on icon at bounding box center [524, 63] width 15 height 15
click at [532, 65] on div "18 min" at bounding box center [540, 63] width 58 height 22
drag, startPoint x: 532, startPoint y: 65, endPoint x: 512, endPoint y: 65, distance: 20.0
click at [533, 65] on div "18 min" at bounding box center [540, 63] width 58 height 22
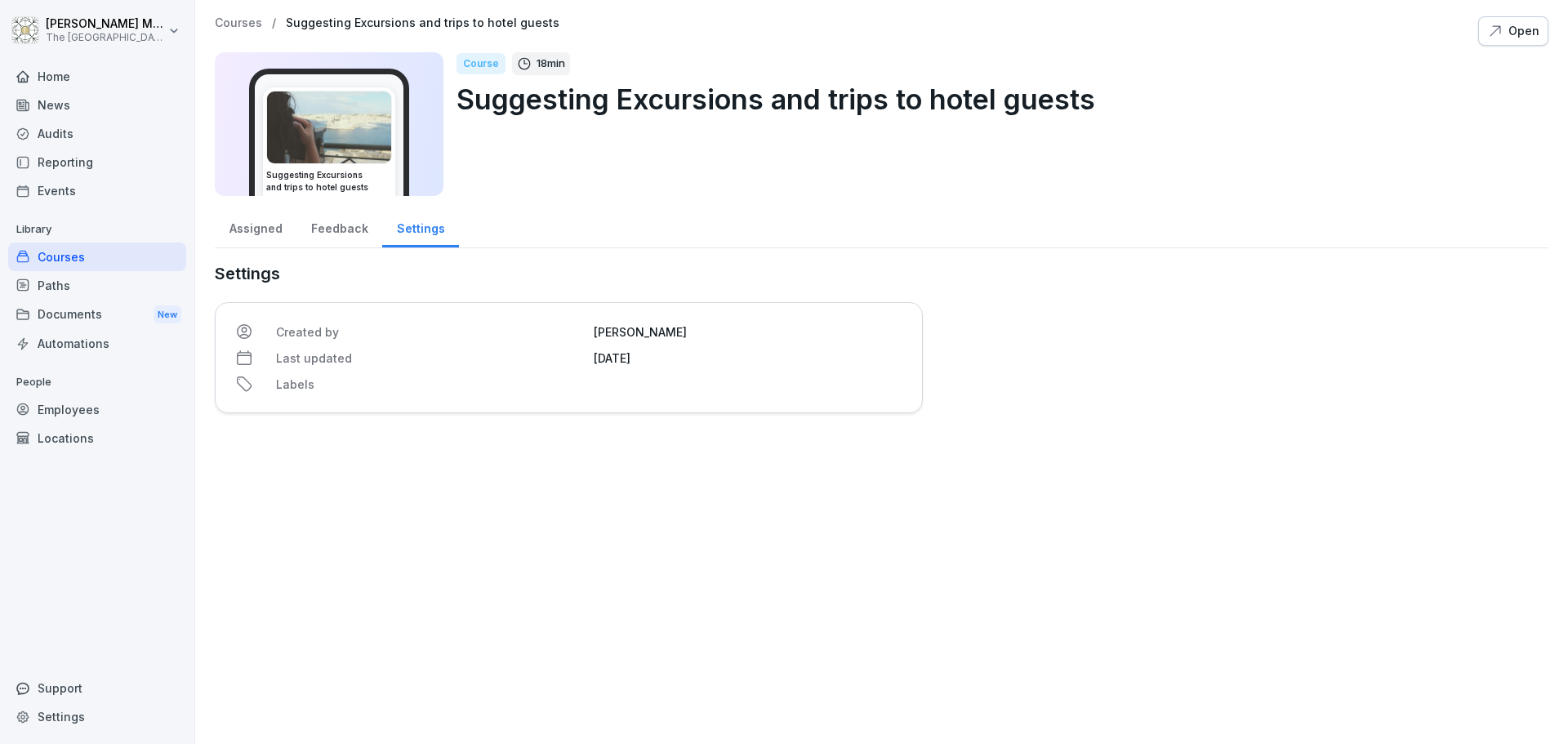
click at [497, 63] on div "Course" at bounding box center [481, 63] width 49 height 21
click at [495, 63] on div "Course" at bounding box center [481, 63] width 49 height 21
click at [553, 94] on p "Suggesting Excursions and trips to hotel guests" at bounding box center [996, 99] width 1079 height 42
click at [552, 93] on p "Suggesting Excursions and trips to hotel guests" at bounding box center [996, 99] width 1079 height 42
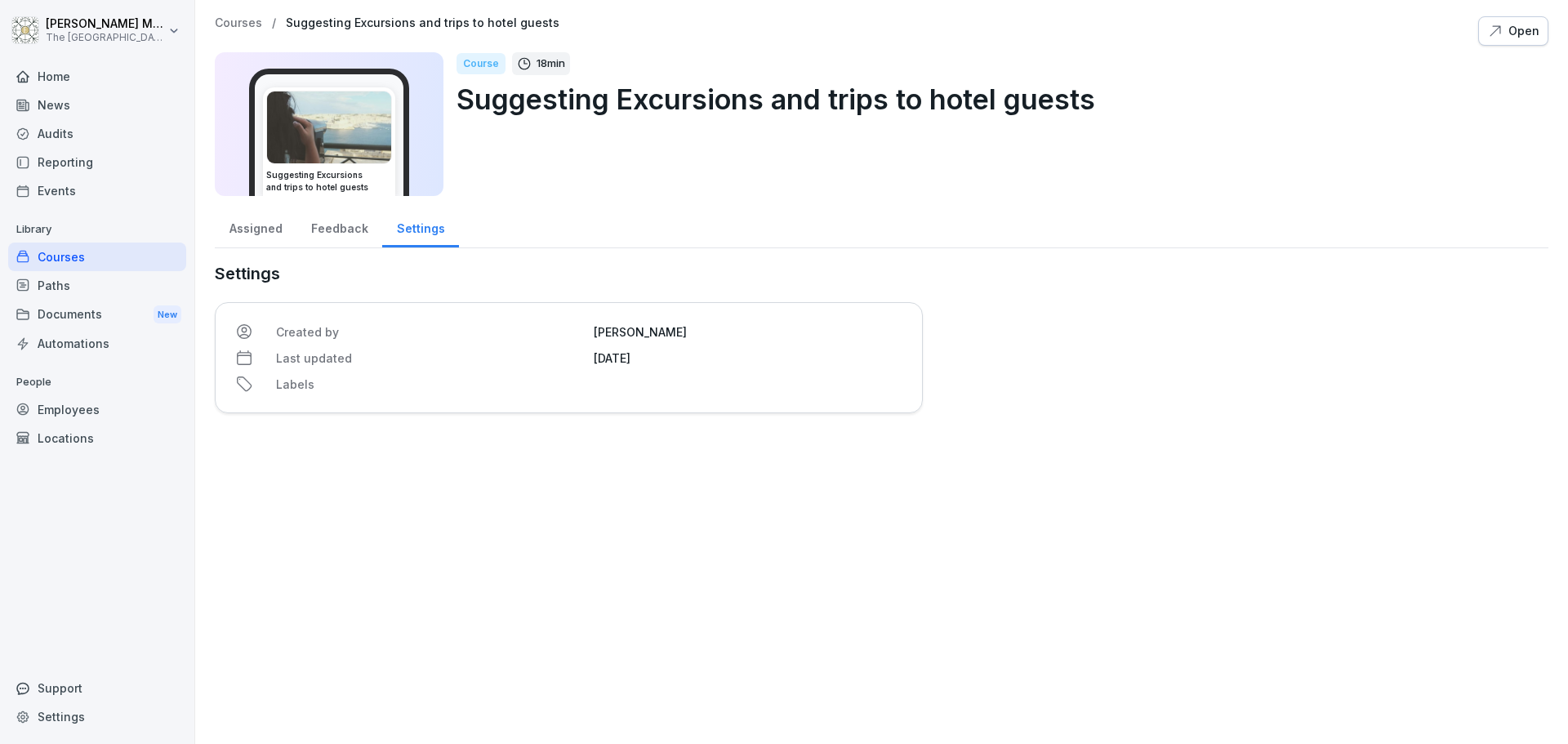
click at [363, 163] on img at bounding box center [329, 128] width 124 height 72
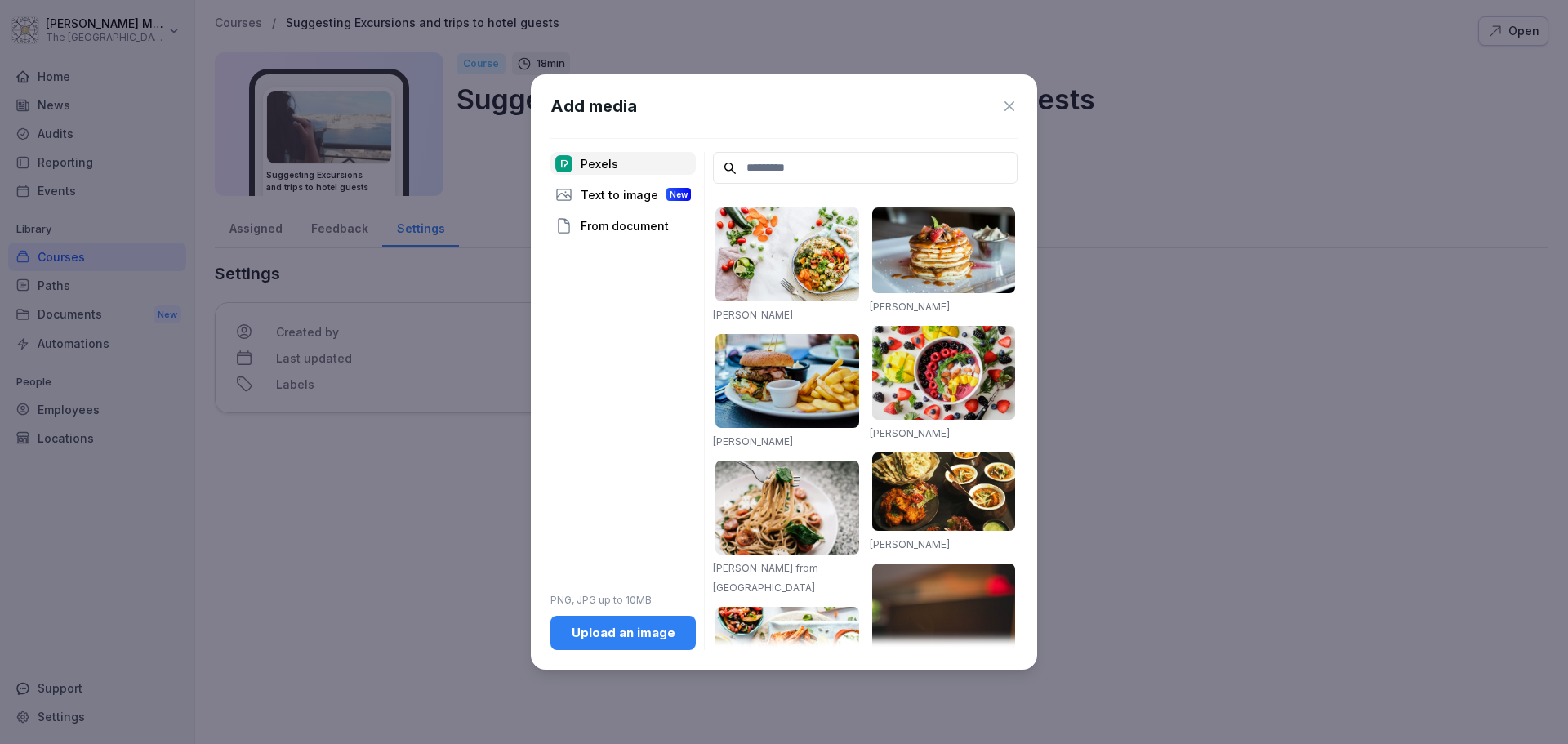
click at [1011, 106] on icon at bounding box center [1010, 105] width 17 height 17
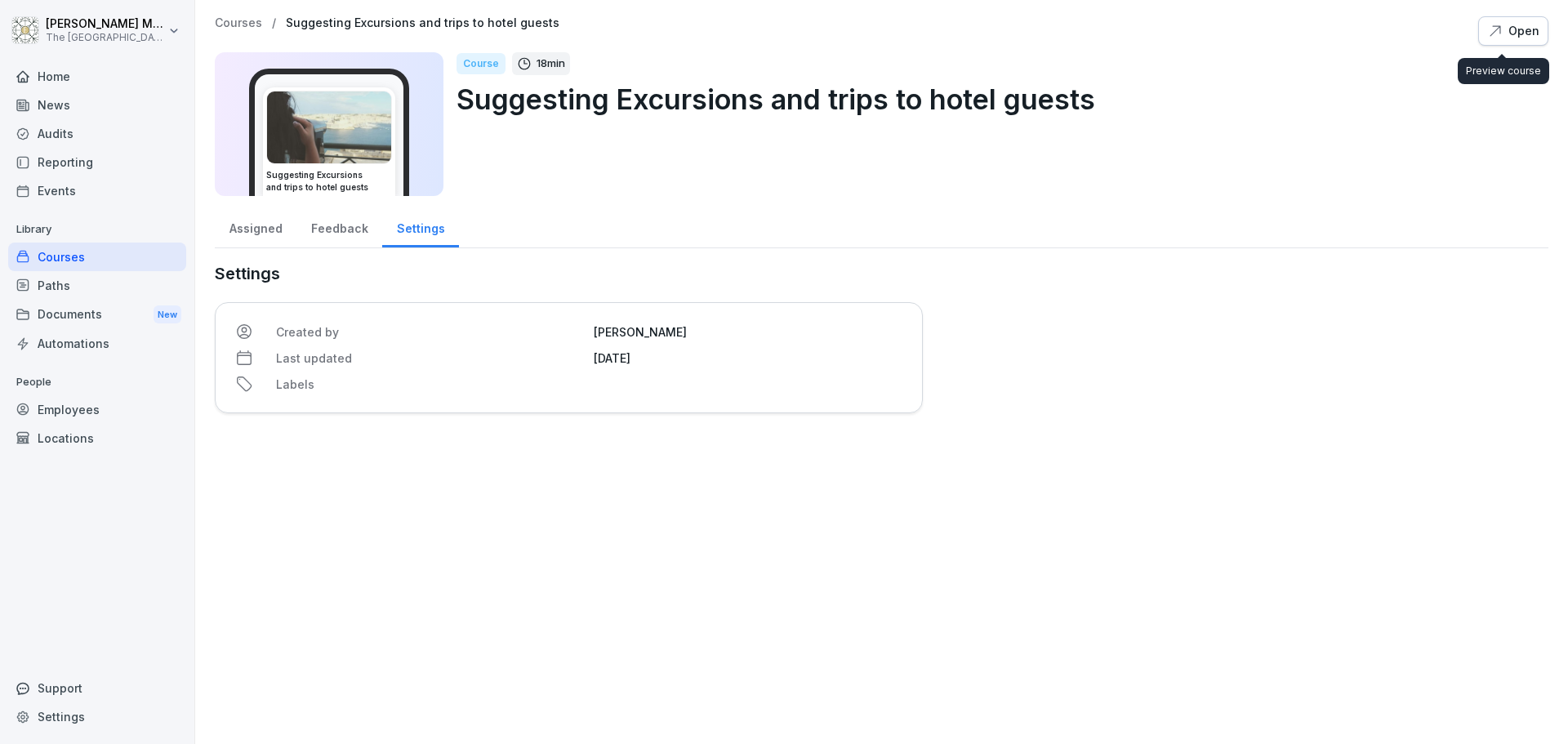
click at [1531, 31] on button "Open" at bounding box center [1513, 31] width 70 height 29
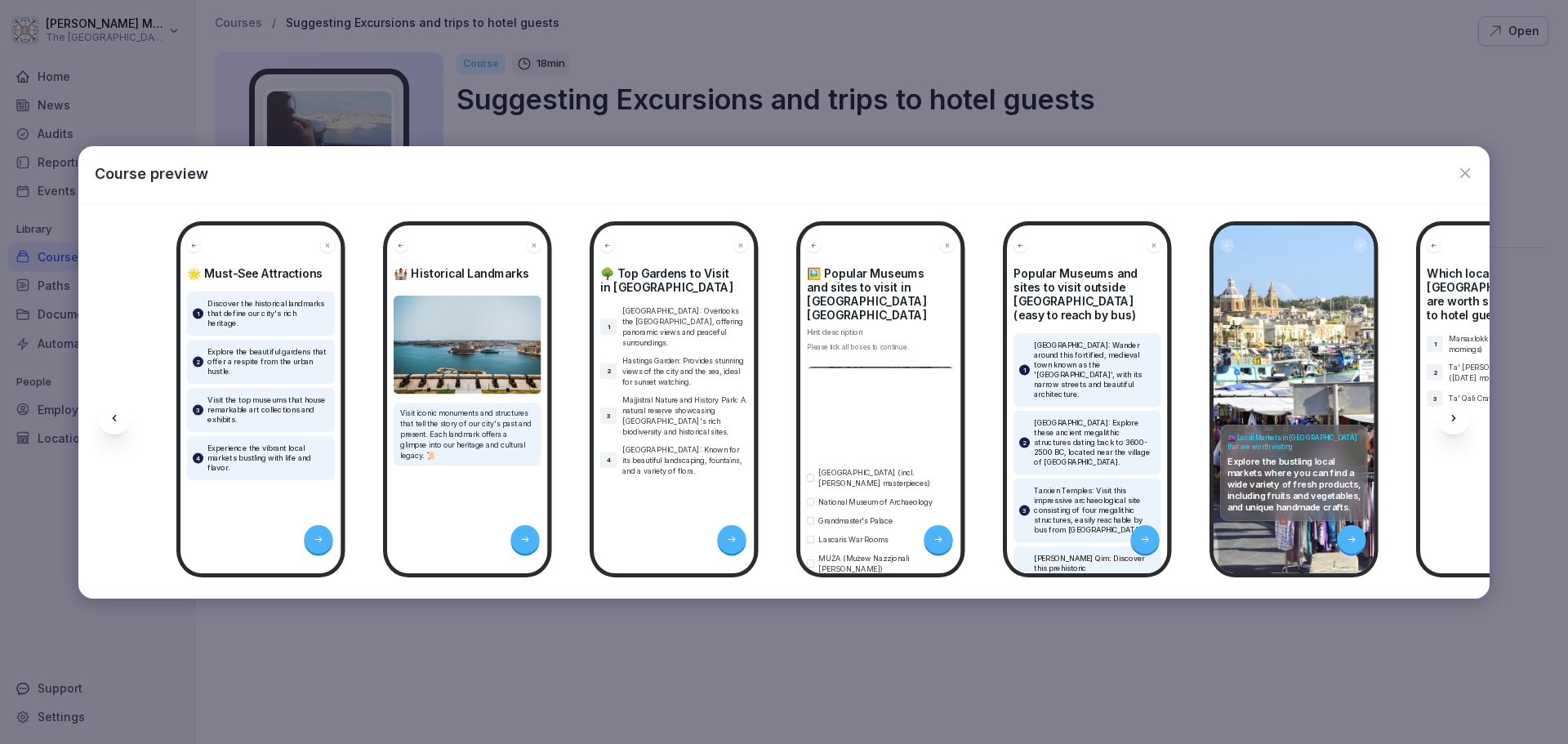
click at [251, 377] on div "2 Explore the beautiful gardens that offer a respite from the urban hustle." at bounding box center [261, 361] width 147 height 44
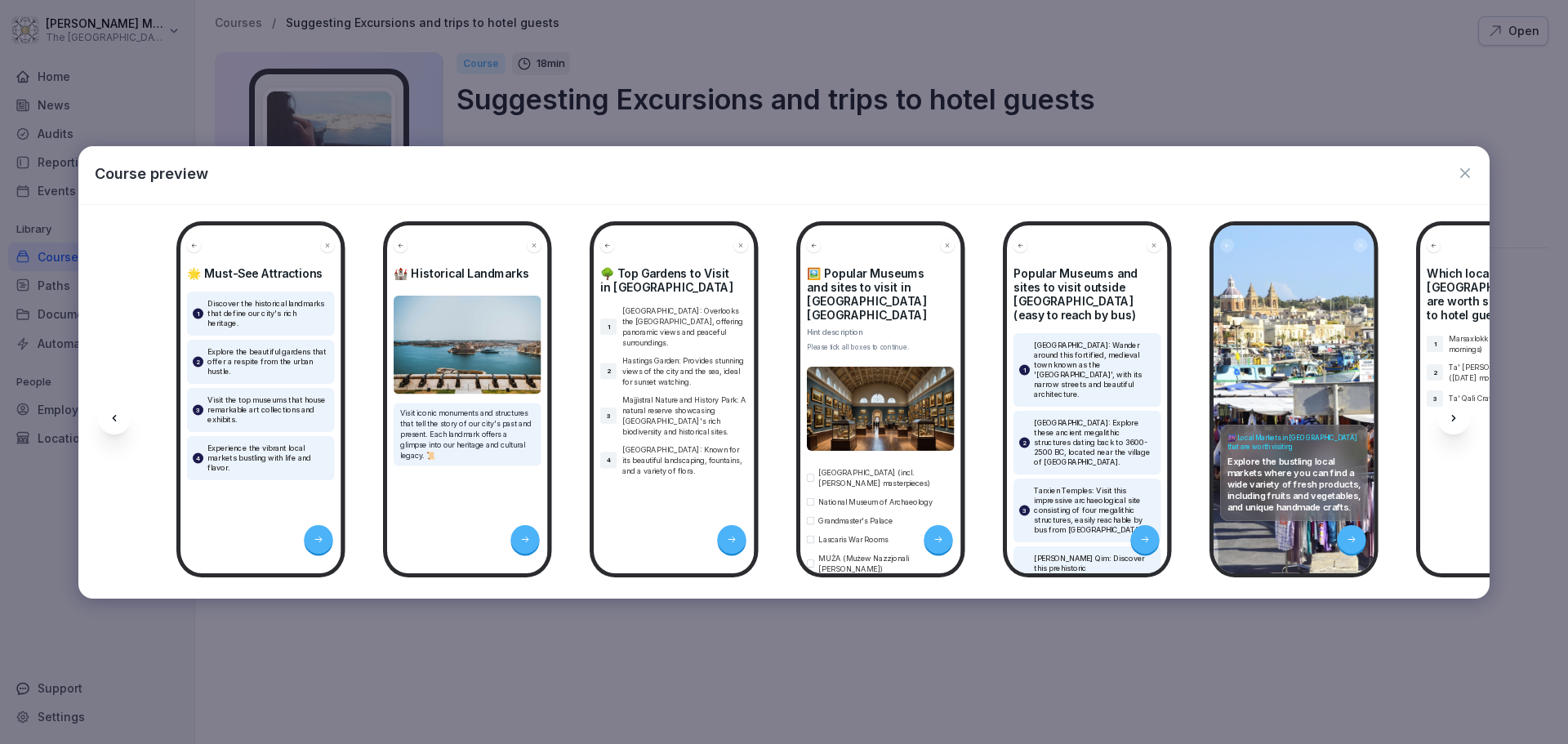
click at [251, 377] on div "2 Explore the beautiful gardens that offer a respite from the urban hustle." at bounding box center [261, 361] width 147 height 44
click at [262, 271] on h4 "🌟 Must-See Attractions" at bounding box center [261, 273] width 147 height 14
drag, startPoint x: 1462, startPoint y: 173, endPoint x: 1406, endPoint y: 192, distance: 59.1
click at [1461, 173] on icon "button" at bounding box center [1465, 173] width 17 height 17
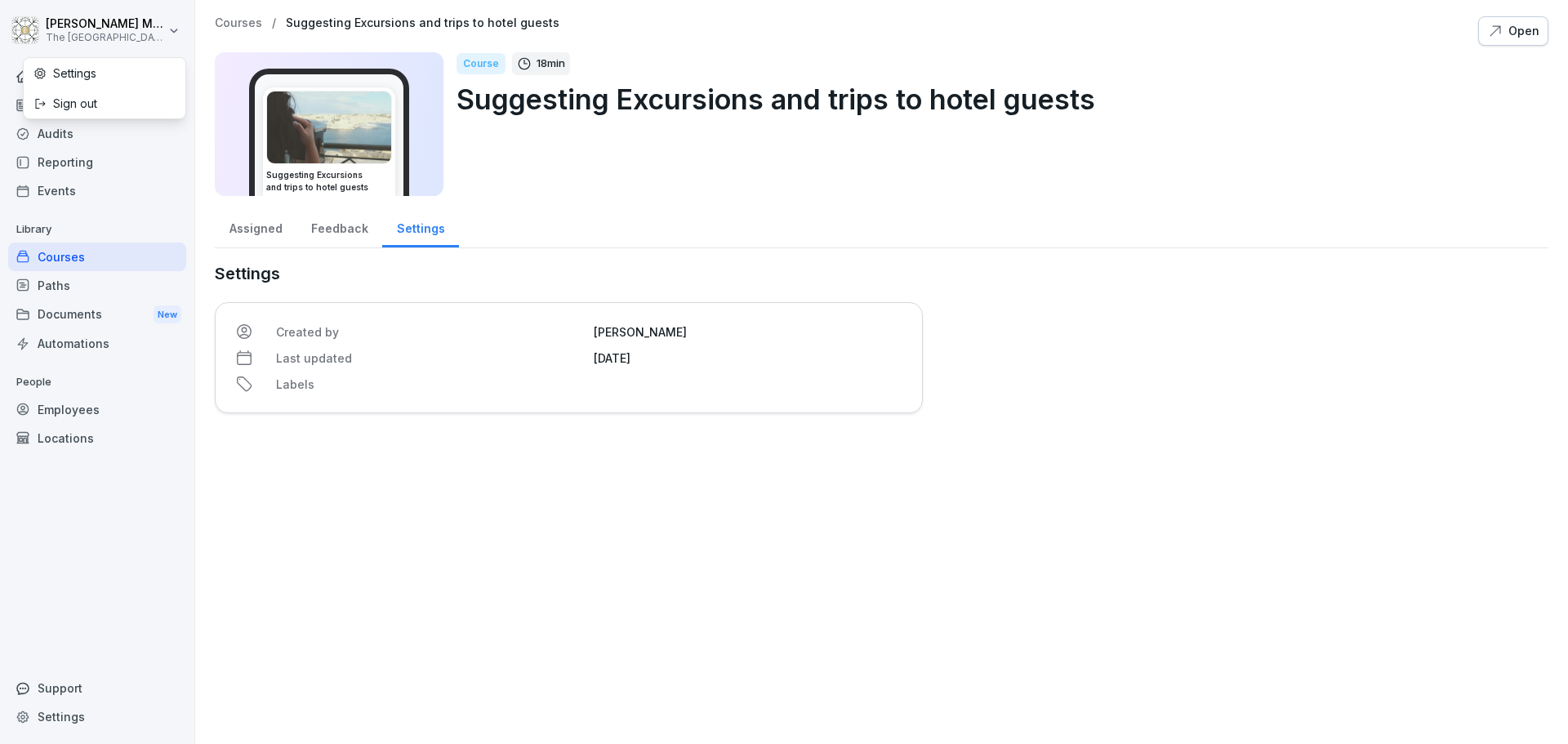
click at [180, 29] on html "Tomas Muzyka The Embassy Valletta Hotel Home News Audits Reporting Events Libra…" at bounding box center [784, 372] width 1568 height 744
click at [96, 66] on div "Settings" at bounding box center [104, 72] width 162 height 30
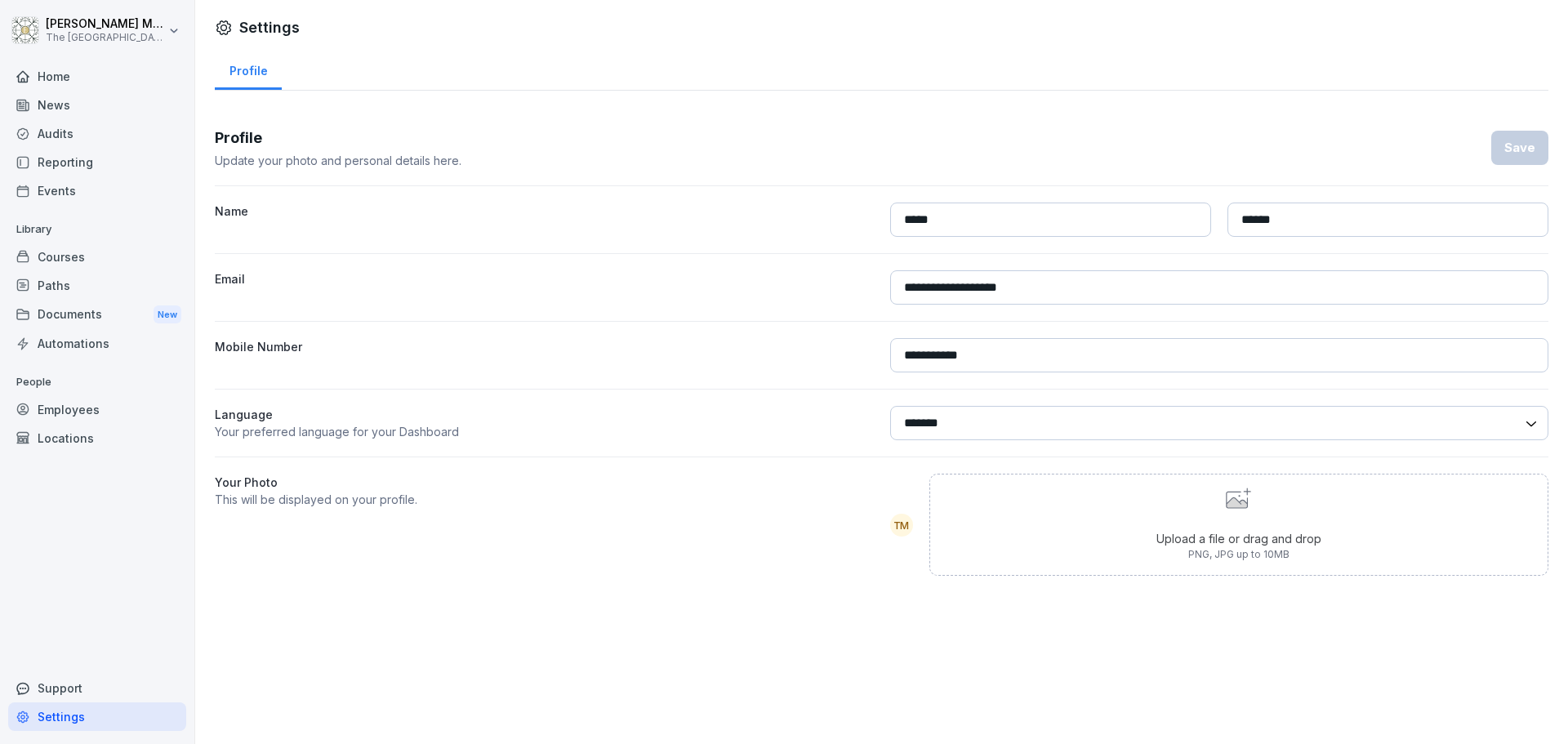
click at [1002, 220] on input "*****" at bounding box center [1051, 219] width 321 height 34
type input "******"
click at [1027, 357] on input "**********" at bounding box center [1219, 354] width 659 height 34
type input "**********"
click at [1521, 152] on div "Save" at bounding box center [1520, 147] width 31 height 18
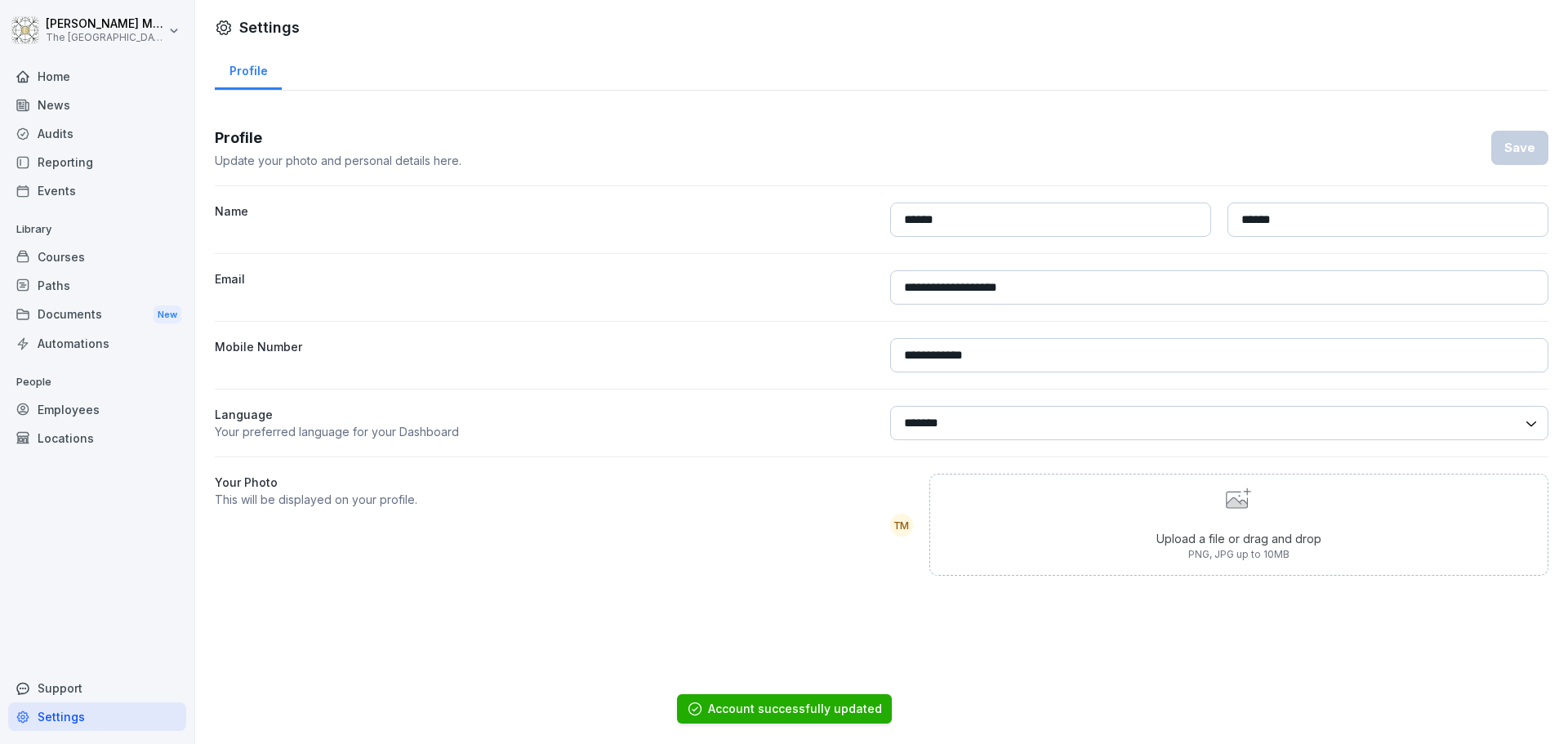
click at [53, 111] on div "News" at bounding box center [97, 104] width 178 height 28
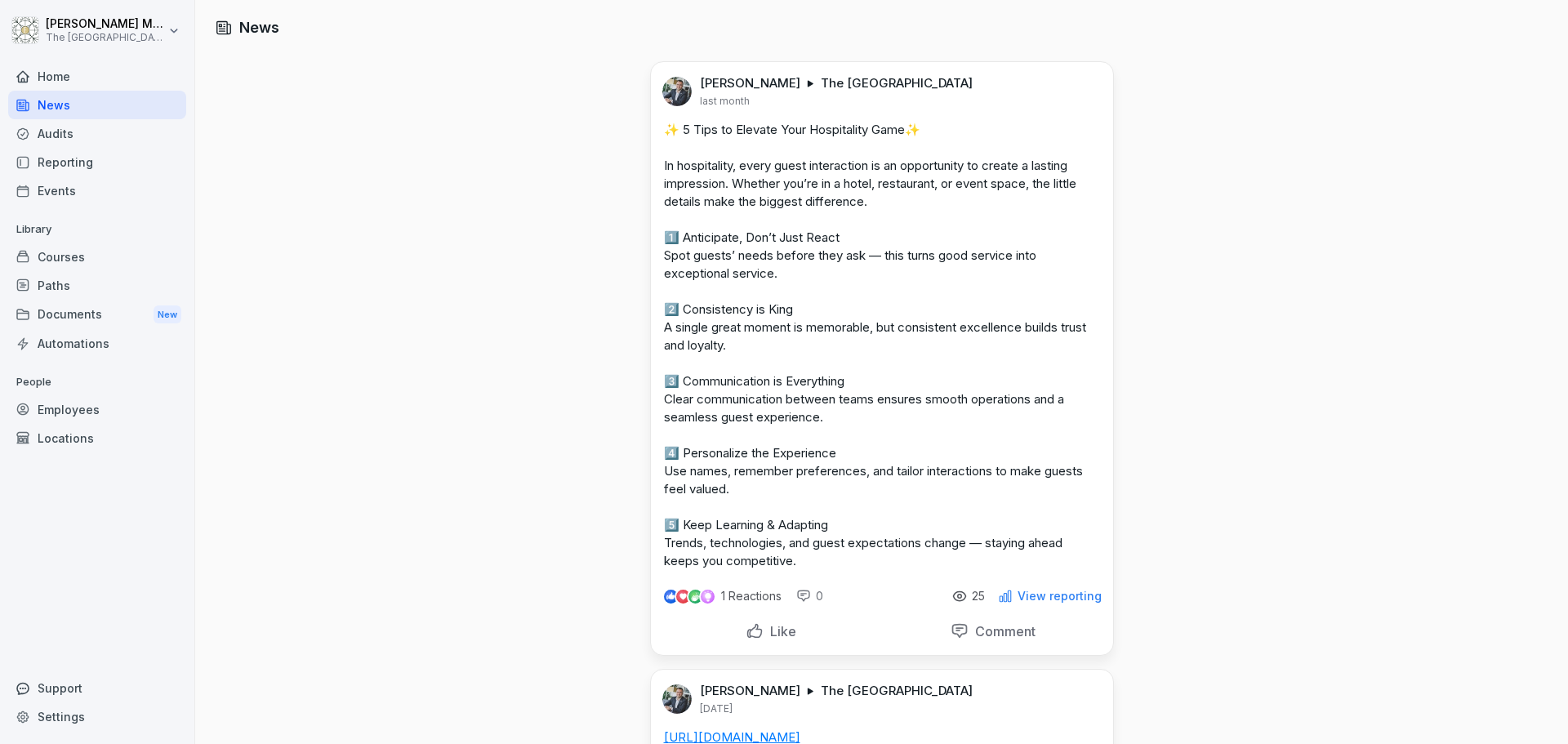
click at [93, 129] on div "Audits" at bounding box center [97, 133] width 178 height 28
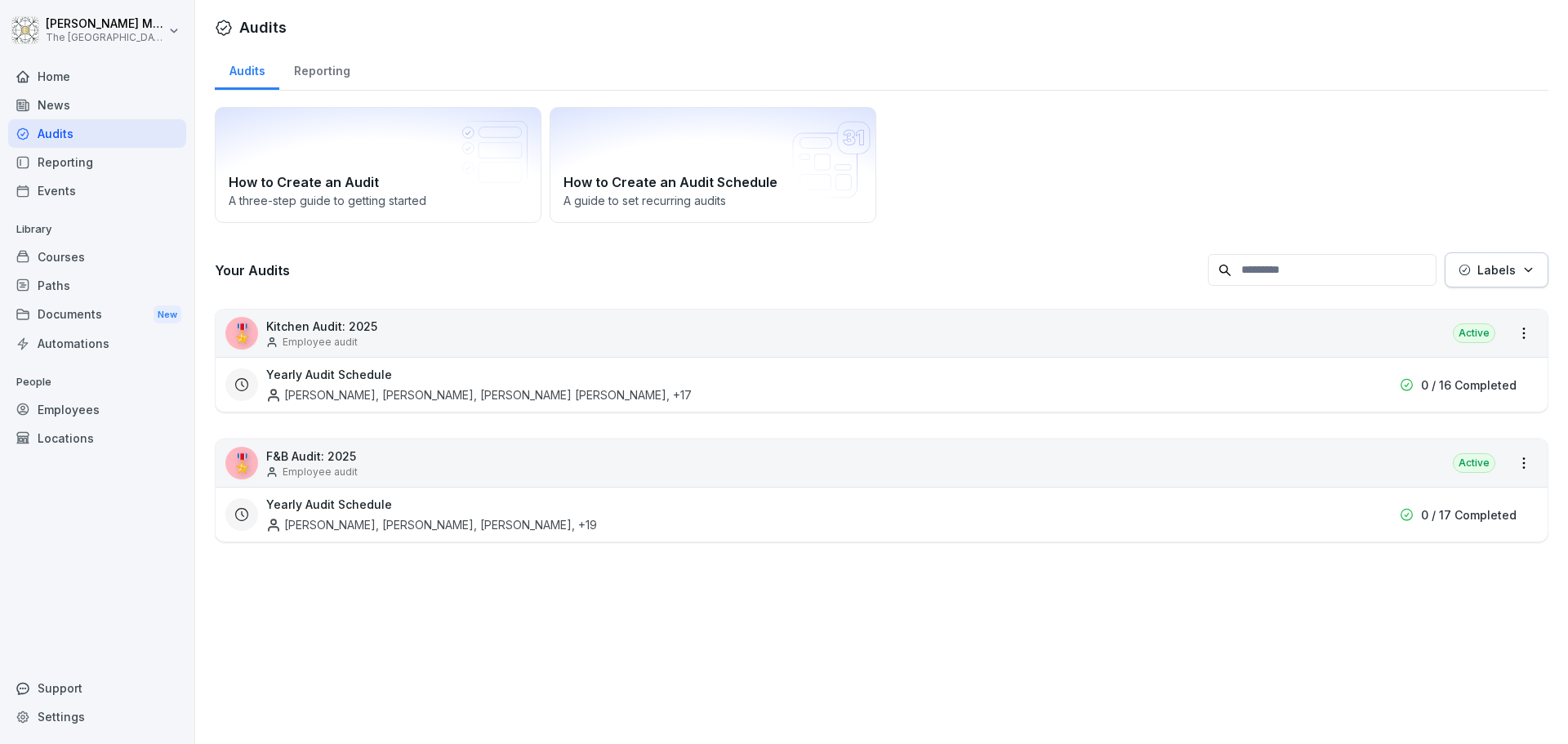
click at [95, 173] on div "Reporting" at bounding box center [97, 161] width 178 height 28
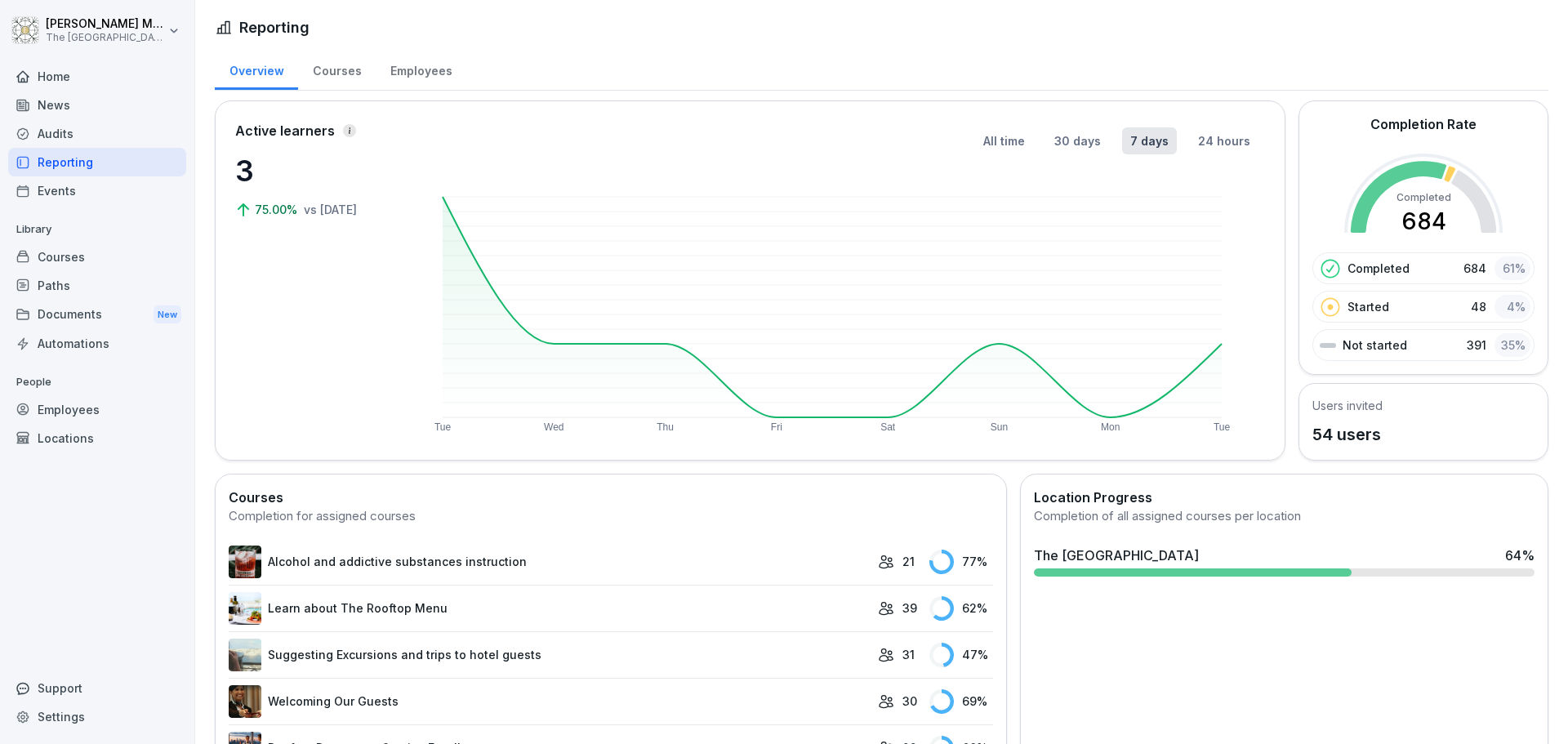
click at [82, 196] on div "Events" at bounding box center [97, 190] width 178 height 28
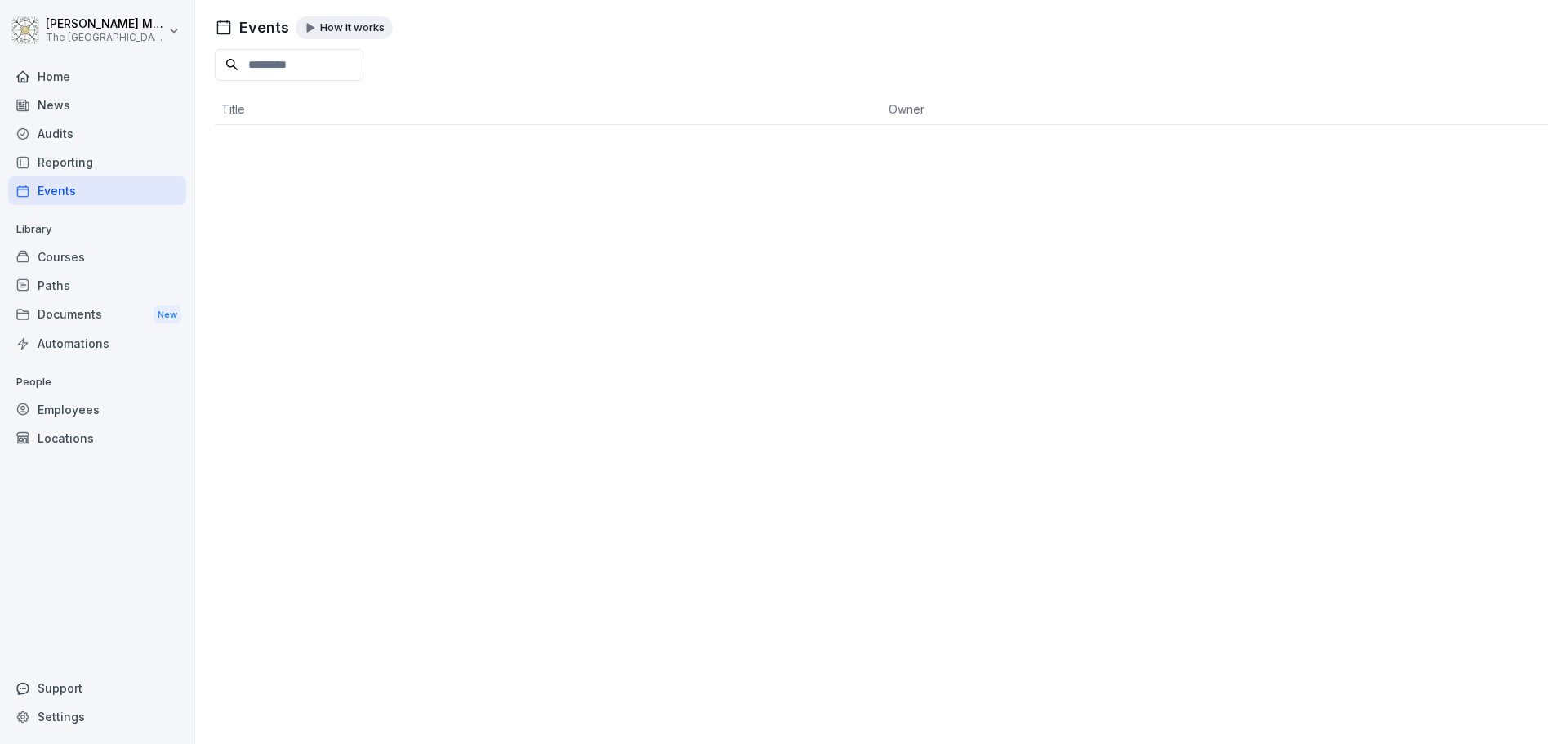
click at [77, 261] on div "Courses" at bounding box center [97, 256] width 178 height 28
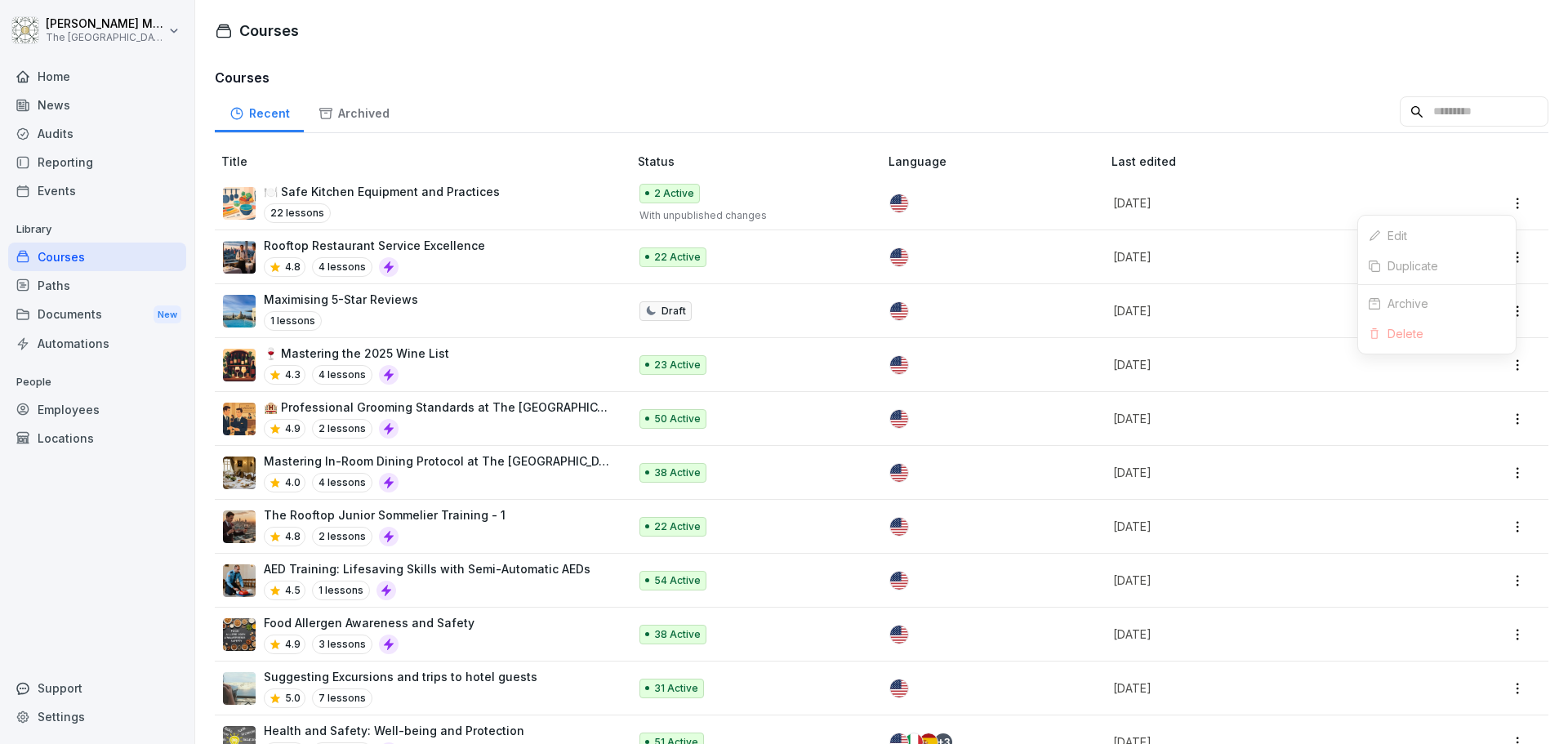
click at [1512, 207] on html "Tomasz Muzyka The Embassy Valletta Hotel Home News Audits Reporting Events Libr…" at bounding box center [784, 372] width 1568 height 744
click at [1375, 191] on html "Tomasz Muzyka The Embassy Valletta Hotel Home News Audits Reporting Events Libr…" at bounding box center [784, 372] width 1568 height 744
click at [1133, 206] on p "[DATE]" at bounding box center [1264, 203] width 304 height 18
click at [83, 292] on div "Paths" at bounding box center [97, 285] width 178 height 28
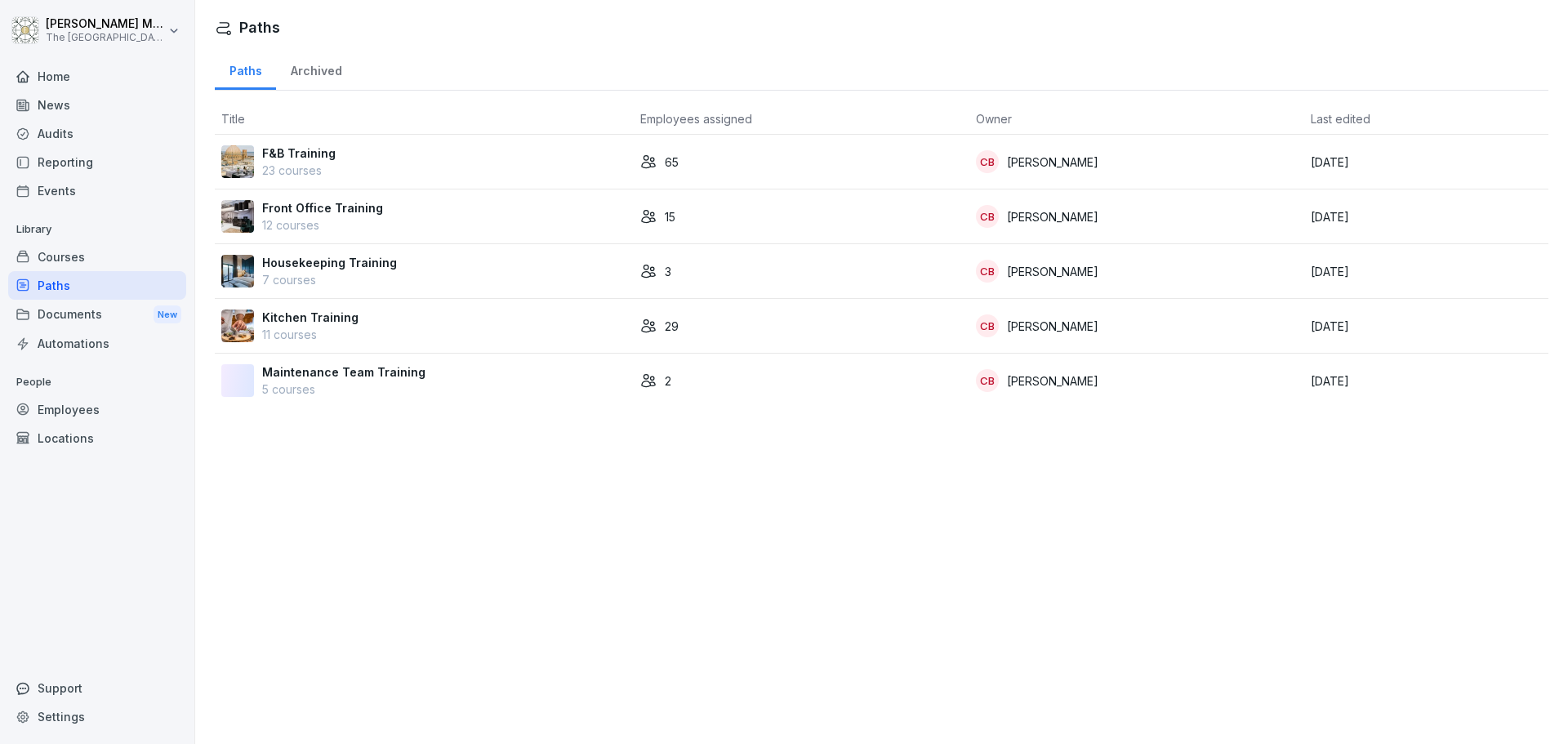
click at [408, 220] on div "Front Office Training 12 courses" at bounding box center [425, 216] width 406 height 34
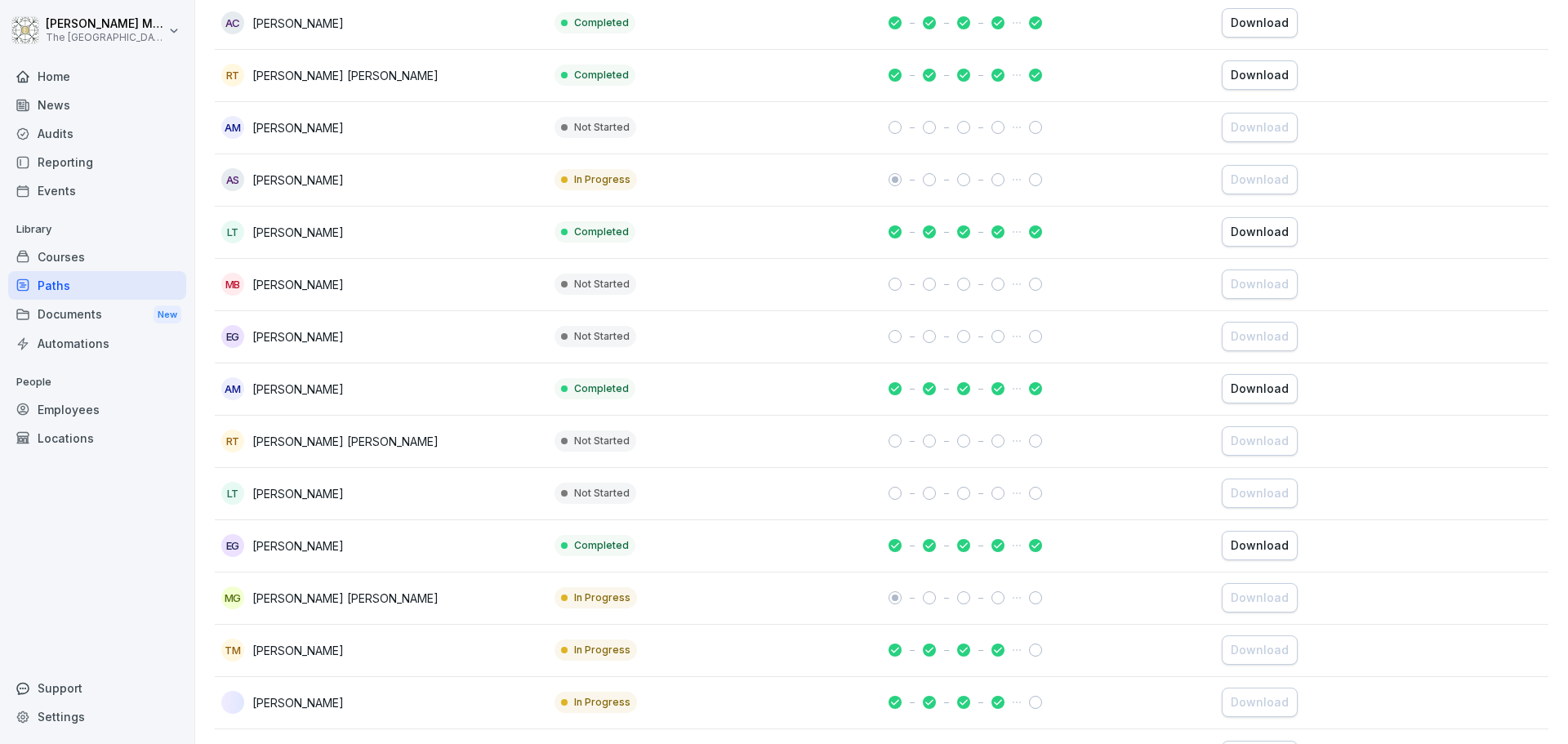
scroll to position [393, 0]
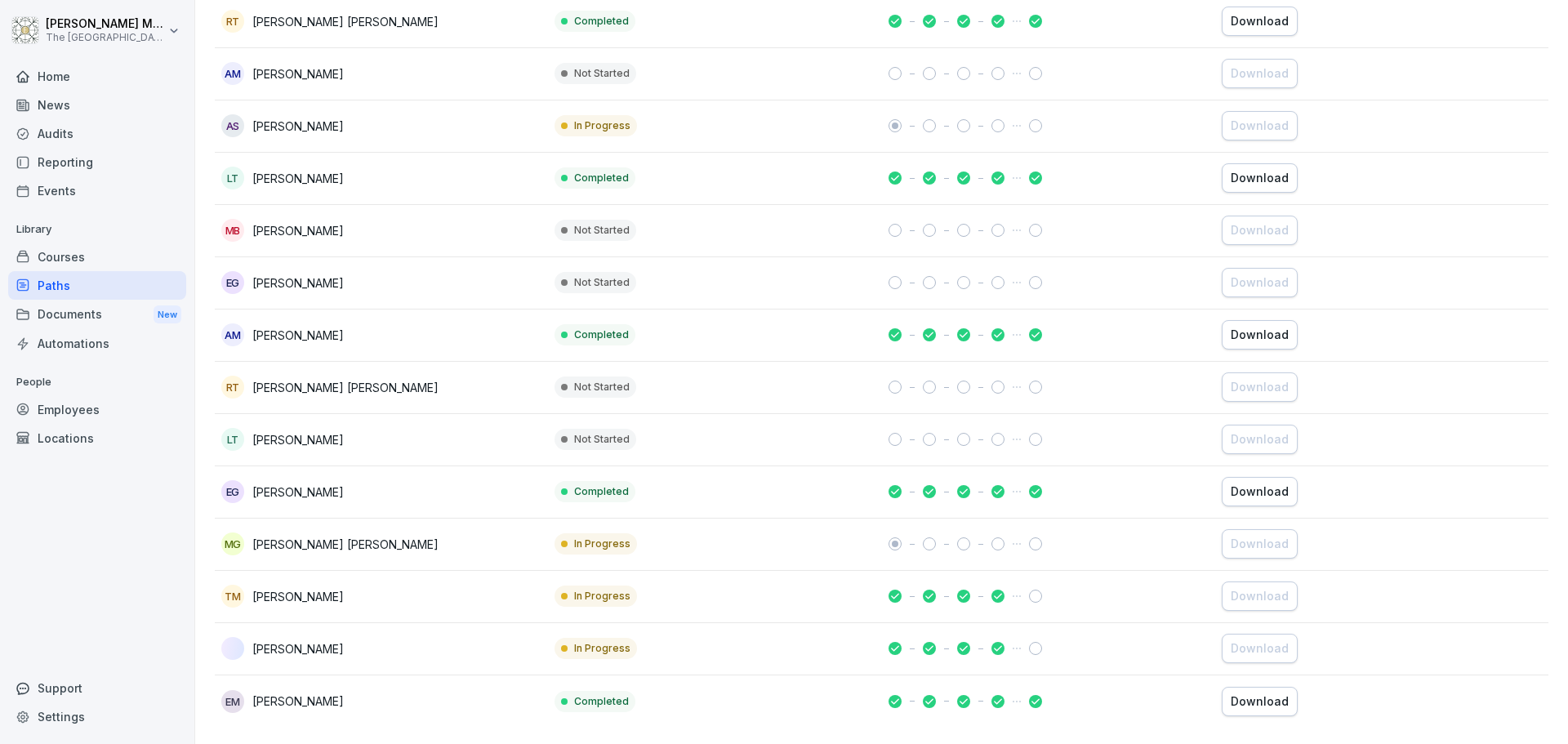
click at [588, 589] on p "In Progress" at bounding box center [602, 596] width 57 height 15
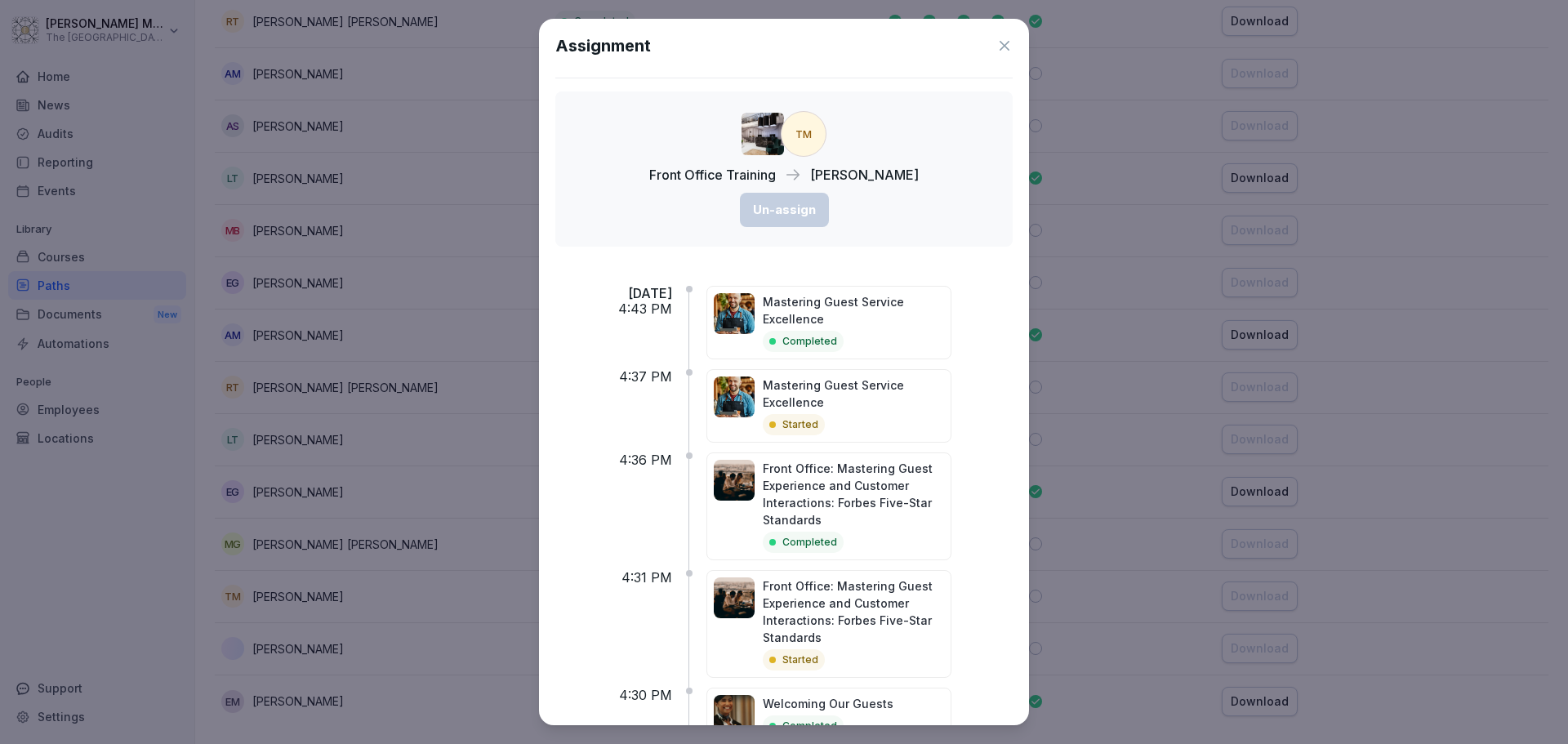
scroll to position [0, 0]
click at [819, 342] on p "Completed" at bounding box center [809, 343] width 55 height 15
click at [819, 341] on p "Completed" at bounding box center [809, 343] width 55 height 15
click at [922, 253] on div "Assignment TM Front Office Training Tomasz Muzyka Un-assign Tue, Oct 7, 2025 4:…" at bounding box center [784, 372] width 490 height 707
click at [997, 49] on icon at bounding box center [1005, 47] width 17 height 17
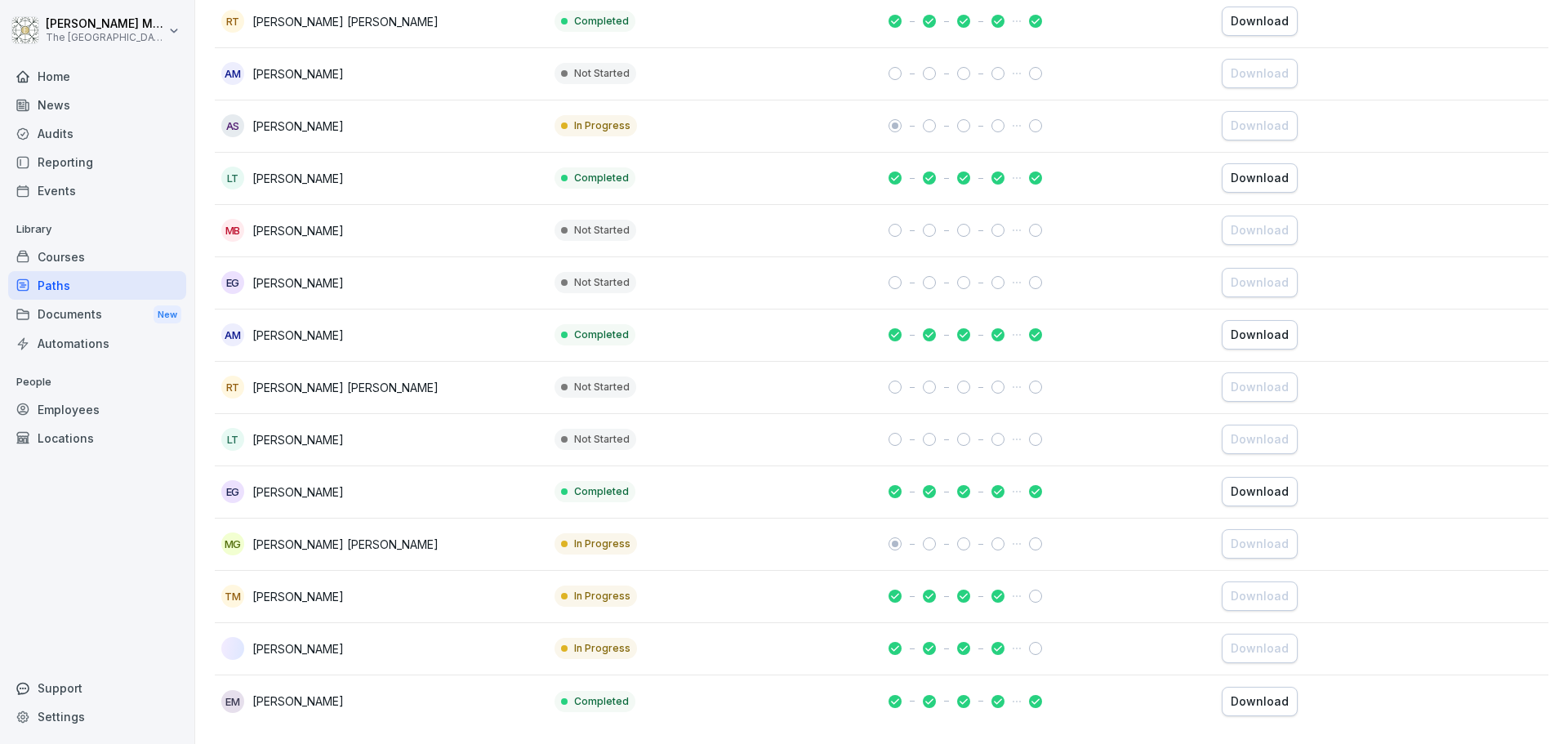
click at [1029, 590] on div at bounding box center [1035, 596] width 13 height 13
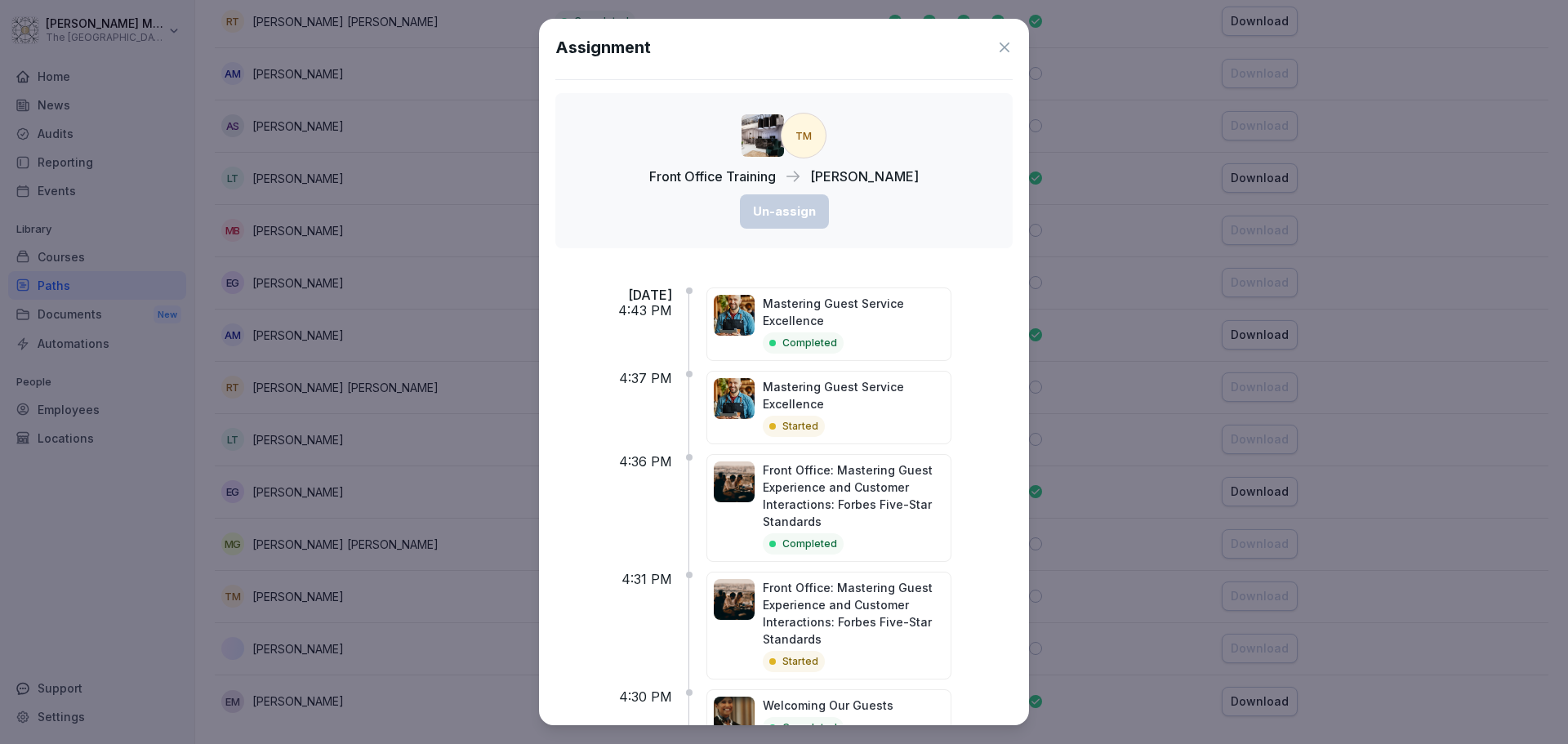
click at [997, 55] on icon at bounding box center [1005, 47] width 17 height 17
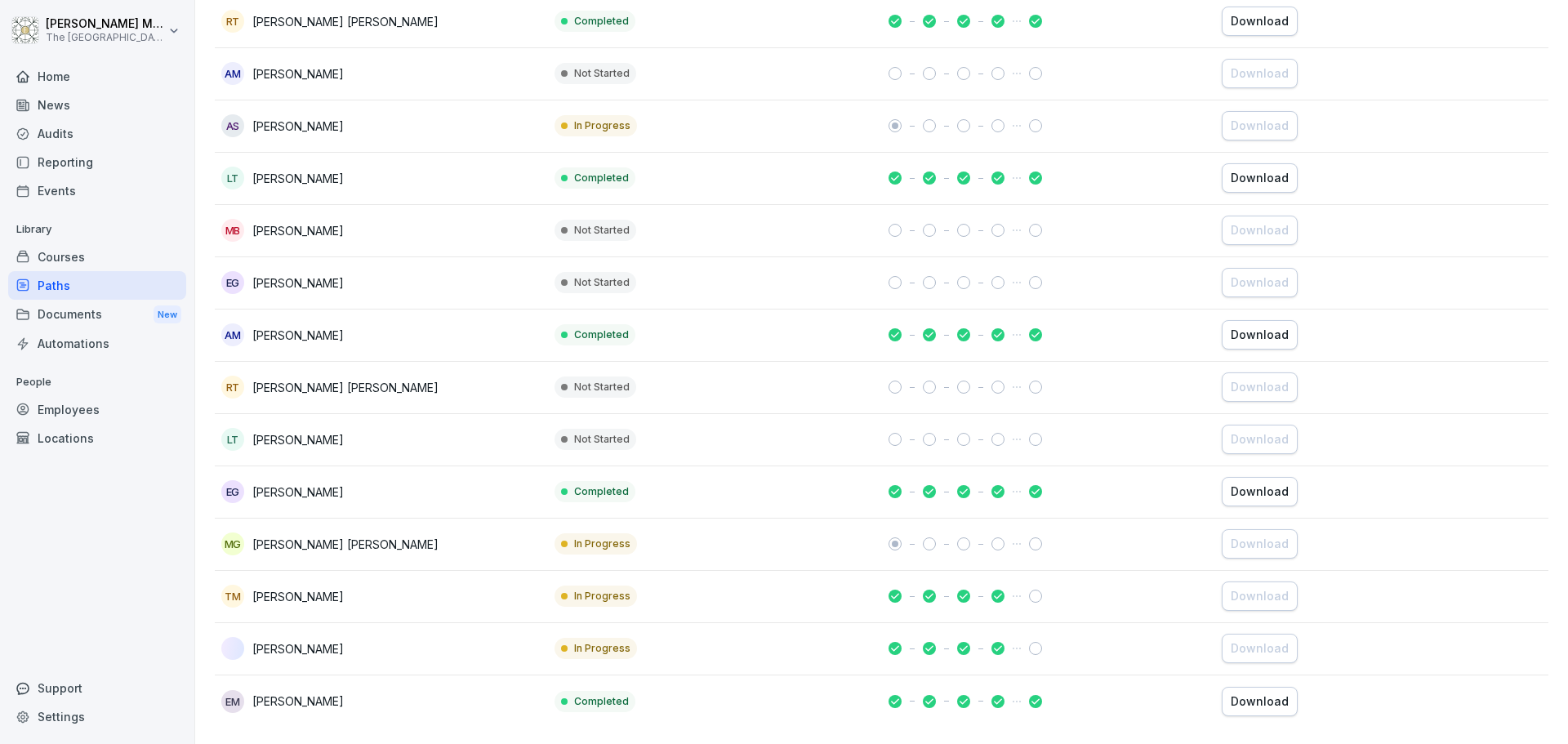
click at [1029, 590] on div at bounding box center [1035, 596] width 13 height 13
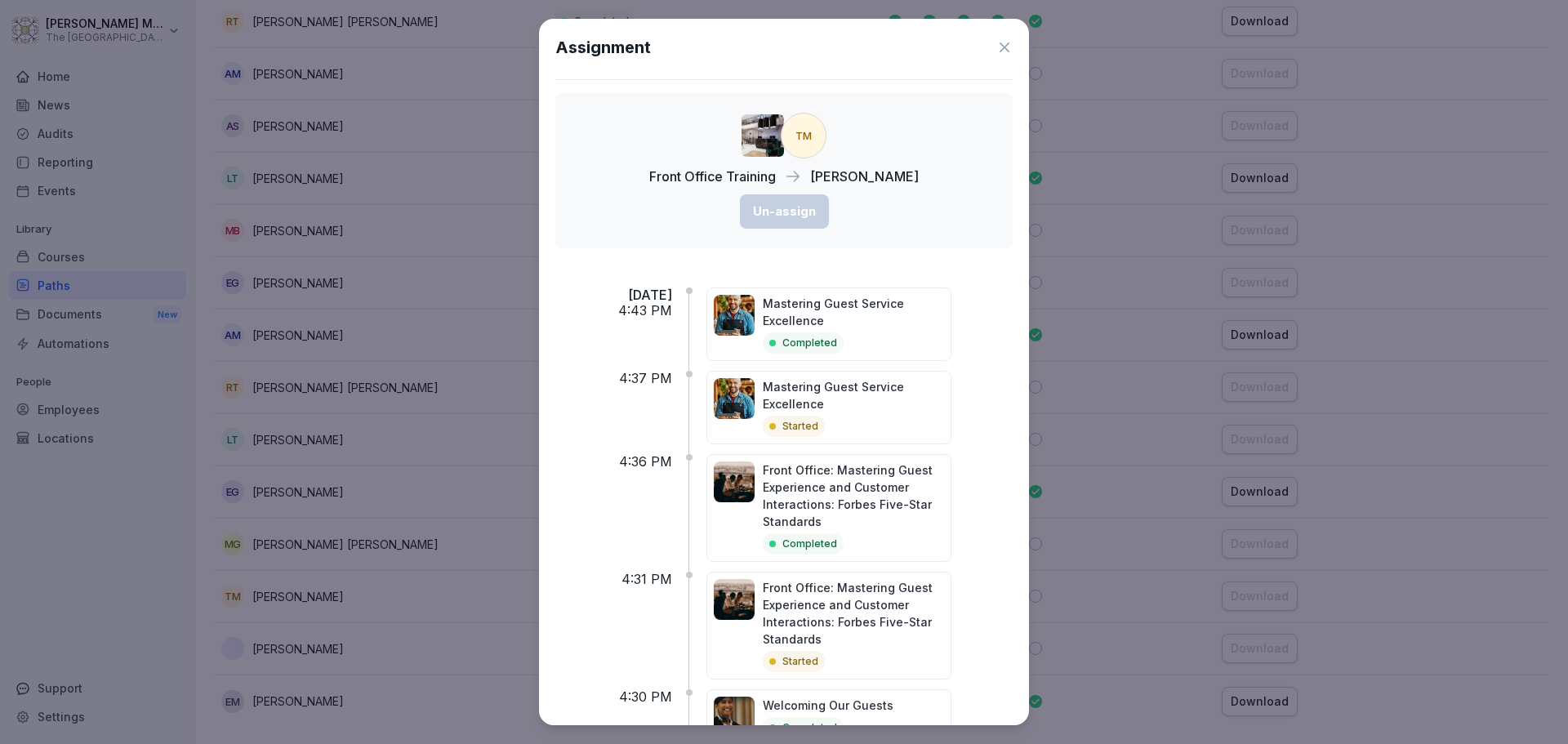
click at [837, 339] on p "Completed" at bounding box center [809, 343] width 55 height 15
click at [840, 412] on p "Mastering Guest Service Excellence" at bounding box center [853, 394] width 182 height 34
click at [997, 51] on icon at bounding box center [1005, 47] width 17 height 17
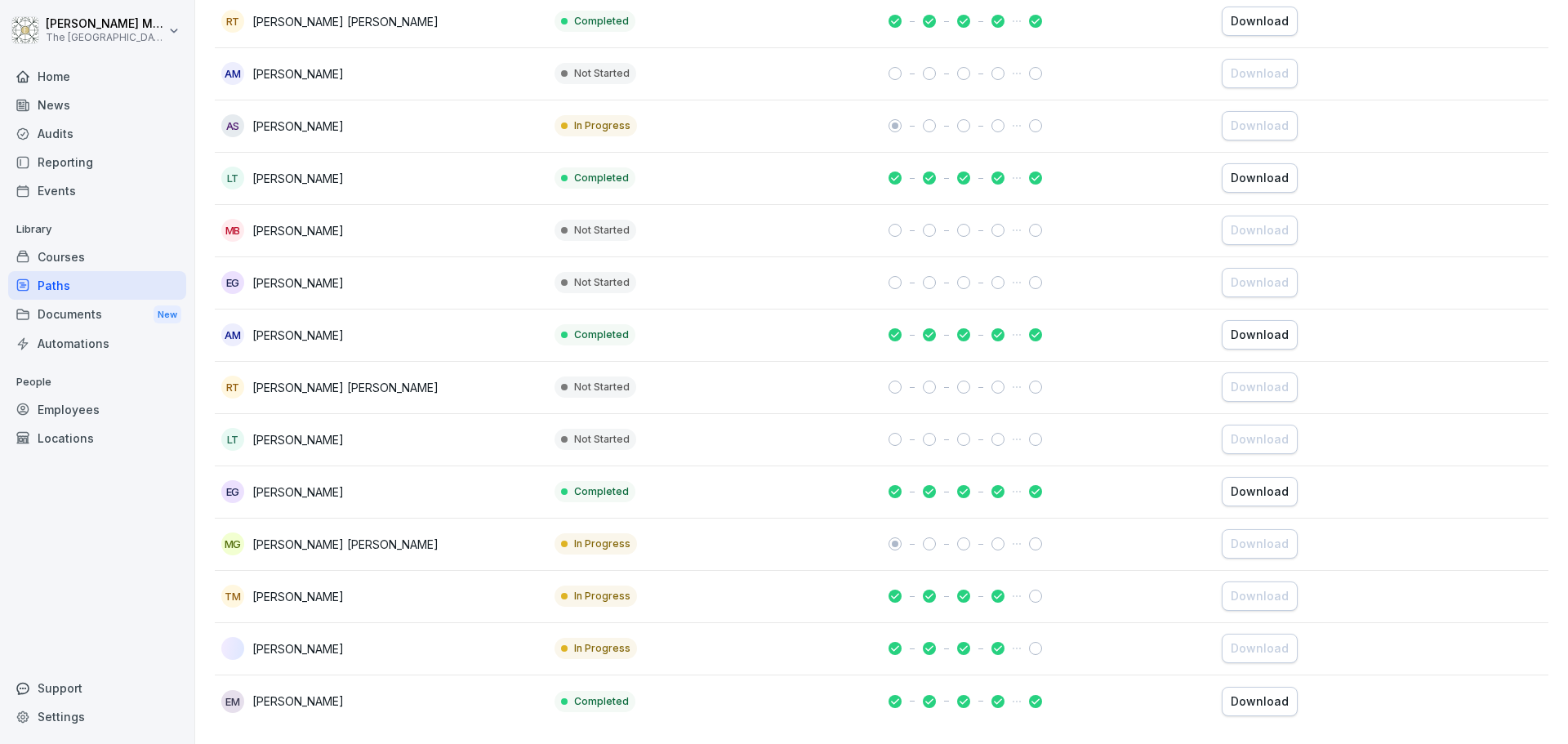
click at [104, 308] on div "Documents New" at bounding box center [97, 314] width 178 height 30
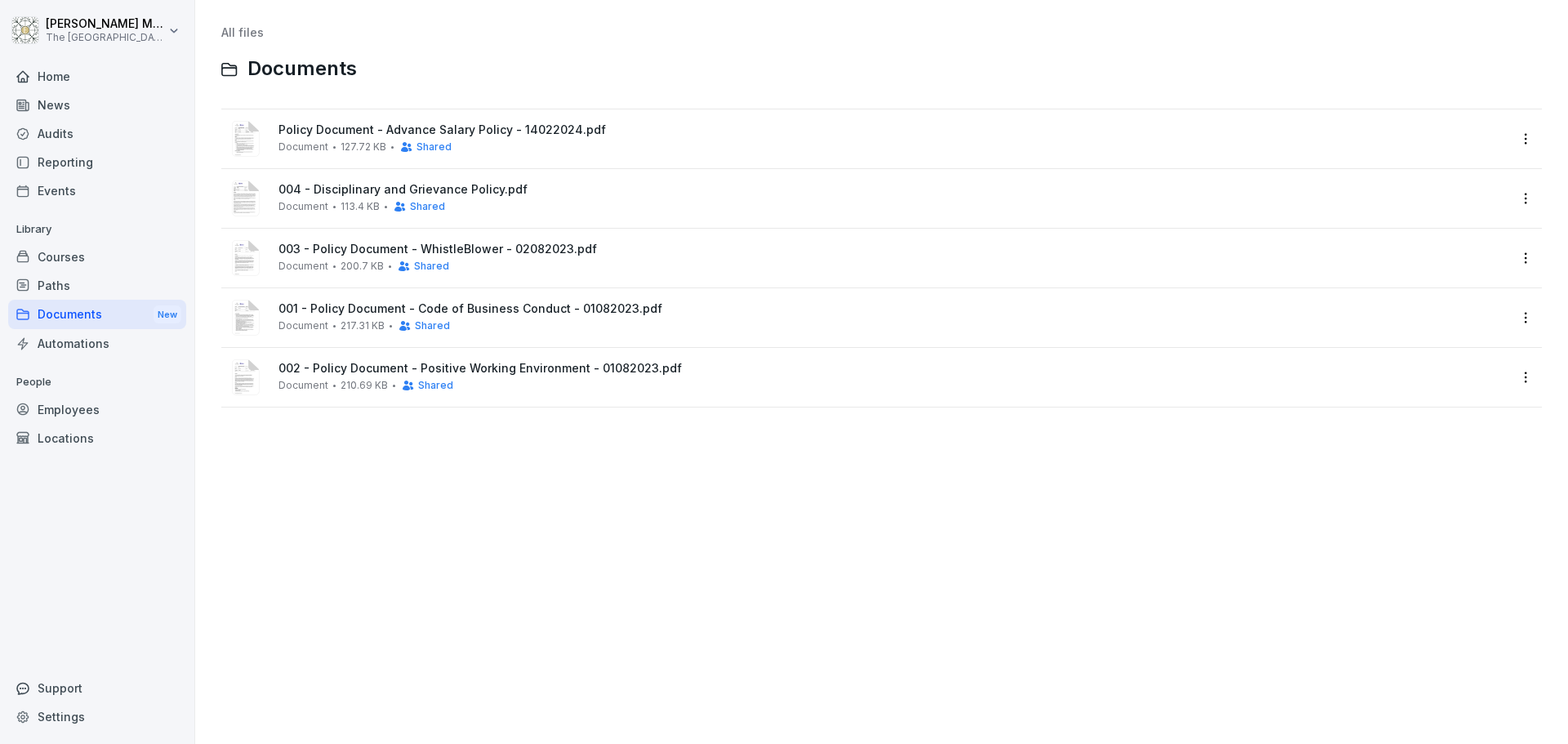
click at [103, 340] on div "Automations" at bounding box center [97, 343] width 178 height 28
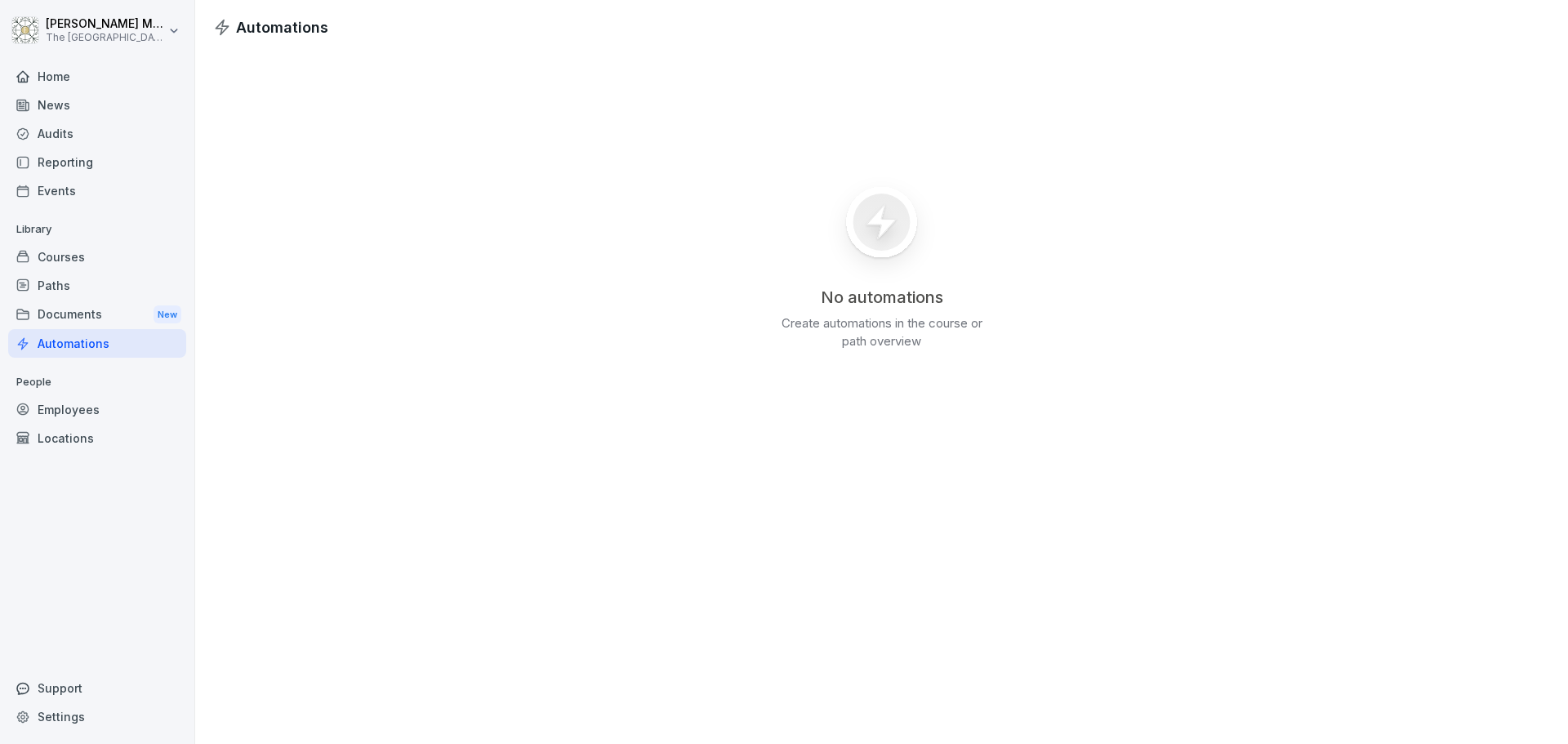
click at [93, 252] on div "Courses" at bounding box center [97, 256] width 178 height 28
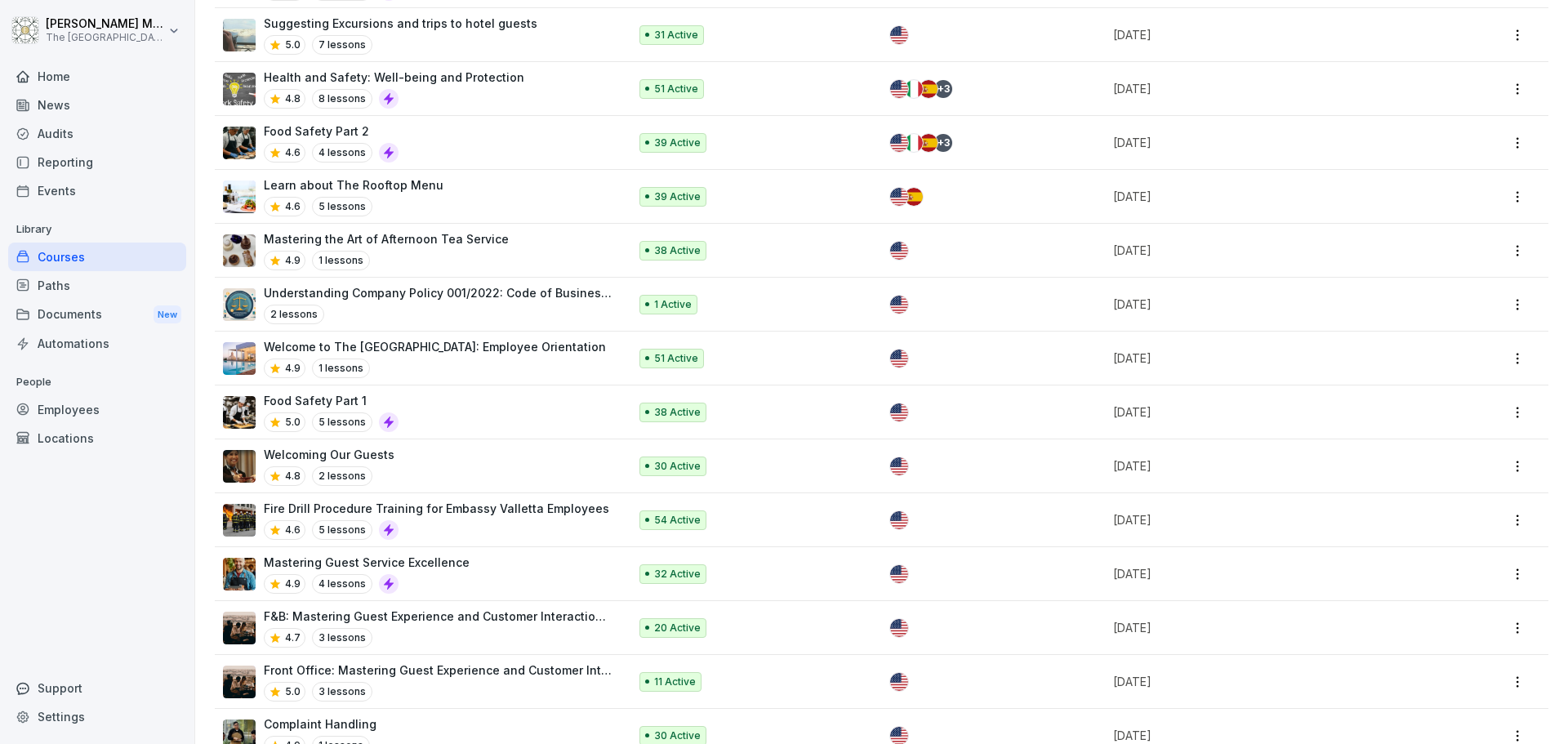
scroll to position [967, 0]
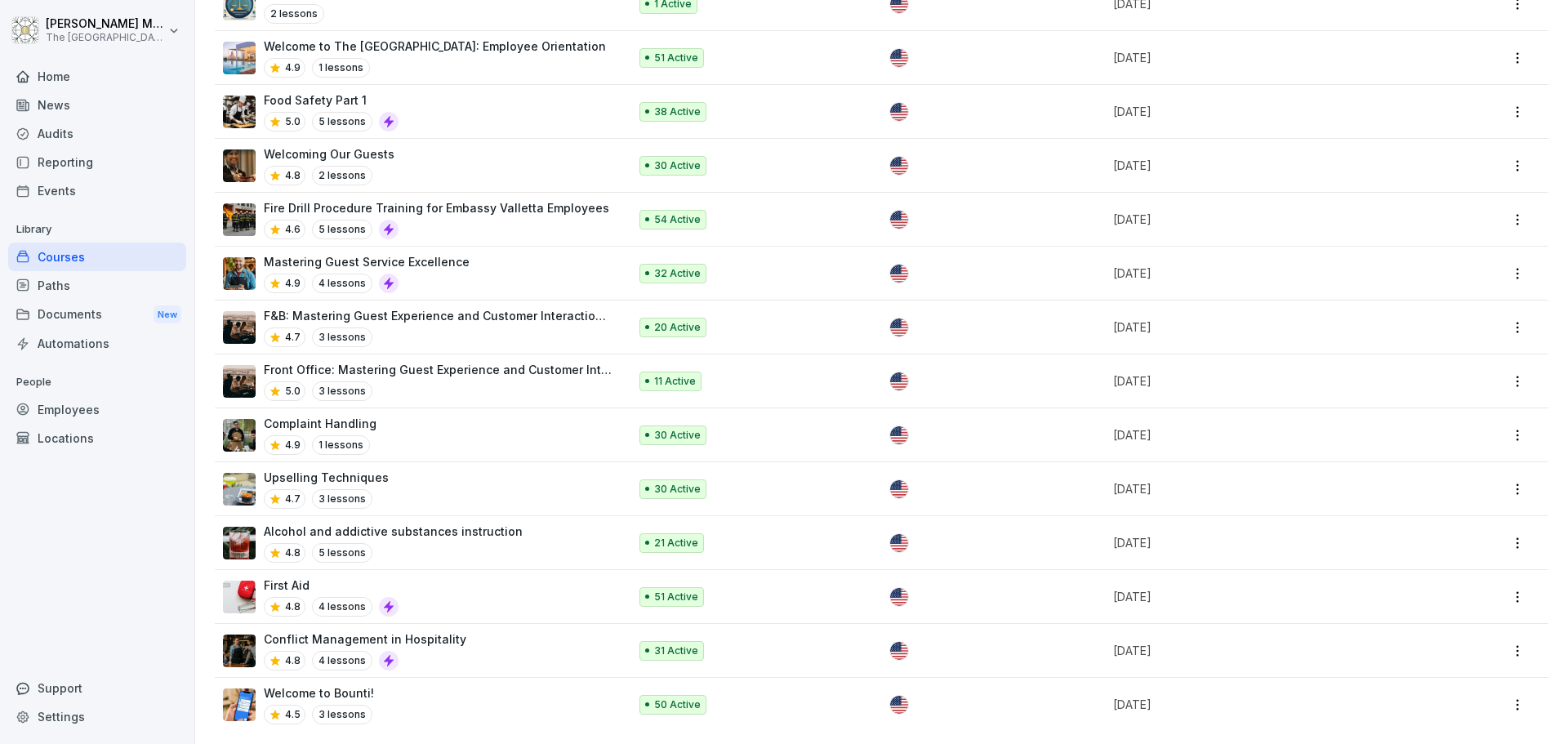
click at [447, 631] on p "Conflict Management in Hospitality" at bounding box center [364, 640] width 202 height 18
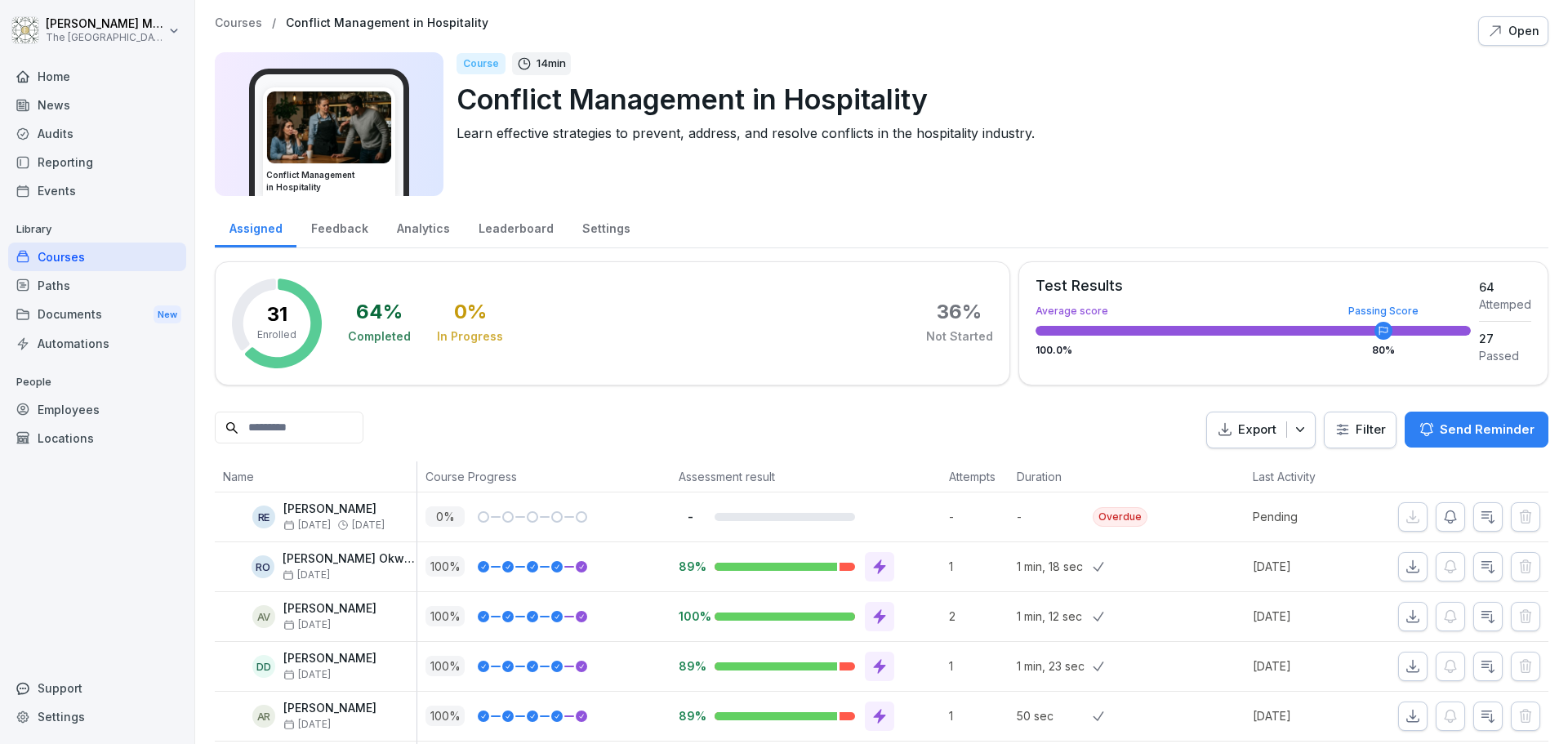
click at [1298, 435] on icon "button" at bounding box center [1300, 430] width 17 height 17
click at [1136, 424] on div "Export Filter Send Reminder" at bounding box center [882, 431] width 1334 height 37
click at [1341, 434] on html "Tomasz Muzyka The Embassy Valletta Hotel Home News Audits Reporting Events Libr…" at bounding box center [784, 372] width 1568 height 744
click at [1114, 432] on html "Tomasz Muzyka The Embassy Valletta Hotel Home News Audits Reporting Events Libr…" at bounding box center [784, 372] width 1568 height 744
click at [348, 224] on div "Feedback" at bounding box center [340, 227] width 86 height 42
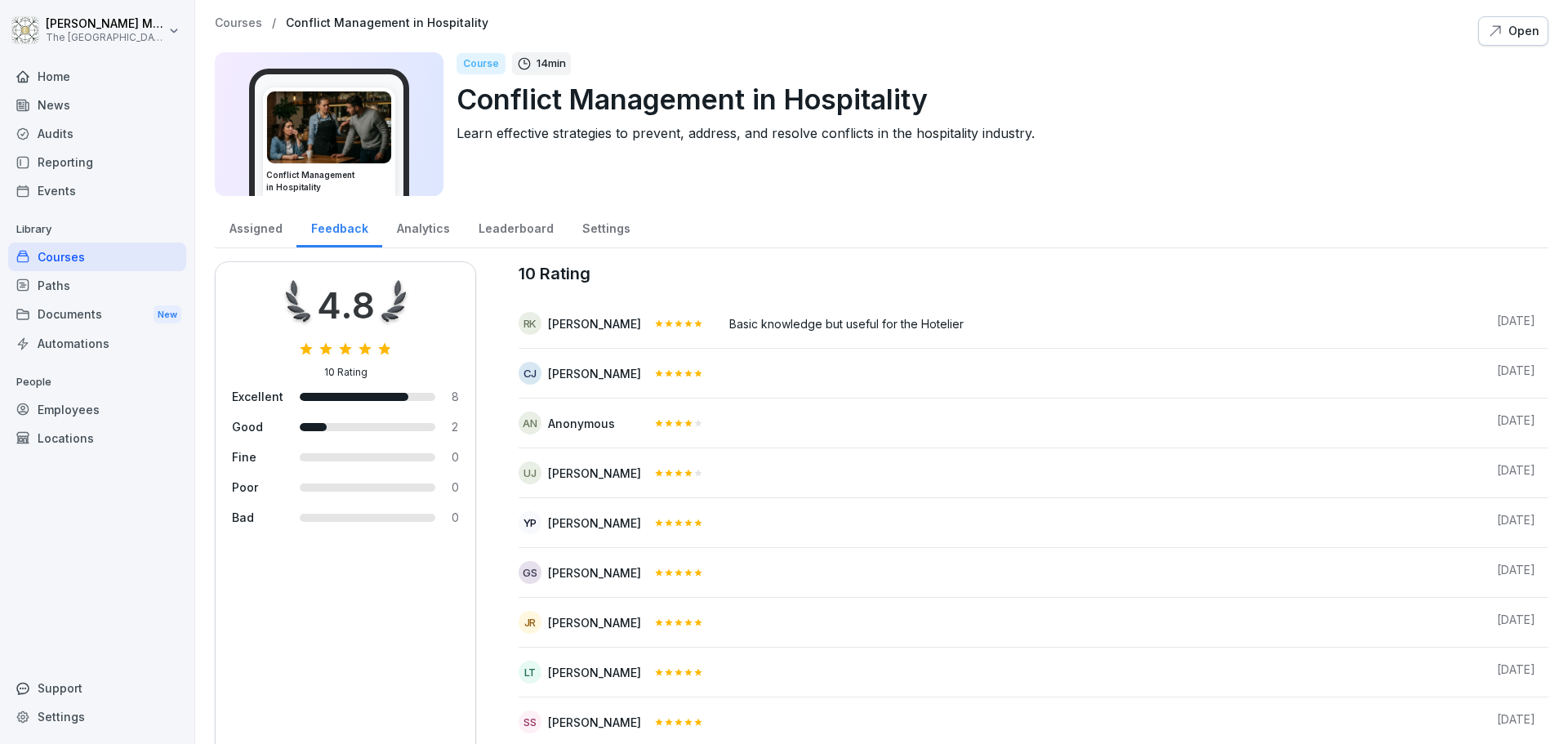
click at [426, 227] on div "Analytics" at bounding box center [423, 227] width 82 height 42
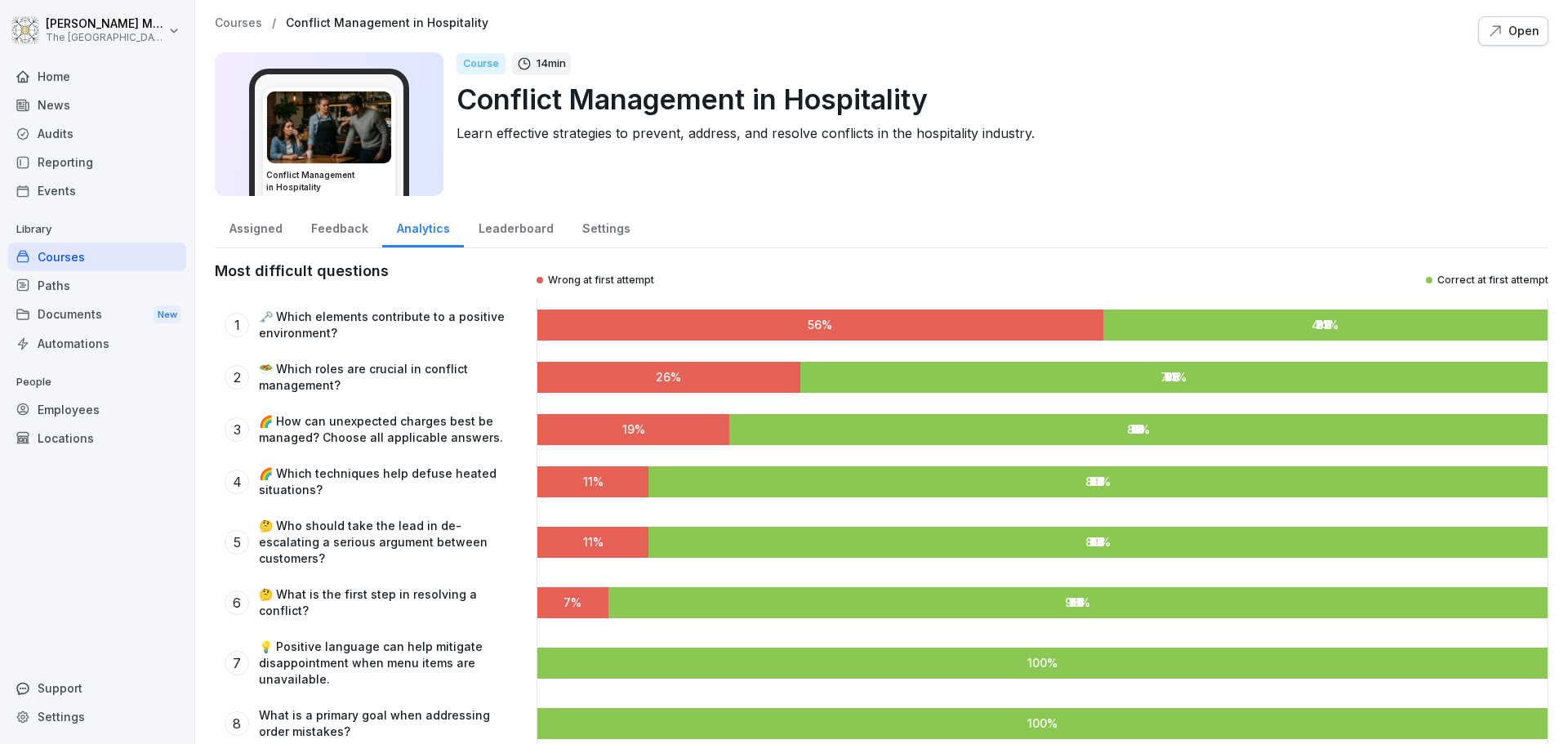
click at [509, 227] on div "Leaderboard" at bounding box center [516, 227] width 103 height 42
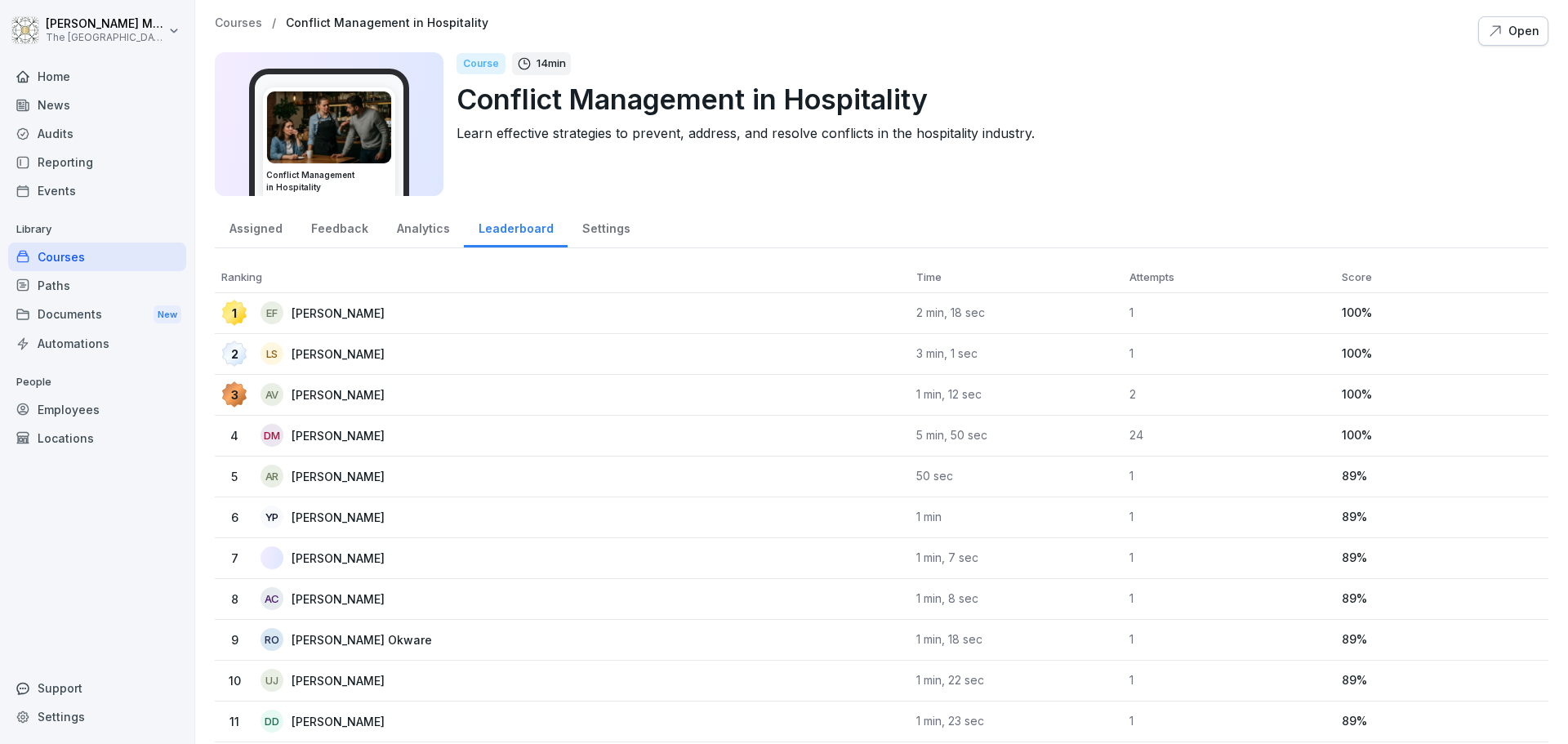
click at [598, 230] on div "Settings" at bounding box center [605, 227] width 77 height 42
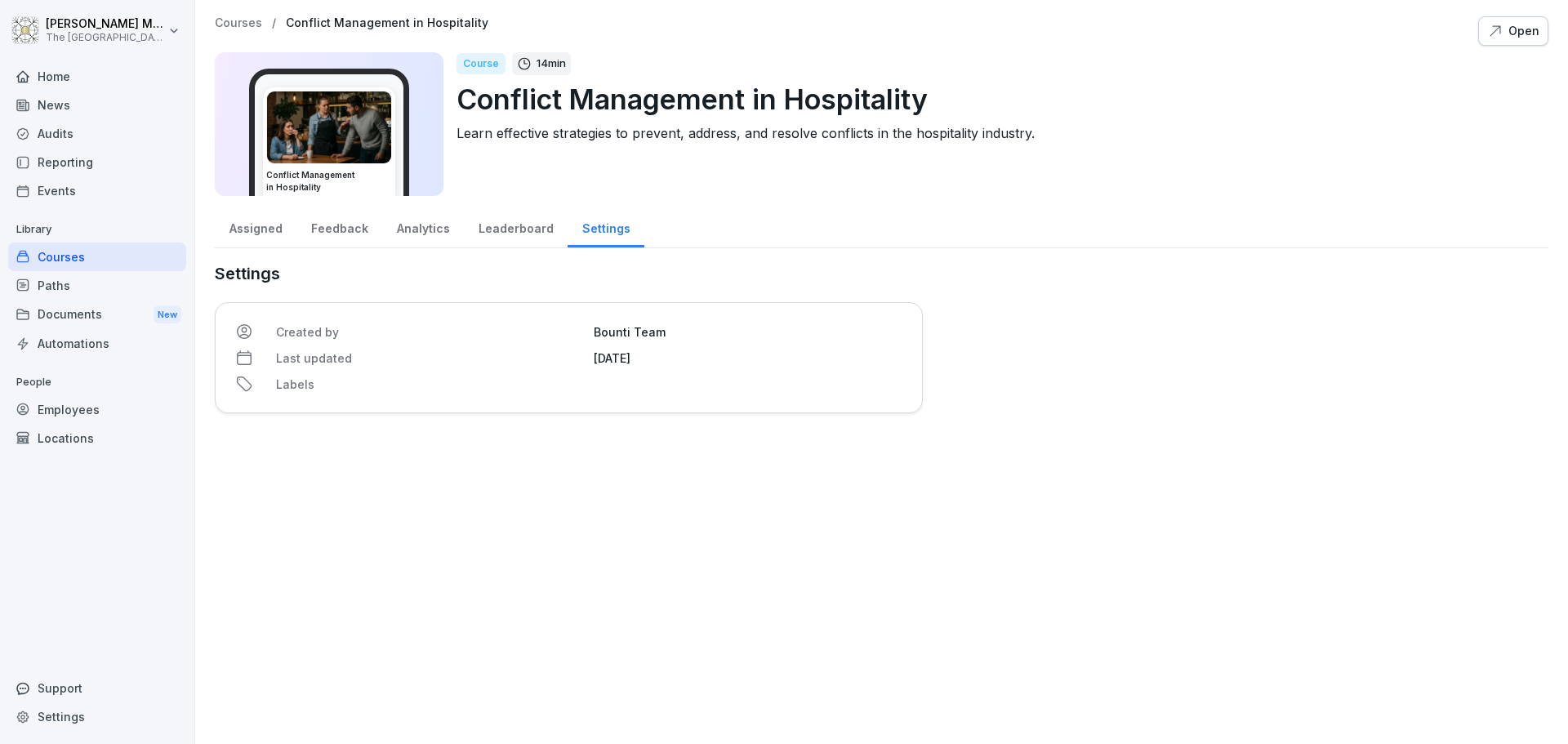
click at [96, 244] on div "Courses" at bounding box center [97, 256] width 178 height 28
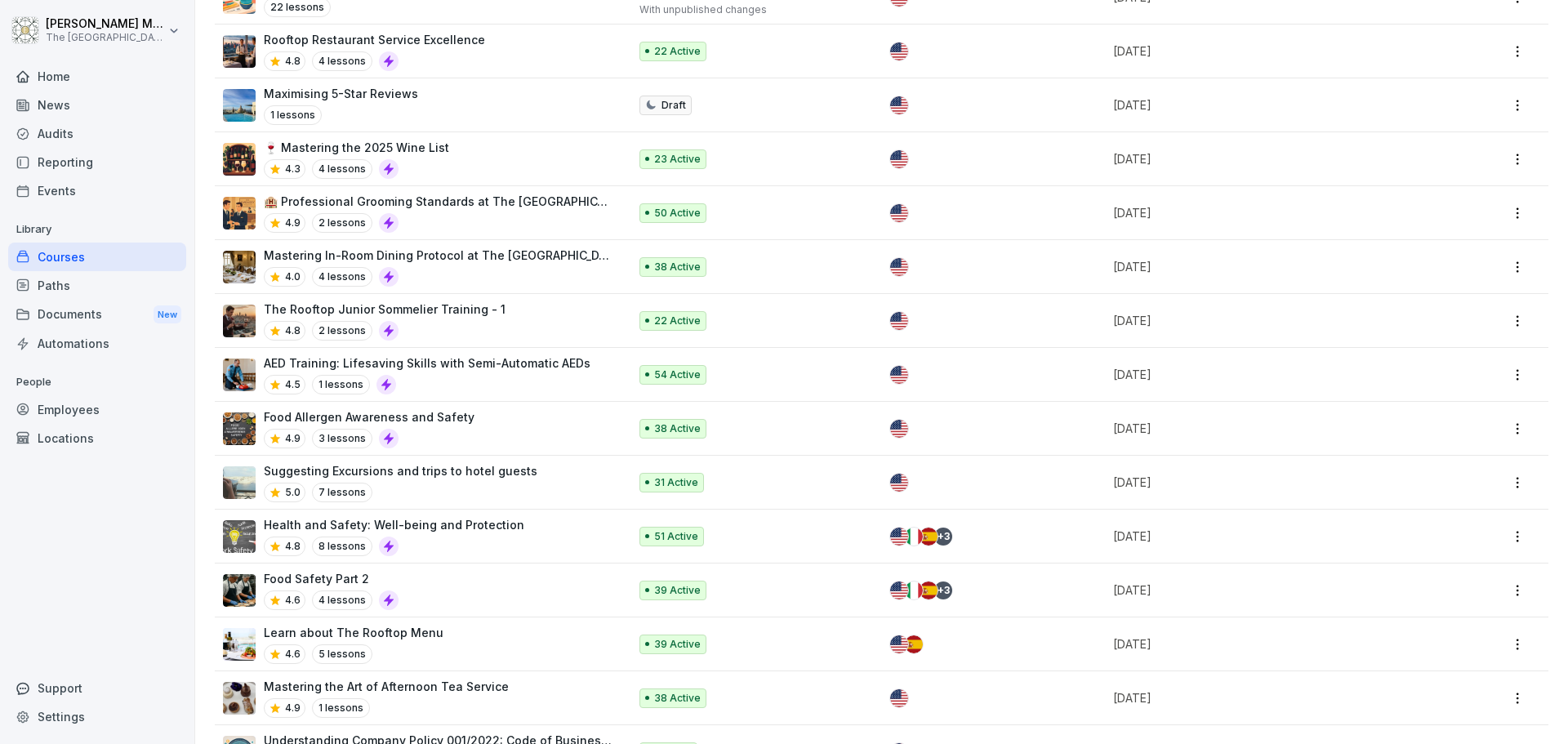
scroll to position [245, 0]
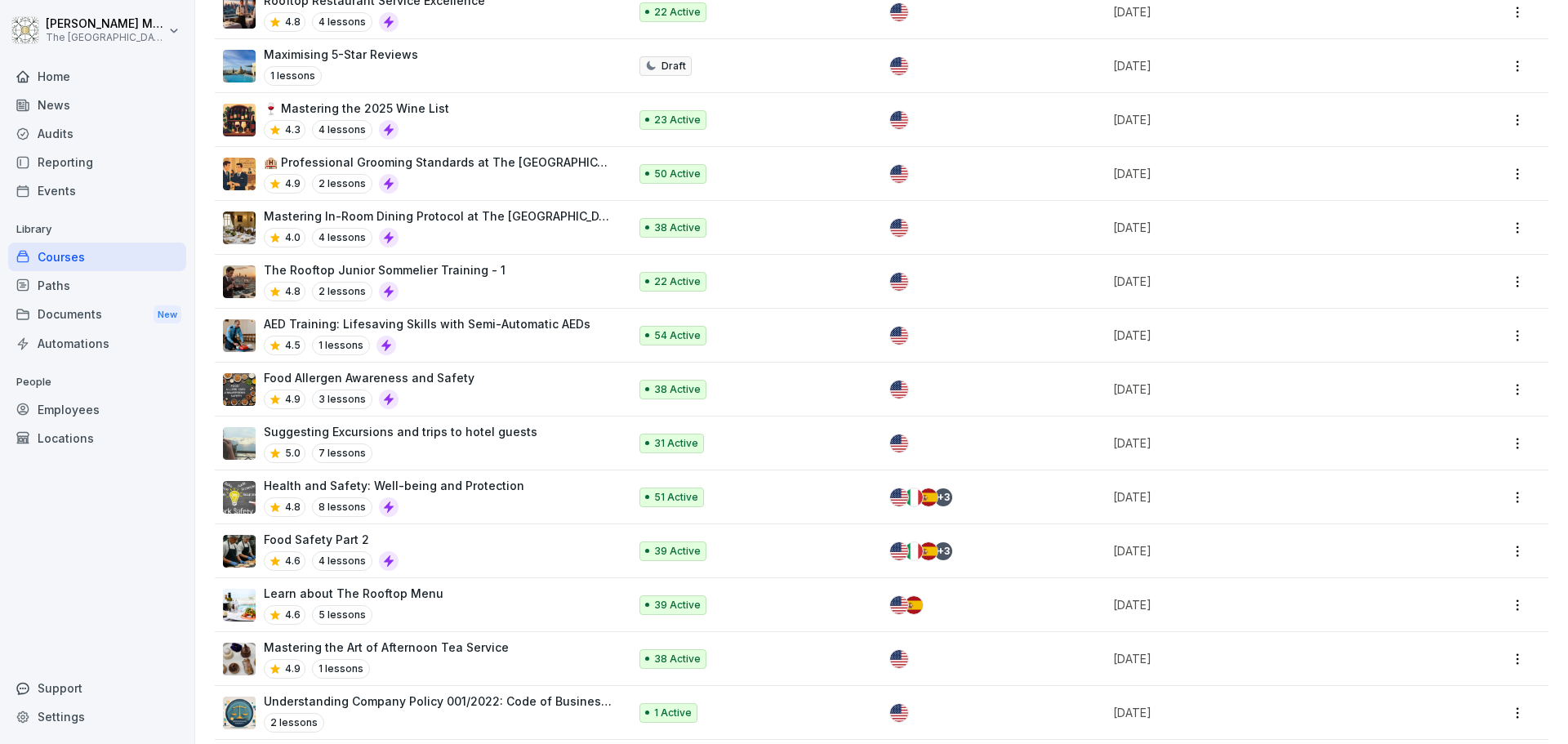
click at [678, 445] on p "31 Active" at bounding box center [676, 443] width 44 height 15
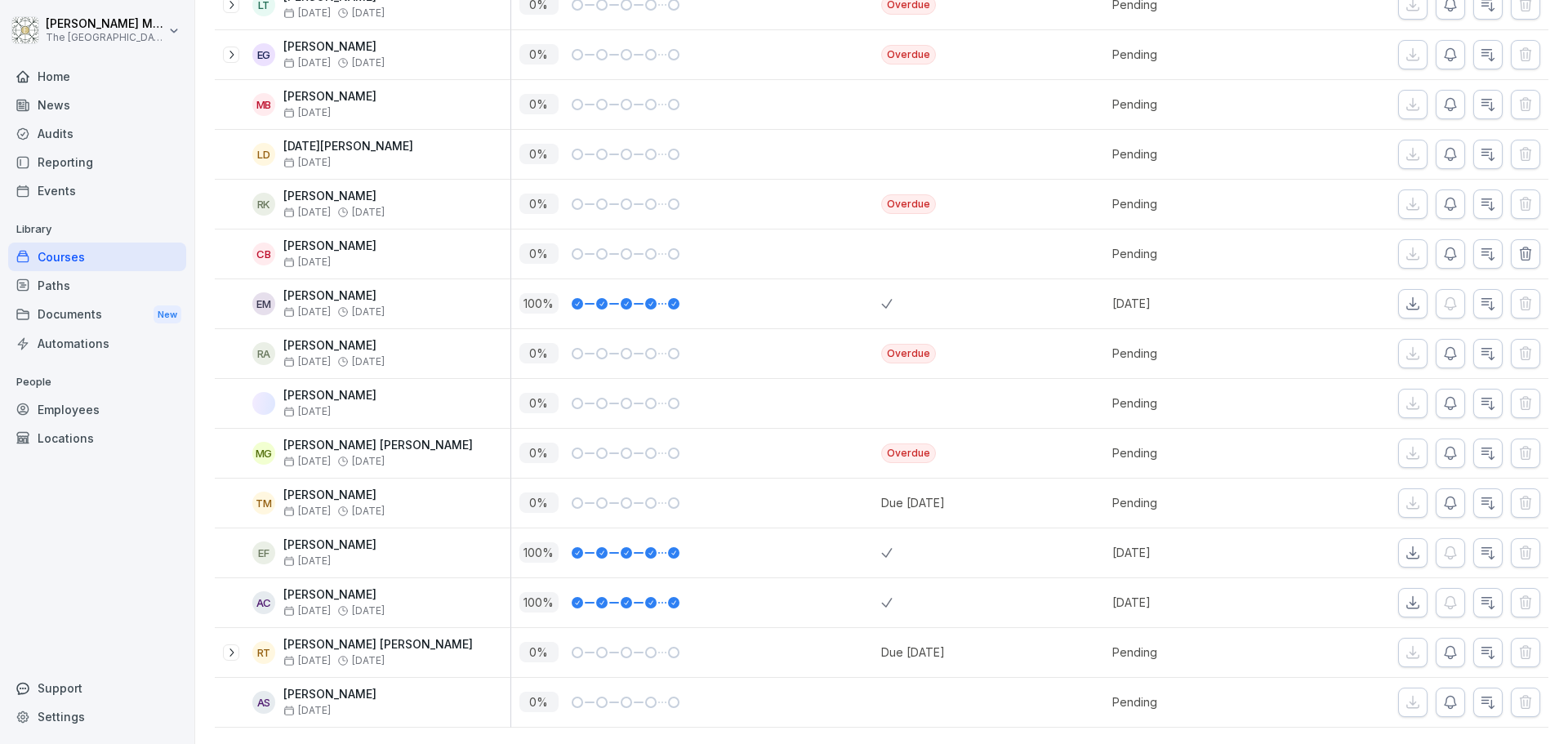
scroll to position [1334, 0]
click at [909, 494] on div "Due [DATE]" at bounding box center [913, 503] width 63 height 18
click at [910, 494] on div "Due [DATE]" at bounding box center [913, 503] width 63 height 18
click at [1154, 494] on p "Pending" at bounding box center [1201, 503] width 178 height 18
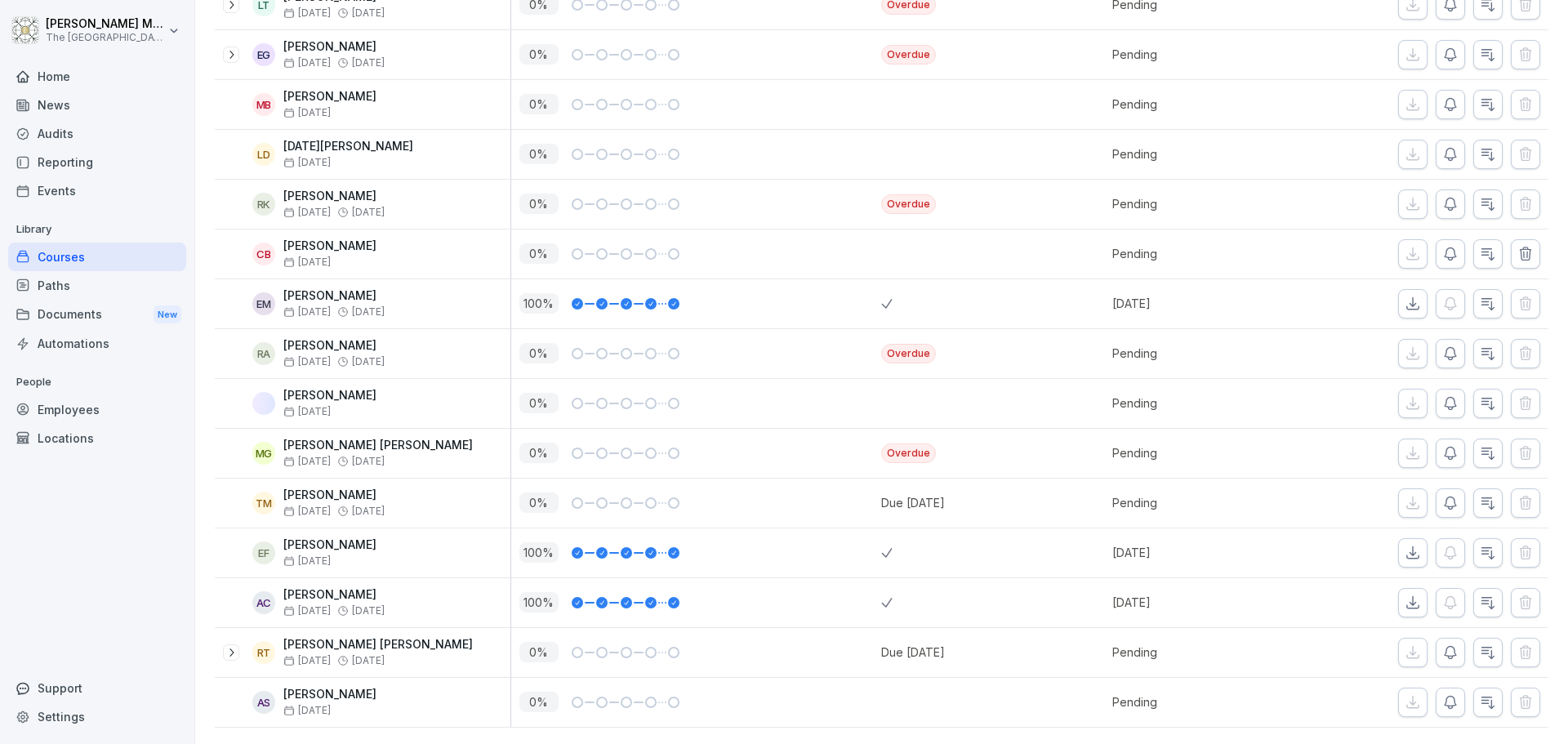
click at [1155, 494] on p "Pending" at bounding box center [1201, 503] width 178 height 18
click at [1445, 497] on icon "button" at bounding box center [1451, 503] width 12 height 13
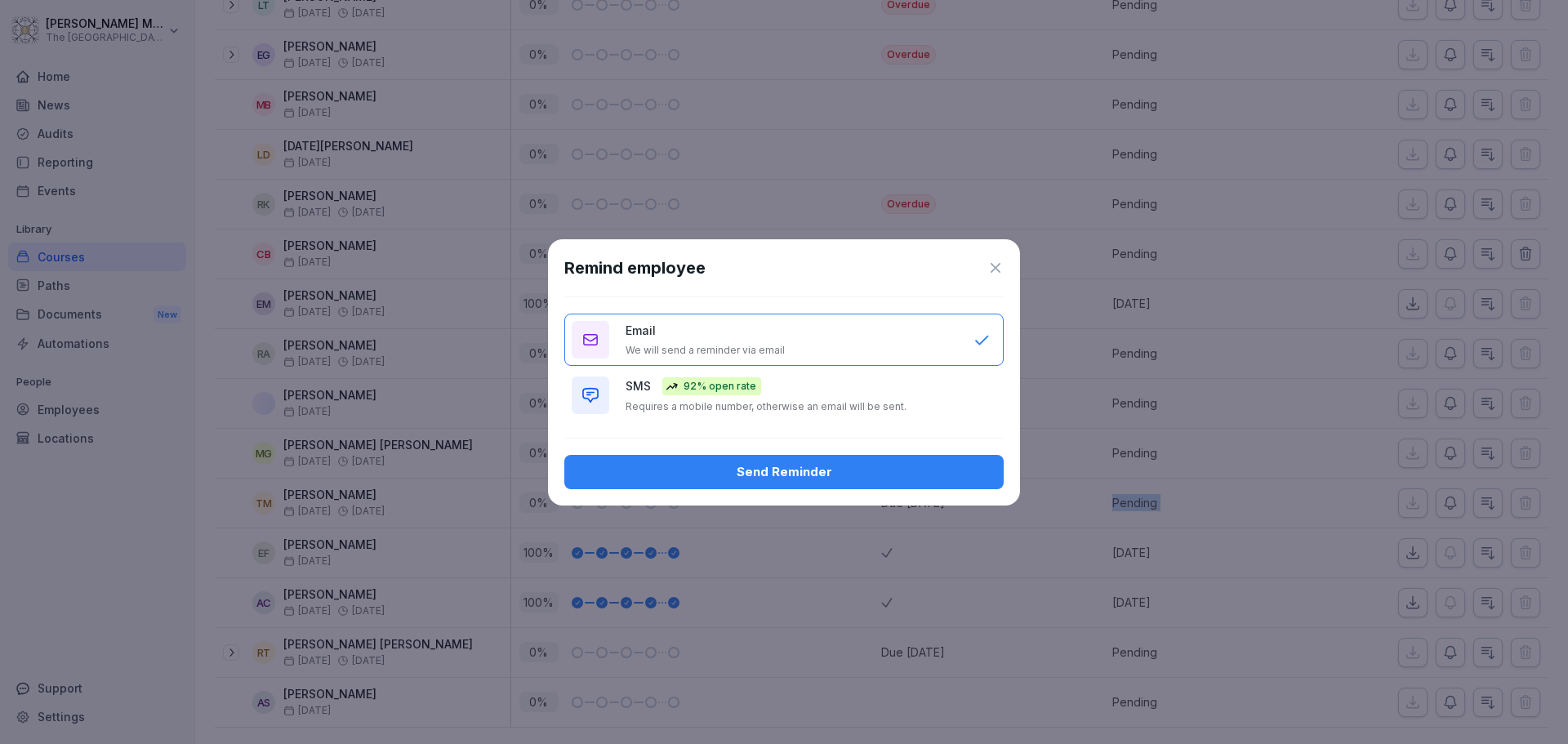
click at [811, 474] on div "Send Reminder" at bounding box center [783, 472] width 413 height 18
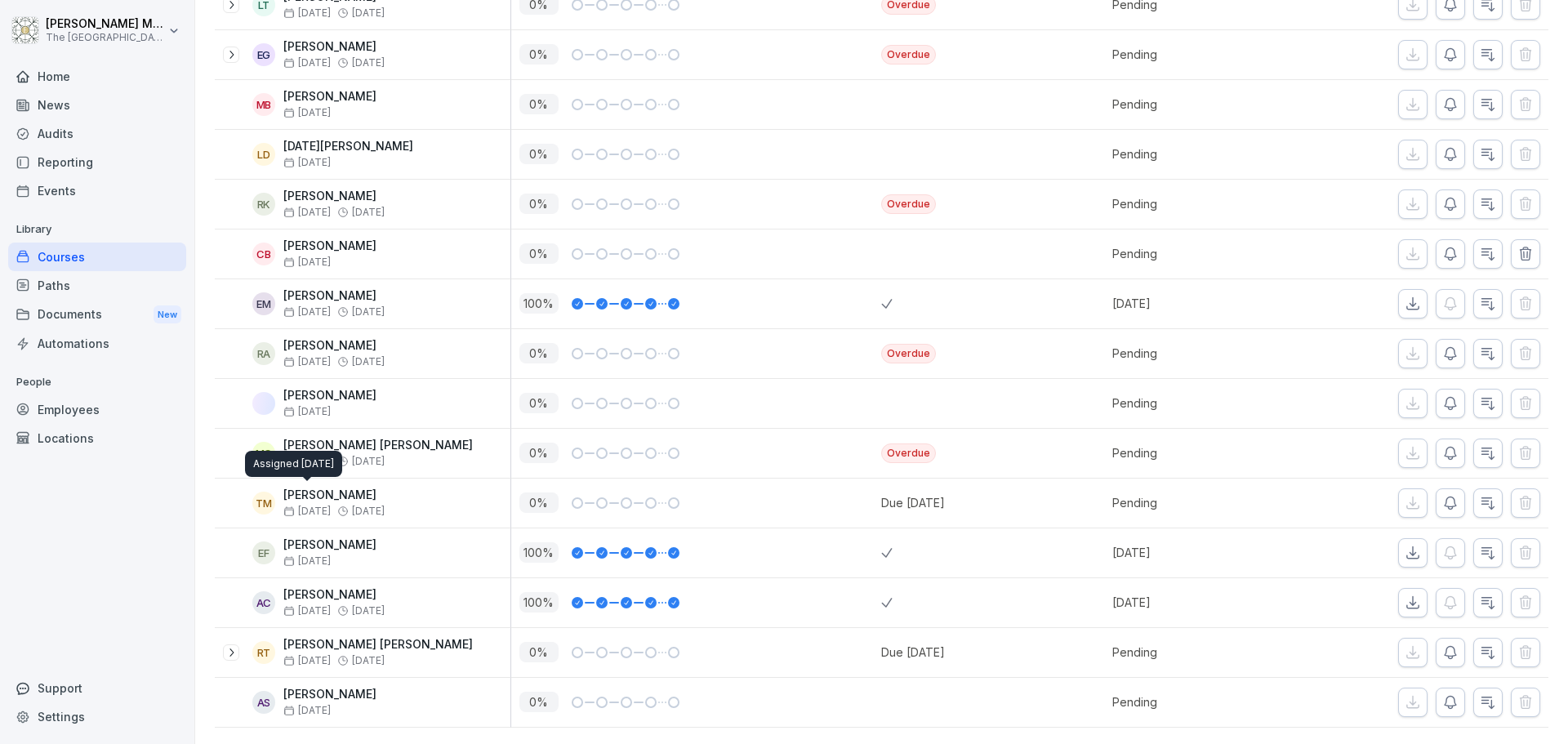
click at [268, 474] on div "Assigned [DATE] Assigned [DATE]" at bounding box center [294, 464] width 98 height 26
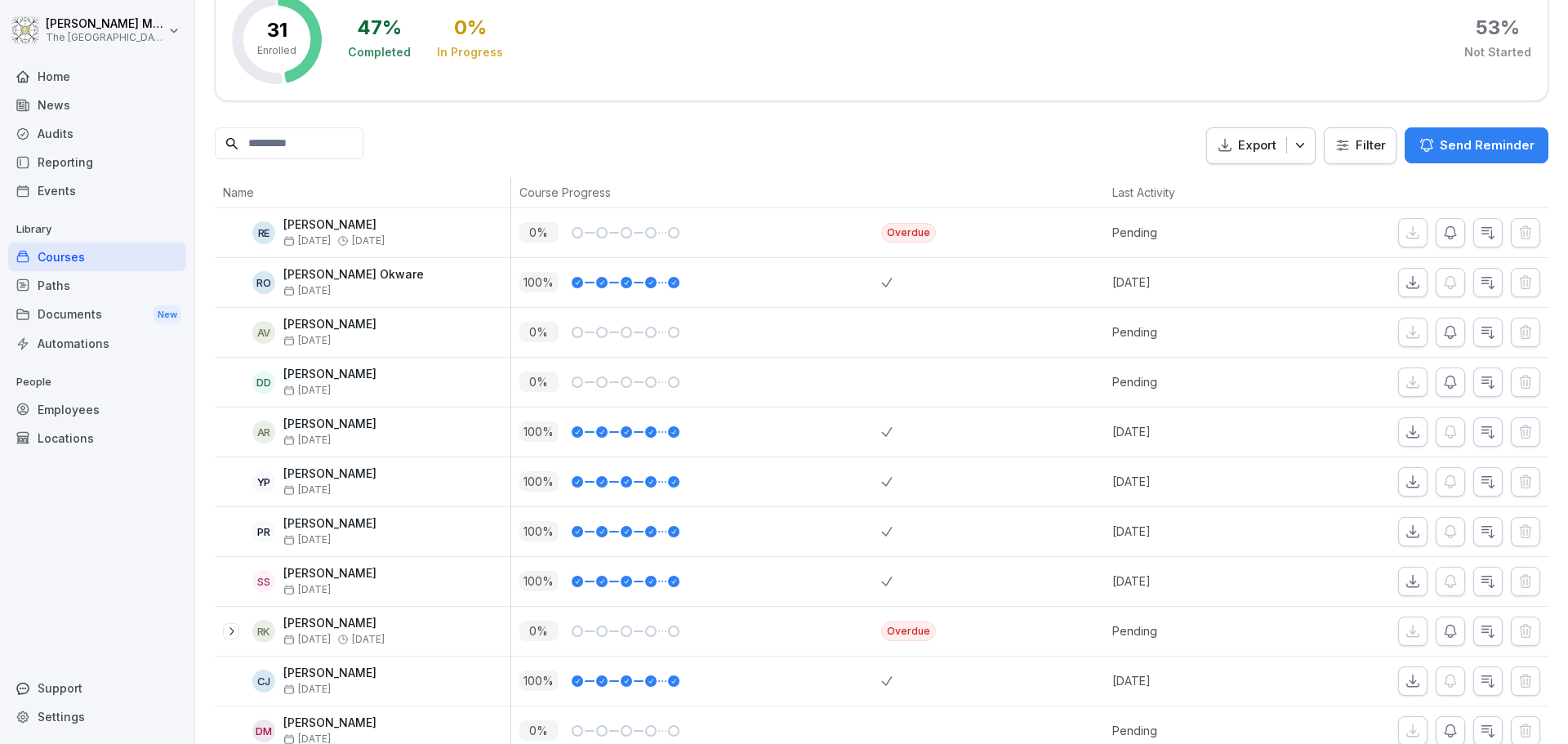
scroll to position [272, 0]
